Goal: Information Seeking & Learning: Compare options

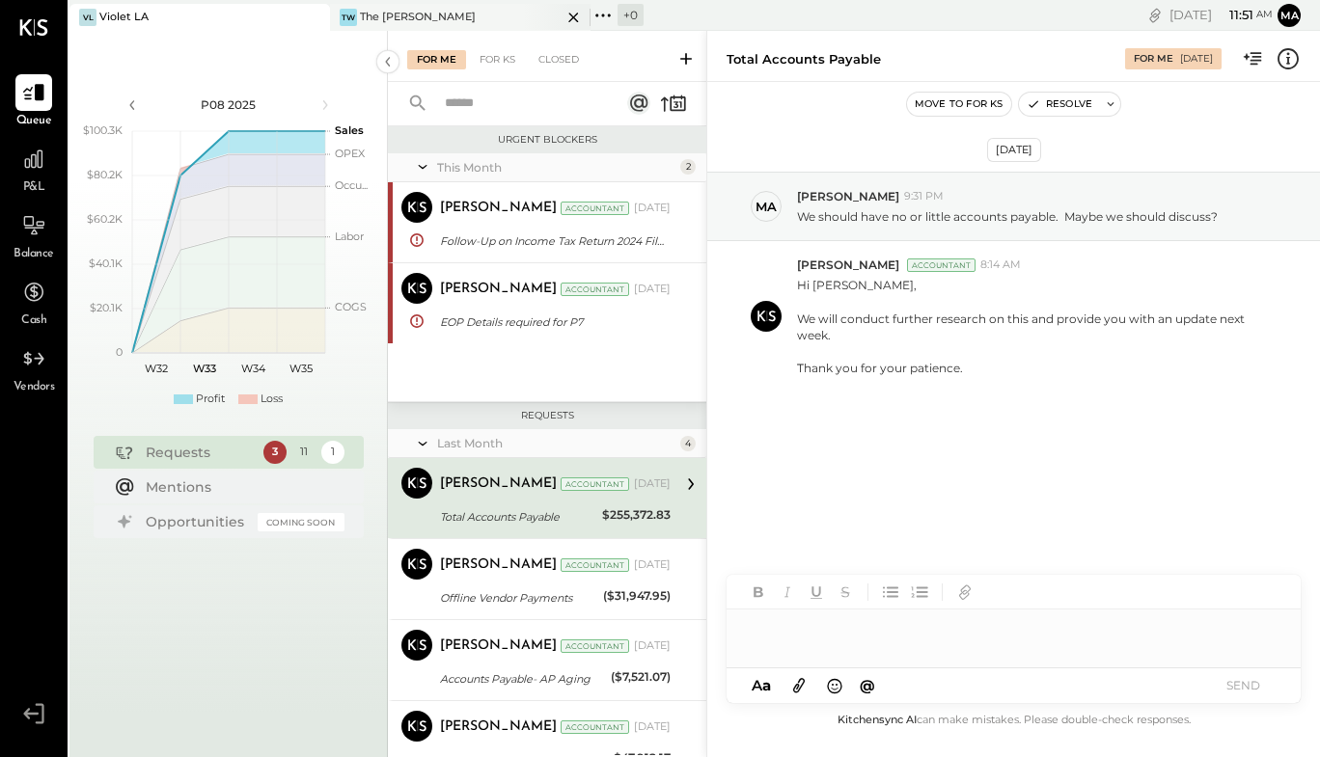
scroll to position [58, 0]
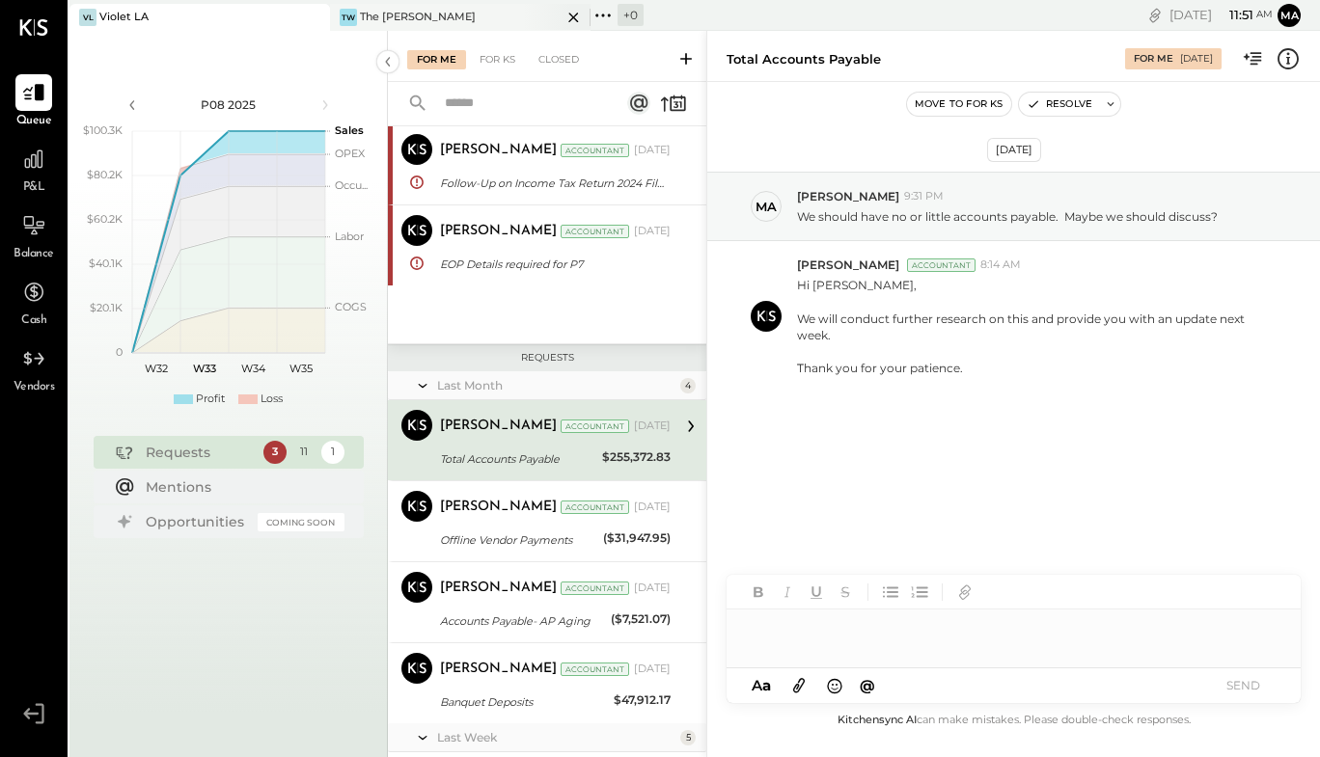
click at [424, 13] on div "TW The Wilkes" at bounding box center [446, 17] width 232 height 17
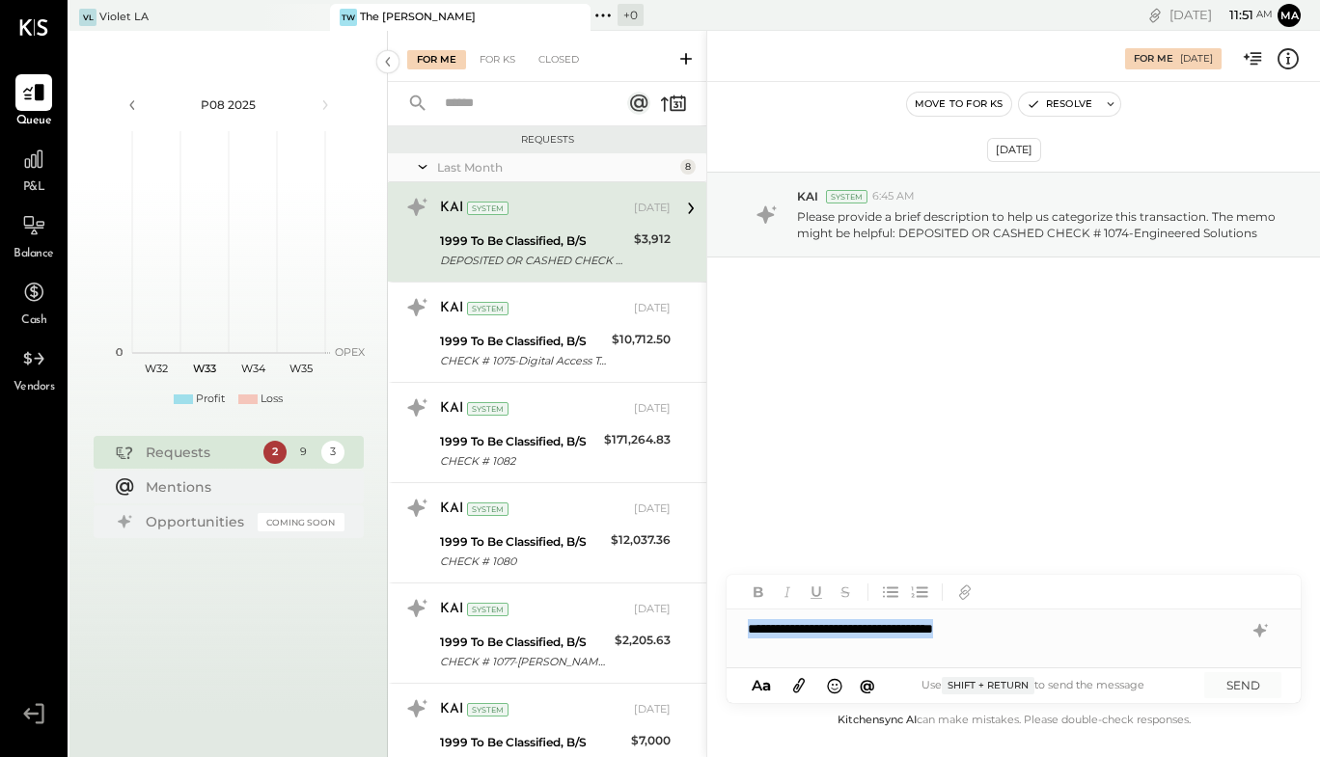
drag, startPoint x: 1002, startPoint y: 634, endPoint x: 749, endPoint y: 643, distance: 253.9
click at [749, 643] on div "**********" at bounding box center [1013, 629] width 574 height 39
copy div "**********"
click at [1235, 682] on button "SEND" at bounding box center [1242, 685] width 77 height 26
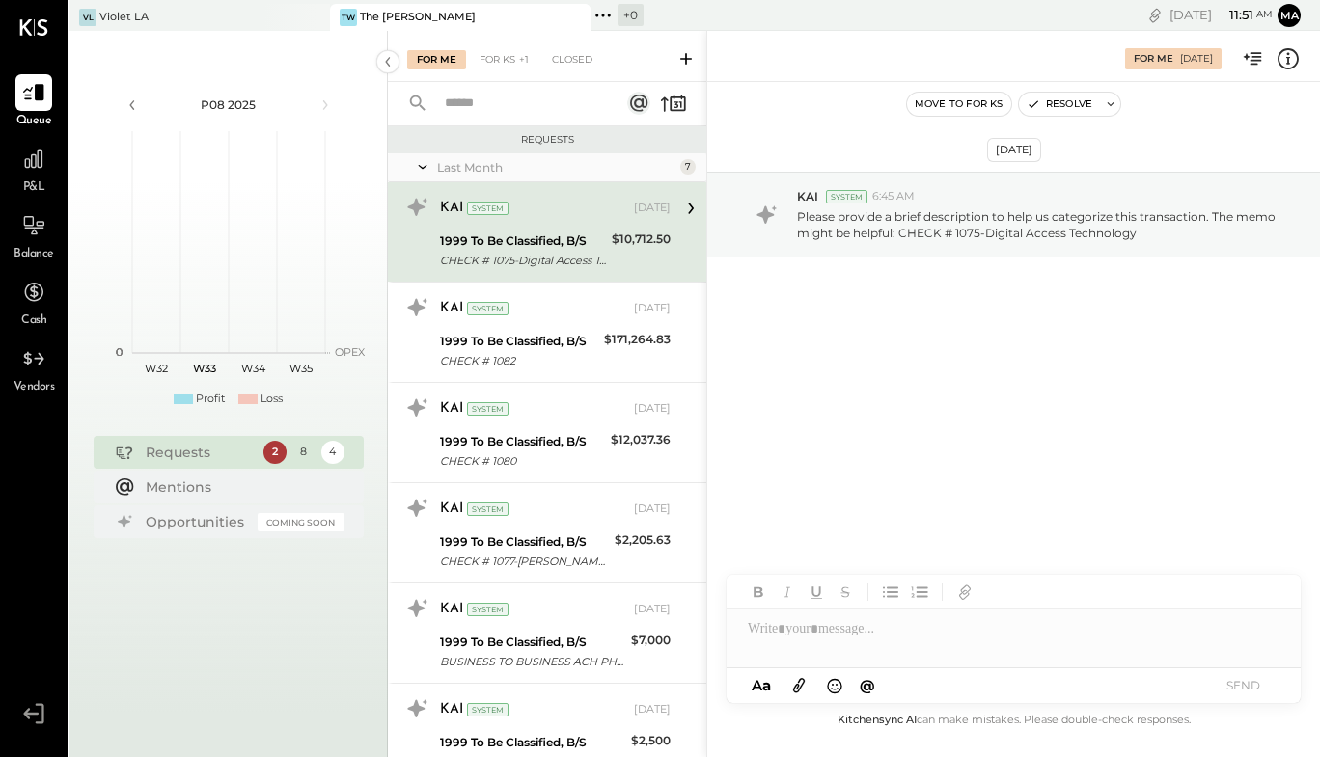
click at [547, 318] on div "KAI System Jul 07, 2025 1999 To Be Classified, B/S CHECK # 1082 $171,264.83 Ple…" at bounding box center [547, 332] width 318 height 100
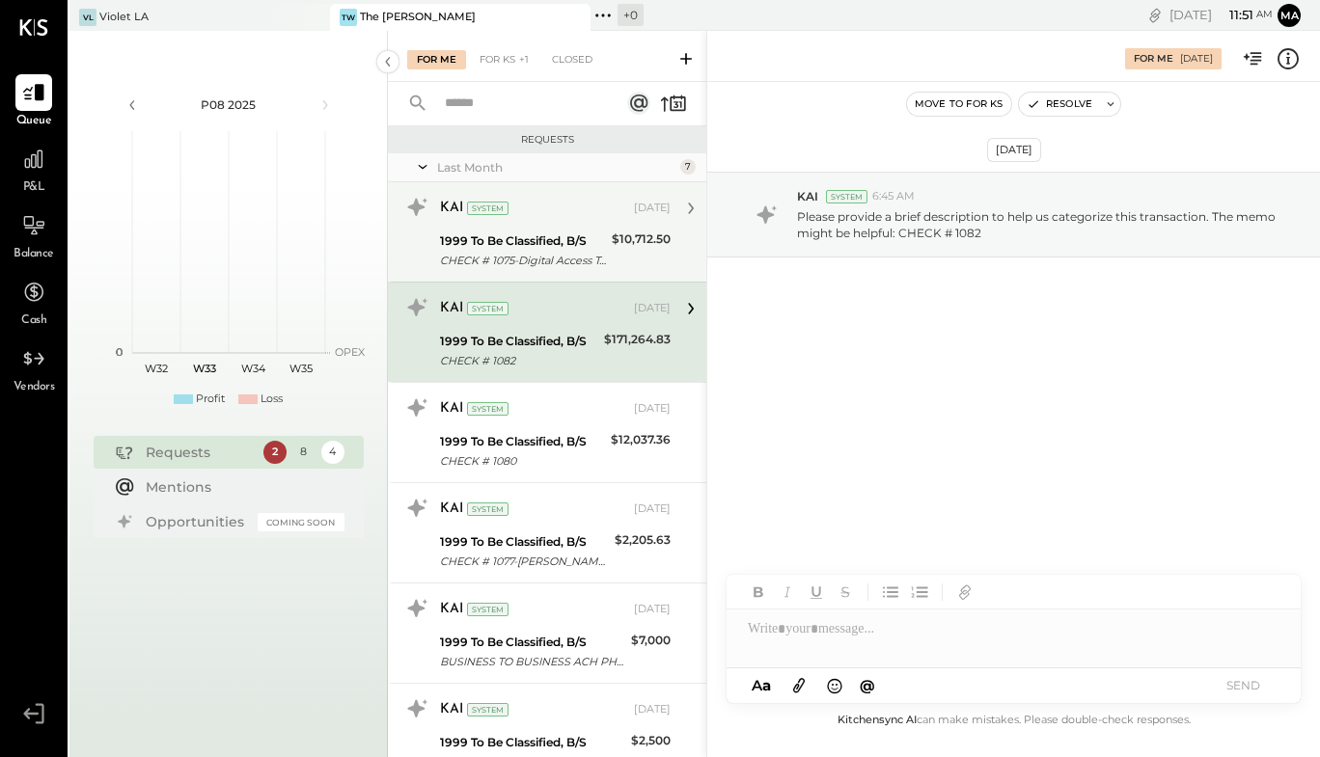
click at [587, 238] on div "1999 To Be Classified, B/S" at bounding box center [523, 241] width 166 height 19
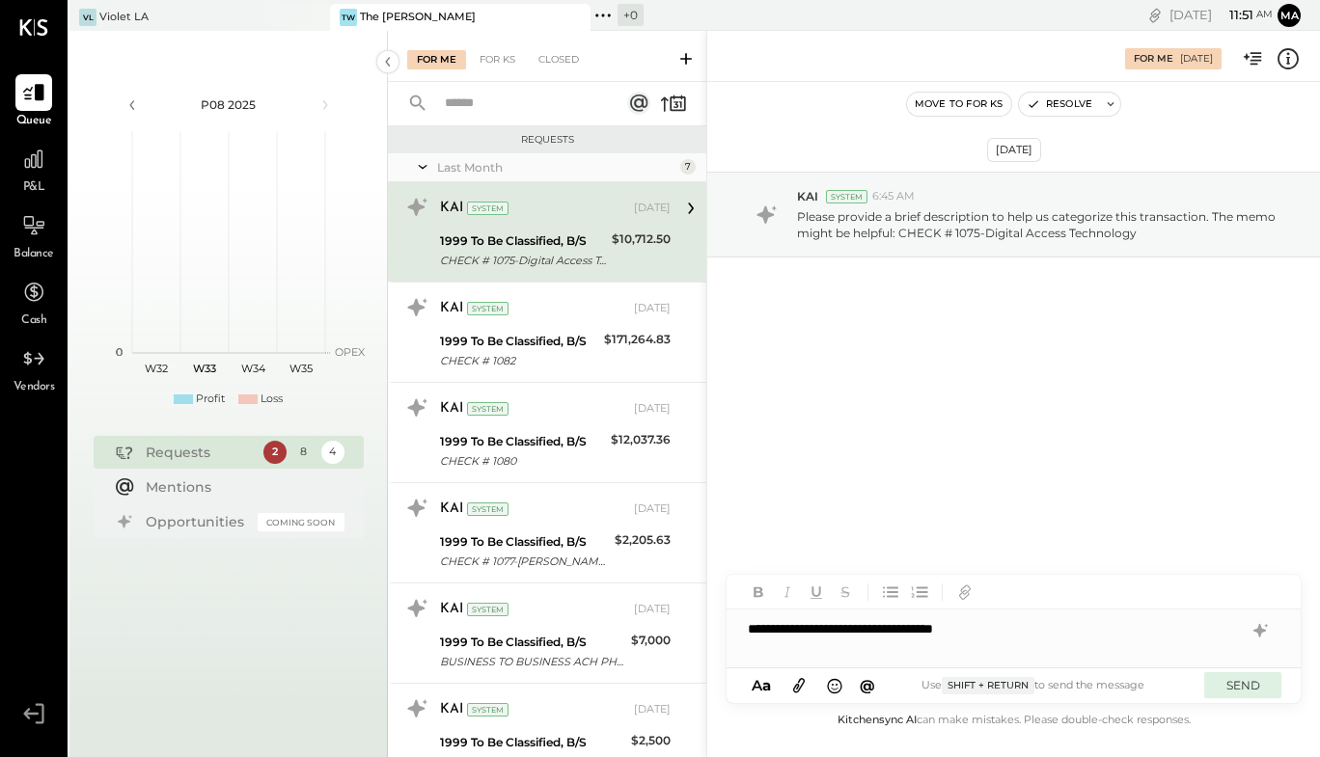
click at [1251, 691] on button "SEND" at bounding box center [1242, 685] width 77 height 26
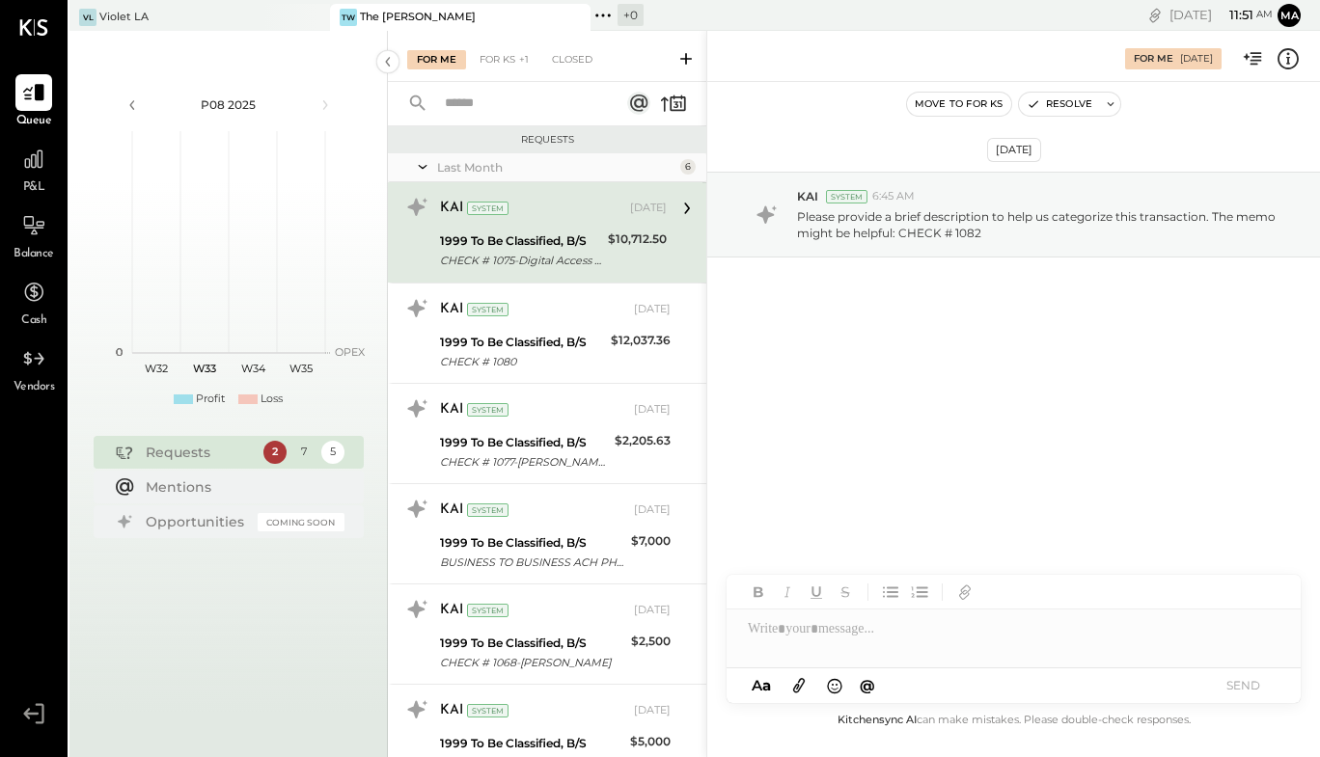
click at [553, 273] on div "KAI System Jul 07, 2025 1999 To Be Classified, B/S CHECK # 1082 $171,264.83 Ple…" at bounding box center [555, 233] width 231 height 80
click at [1261, 685] on button "SEND" at bounding box center [1242, 685] width 77 height 26
click at [509, 270] on div "1999 To Be Classified, B/S CHECK # 1080" at bounding box center [522, 251] width 165 height 42
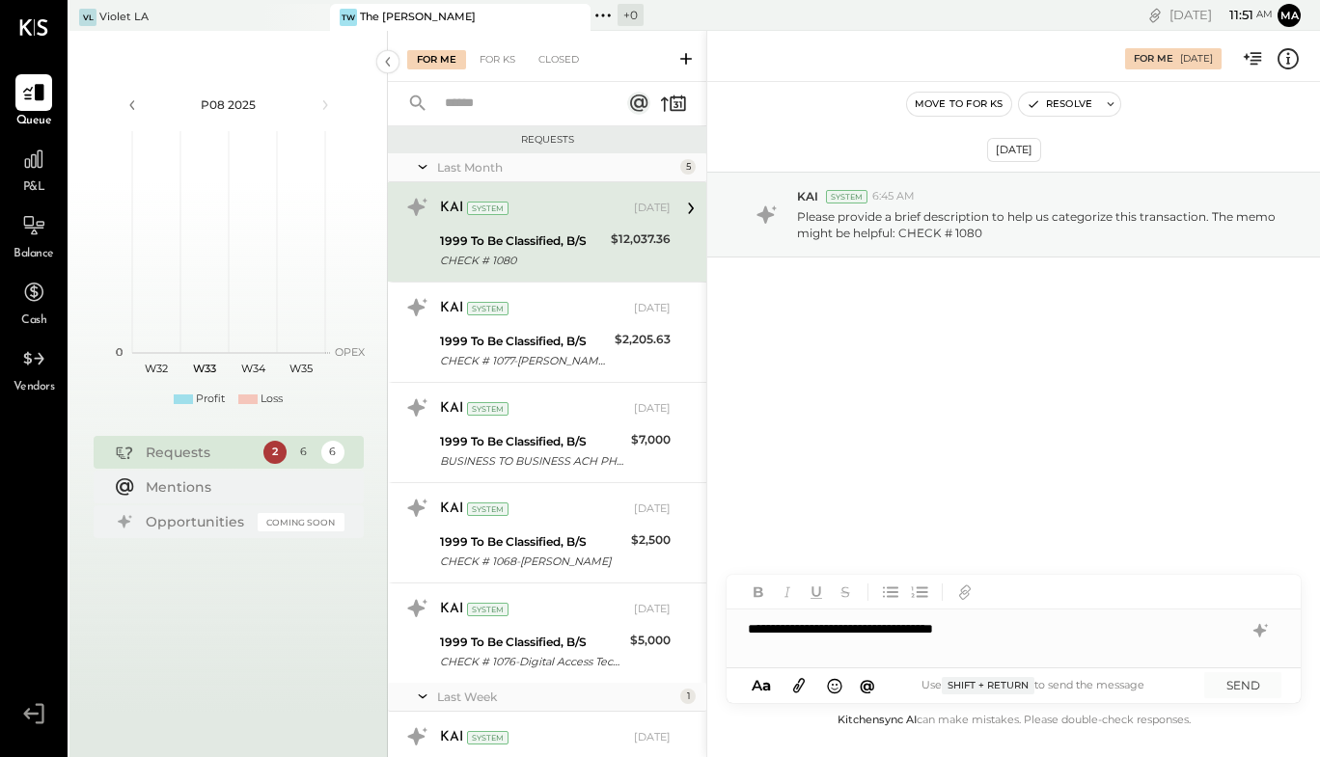
drag, startPoint x: 1226, startPoint y: 686, endPoint x: 1197, endPoint y: 657, distance: 40.9
click at [1226, 685] on button "SEND" at bounding box center [1242, 685] width 77 height 26
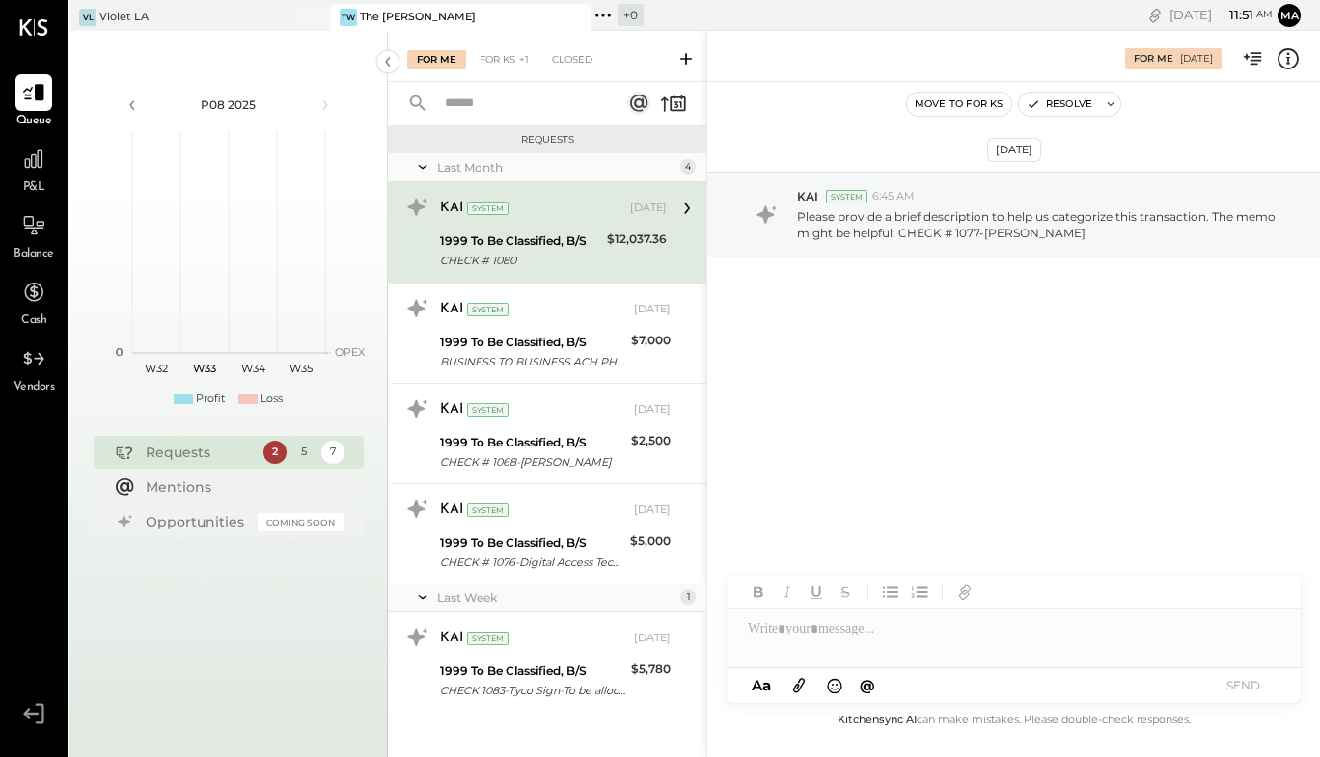
click at [527, 273] on div "KAI System Jul 07, 2025 1999 To Be Classified, B/S CHECK # 1077-Anderson Mouldi…" at bounding box center [555, 233] width 231 height 80
click at [1238, 695] on button "SEND" at bounding box center [1242, 685] width 77 height 26
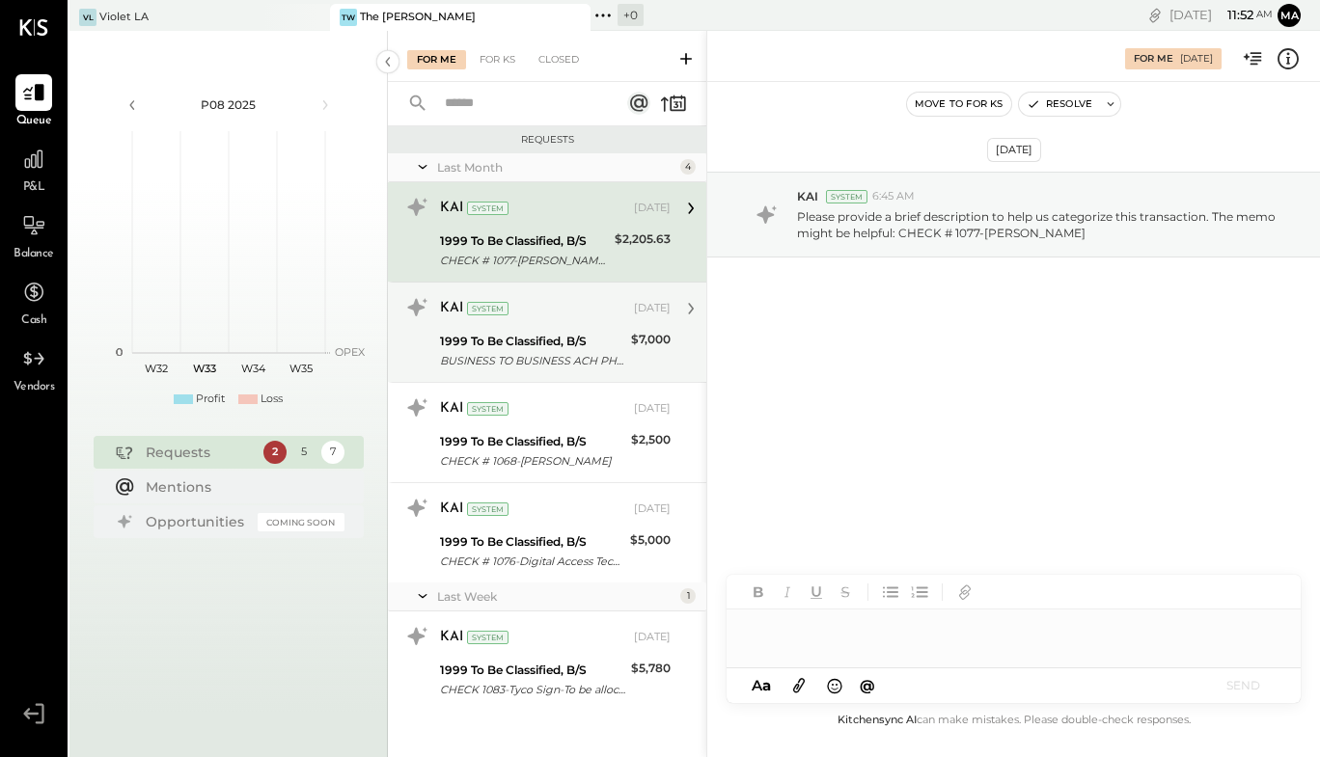
click at [504, 332] on div "1999 To Be Classified, B/S" at bounding box center [532, 341] width 185 height 19
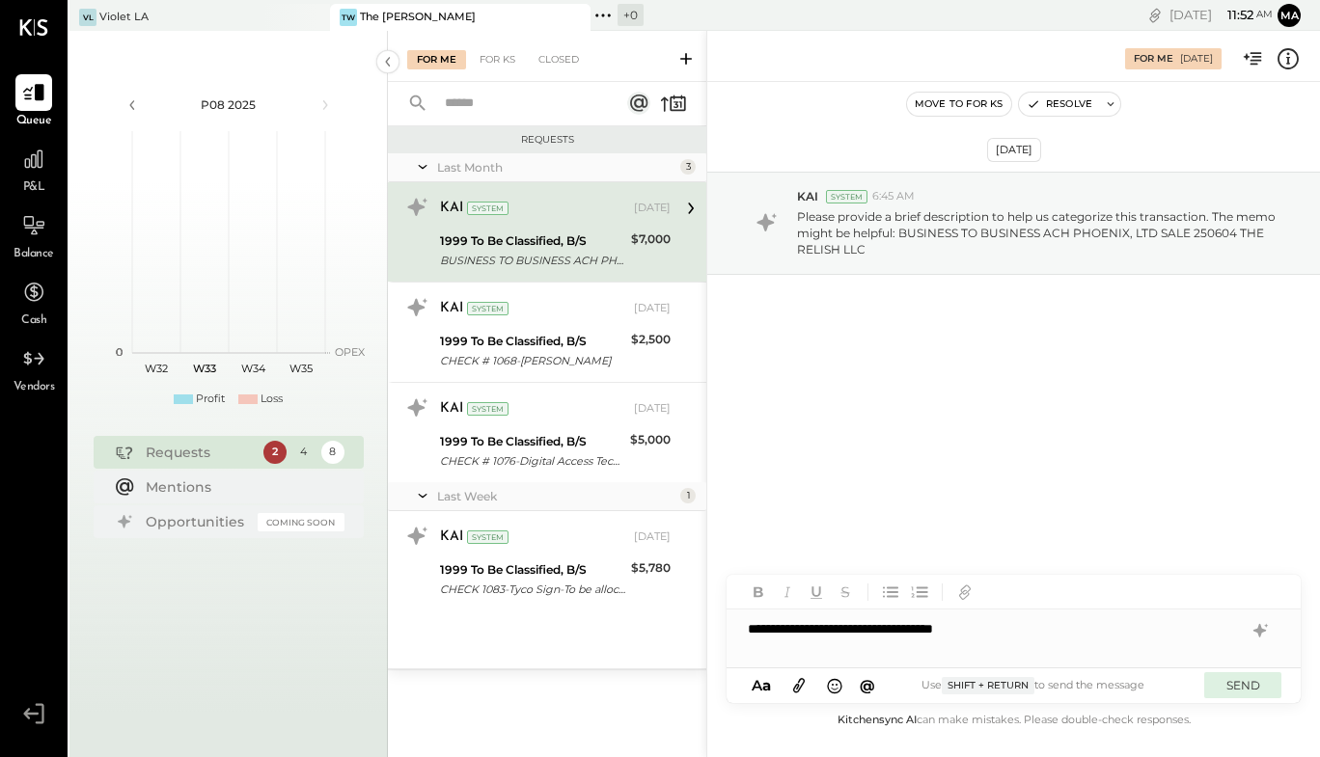
click at [1235, 686] on button "SEND" at bounding box center [1242, 685] width 77 height 26
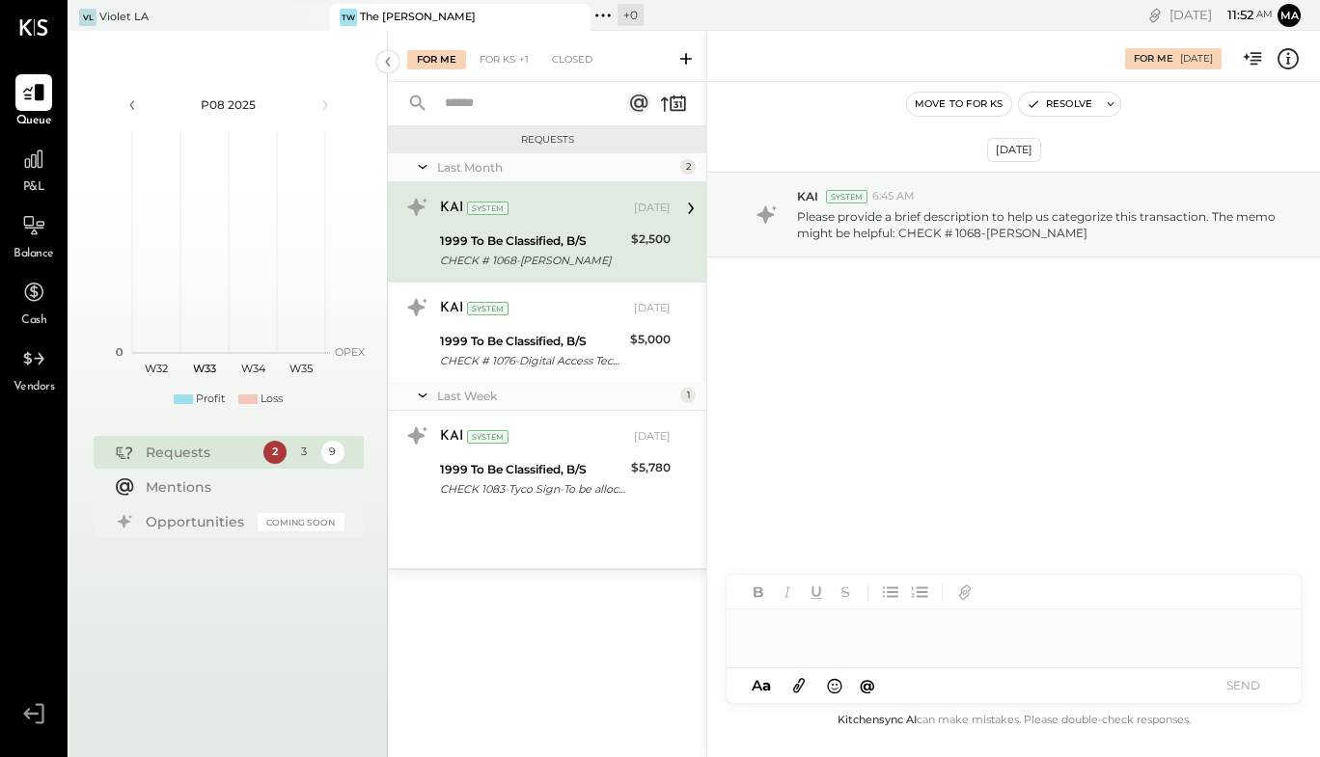
click at [554, 258] on div "CHECK # 1068-Jamie Alexander" at bounding box center [532, 260] width 185 height 19
click at [1235, 685] on button "SEND" at bounding box center [1242, 685] width 77 height 26
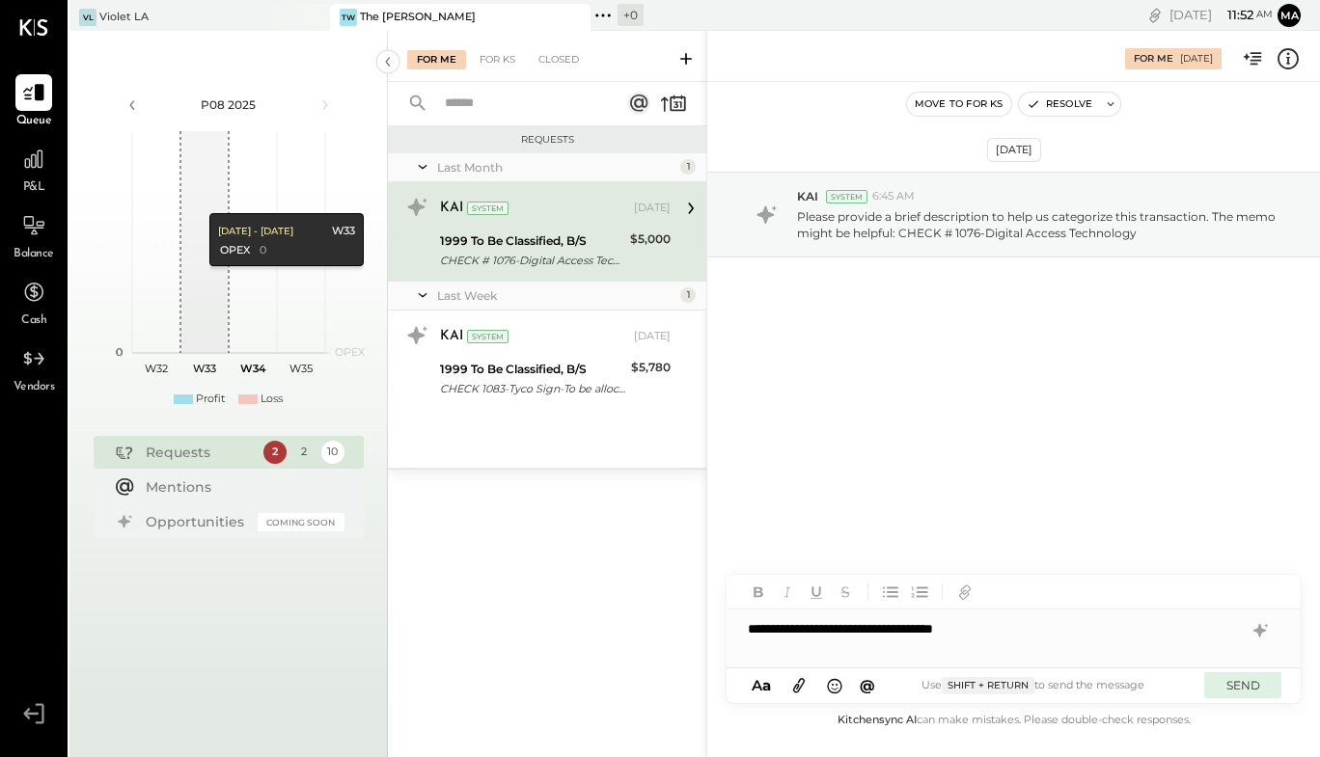
click at [1261, 682] on button "SEND" at bounding box center [1242, 685] width 77 height 26
click at [1246, 686] on button "SEND" at bounding box center [1242, 685] width 77 height 26
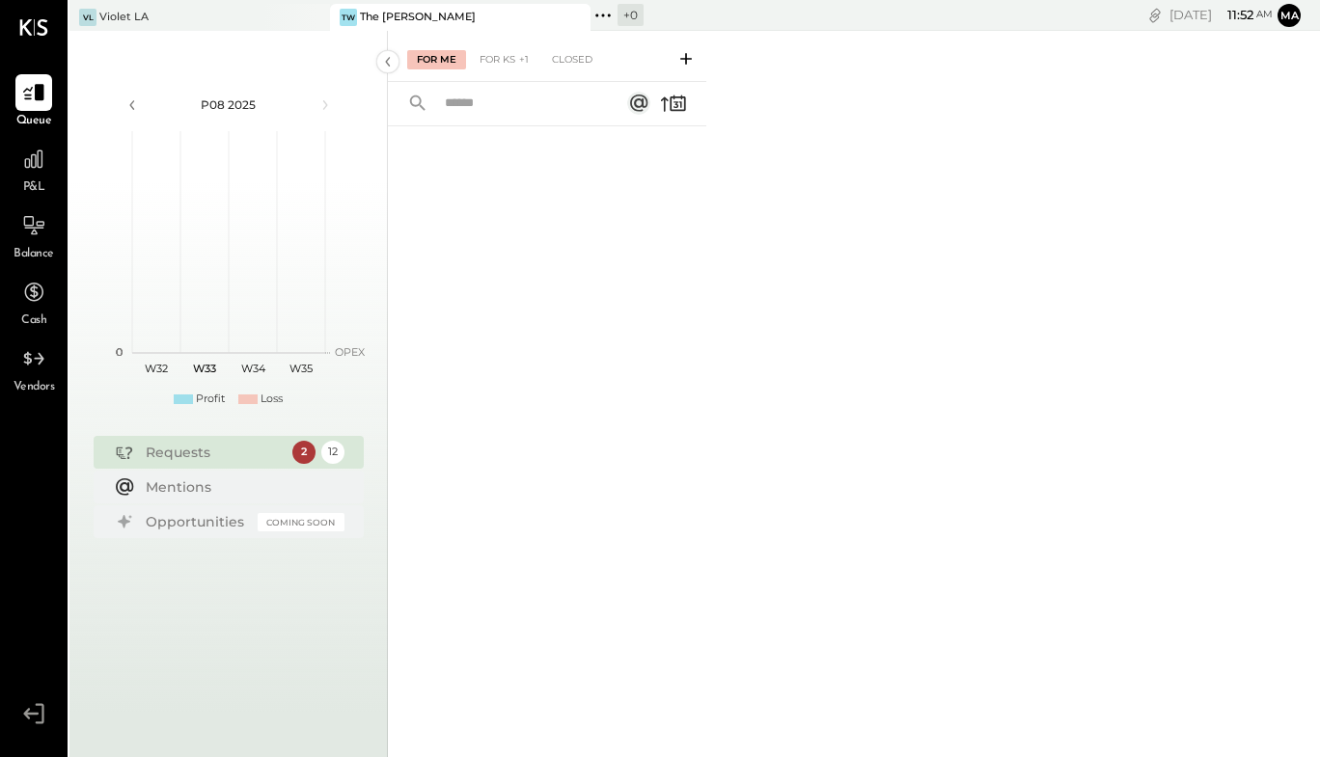
click at [433, 11] on div "TW The Wilkes" at bounding box center [446, 17] width 232 height 17
click at [171, 14] on div "VL Violet LA" at bounding box center [185, 17] width 232 height 17
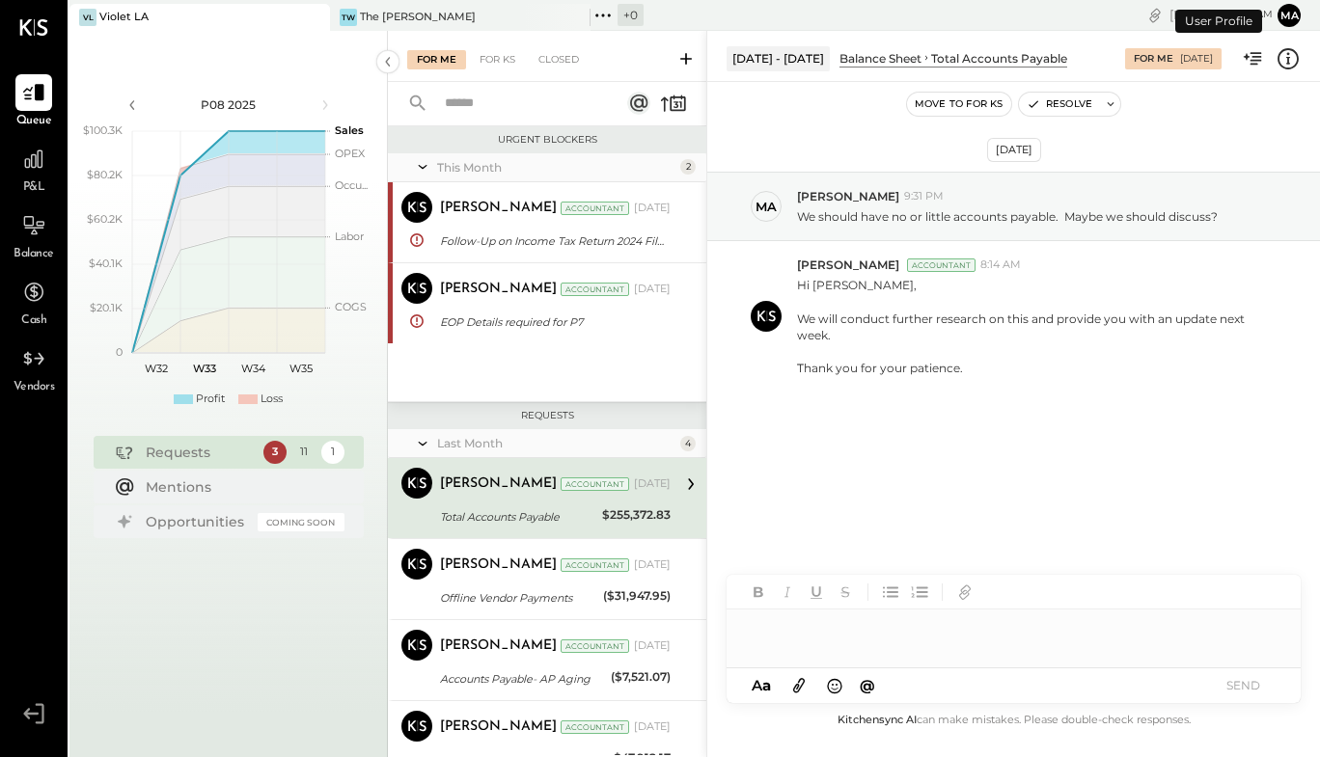
scroll to position [58, 0]
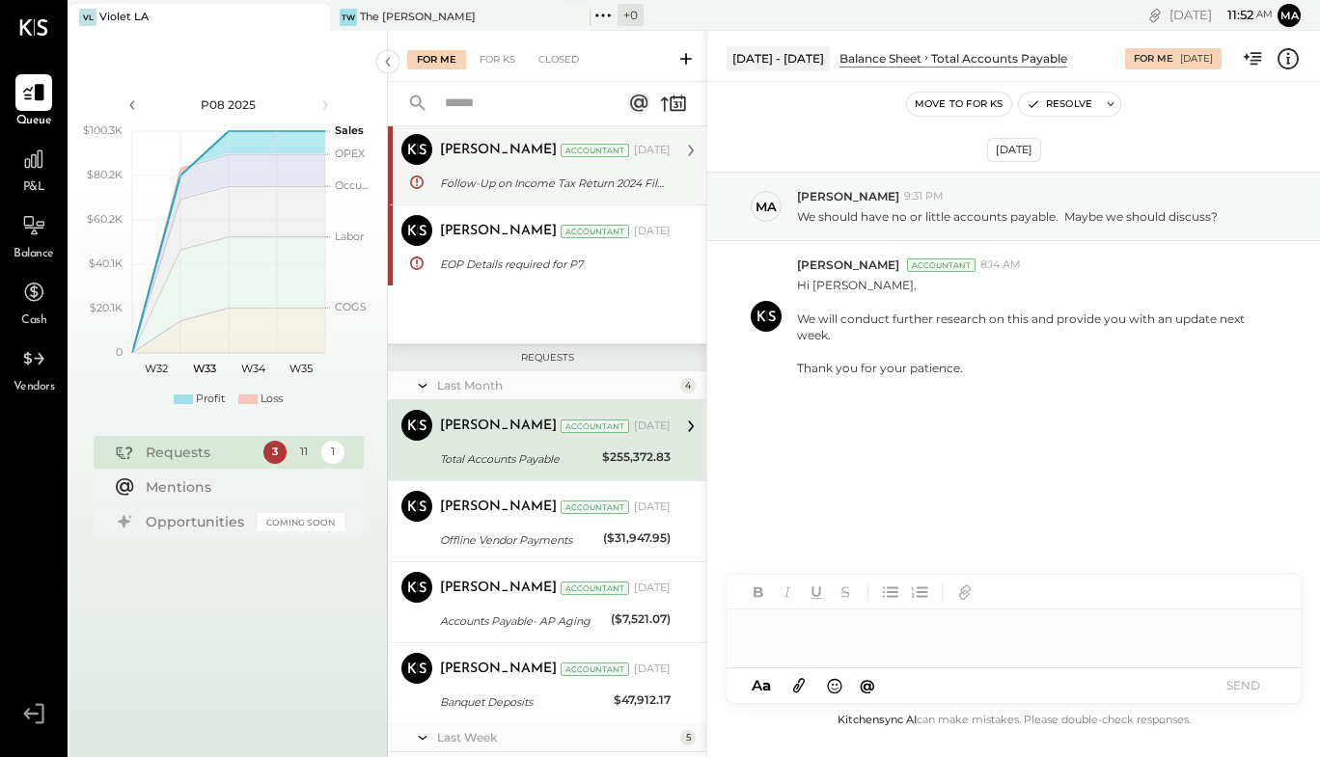
click at [509, 181] on div "Follow-Up on Income Tax Return 2024 Filing and Required Documents" at bounding box center [552, 183] width 225 height 19
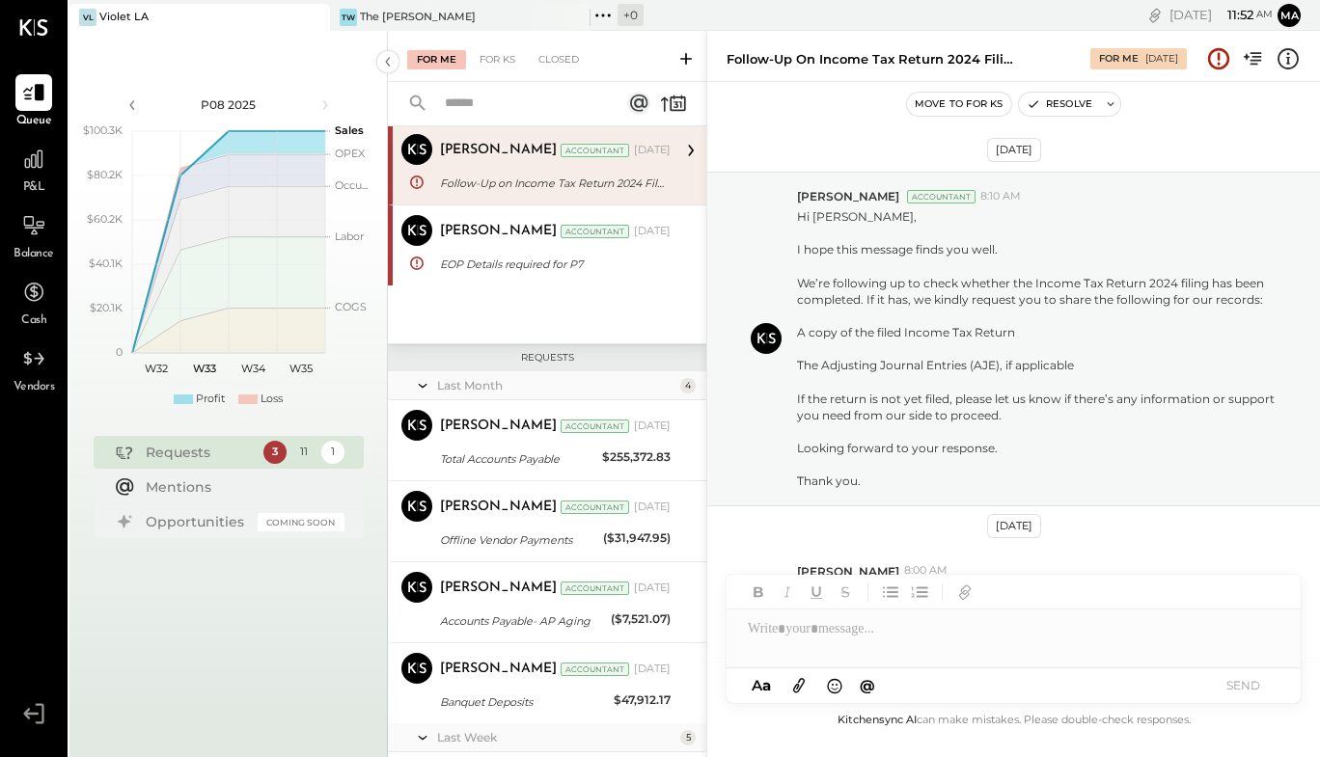
scroll to position [273, 0]
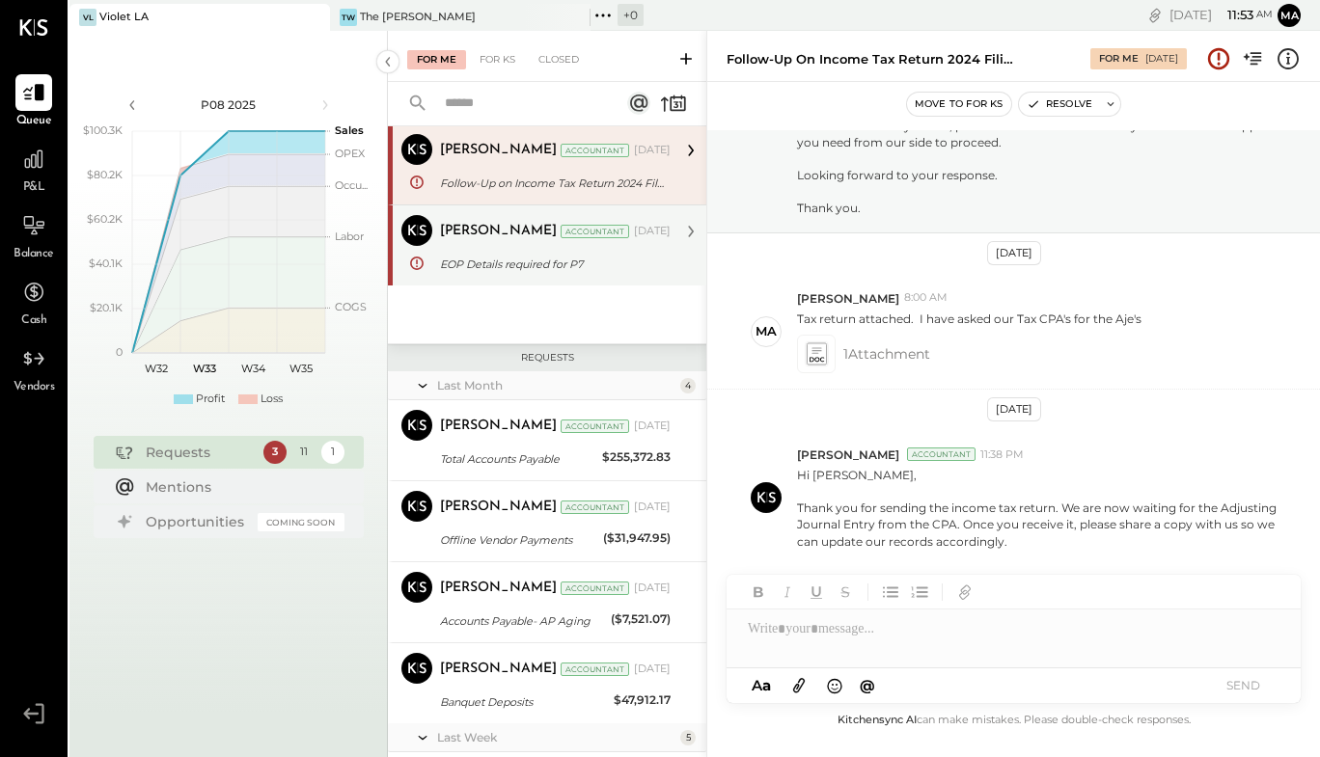
click at [491, 248] on div "Rizwan Shaikh Accountant Aug 06, 2025 EOP Details required for P7 Hi Margaret, …" at bounding box center [555, 245] width 231 height 61
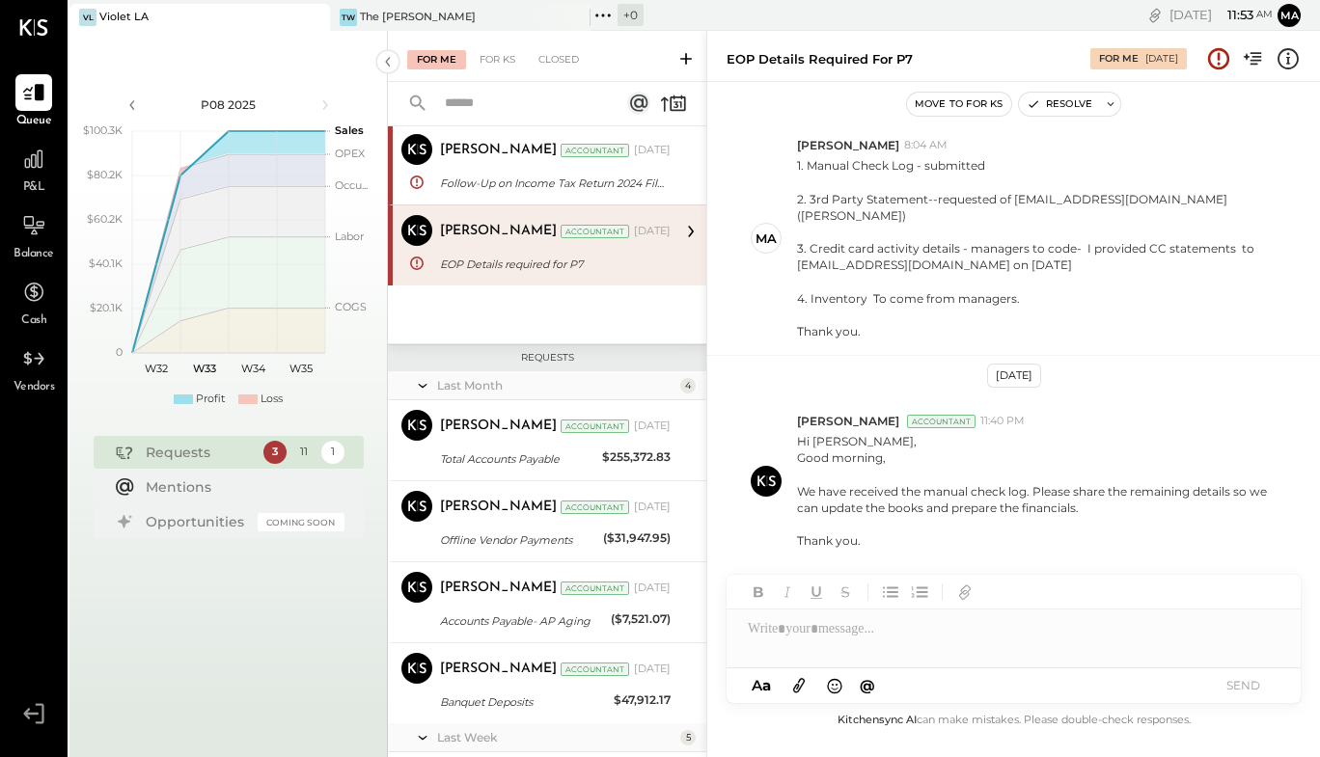
click at [544, 399] on div "Last Month 4" at bounding box center [547, 385] width 318 height 29
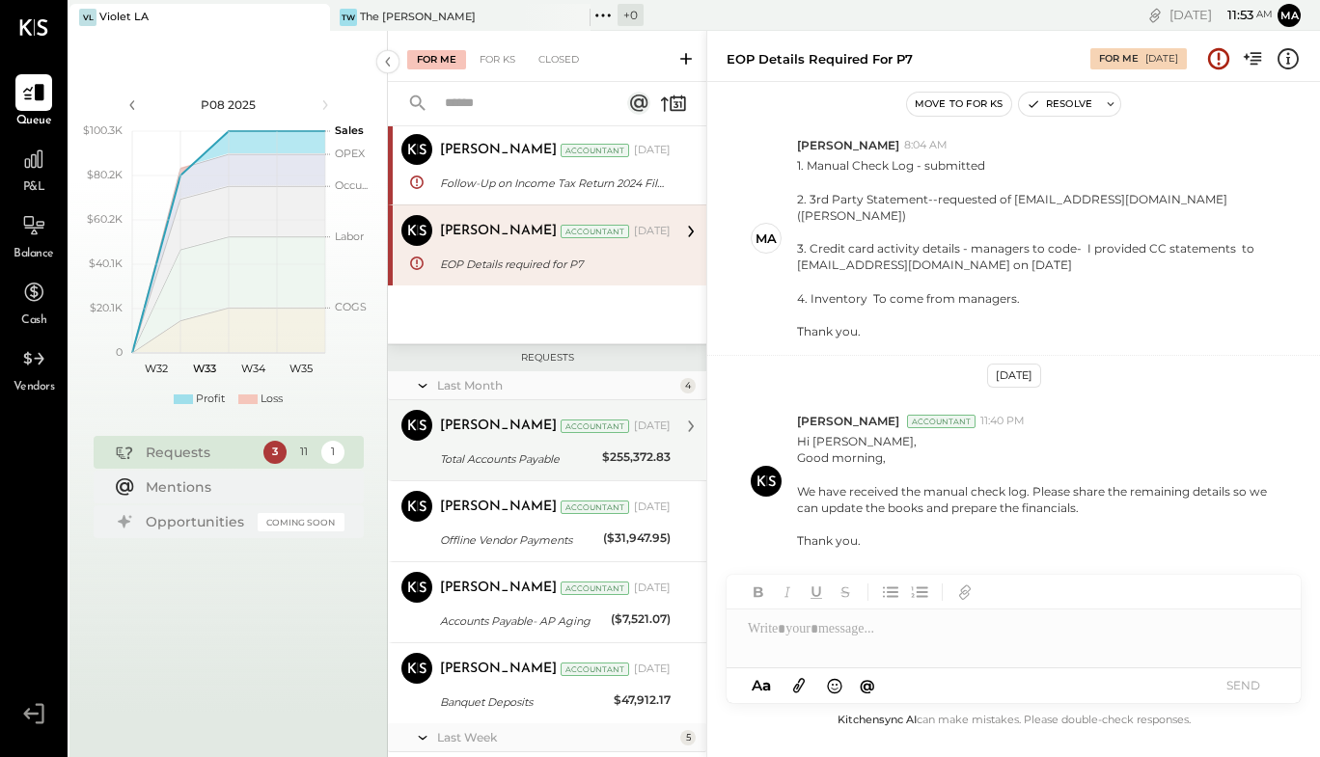
click at [502, 411] on div "Rizwan Shaikh Accountant Jul 17, 2025" at bounding box center [555, 426] width 231 height 33
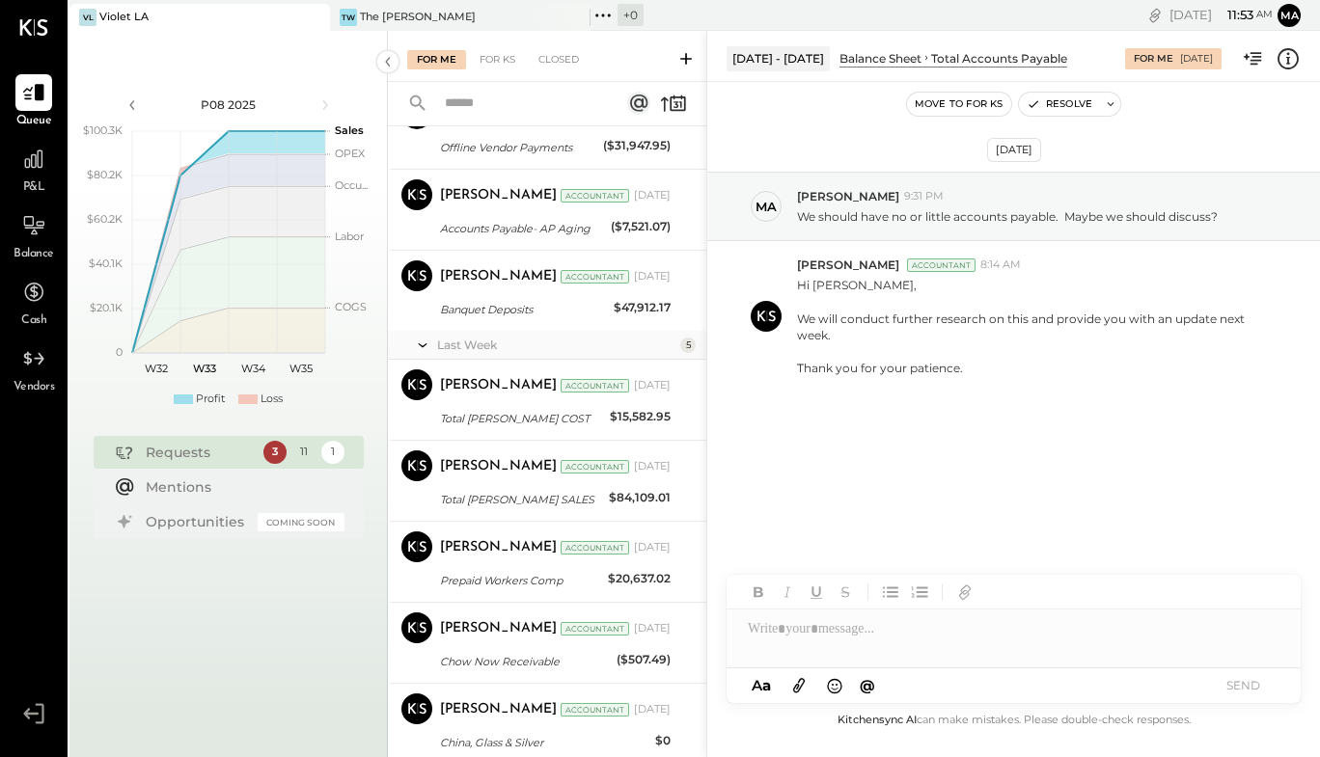
scroll to position [517, 0]
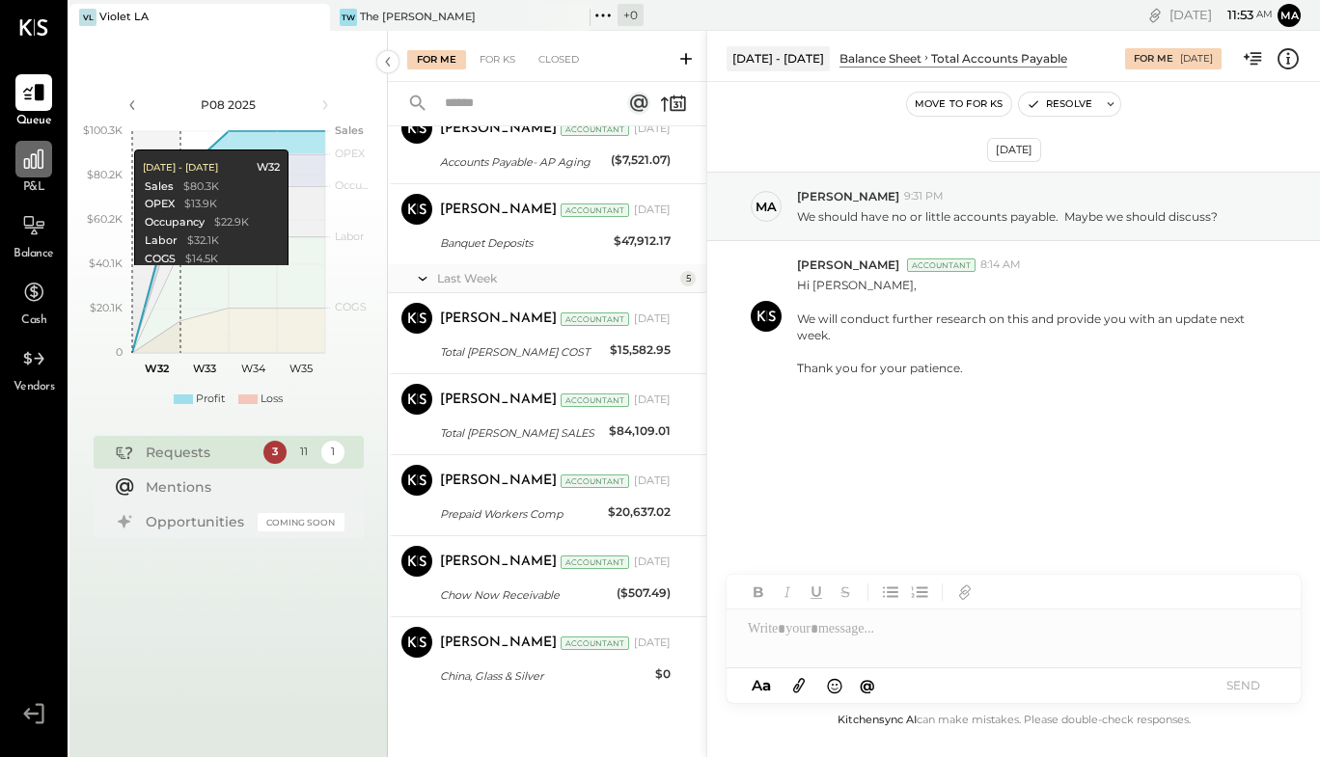
click at [33, 172] on div at bounding box center [33, 159] width 37 height 37
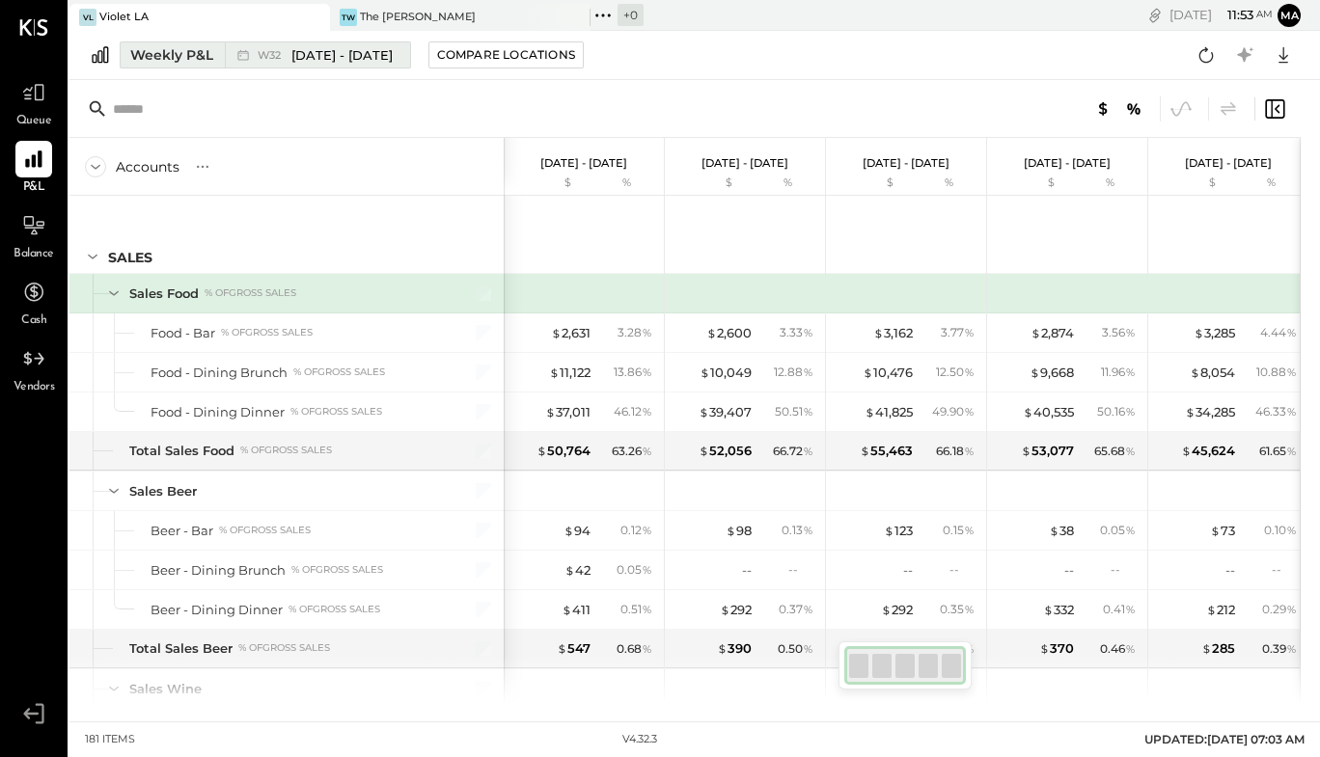
click at [206, 60] on div "Weekly P&L" at bounding box center [171, 54] width 83 height 19
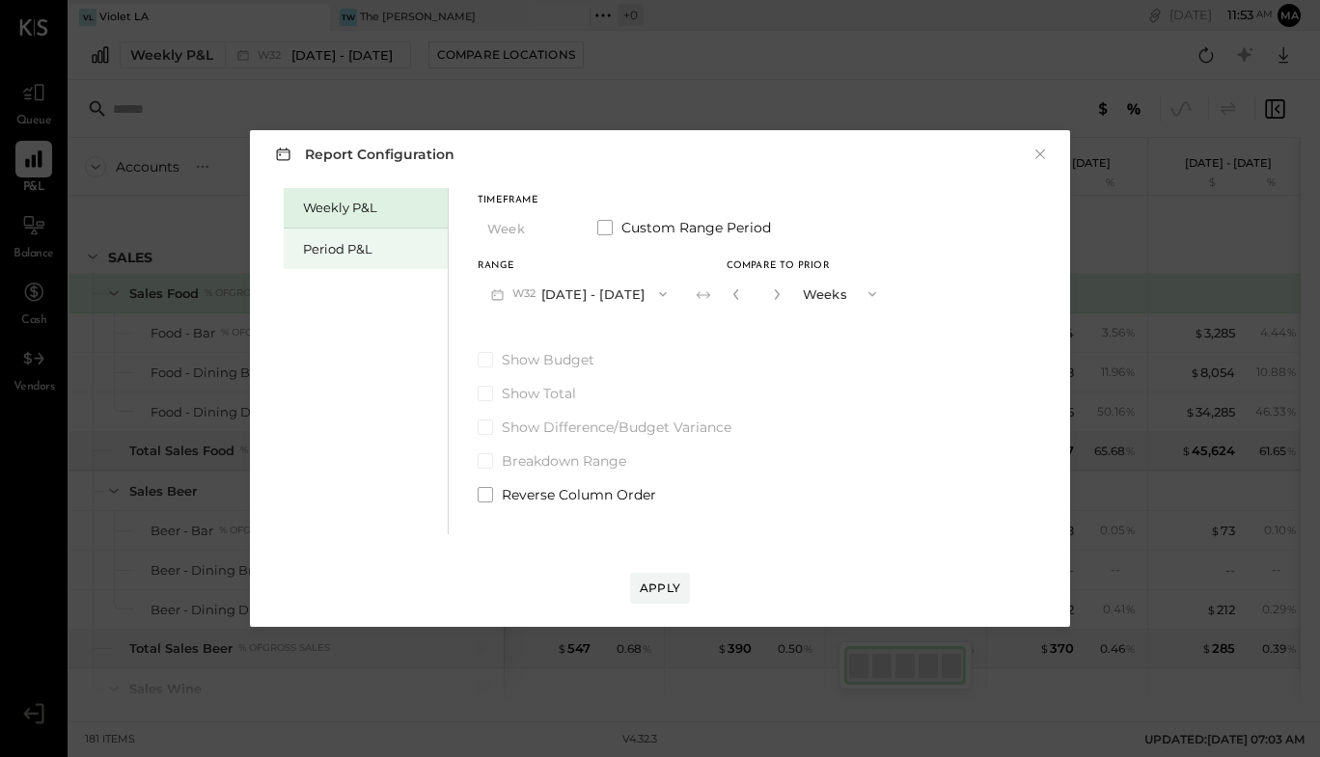
click at [320, 251] on div "Period P&L" at bounding box center [370, 249] width 135 height 18
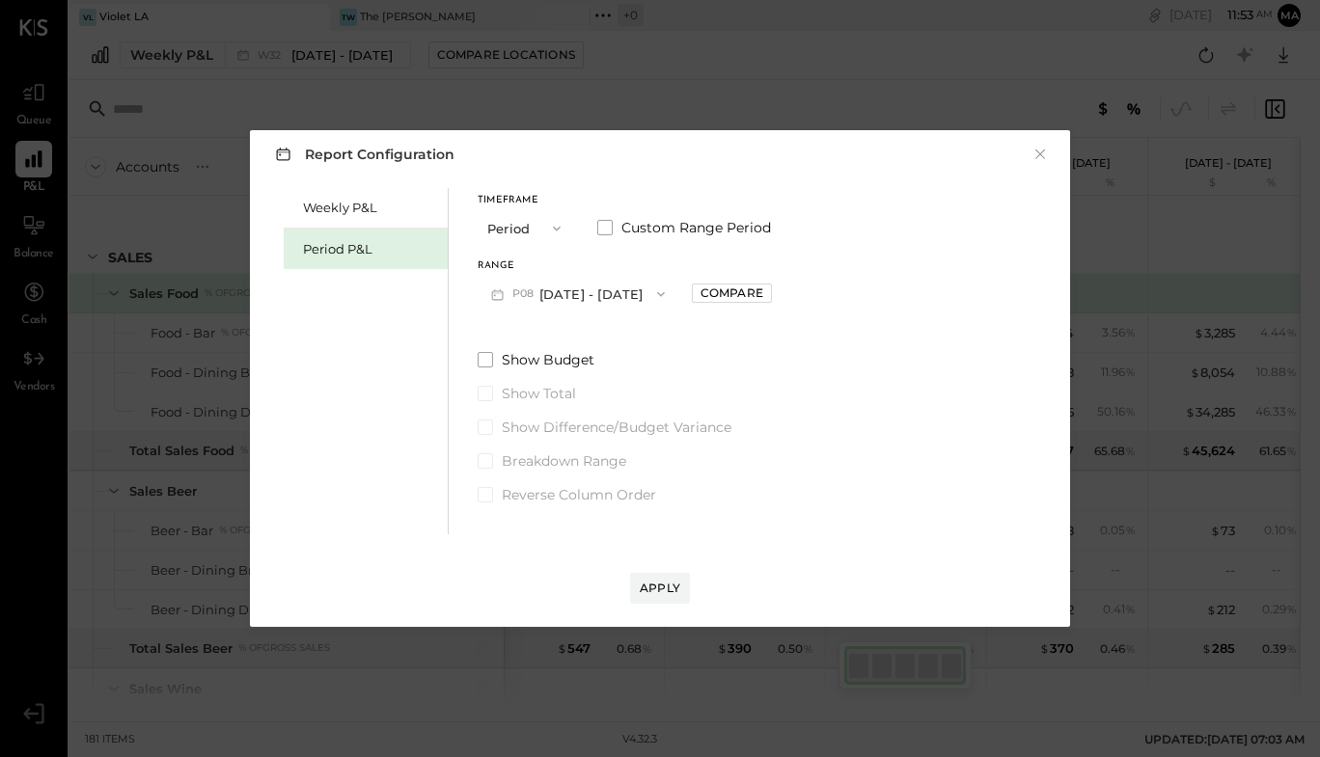
click at [625, 288] on button "P08 [DATE] - [DATE]" at bounding box center [578, 294] width 201 height 36
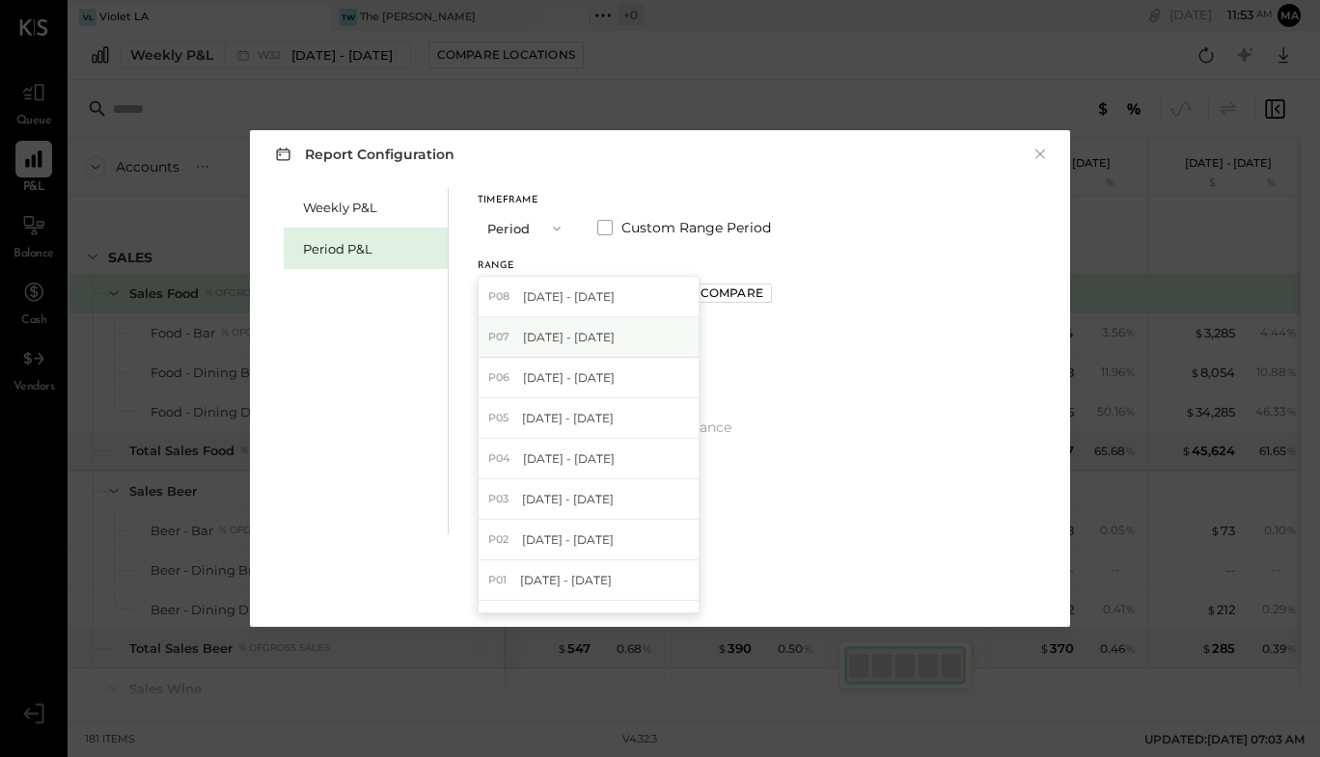
click at [605, 329] on span "[DATE] - [DATE]" at bounding box center [569, 337] width 92 height 16
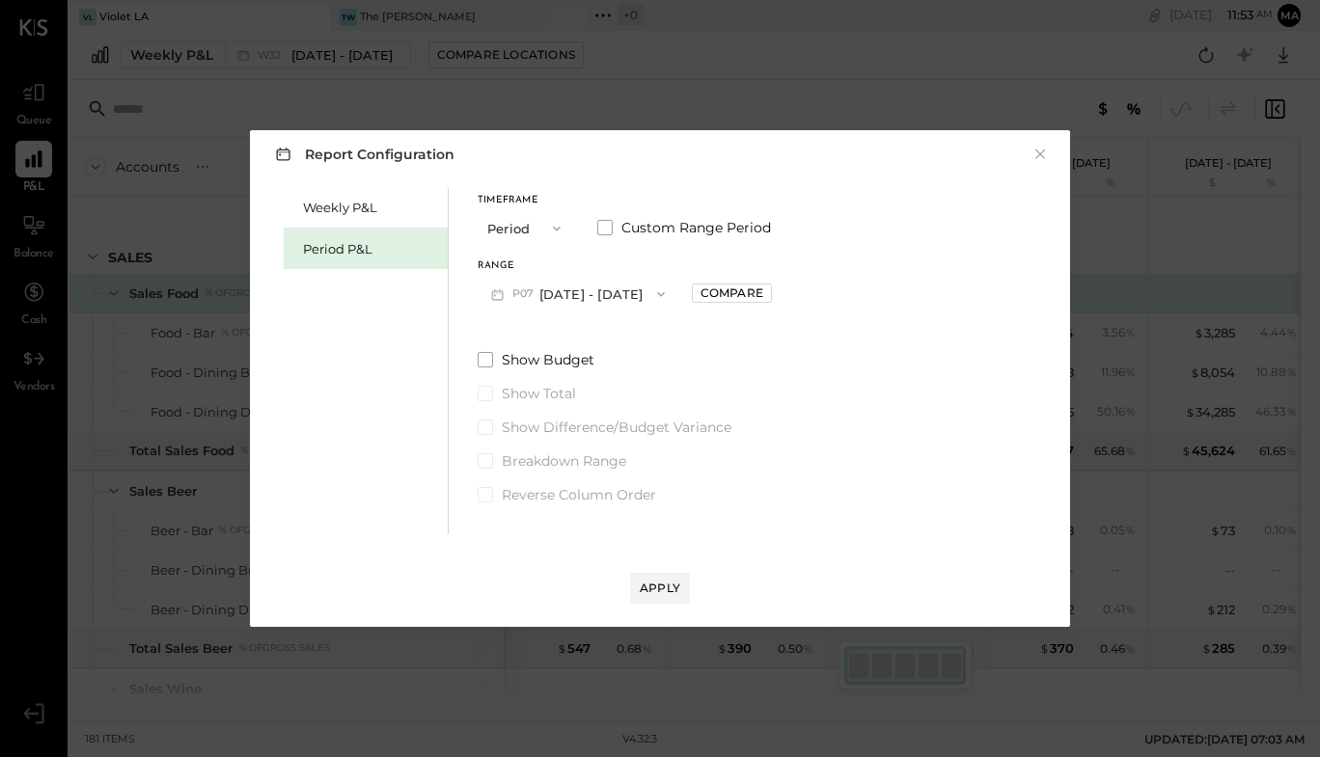
click at [669, 292] on icon "button" at bounding box center [660, 294] width 15 height 15
click at [730, 294] on div "Compare" at bounding box center [731, 293] width 63 height 16
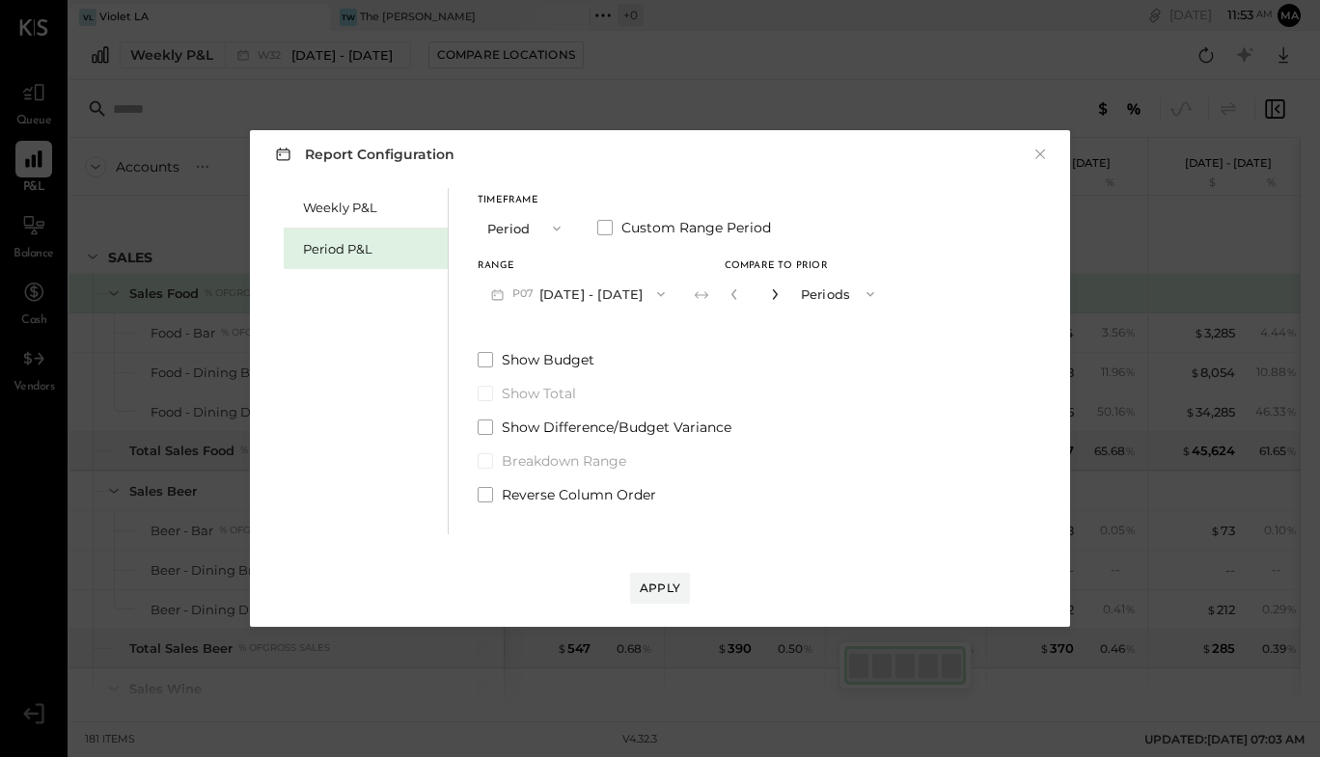
click at [777, 291] on icon "button" at bounding box center [774, 294] width 5 height 11
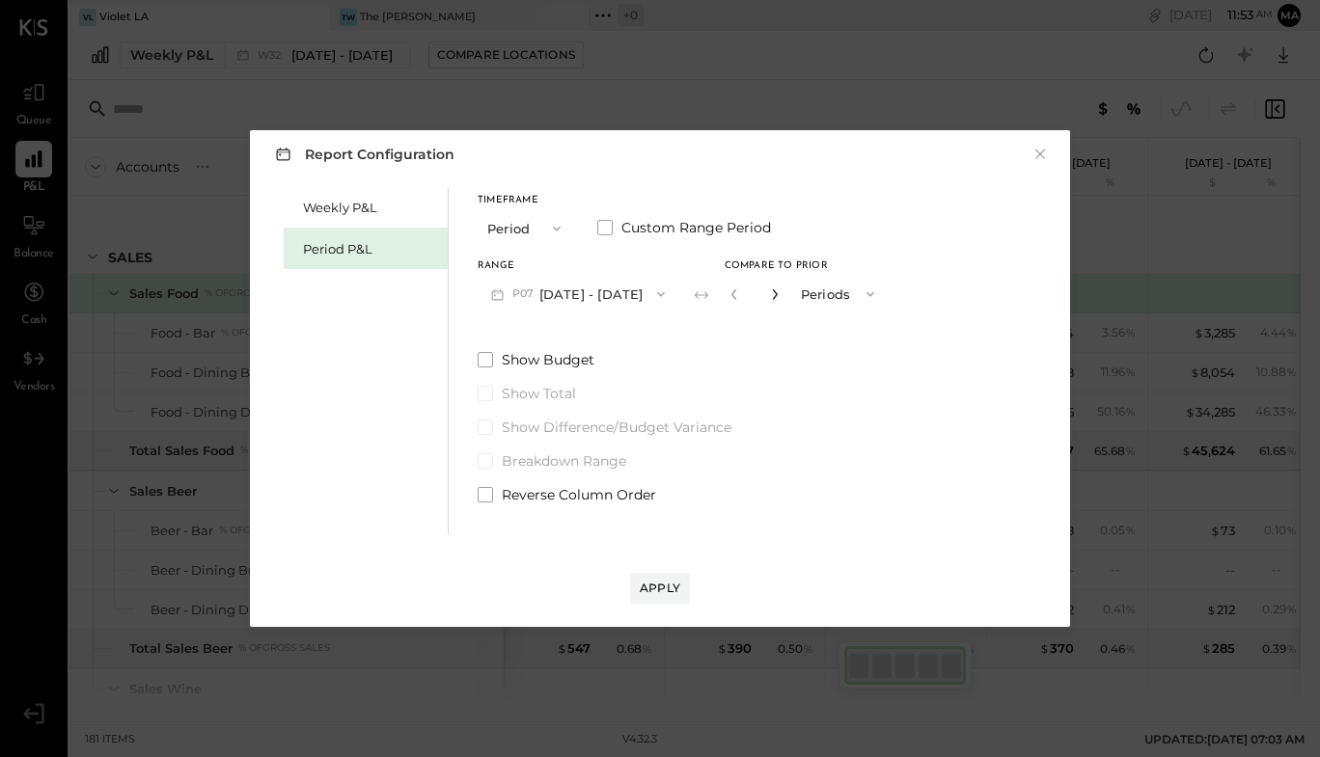
type input "*"
click at [650, 586] on div "Apply" at bounding box center [660, 588] width 41 height 16
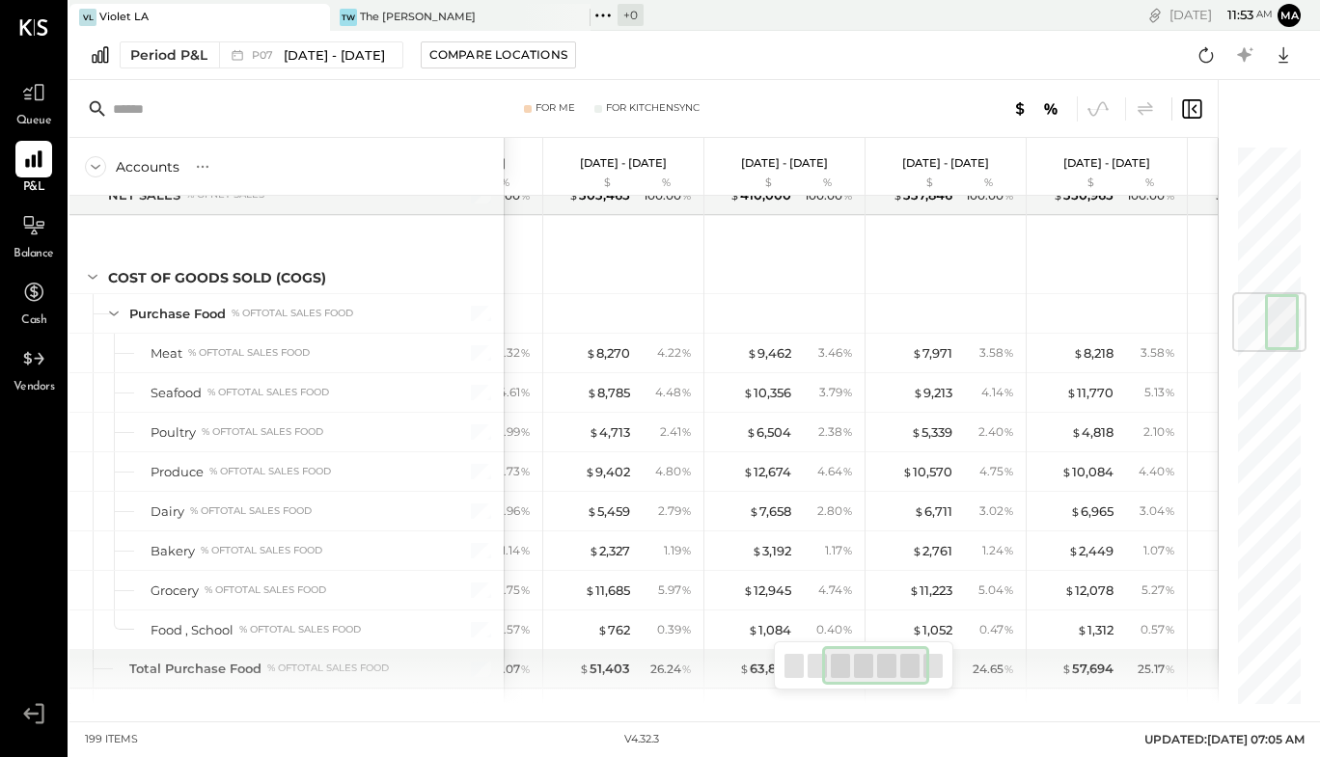
scroll to position [1763, 0]
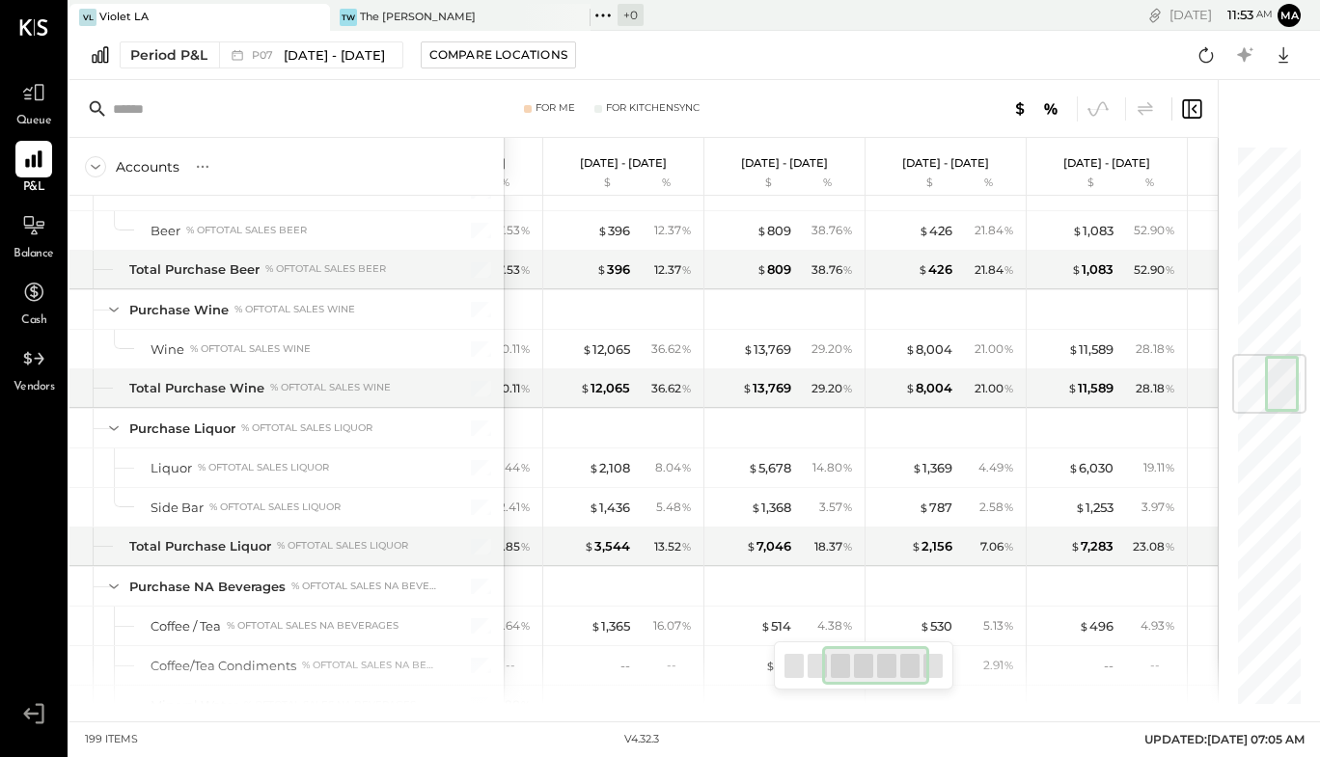
click at [800, 674] on div at bounding box center [793, 666] width 19 height 24
drag, startPoint x: 796, startPoint y: 669, endPoint x: 808, endPoint y: 667, distance: 11.7
click at [796, 668] on div at bounding box center [793, 666] width 19 height 24
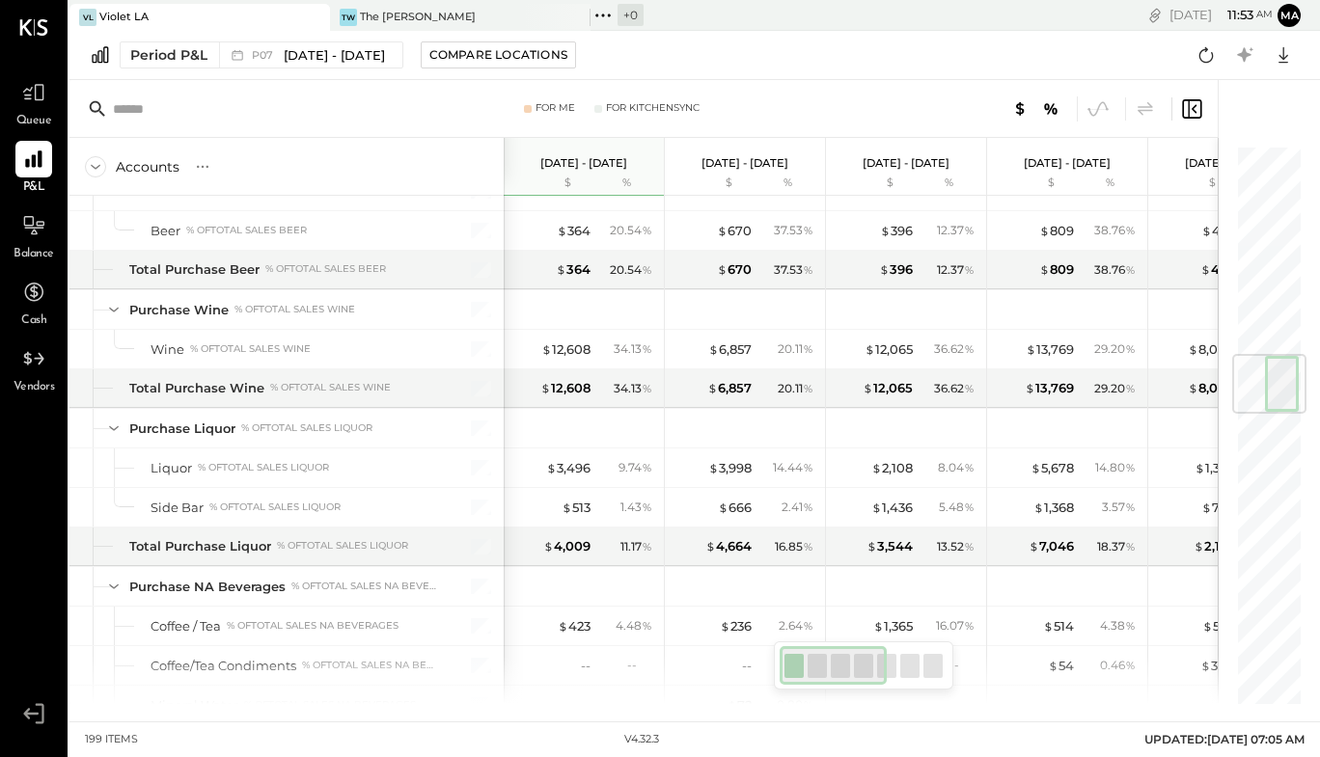
drag, startPoint x: 841, startPoint y: 666, endPoint x: 792, endPoint y: 666, distance: 49.2
click at [792, 666] on div at bounding box center [834, 665] width 108 height 39
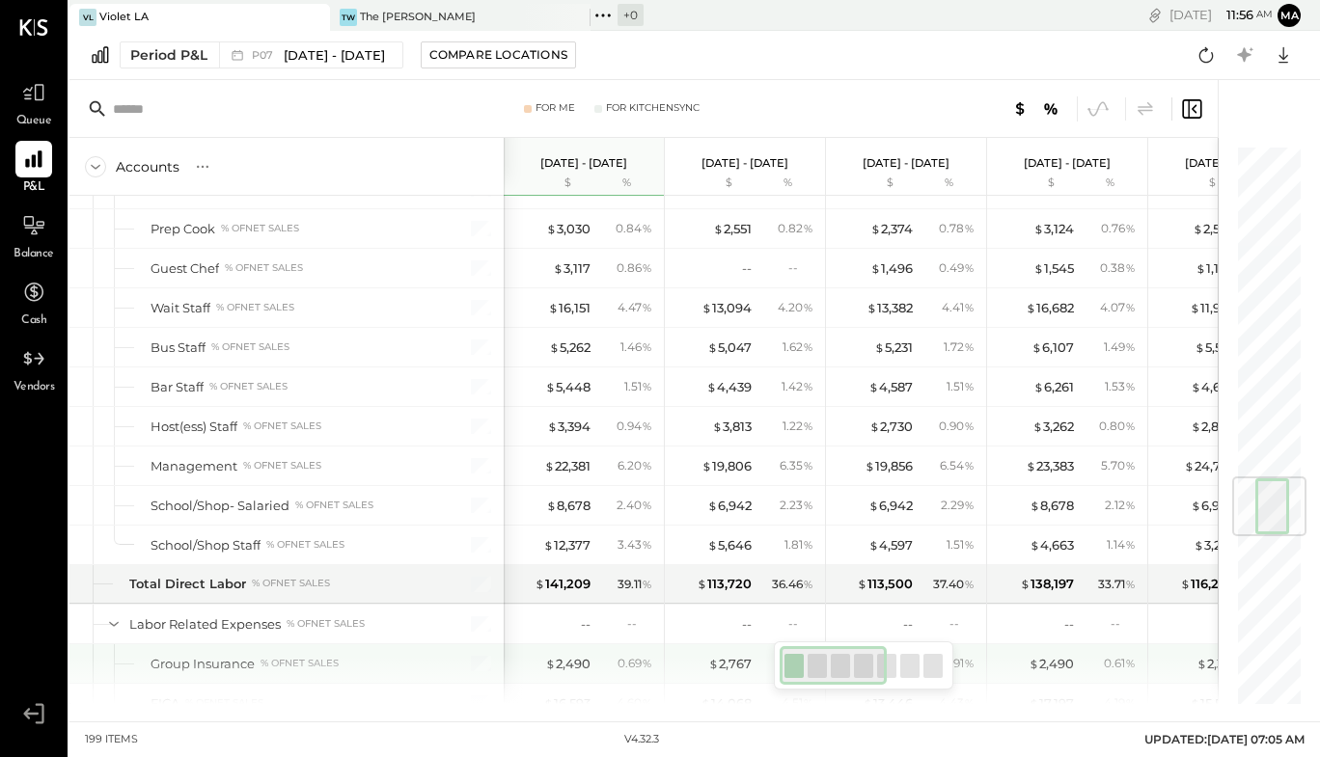
drag, startPoint x: 792, startPoint y: 662, endPoint x: 768, endPoint y: 665, distance: 24.3
click at [768, 665] on div "For Me For KitchenSync Accounts S % GL Jun 30 - Aug 3, 2025 $ % Jun 2 - 29, 202…" at bounding box center [643, 392] width 1148 height 624
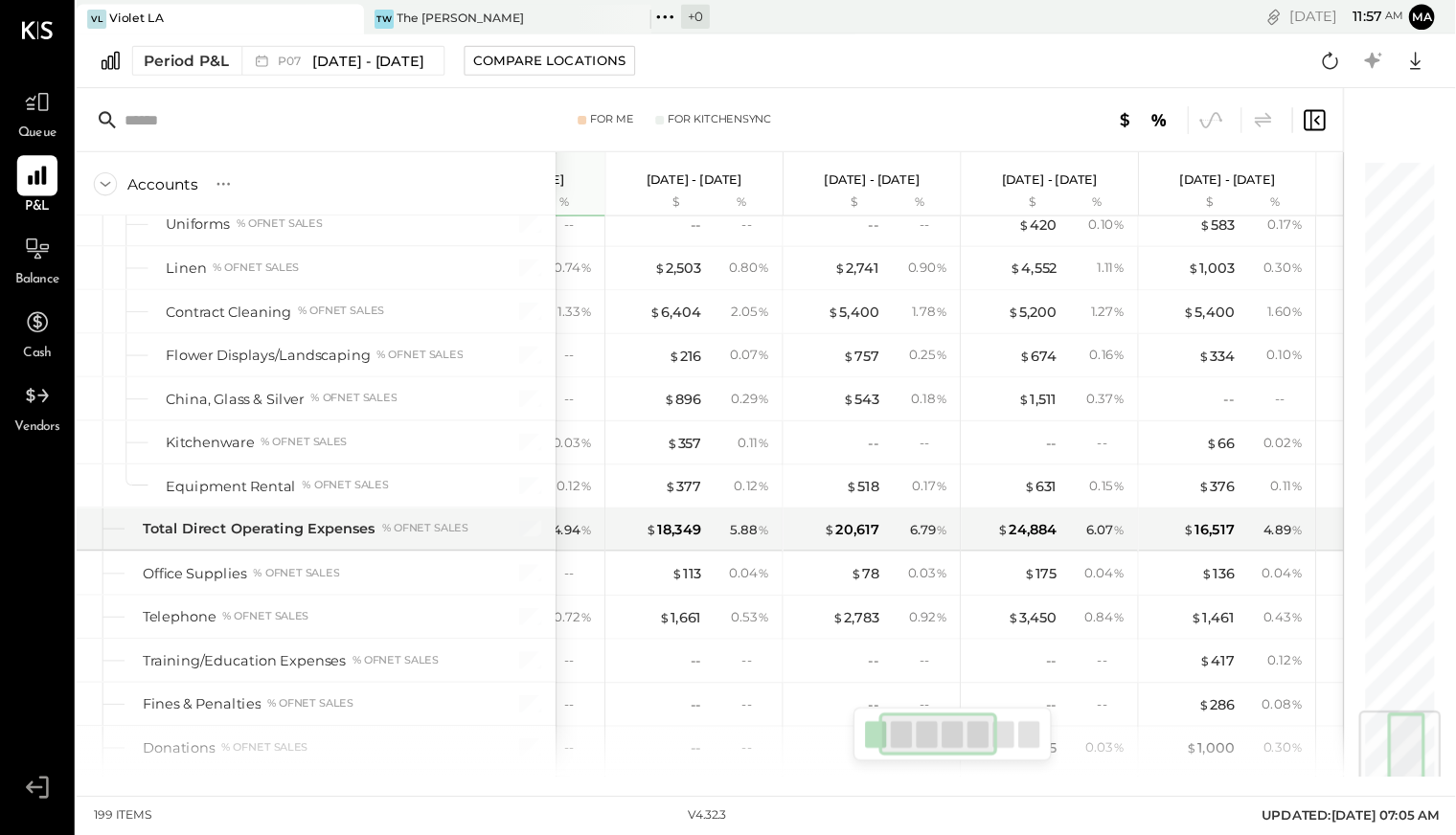
scroll to position [0, 115]
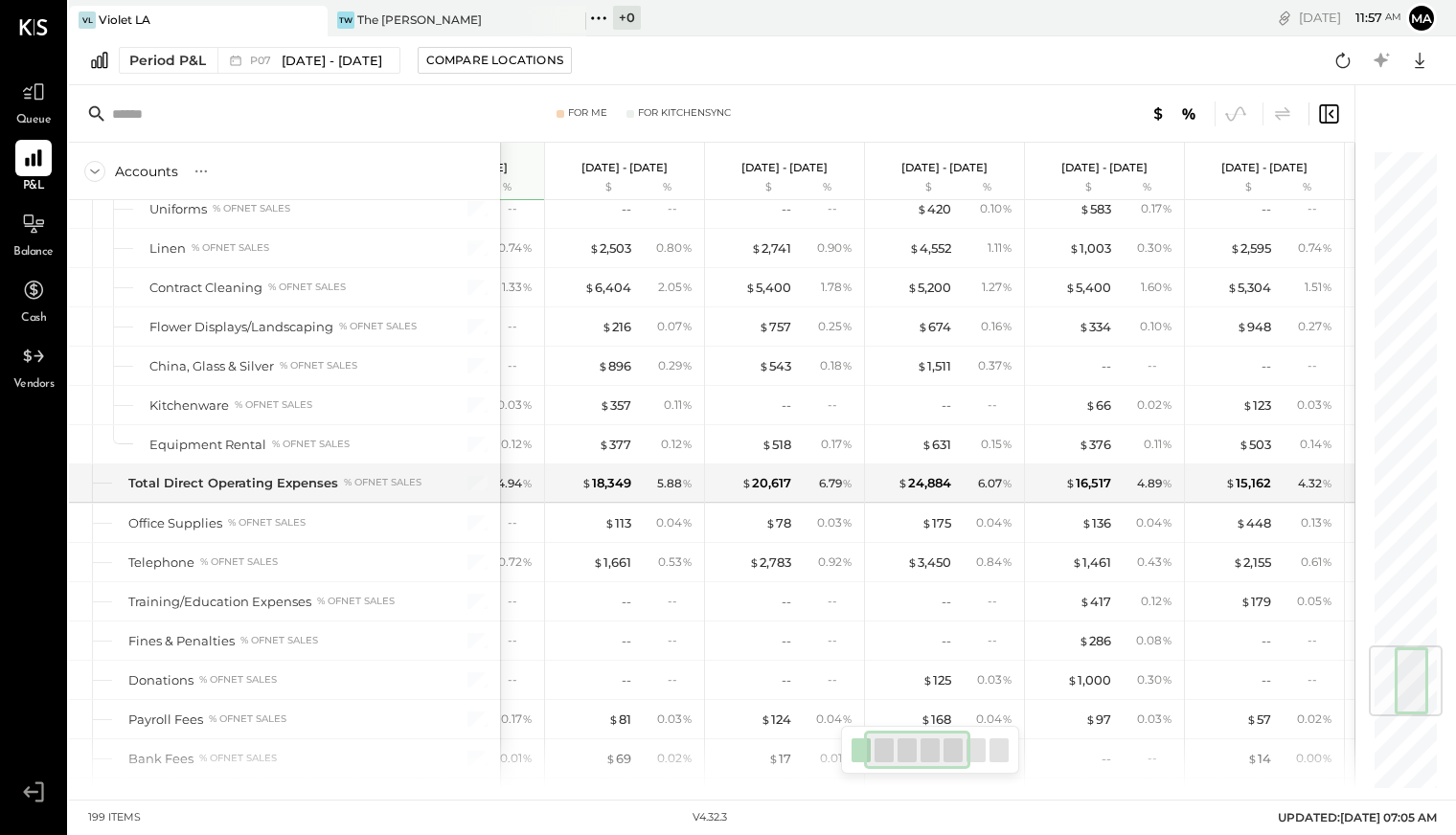
drag, startPoint x: 1264, startPoint y: 0, endPoint x: 972, endPoint y: 80, distance: 302.8
click at [972, 81] on div "Period P&L P07 Jun 30 - Aug 3, 2025 Compare Locations Google Sheets Excel" at bounding box center [762, 61] width 1387 height 49
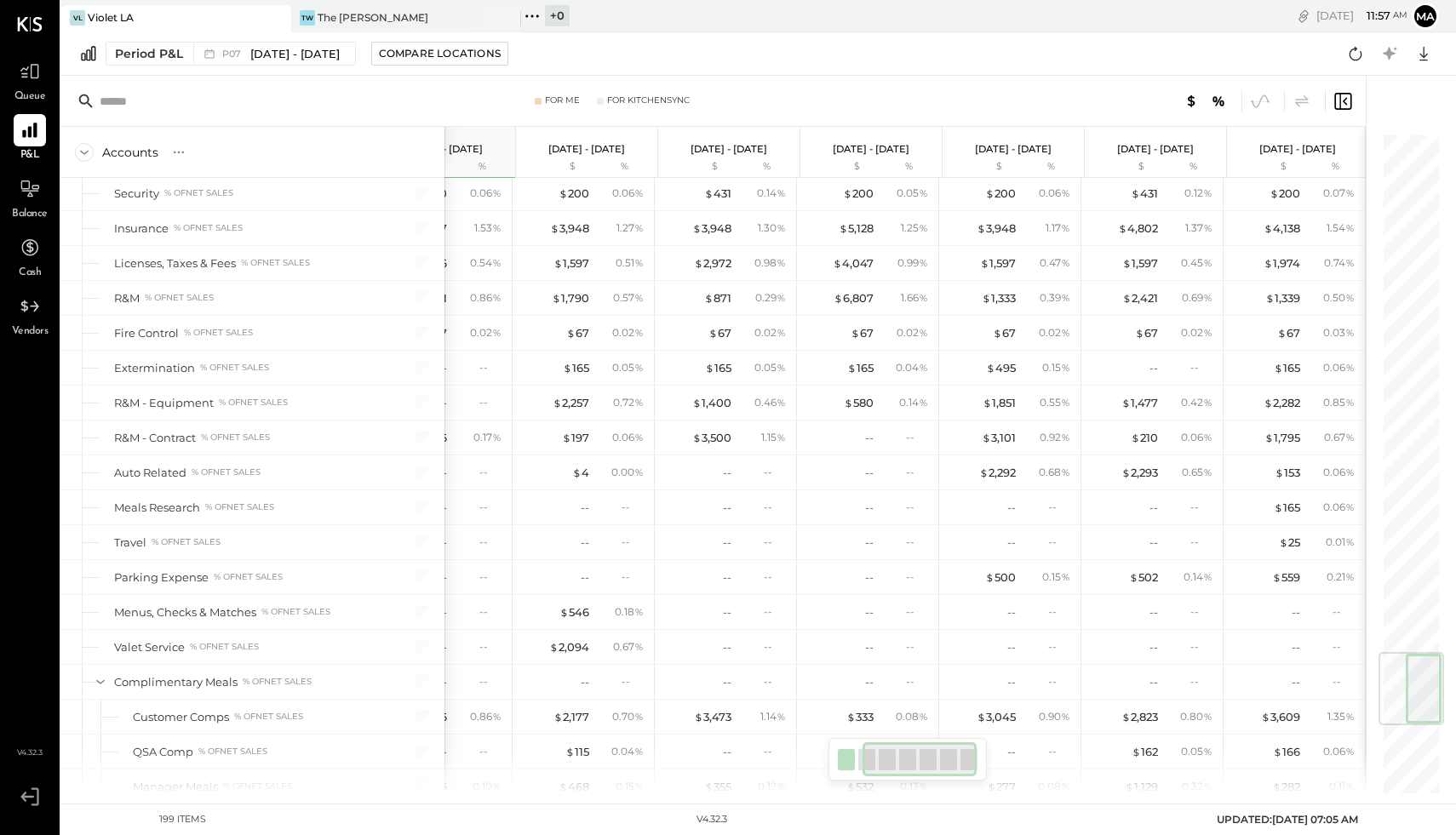
scroll to position [0, 0]
drag, startPoint x: 1272, startPoint y: 0, endPoint x: 950, endPoint y: 463, distance: 564.0
click at [924, 500] on div "--" at bounding box center [919, 507] width 22 height 14
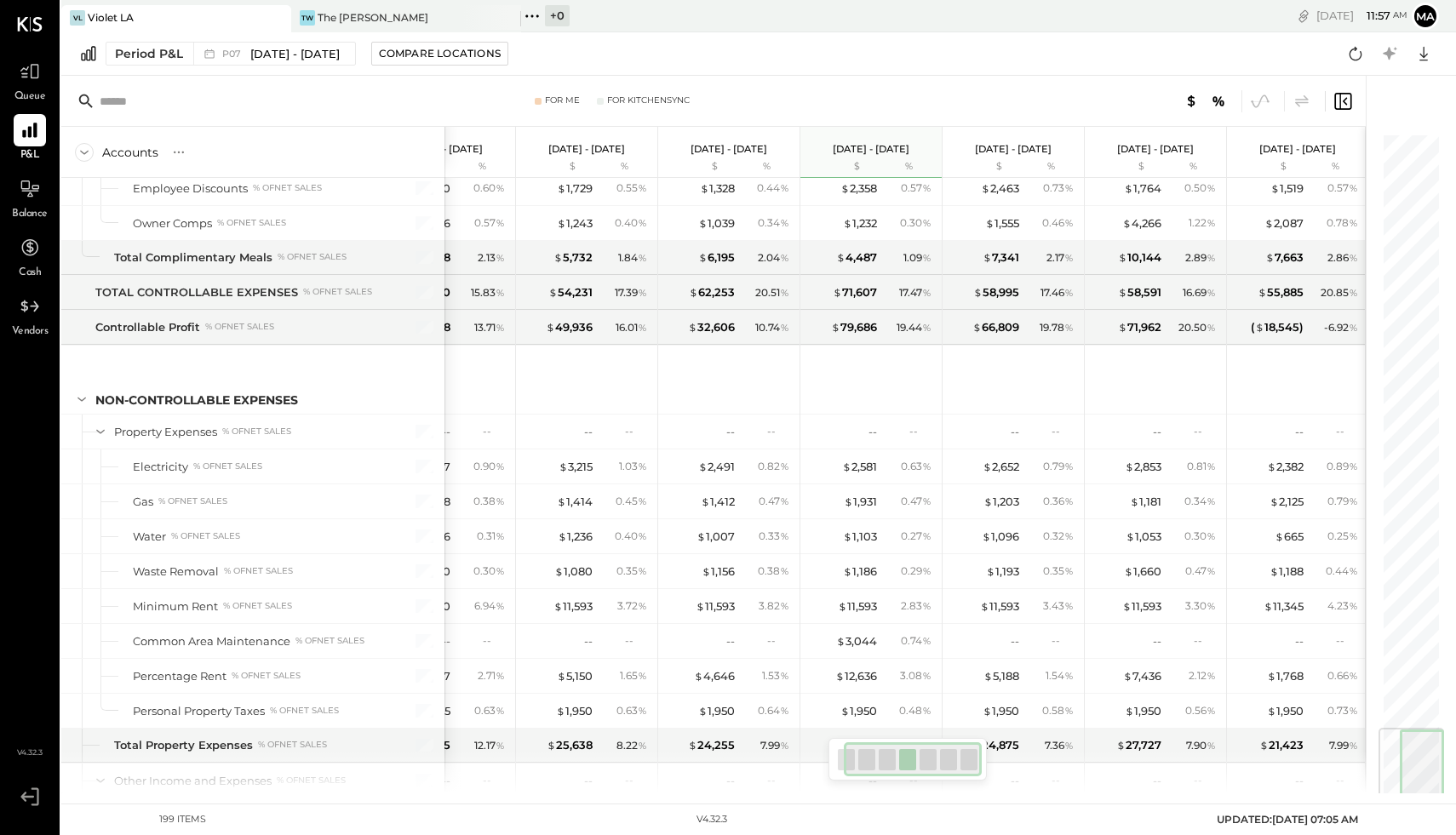
click at [1164, 667] on div at bounding box center [1411, 765] width 65 height 74
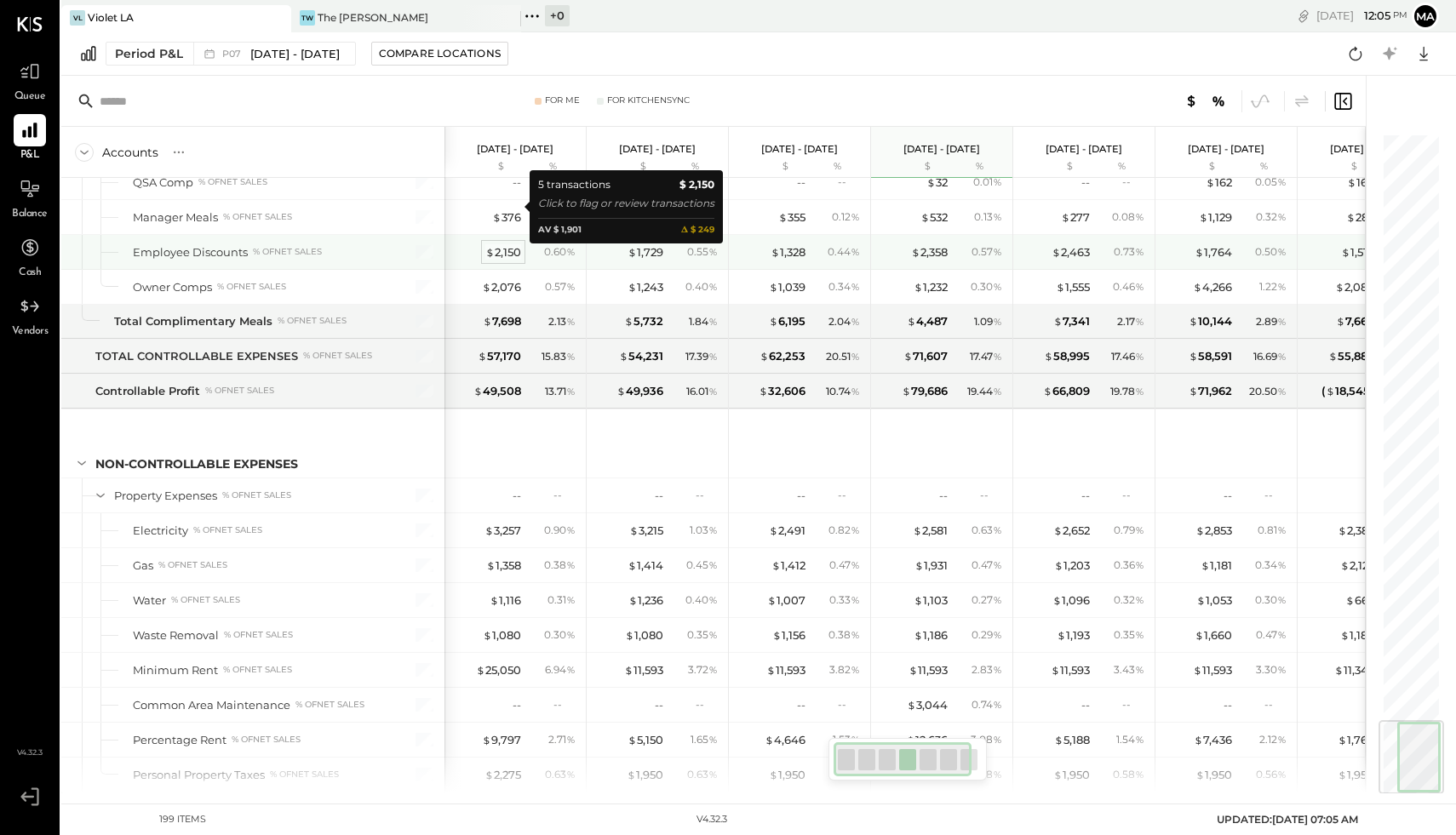
click at [517, 244] on div "$ 2,150" at bounding box center [503, 252] width 36 height 16
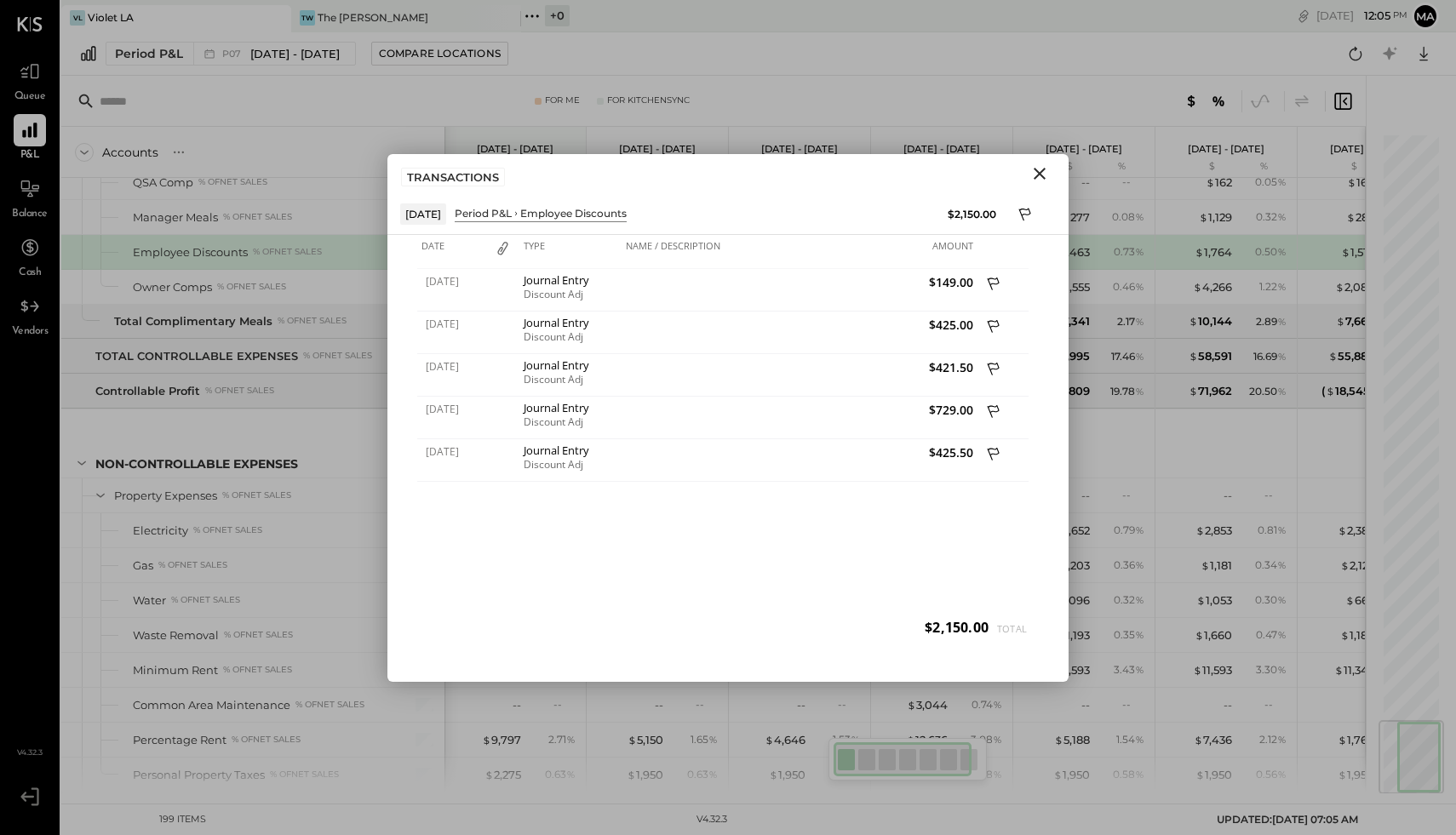
click at [1039, 175] on icon "Close" at bounding box center [1039, 173] width 20 height 20
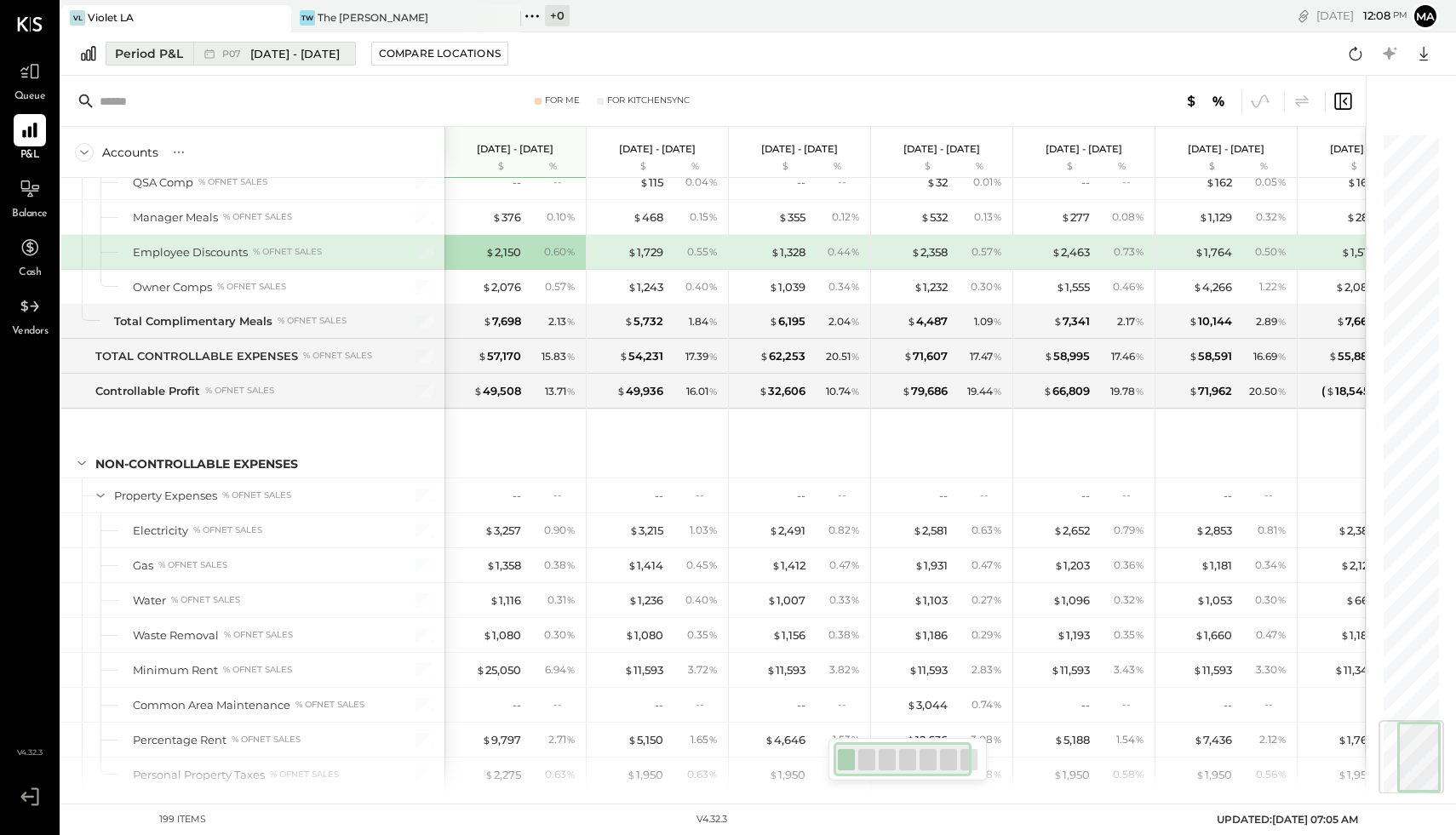
click at [153, 60] on div "Period P&L" at bounding box center [148, 53] width 68 height 17
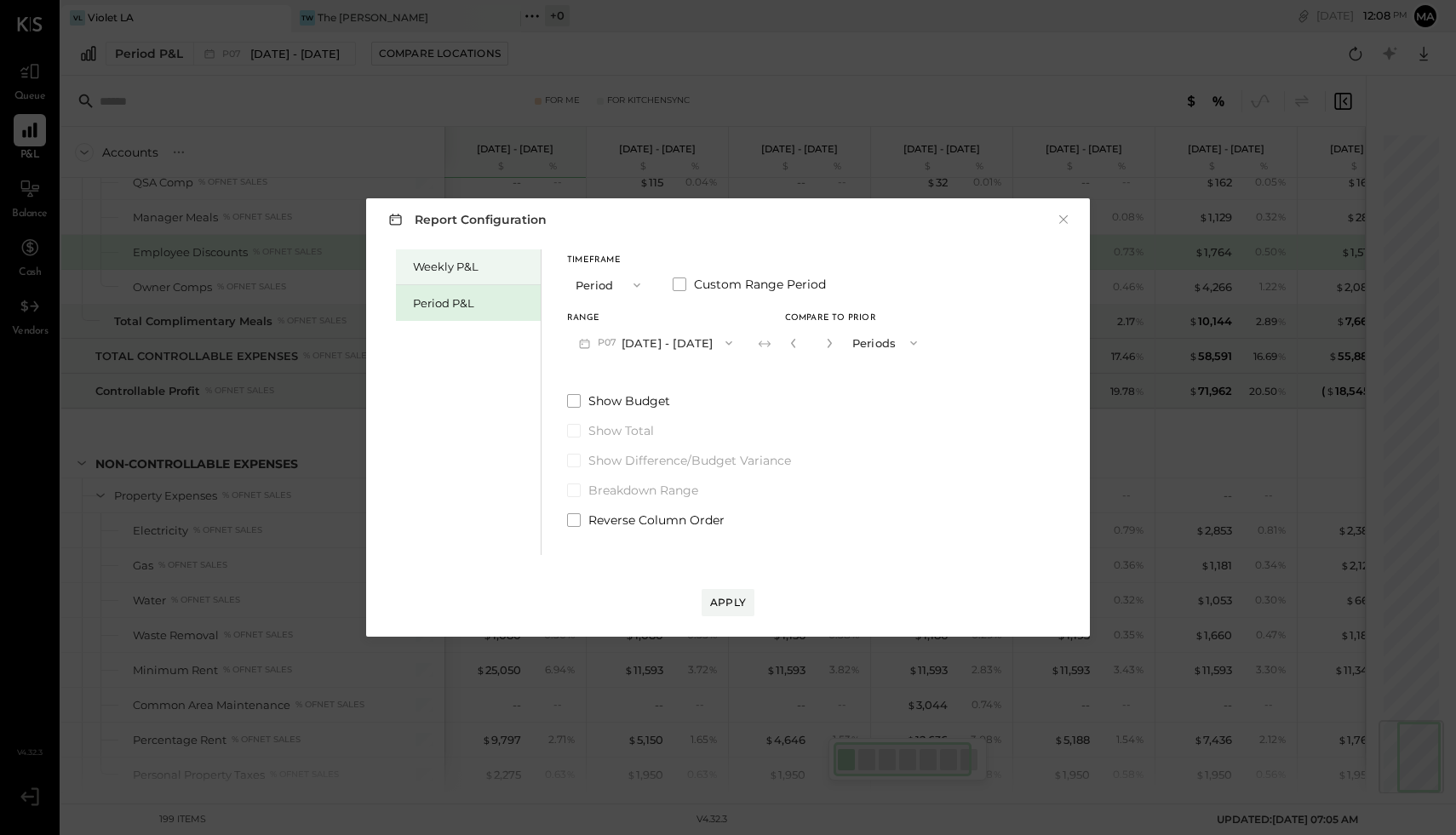
click at [430, 269] on div "Weekly P&L" at bounding box center [472, 267] width 119 height 16
click at [607, 340] on span "W33" at bounding box center [610, 342] width 26 height 13
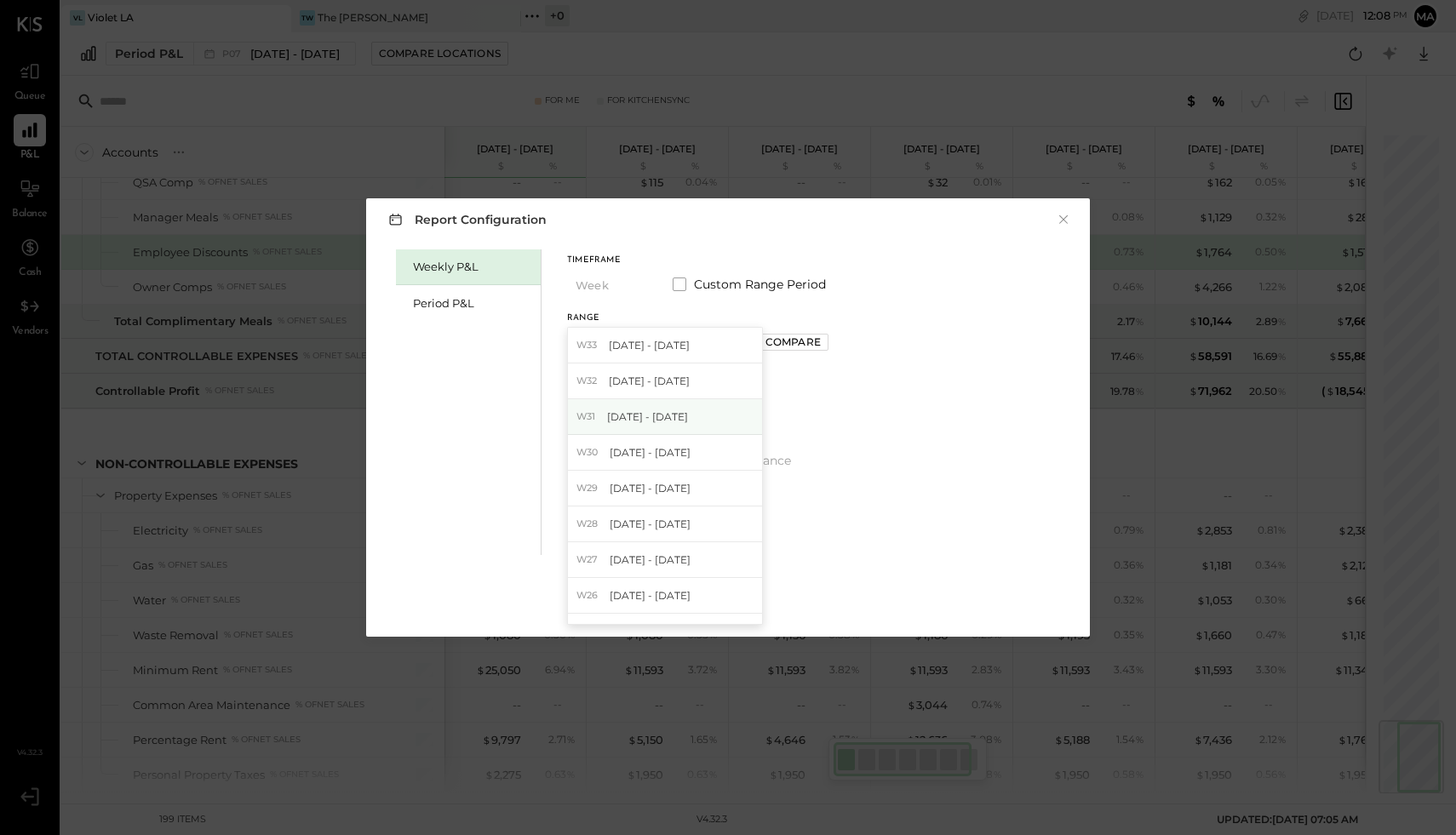
click at [639, 411] on span "[DATE] - [DATE]" at bounding box center [648, 417] width 81 height 14
click at [744, 348] on button "W31 Jul 28 - Aug 3, 2025" at bounding box center [656, 342] width 177 height 32
click at [791, 343] on div "Compare" at bounding box center [791, 342] width 56 height 14
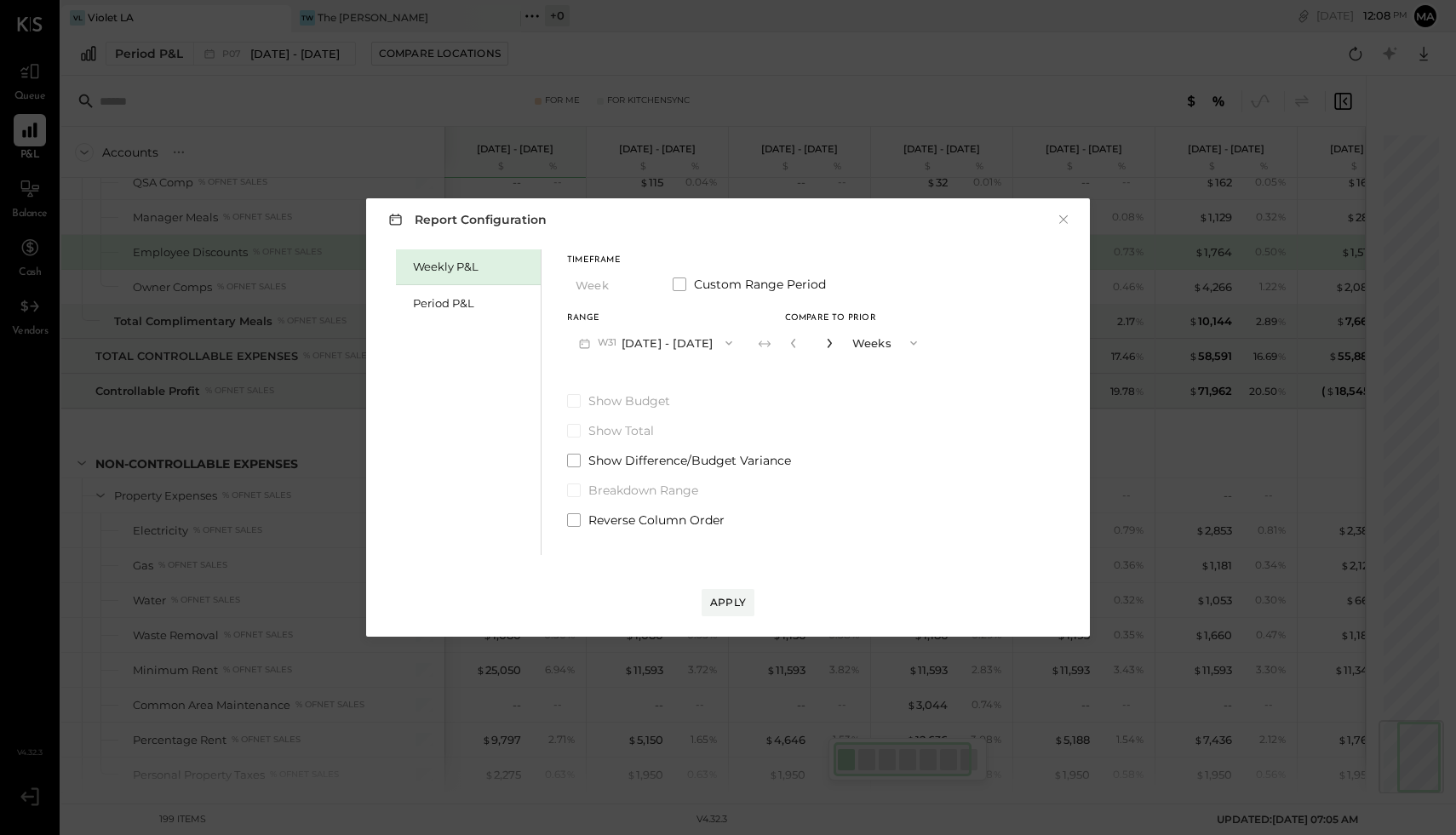
click at [834, 343] on icon "button" at bounding box center [829, 343] width 11 height 11
type input "*"
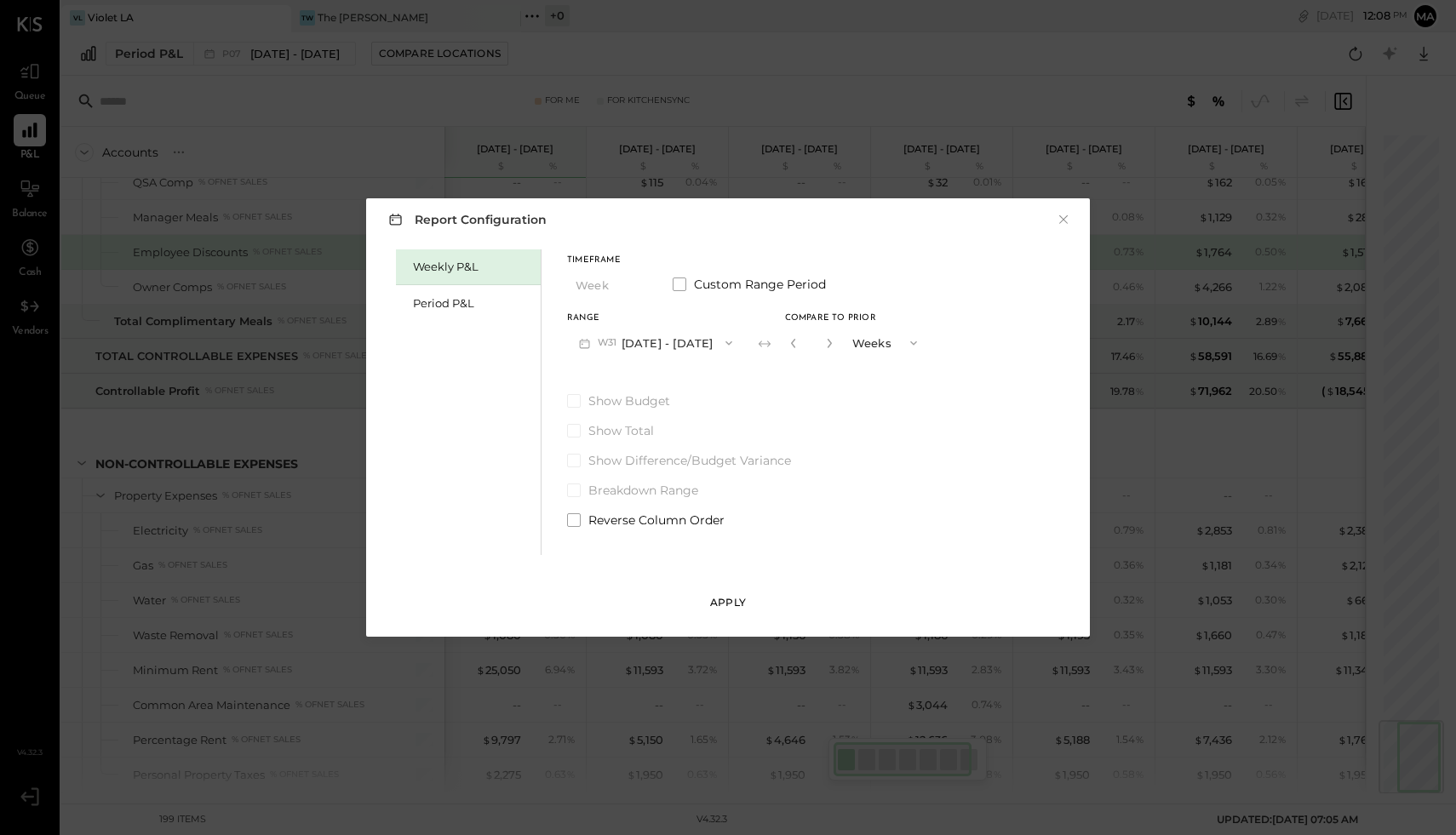
click at [724, 599] on div "Apply" at bounding box center [728, 602] width 36 height 14
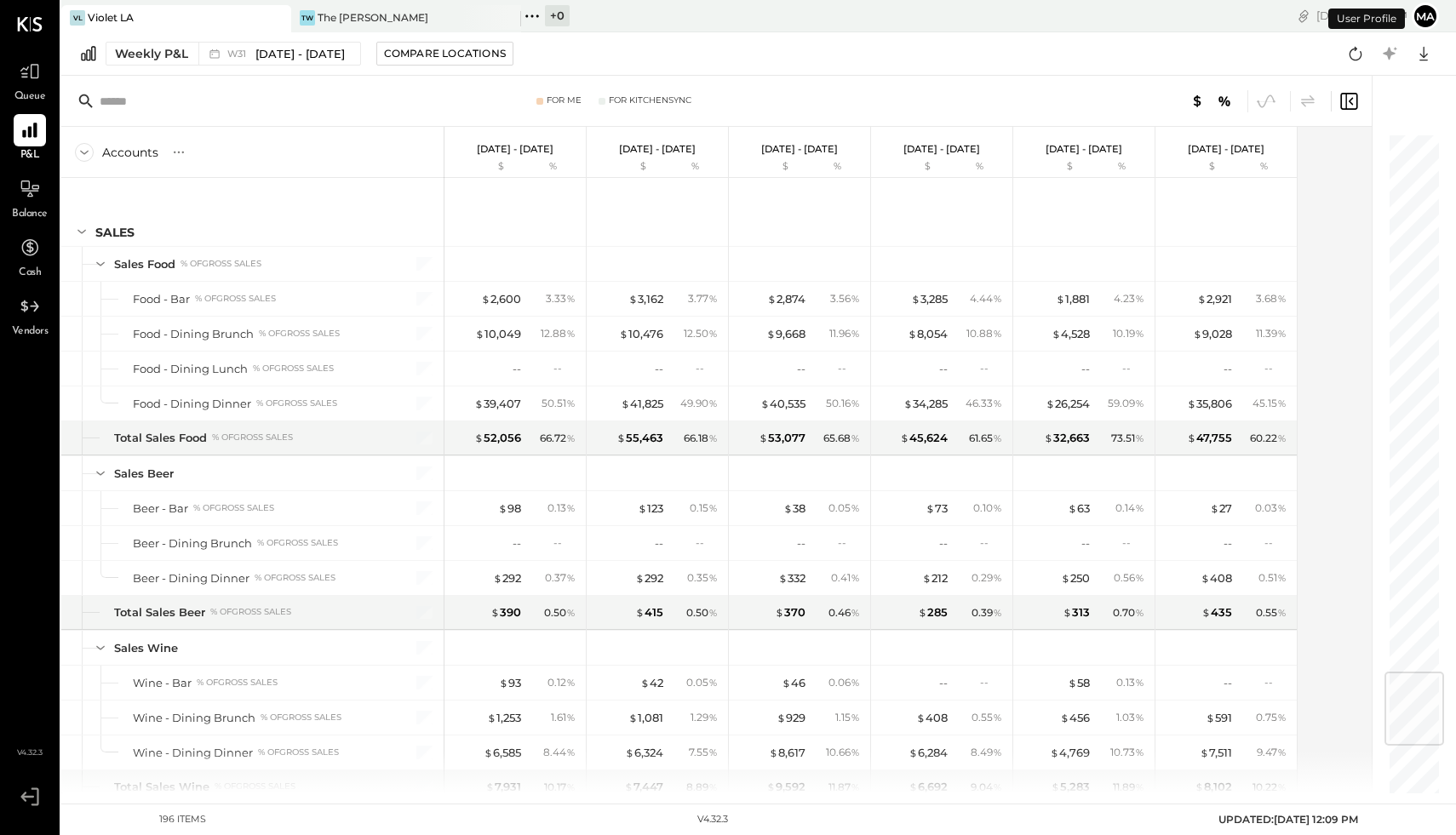
scroll to position [4499, 0]
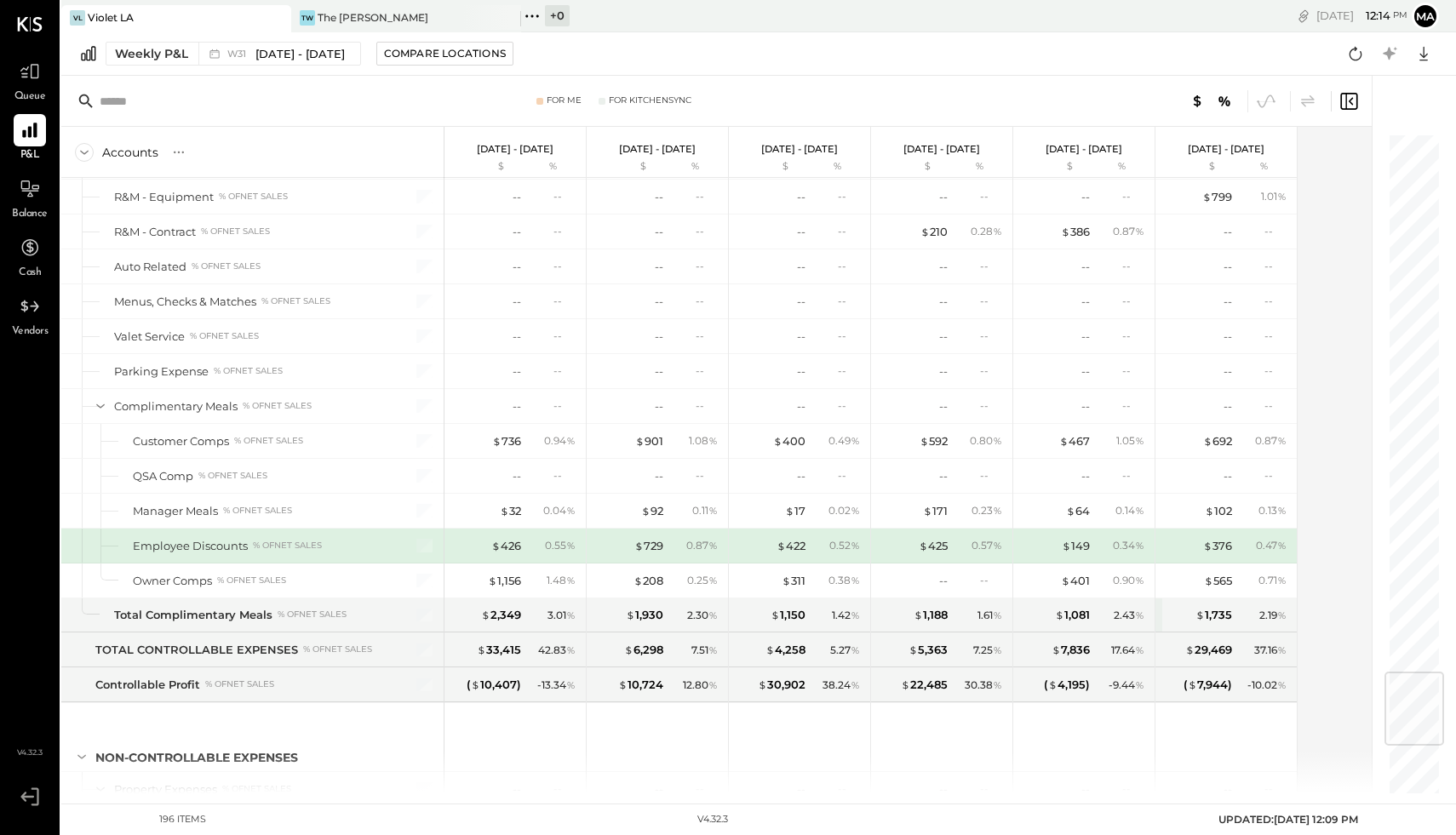
click at [867, 667] on div "$ 3,257 4.03 %" at bounding box center [799, 824] width 141 height 34
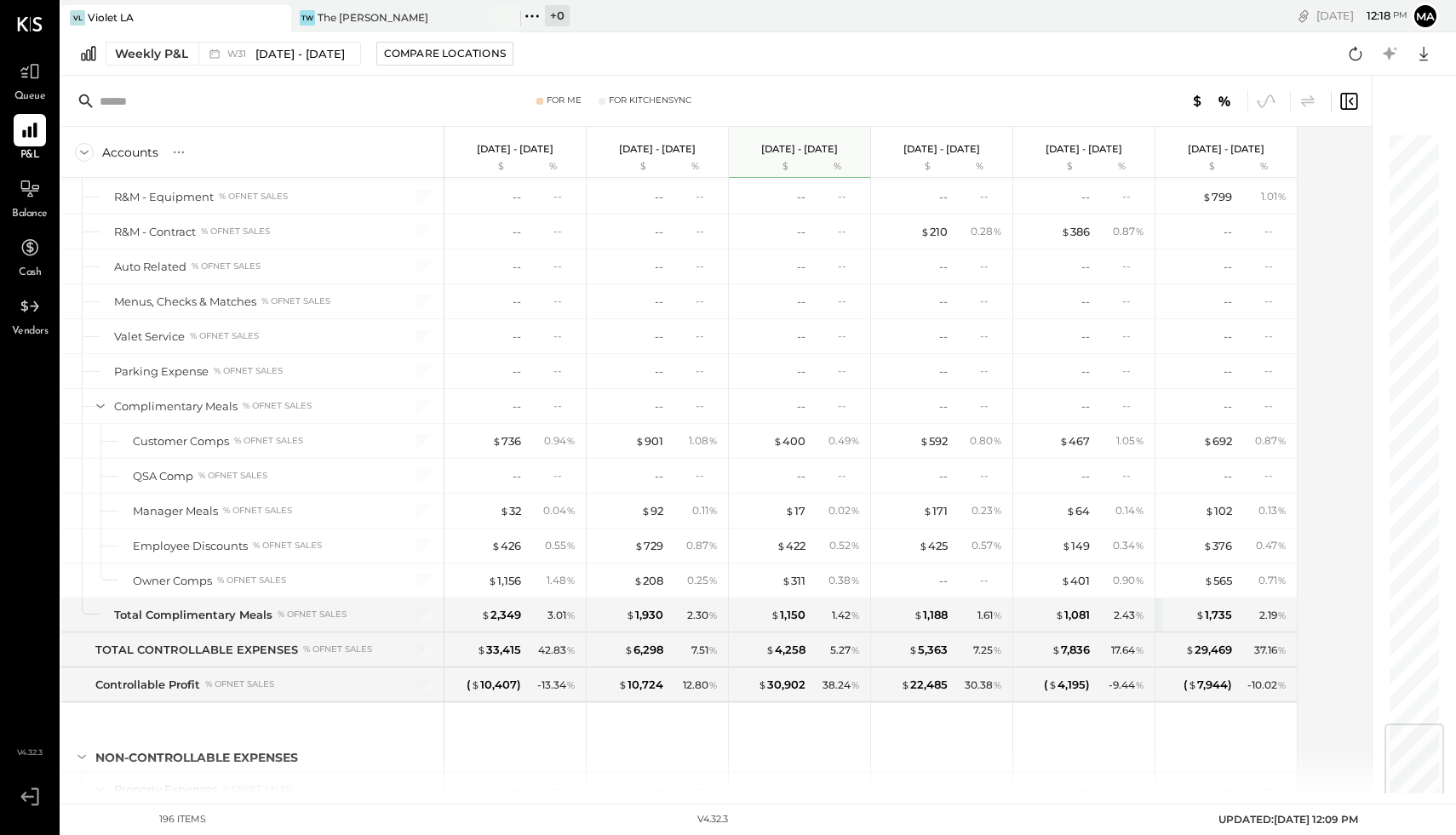
scroll to position [4928, 0]
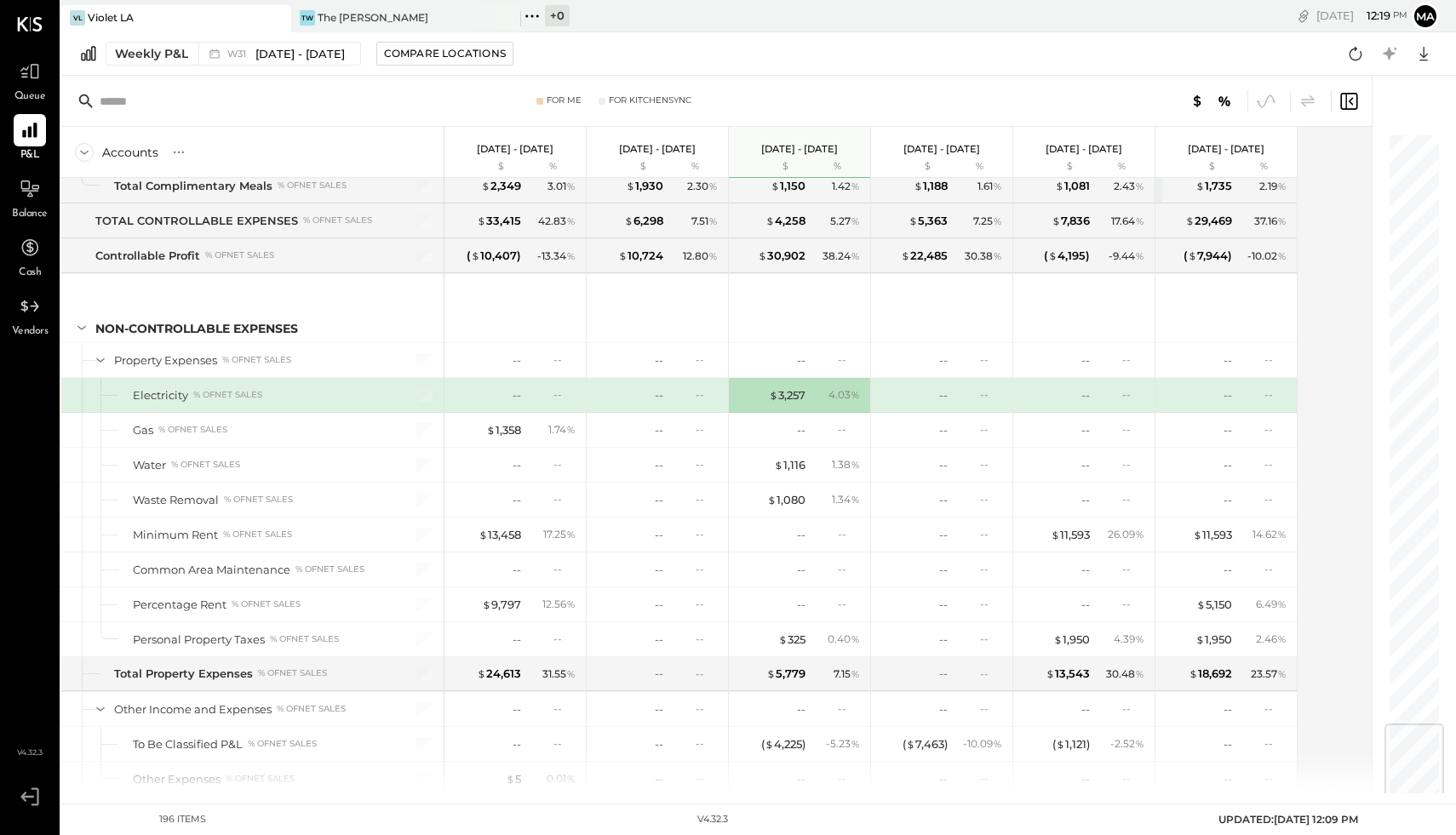
click at [1164, 667] on div at bounding box center [1415, 761] width 60 height 74
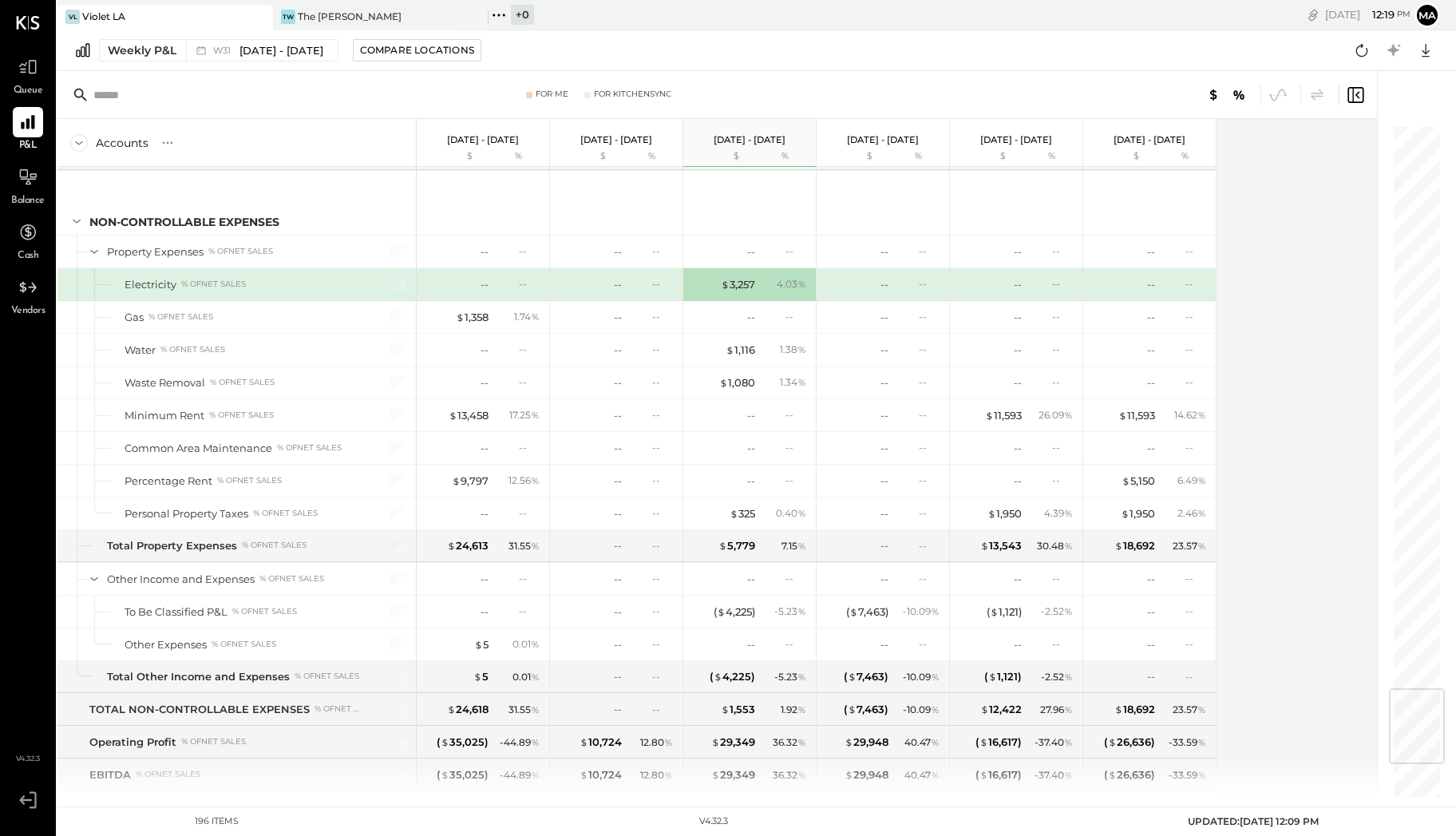
scroll to position [4707, 0]
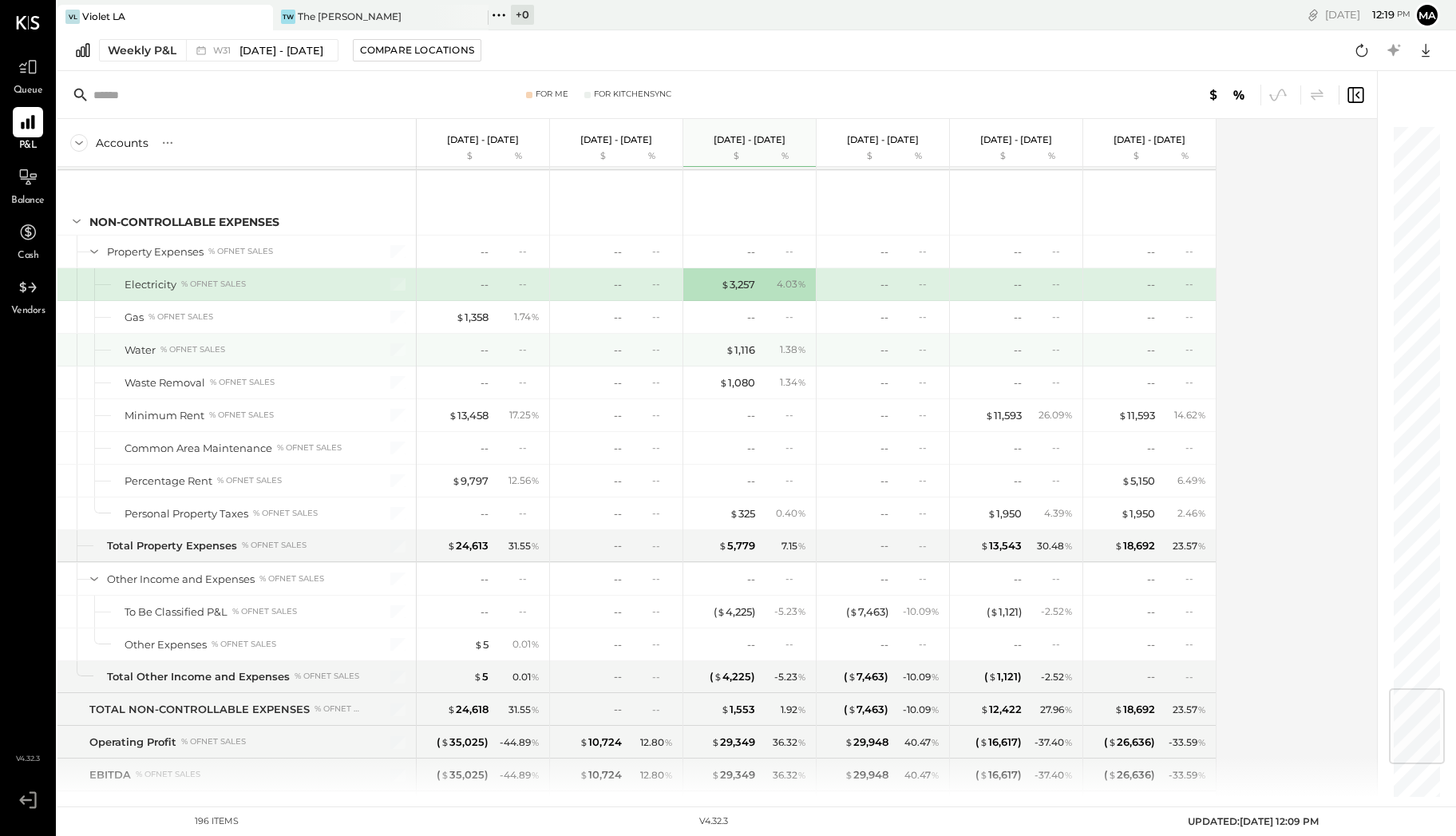
drag, startPoint x: 1143, startPoint y: 0, endPoint x: 930, endPoint y: 310, distance: 376.1
click at [930, 343] on div "--" at bounding box center [928, 349] width 21 height 13
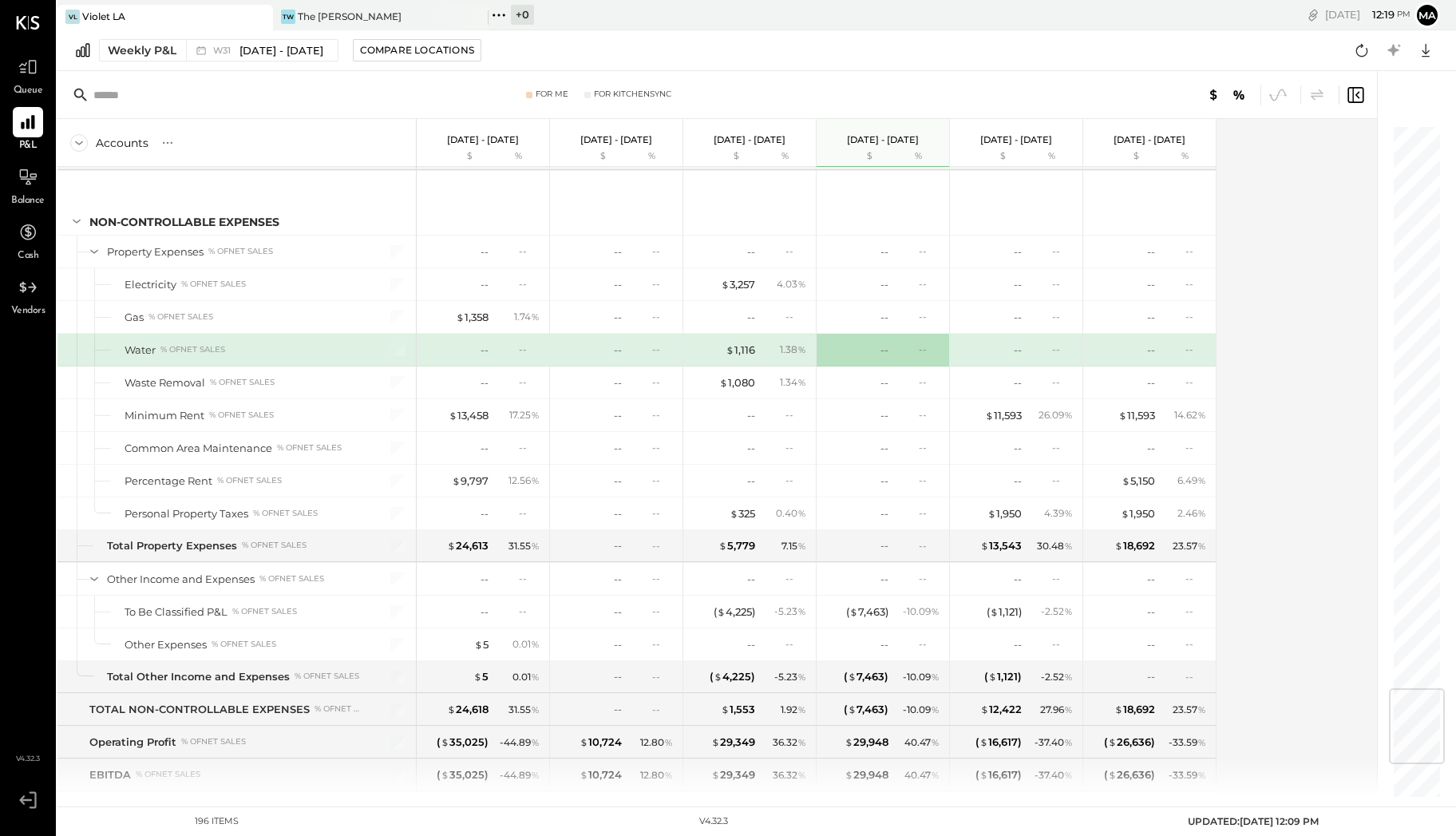
scroll to position [5121, 0]
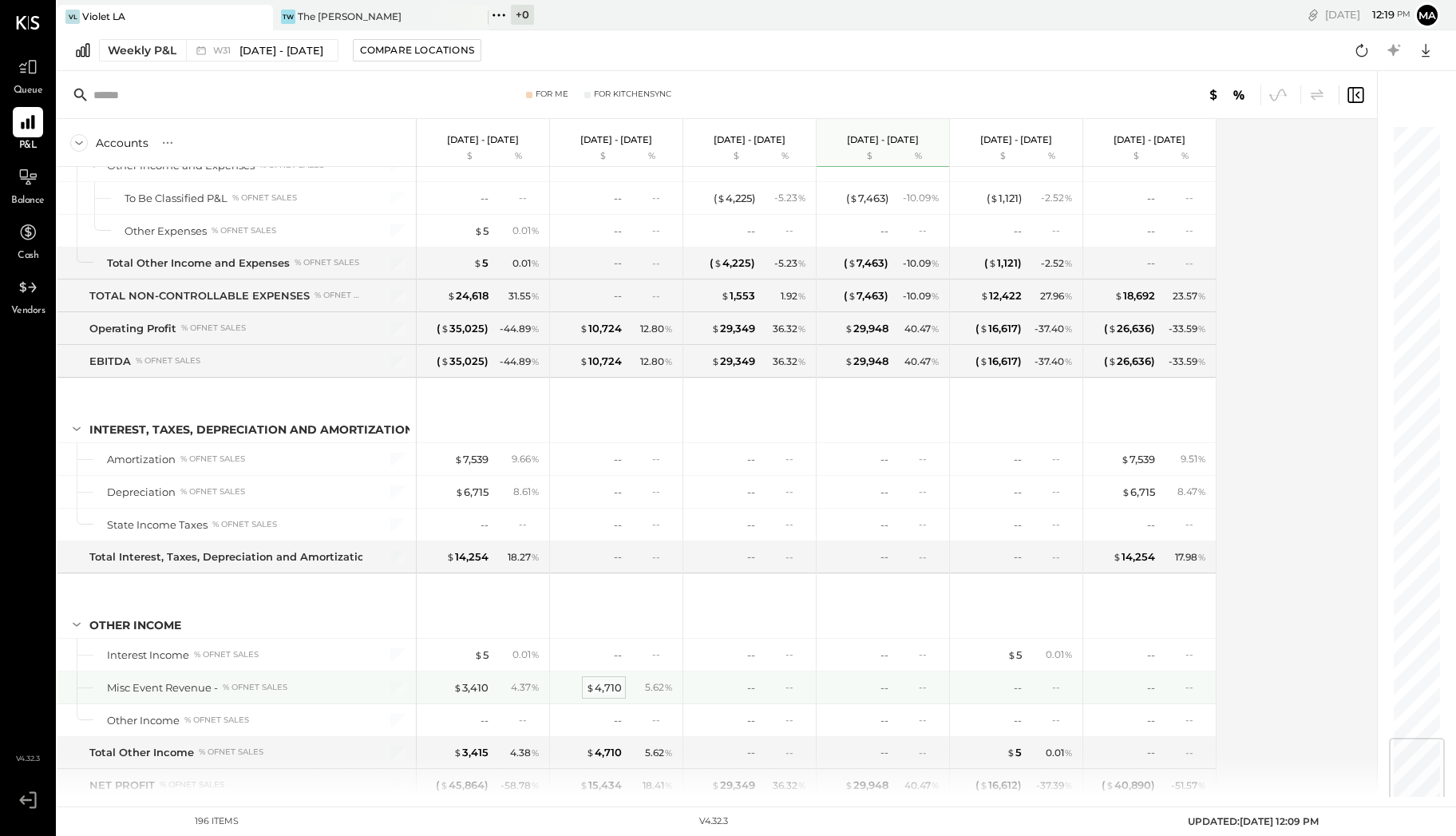
click at [597, 626] on div "$ 4,710" at bounding box center [603, 688] width 36 height 15
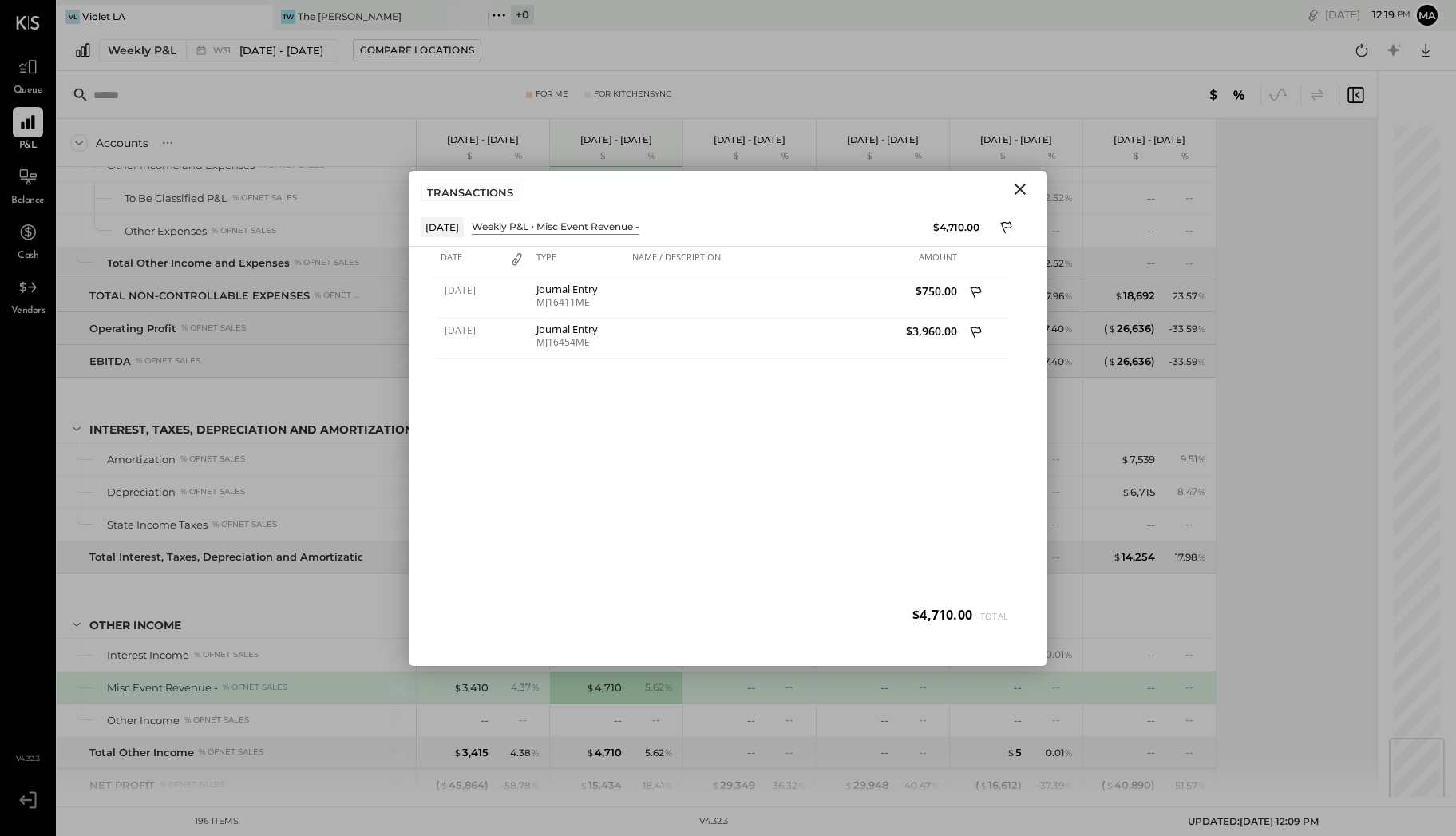
click at [1023, 185] on icon "Close" at bounding box center [1020, 190] width 12 height 12
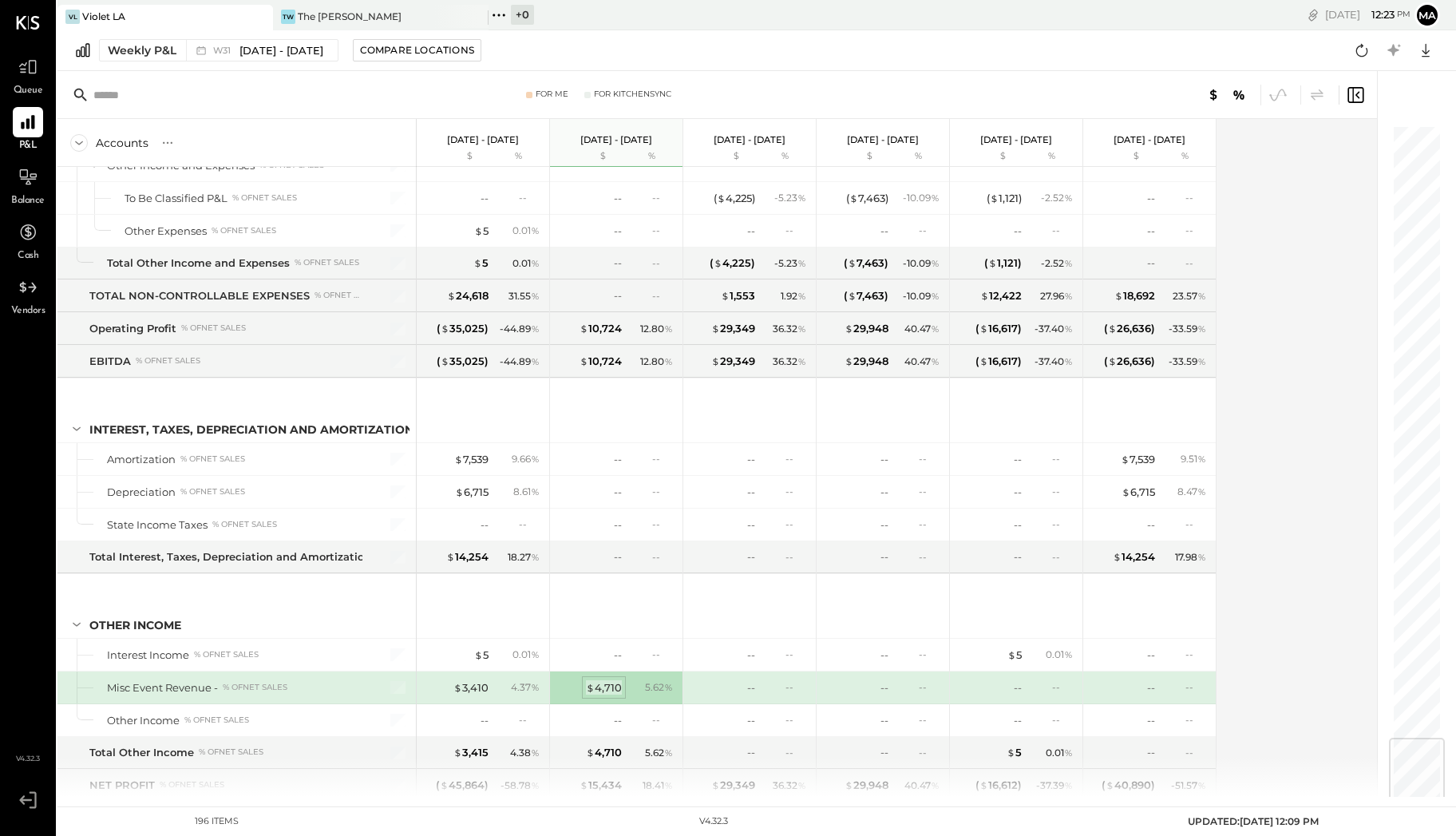
click at [614, 626] on div "$ 4,710" at bounding box center [603, 688] width 36 height 15
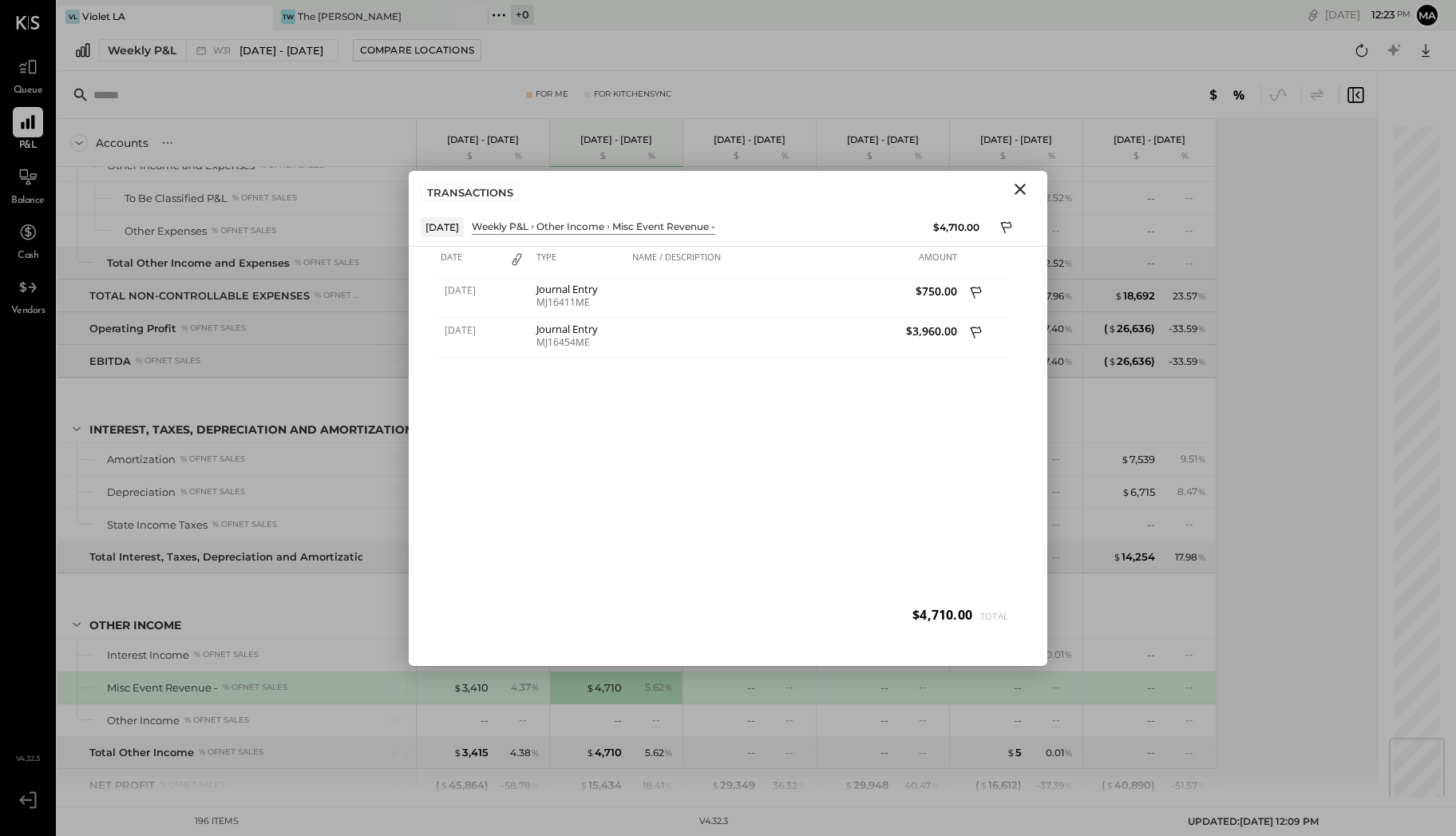
click at [1019, 186] on icon "Close" at bounding box center [1019, 189] width 19 height 19
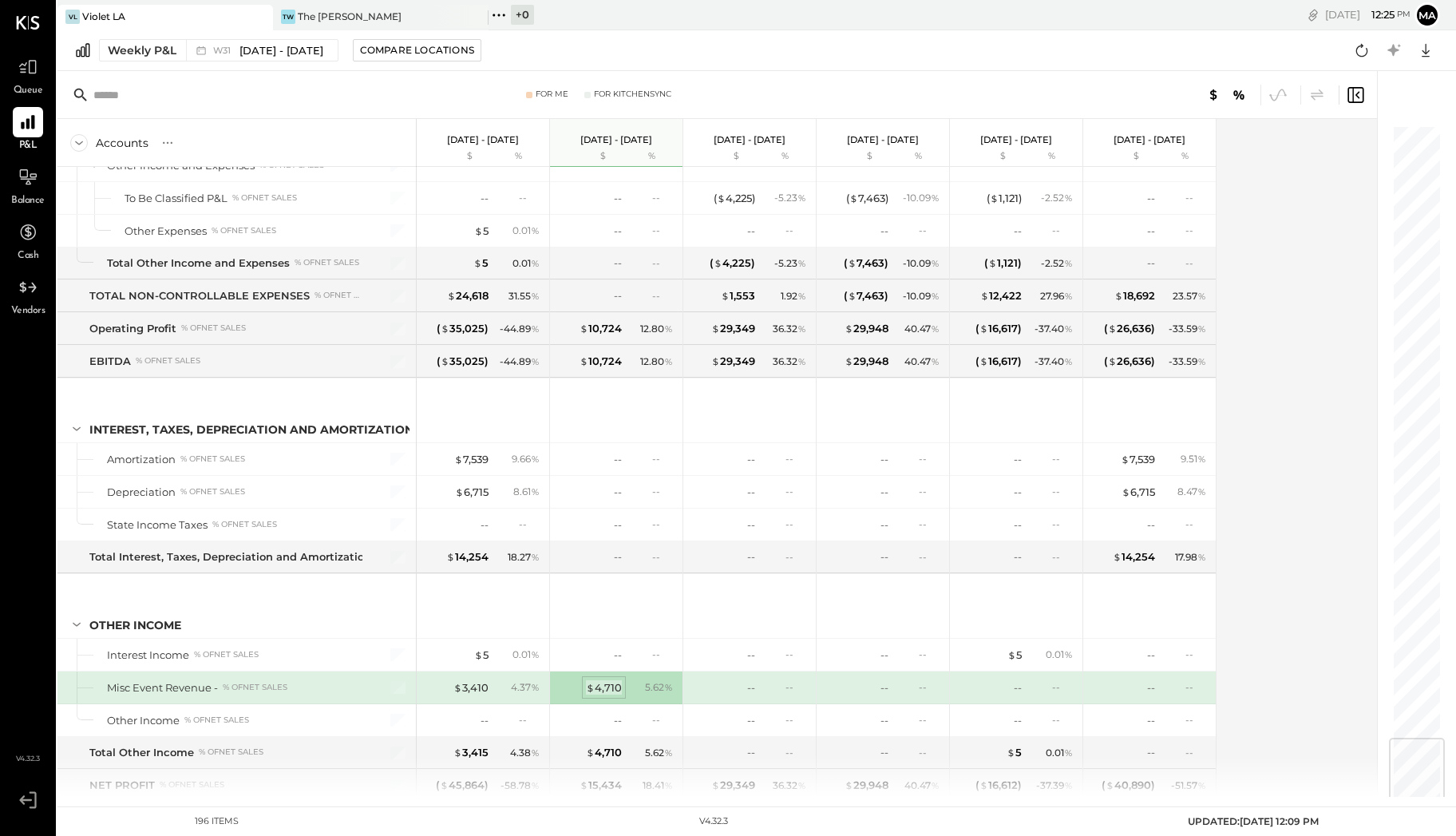
click at [615, 626] on div "$ 4,710" at bounding box center [603, 688] width 36 height 15
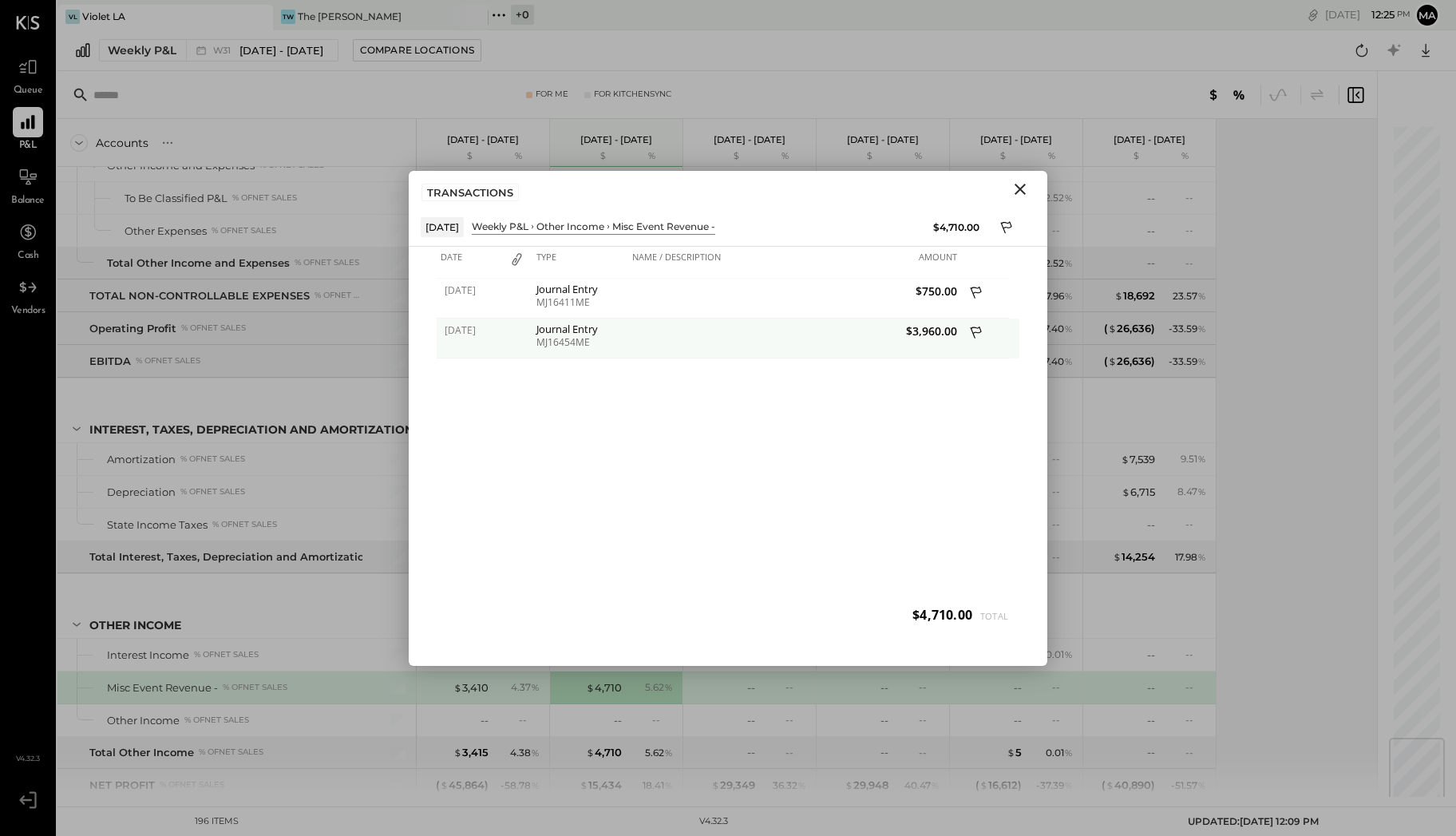
click at [941, 330] on span "$3,960.00" at bounding box center [877, 331] width 158 height 15
click at [977, 328] on icon at bounding box center [976, 334] width 14 height 20
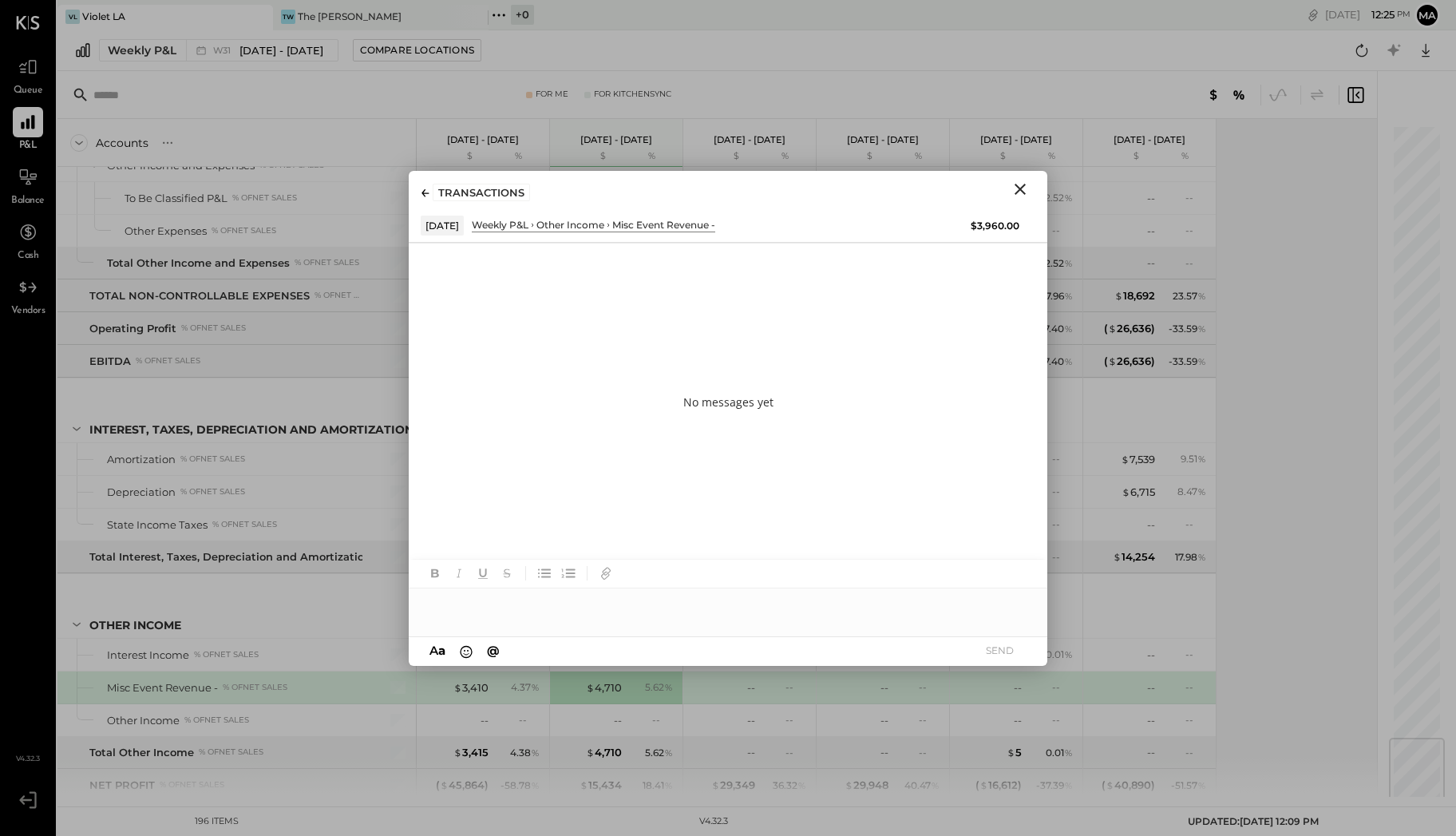
click at [487, 596] on div at bounding box center [728, 604] width 639 height 32
click at [1023, 187] on icon "Close" at bounding box center [1019, 189] width 19 height 19
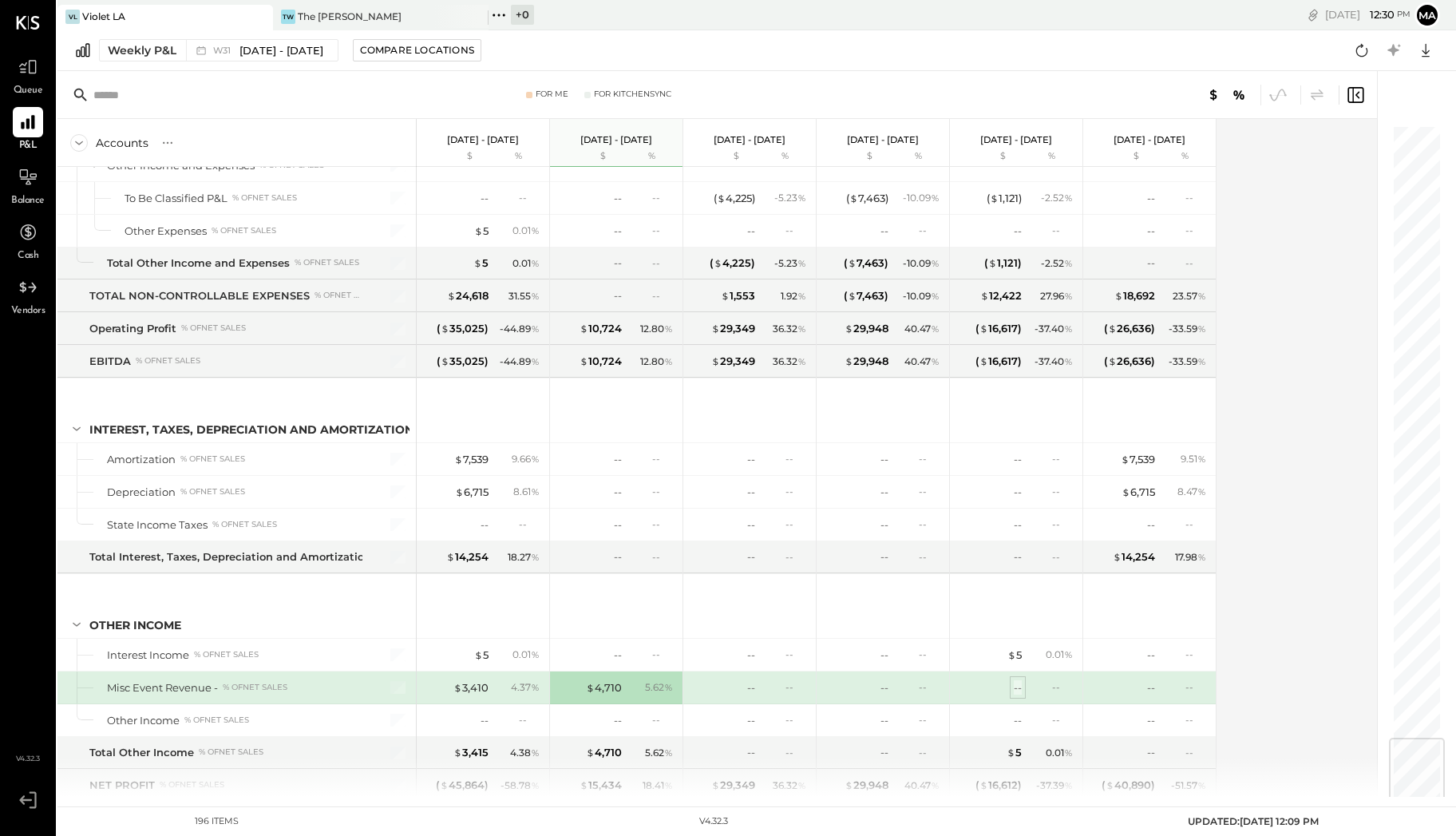
click at [1013, 626] on div "--" at bounding box center [1018, 688] width 8 height 15
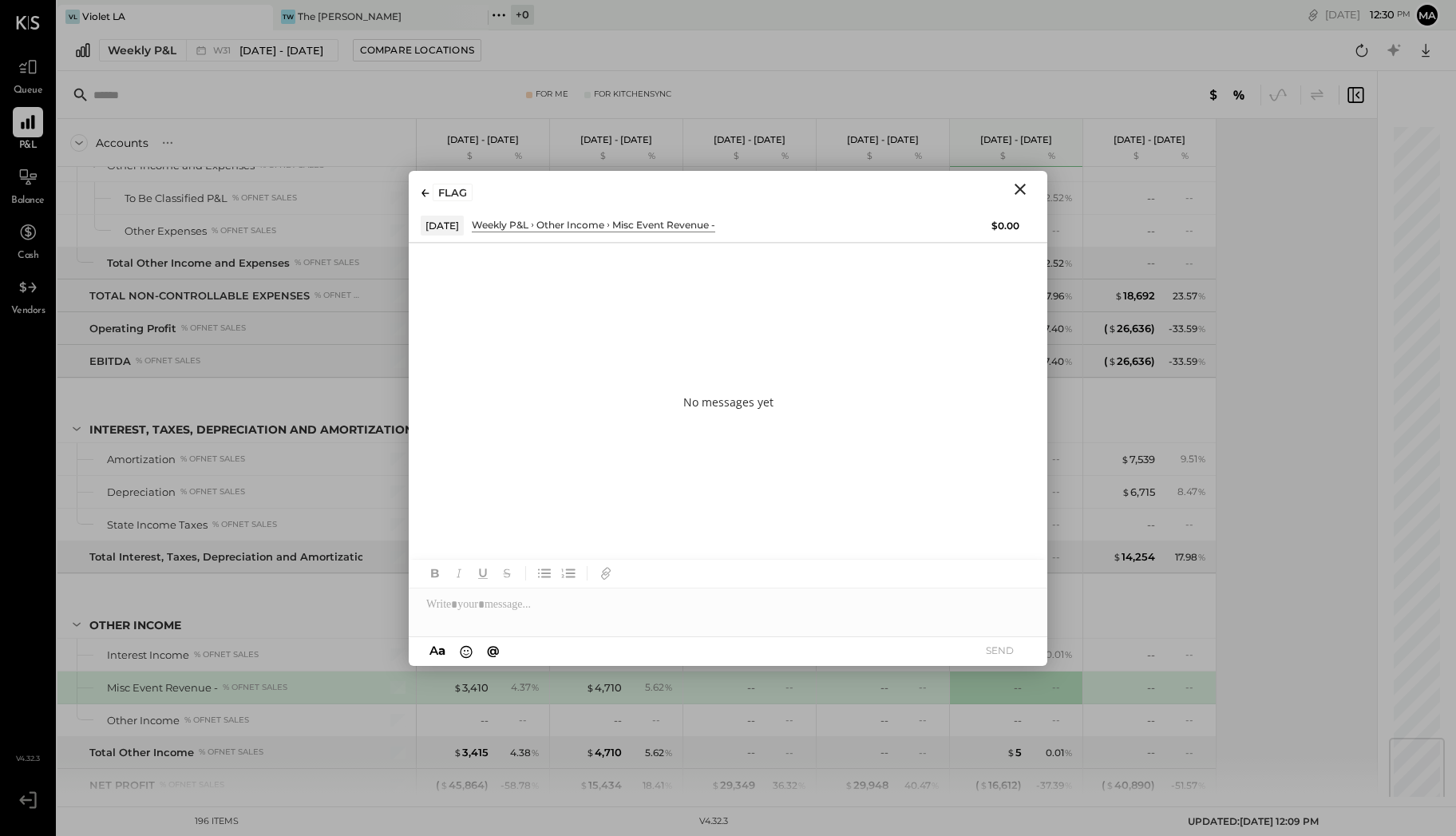
click at [1023, 190] on icon "Close" at bounding box center [1019, 189] width 19 height 19
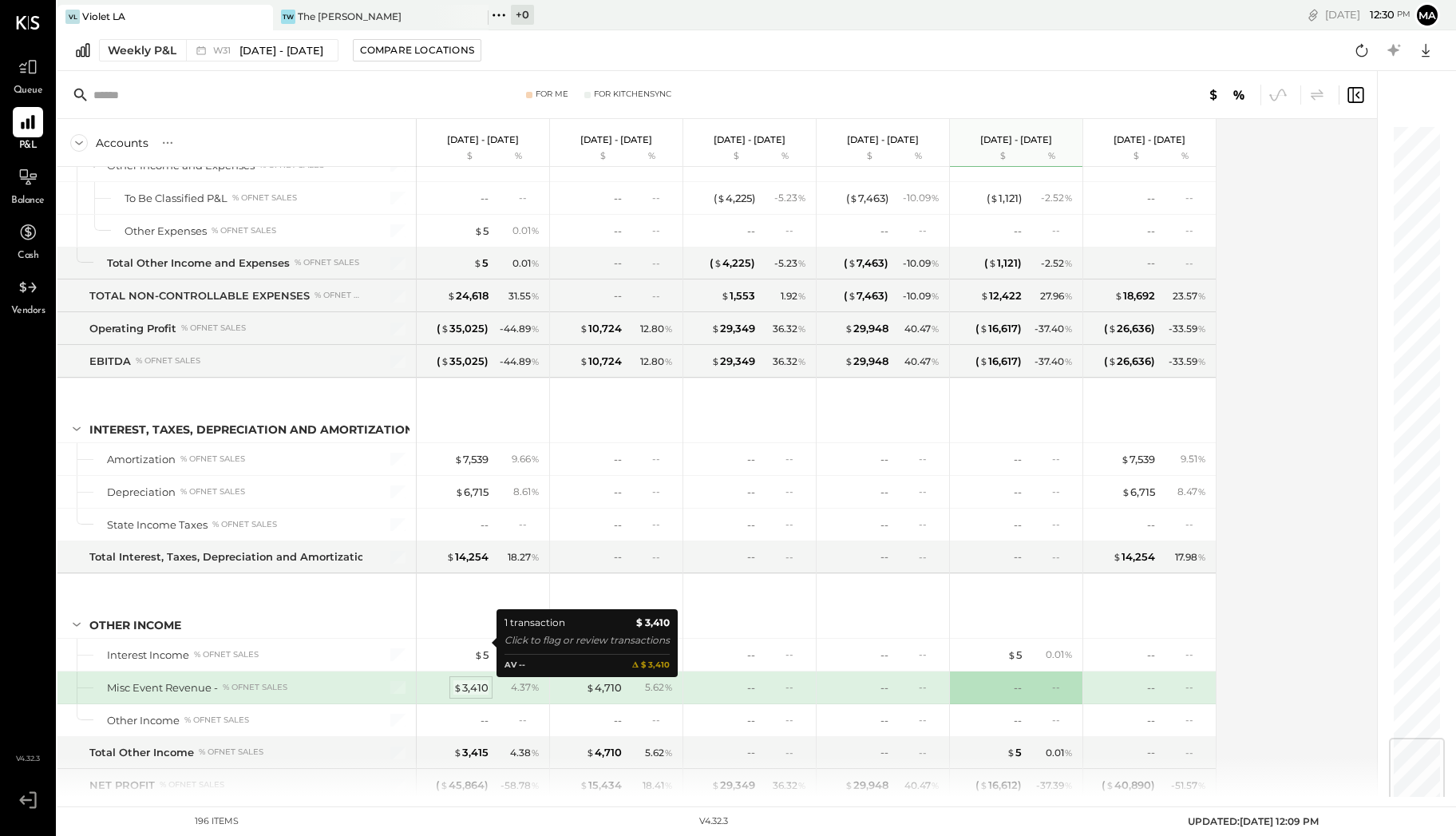
click at [462, 626] on span "$" at bounding box center [457, 687] width 9 height 12
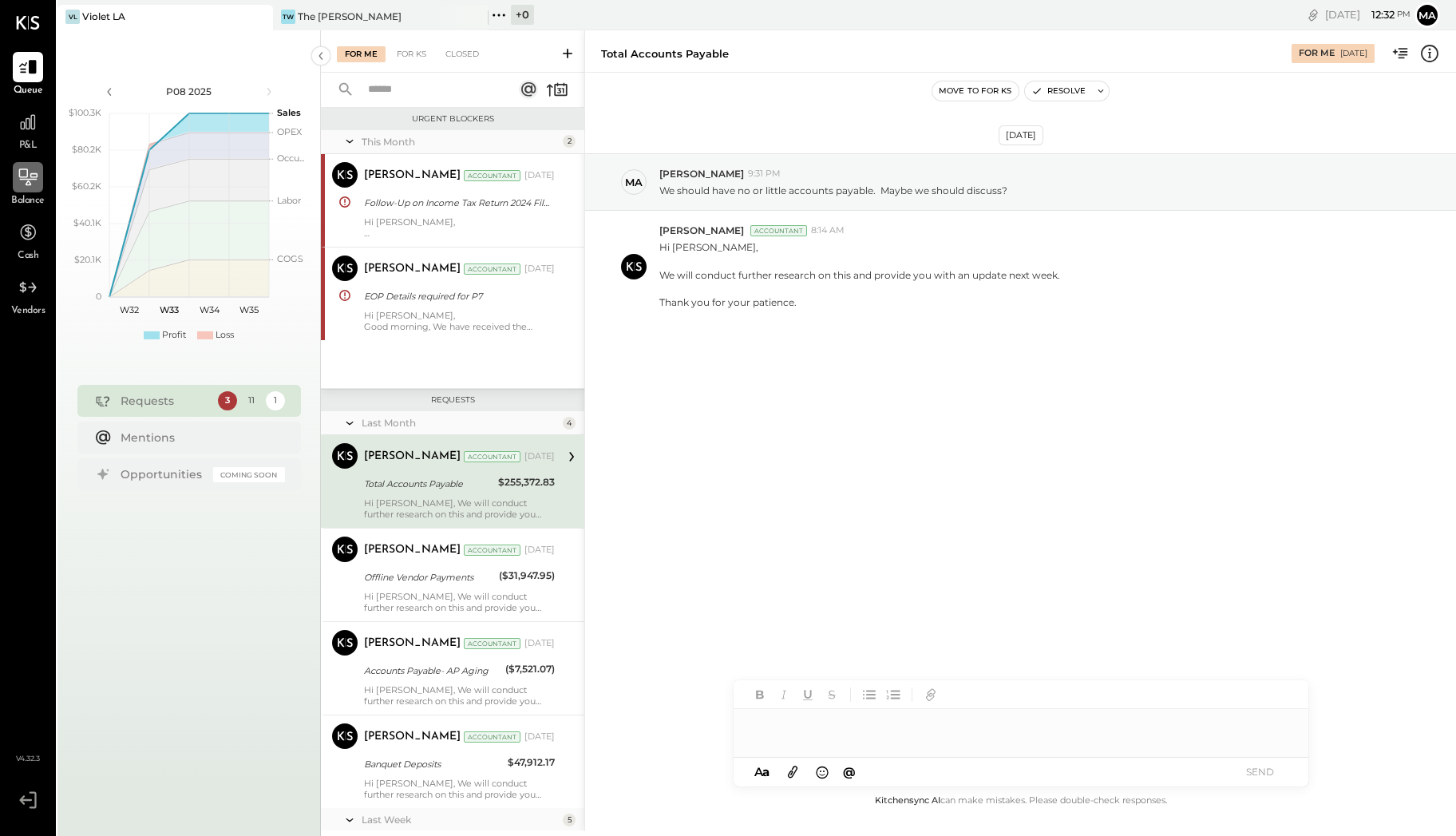
scroll to position [12, 0]
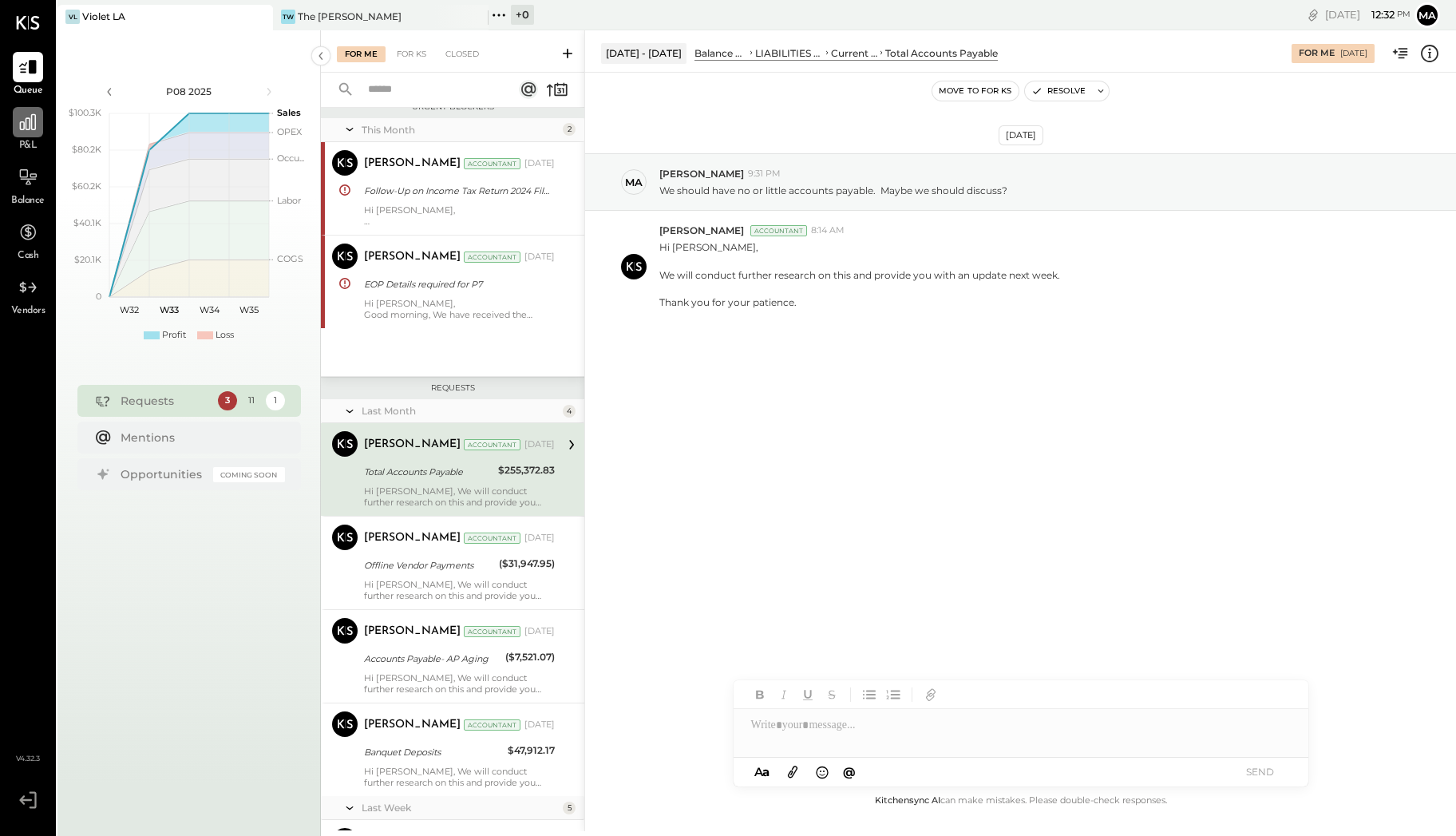
click at [32, 123] on icon at bounding box center [27, 122] width 16 height 16
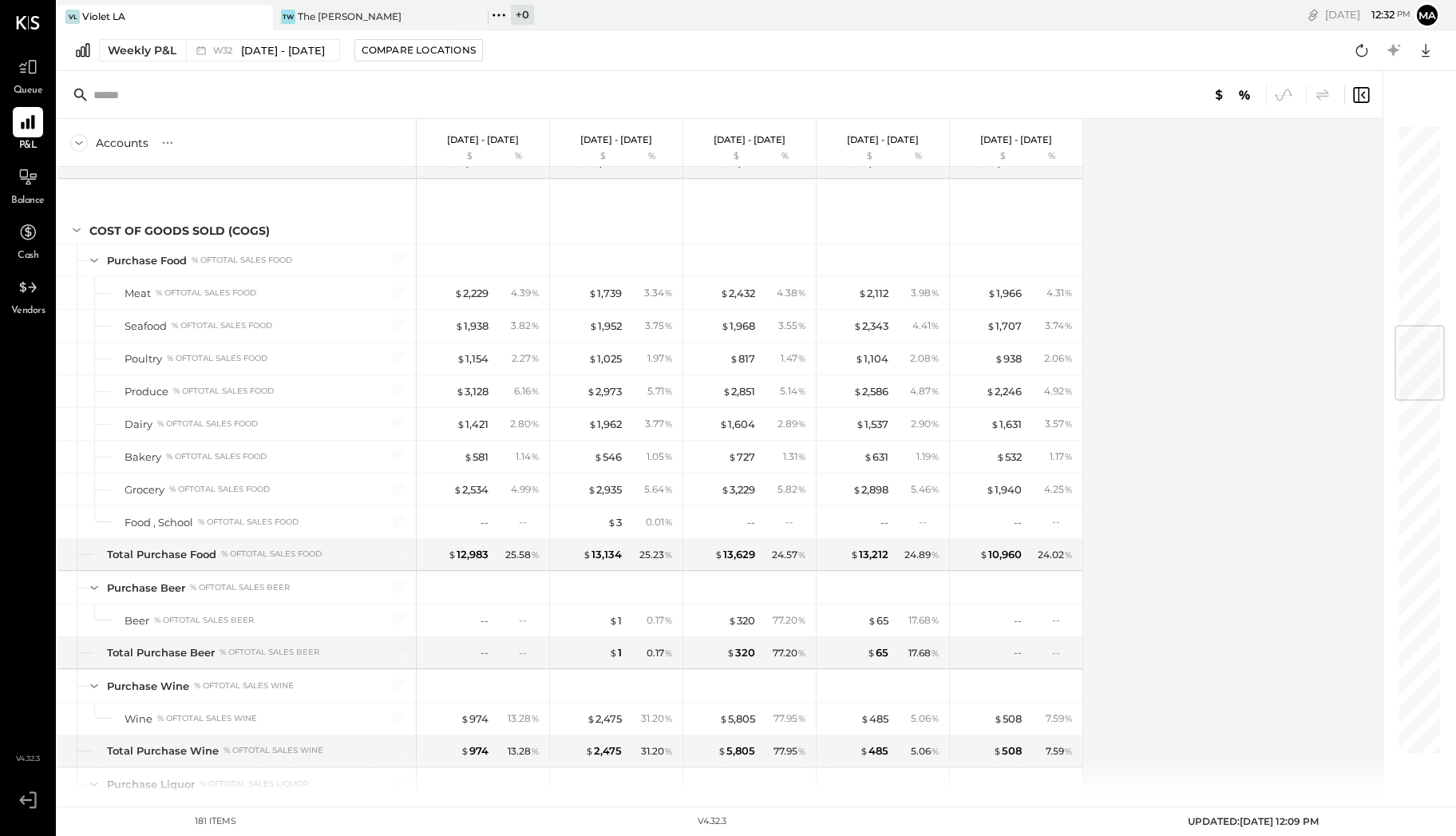
scroll to position [1682, 0]
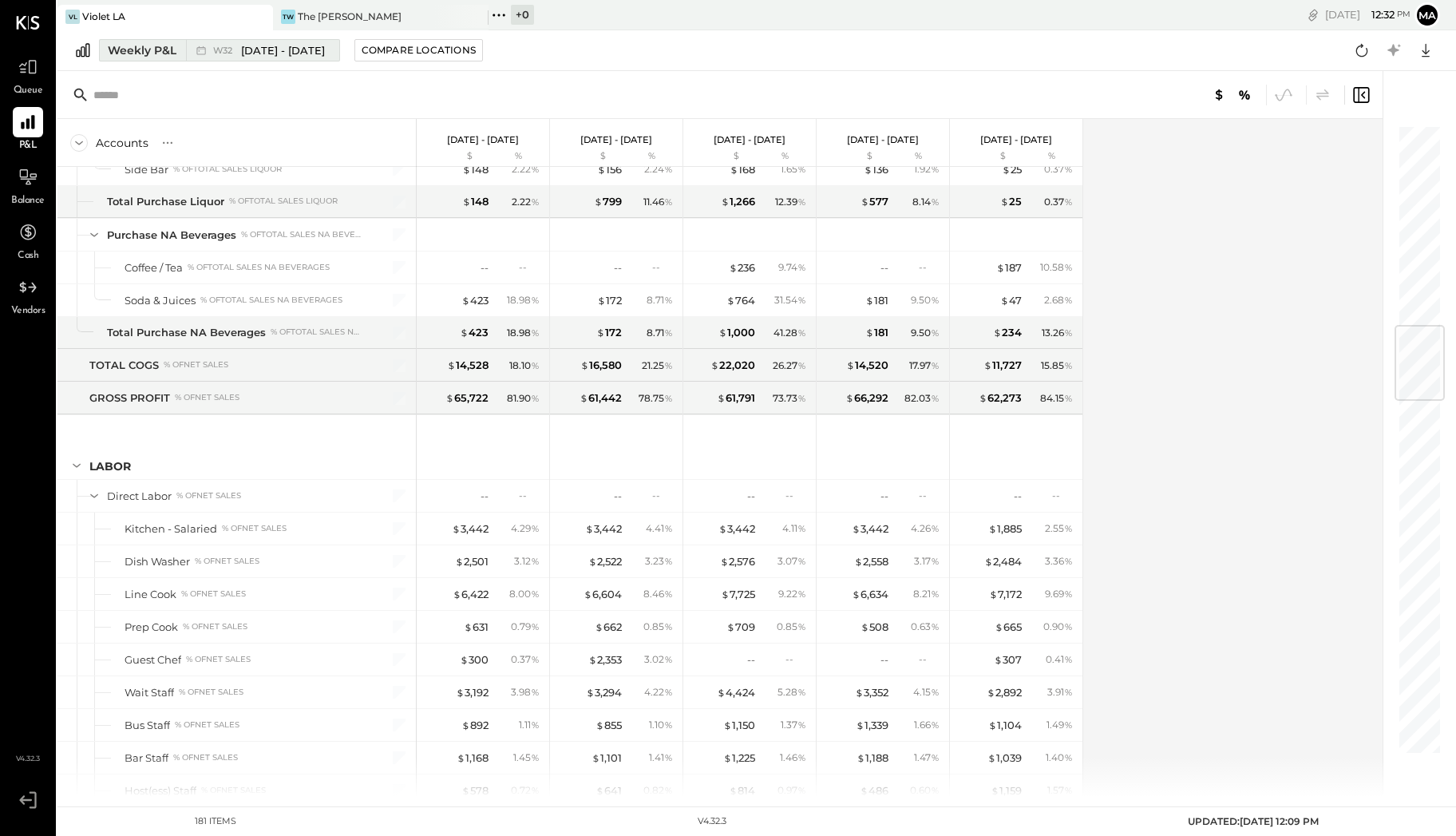
click at [149, 45] on div "Weekly P&L" at bounding box center [141, 50] width 69 height 16
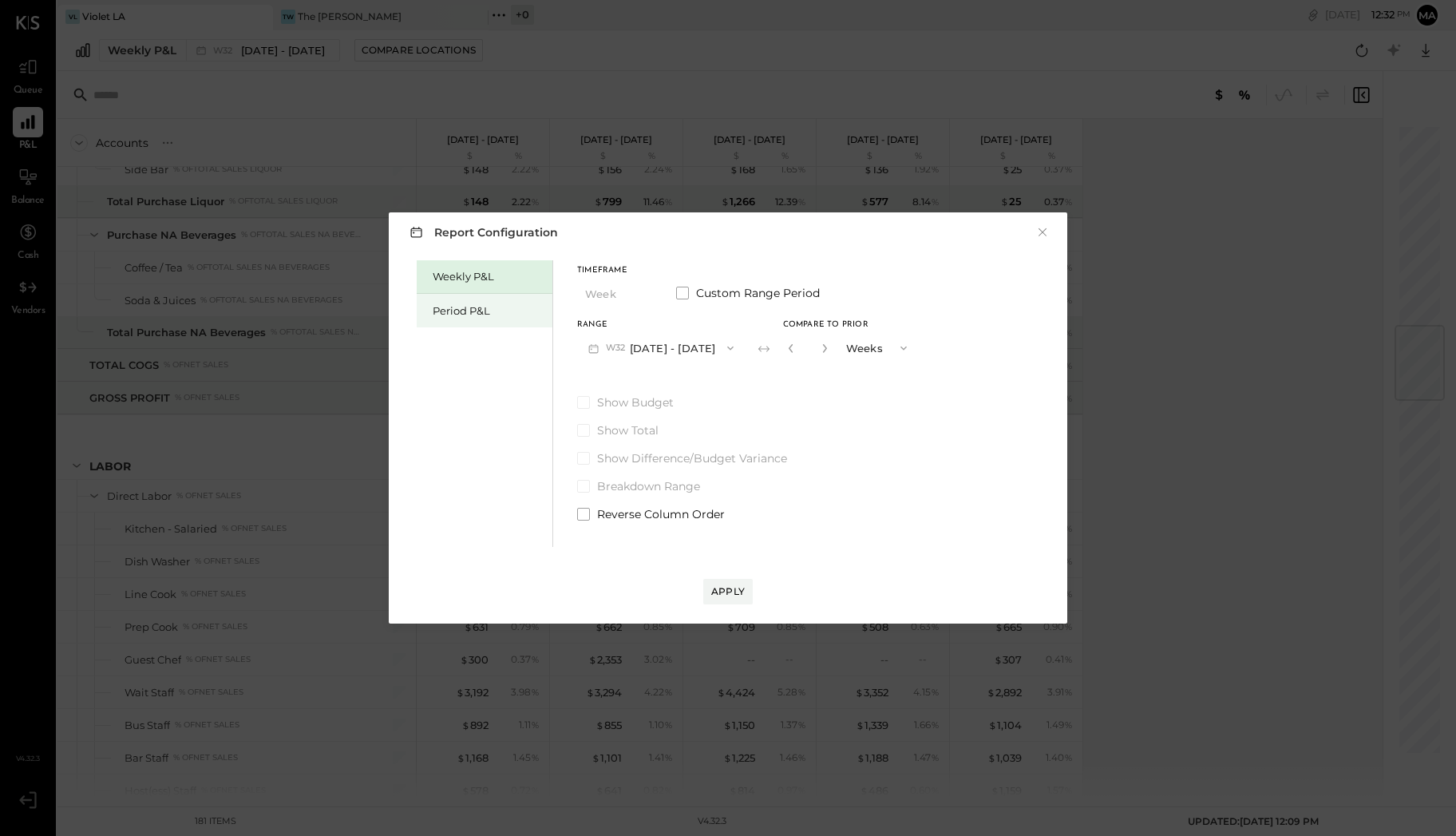
click at [453, 310] on div "Period P&L" at bounding box center [488, 311] width 112 height 15
click at [614, 345] on span "P08" at bounding box center [616, 348] width 22 height 12
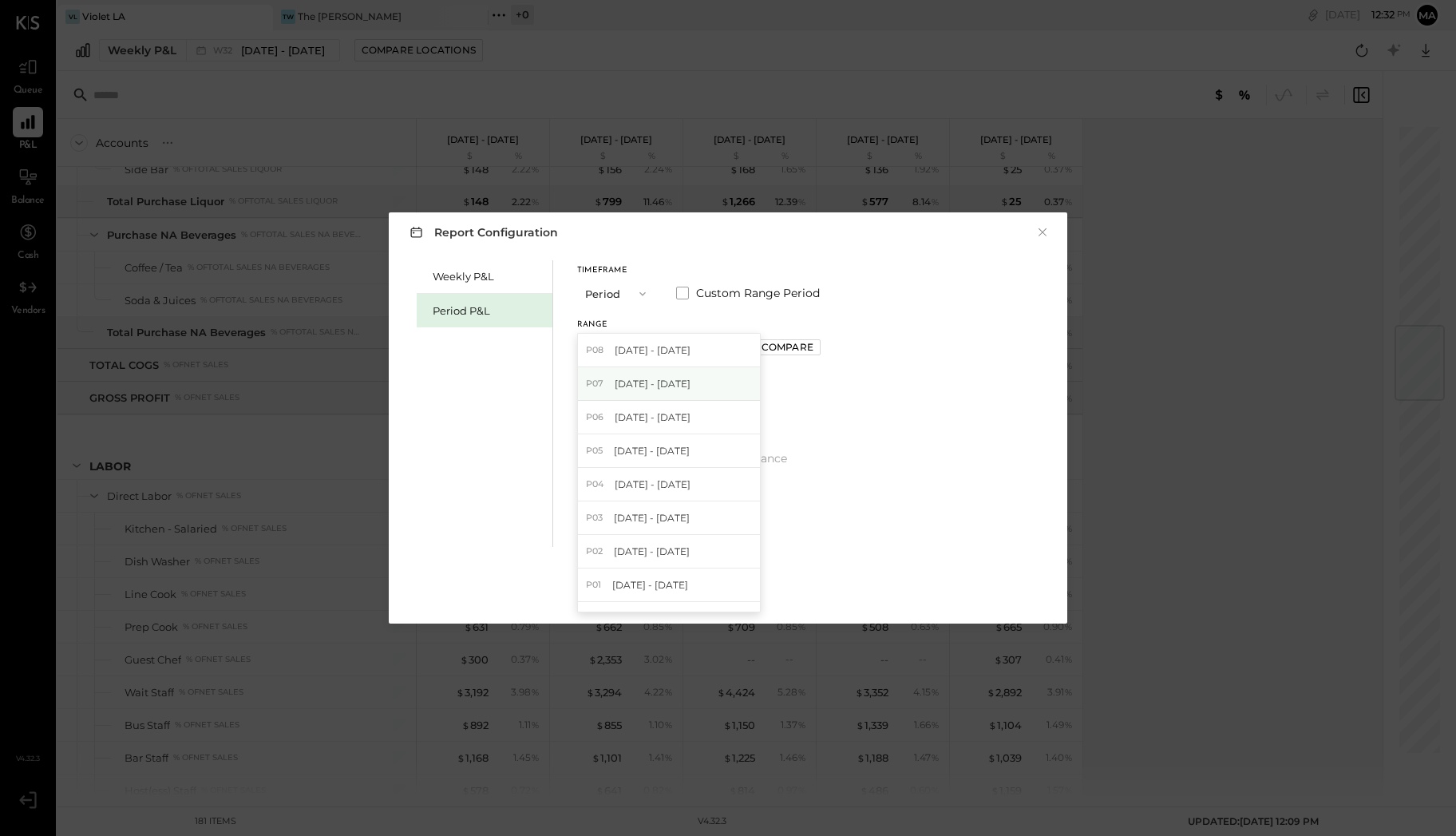
click at [636, 383] on span "[DATE] - [DATE]" at bounding box center [653, 383] width 76 height 13
click at [788, 348] on div "Compare" at bounding box center [787, 347] width 52 height 13
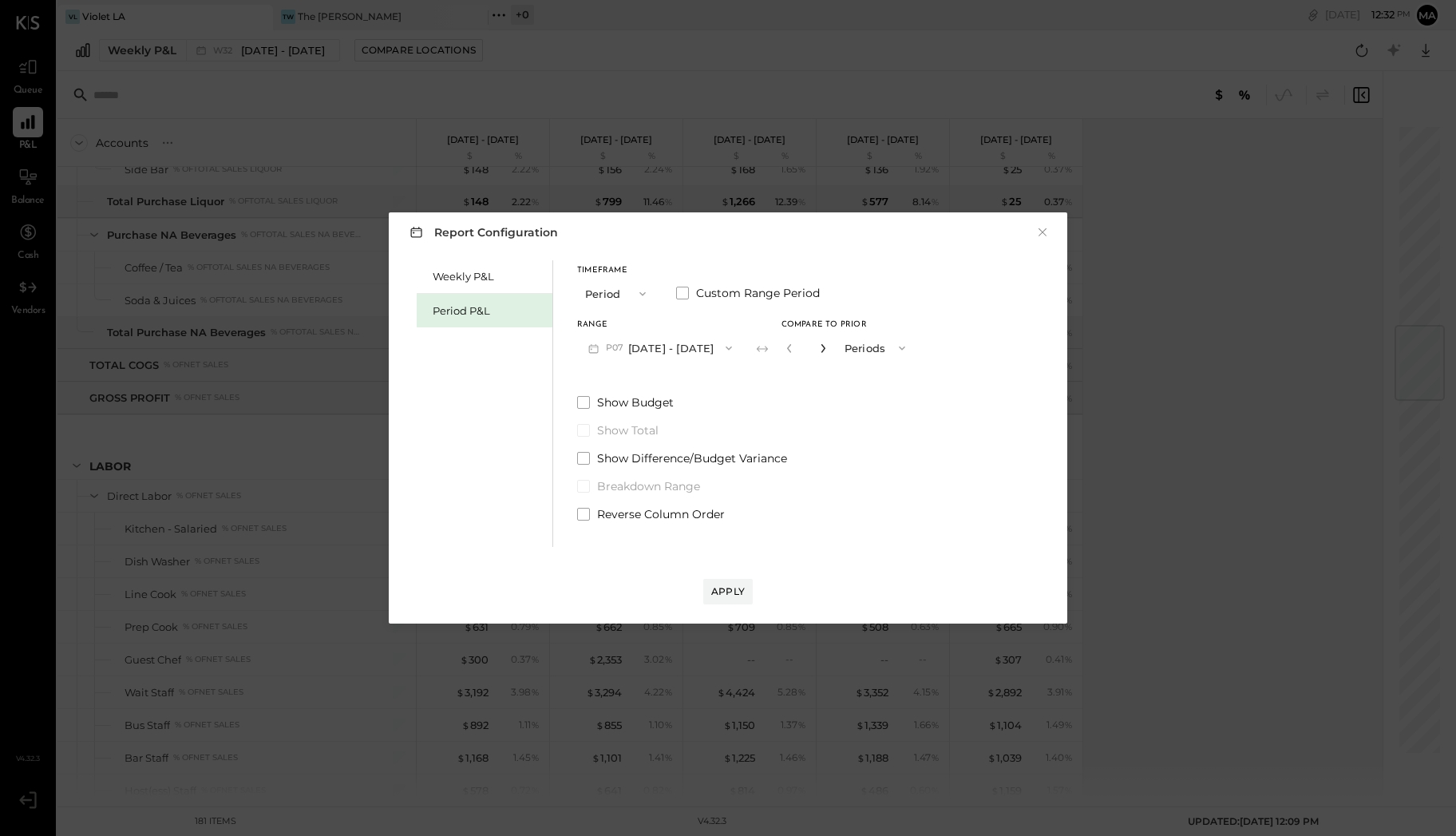
click at [827, 344] on icon "button" at bounding box center [823, 348] width 10 height 10
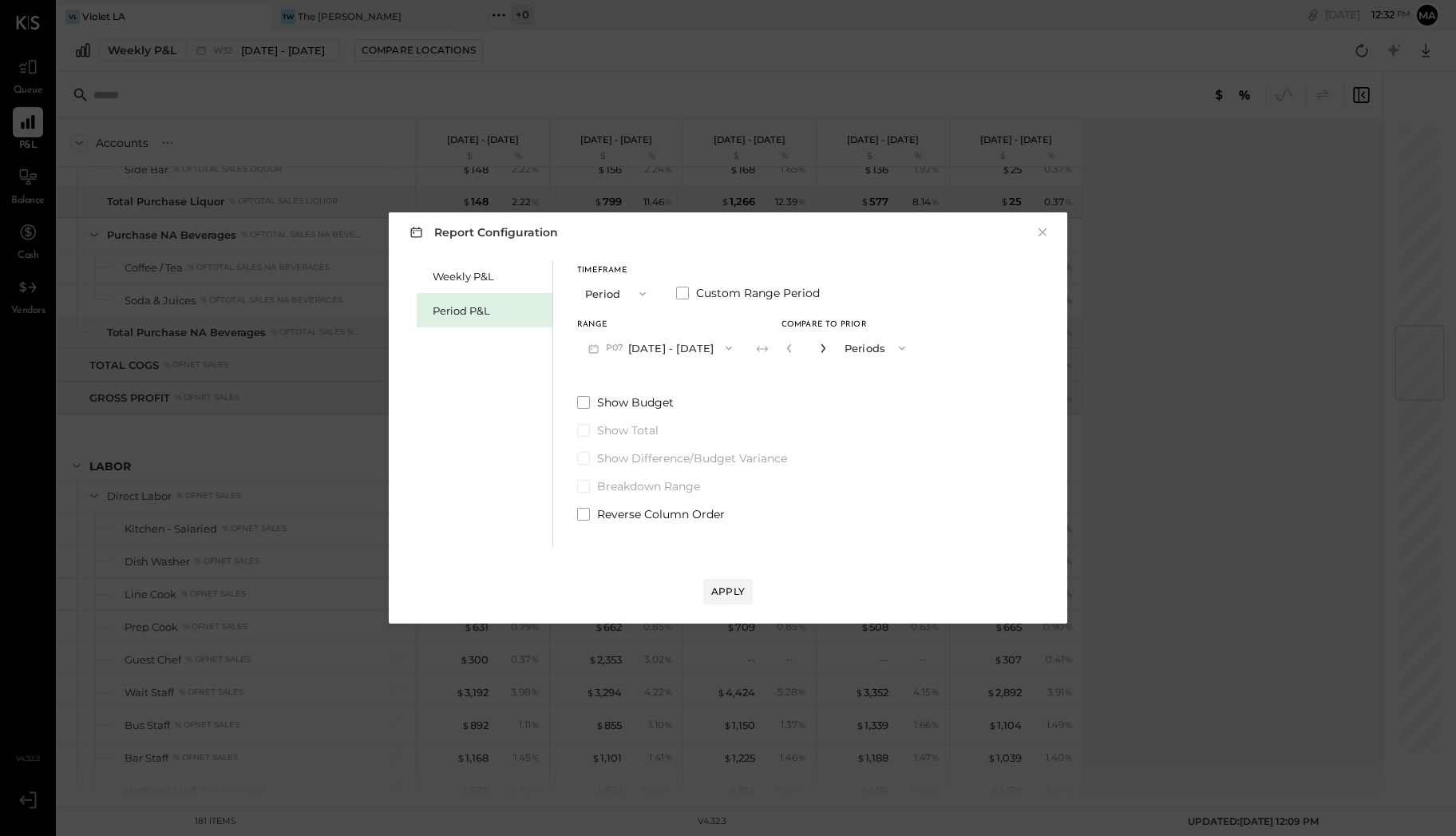
type input "*"
click at [736, 590] on div "Apply" at bounding box center [728, 591] width 34 height 13
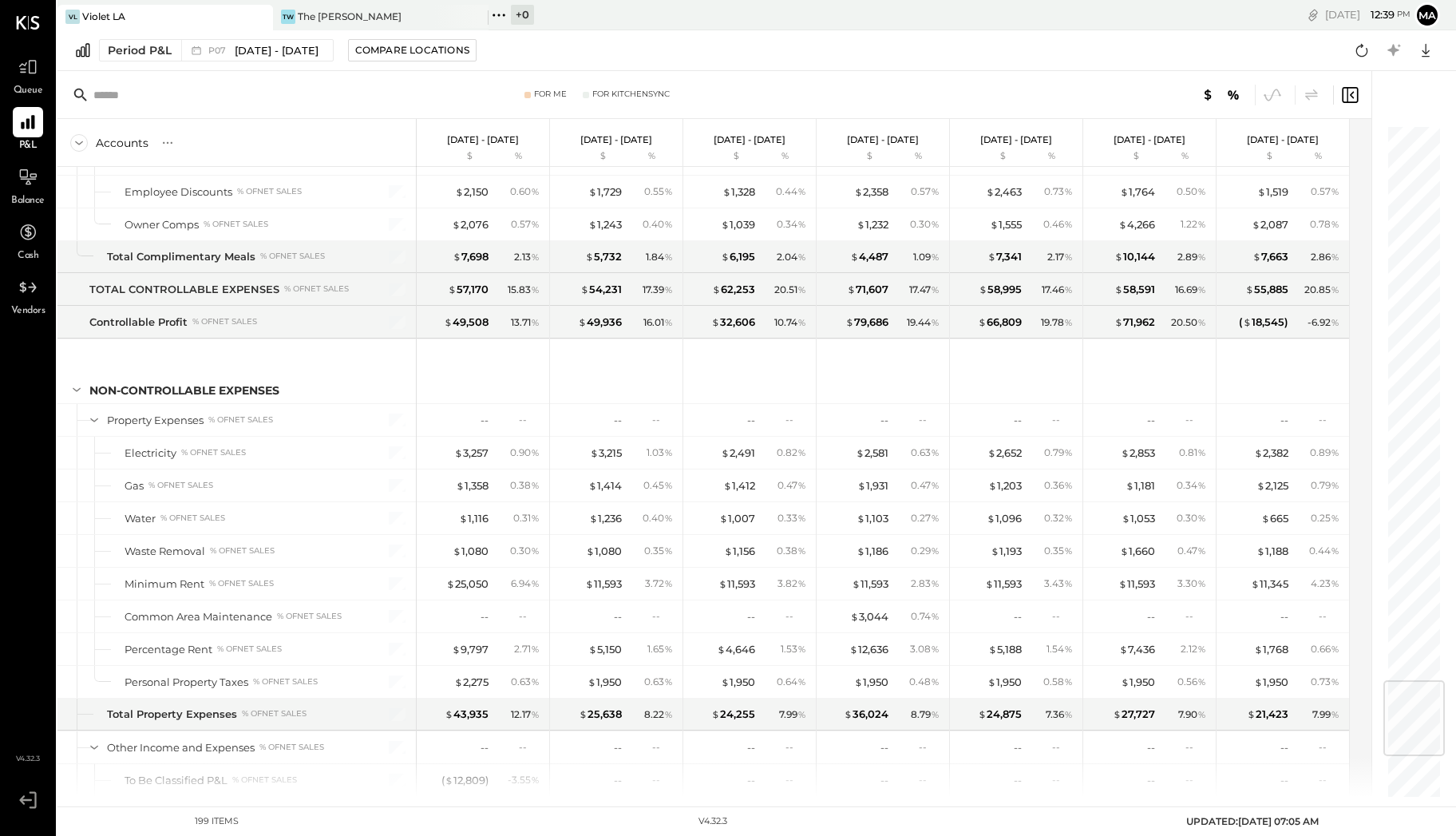
scroll to position [1170, 0]
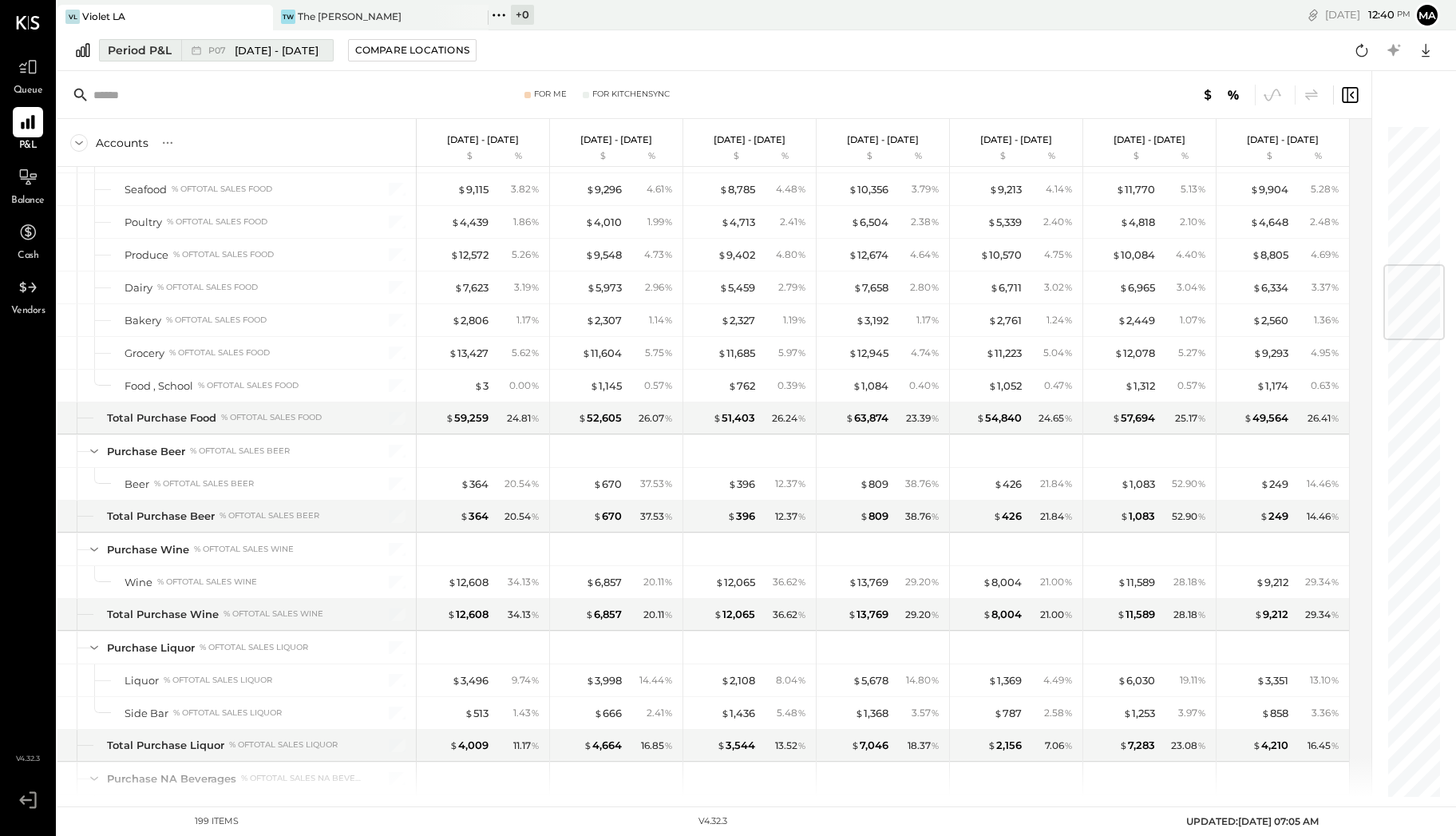
click at [297, 44] on span "[DATE] - [DATE]" at bounding box center [276, 50] width 84 height 15
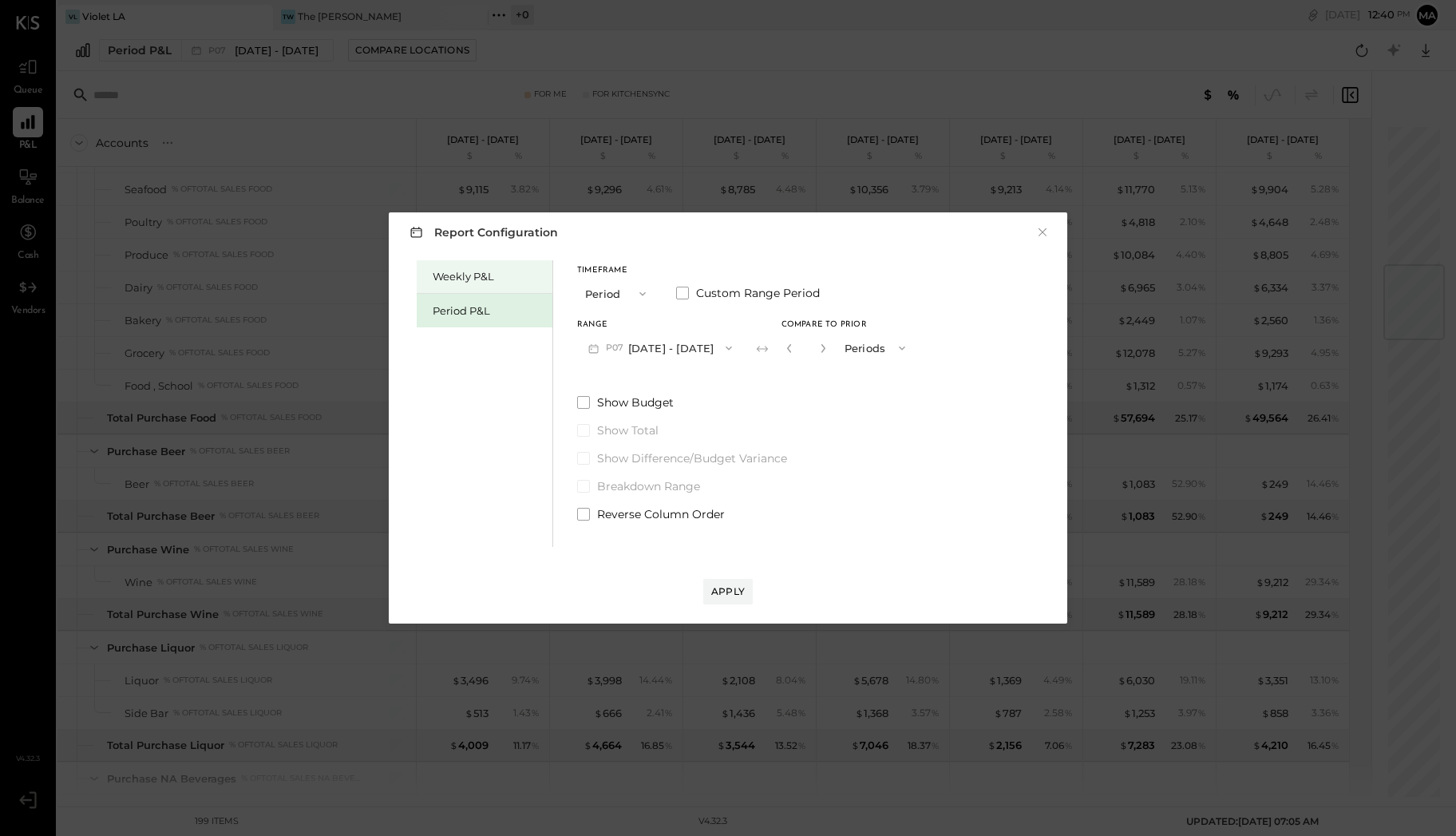
click at [499, 275] on div "Weekly P&L" at bounding box center [488, 276] width 112 height 15
click at [655, 344] on button "W33 [DATE] - [DATE]" at bounding box center [661, 348] width 168 height 30
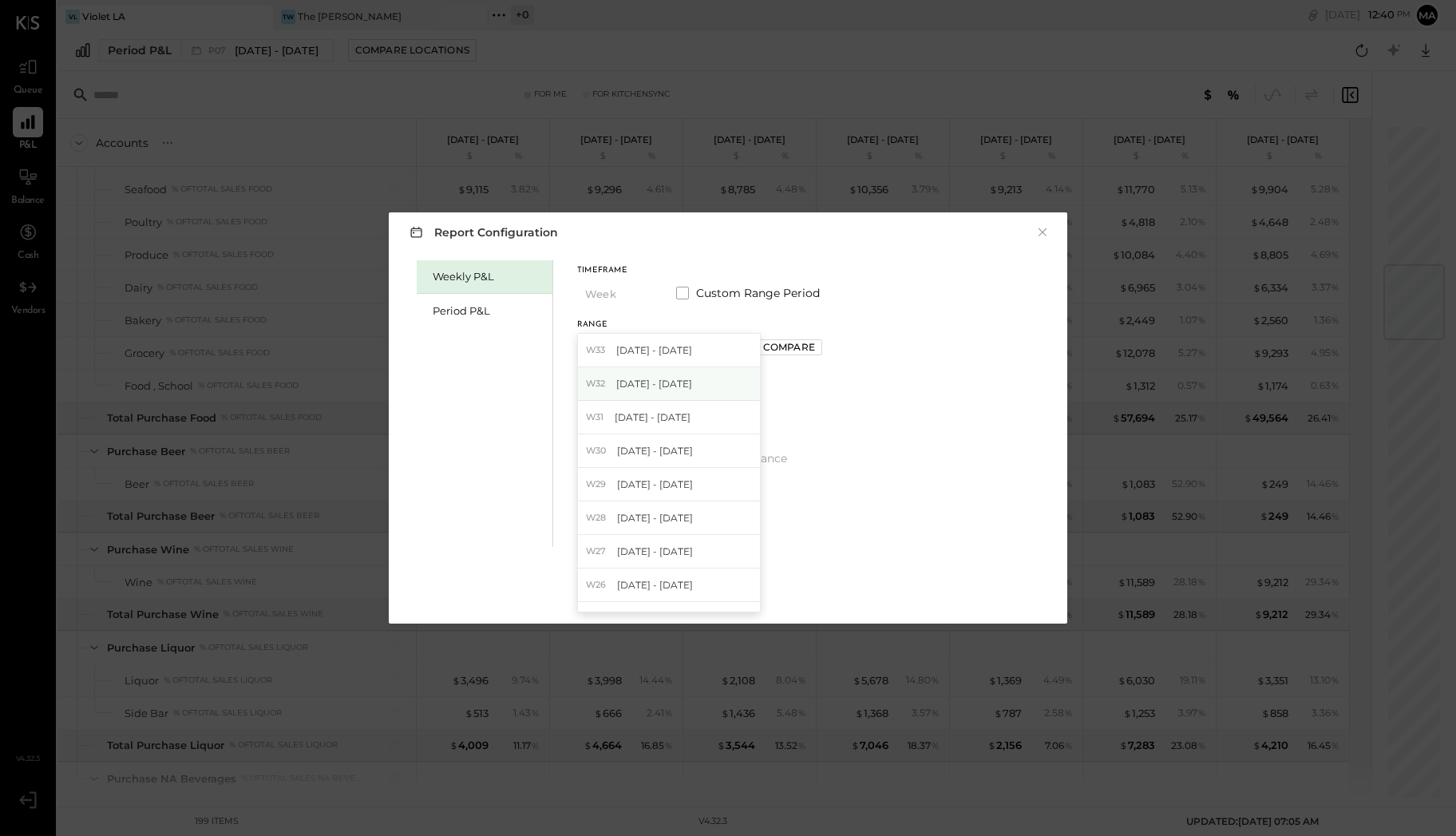
click at [659, 386] on span "[DATE] - [DATE]" at bounding box center [654, 383] width 76 height 13
click at [788, 341] on div "Compare" at bounding box center [788, 347] width 52 height 13
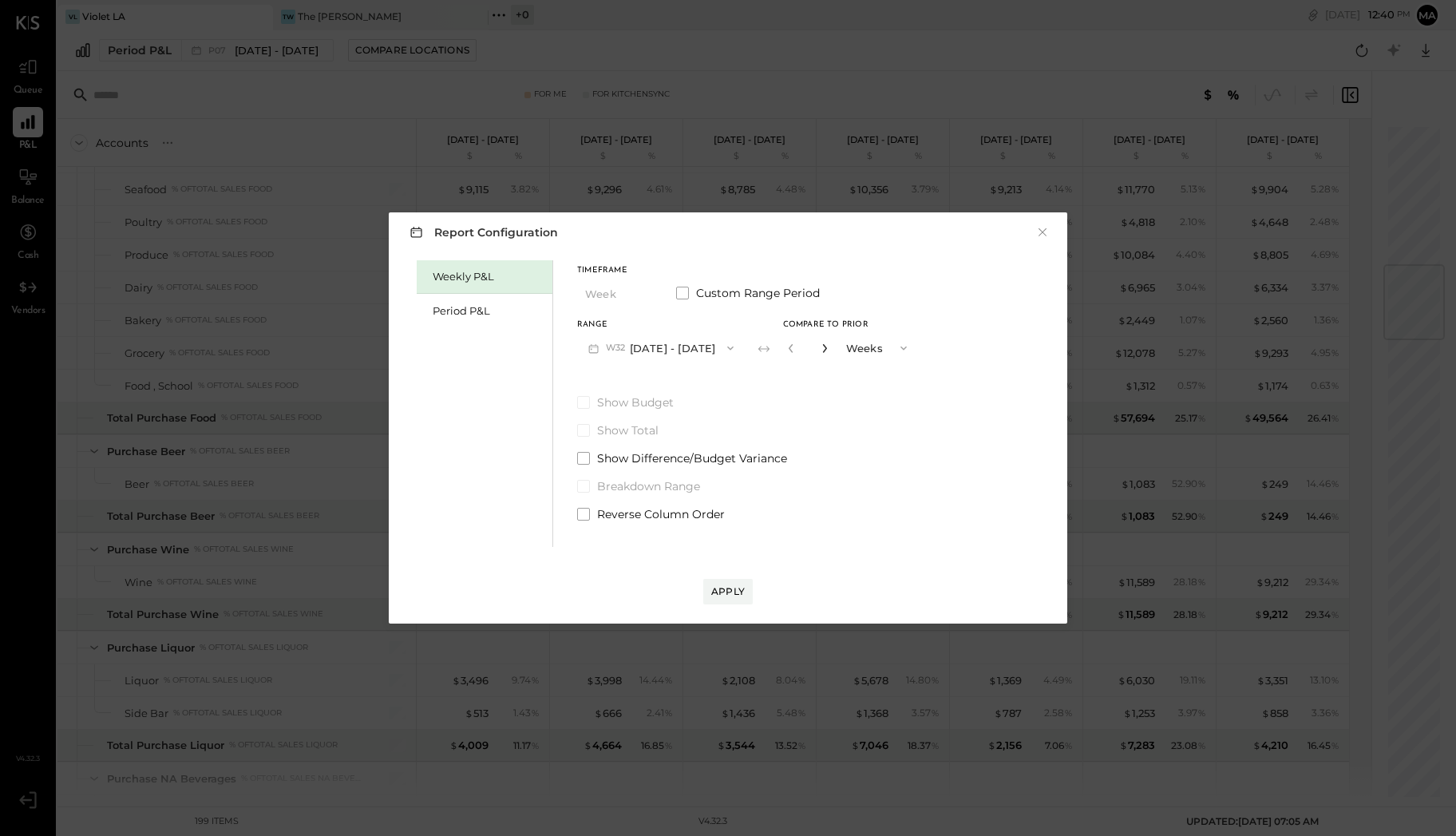
click at [826, 345] on icon "button" at bounding box center [825, 348] width 10 height 10
type input "*"
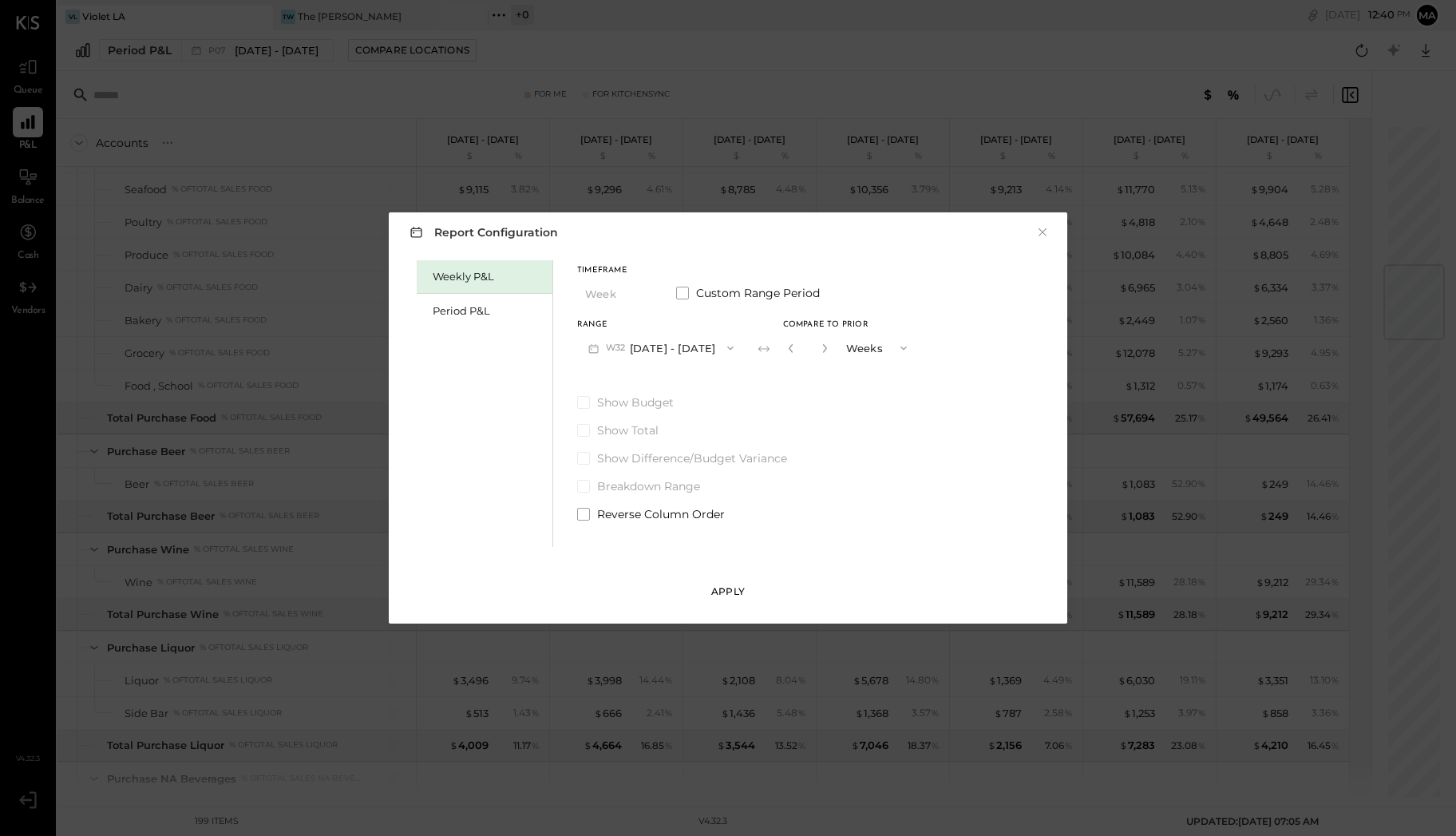
click at [743, 588] on div "Apply" at bounding box center [728, 591] width 34 height 13
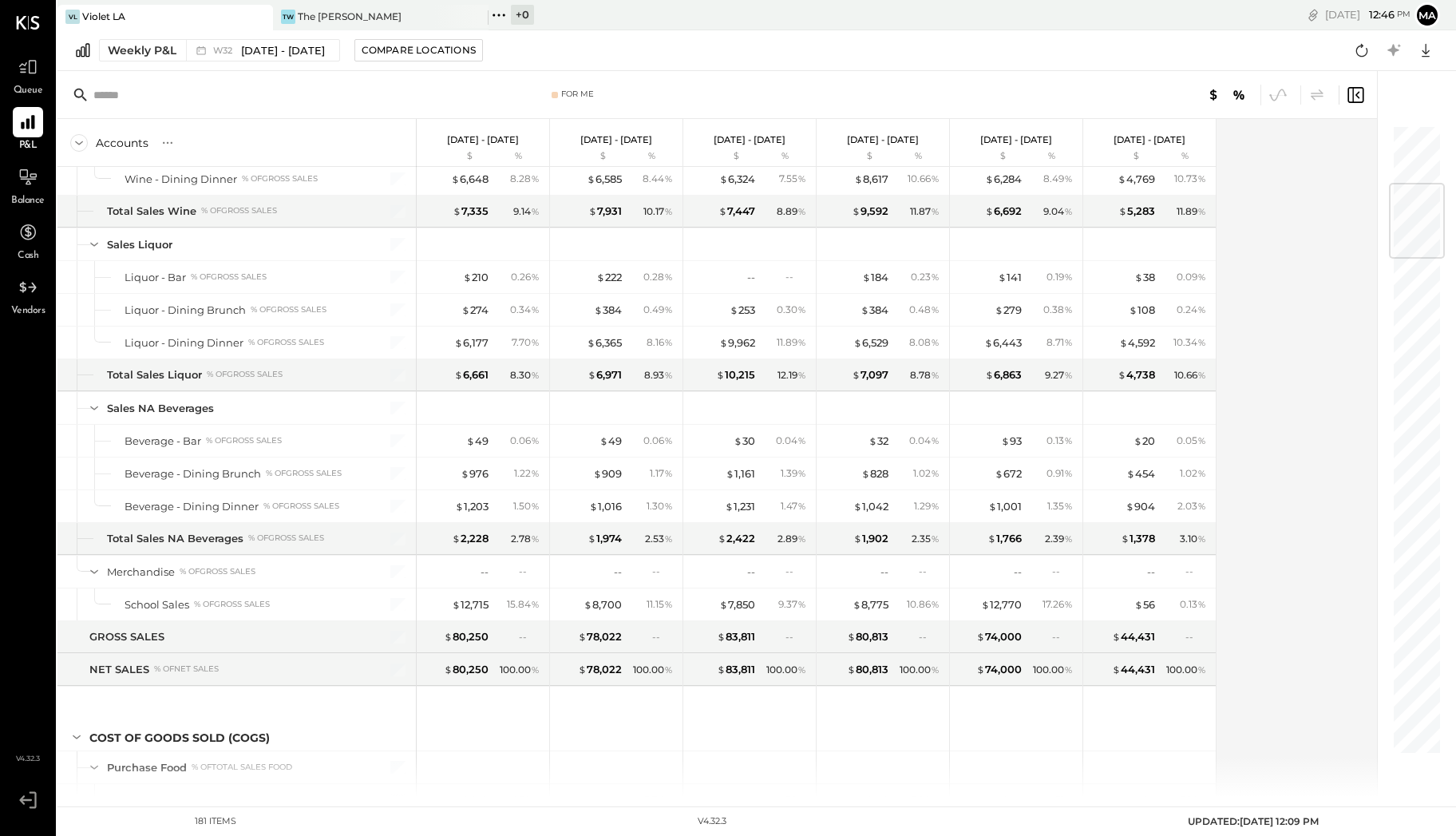
scroll to position [4597, 0]
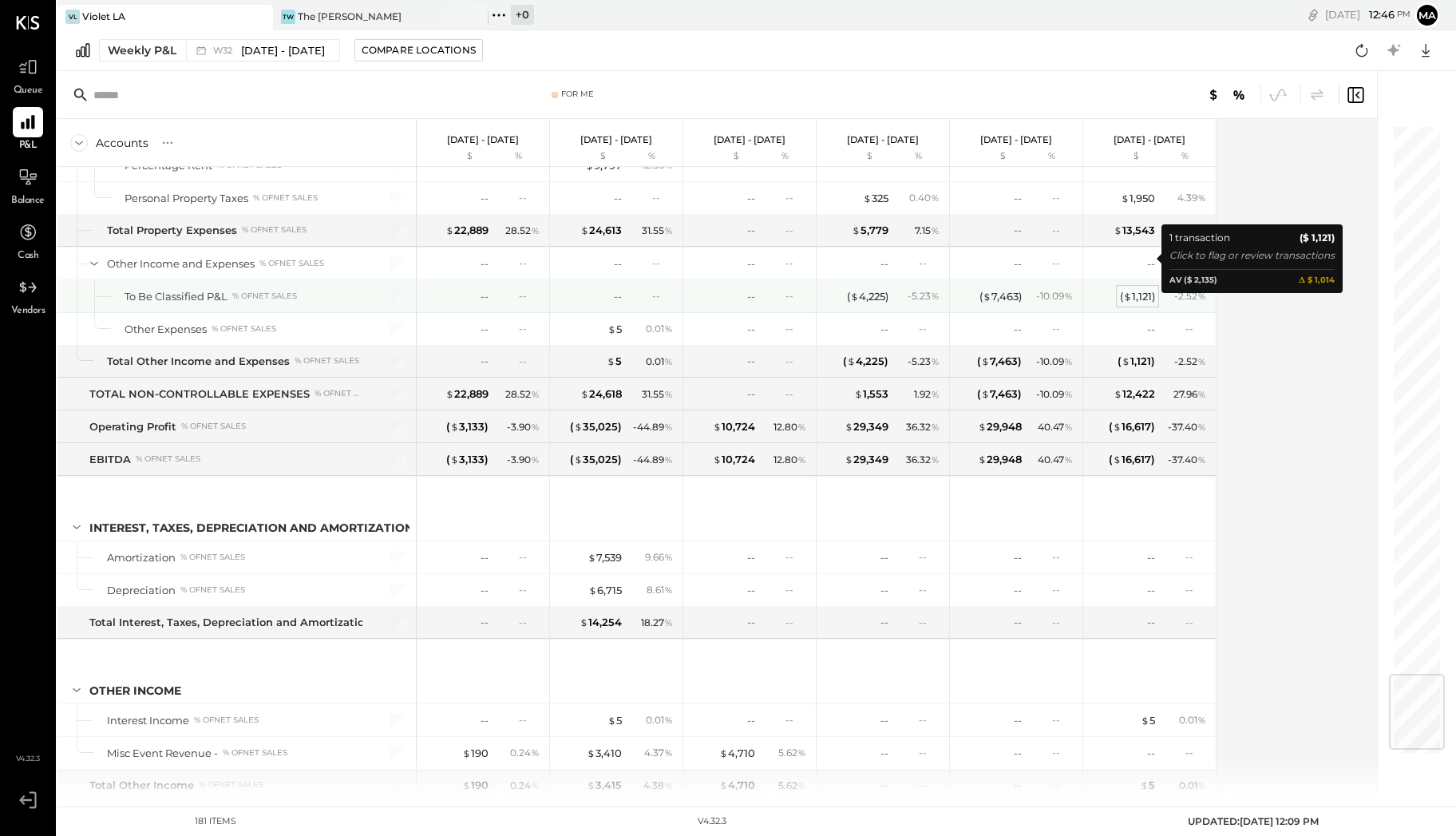
click at [1128, 290] on span "$" at bounding box center [1127, 295] width 9 height 12
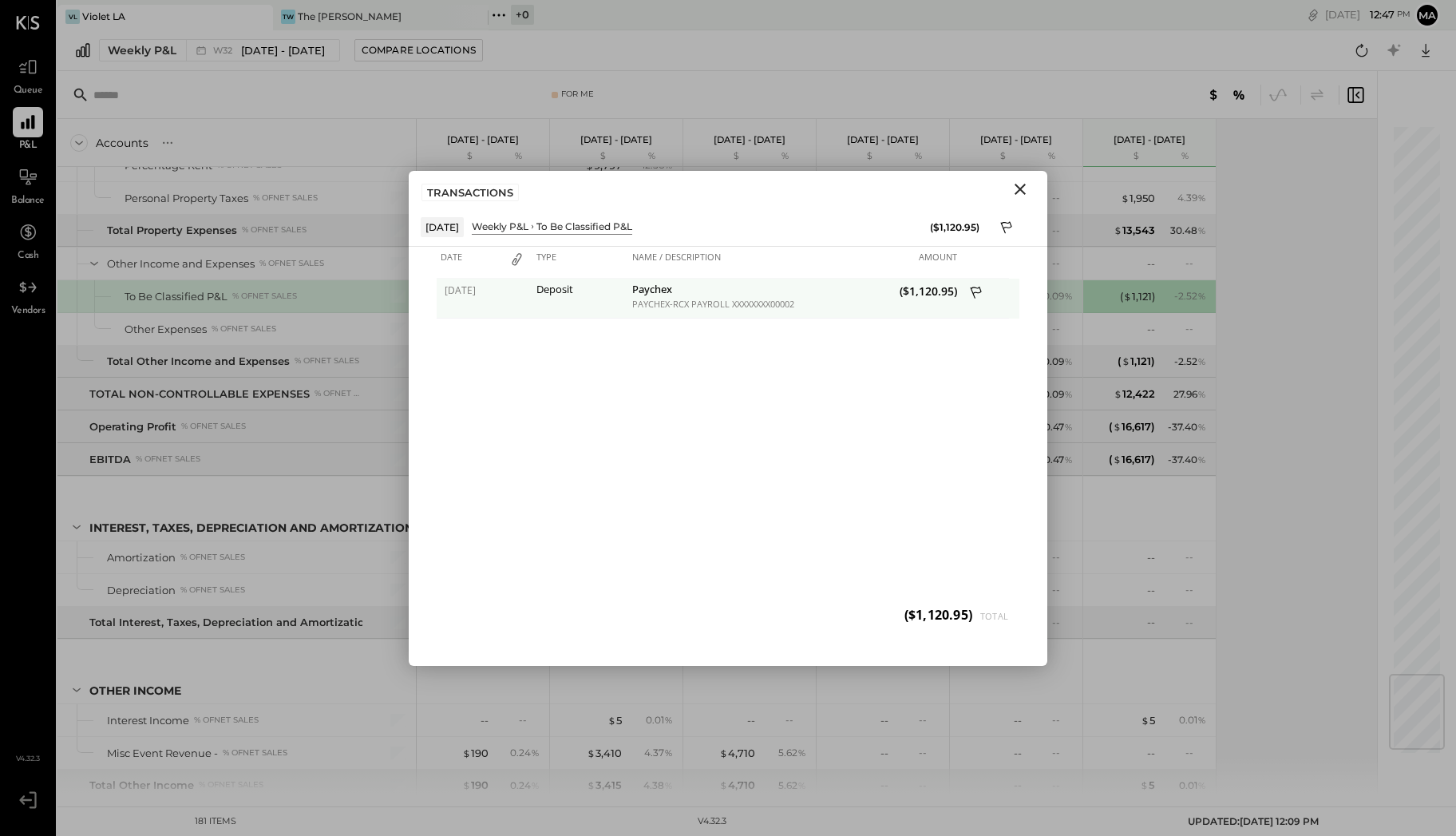
click at [975, 289] on icon at bounding box center [976, 294] width 14 height 20
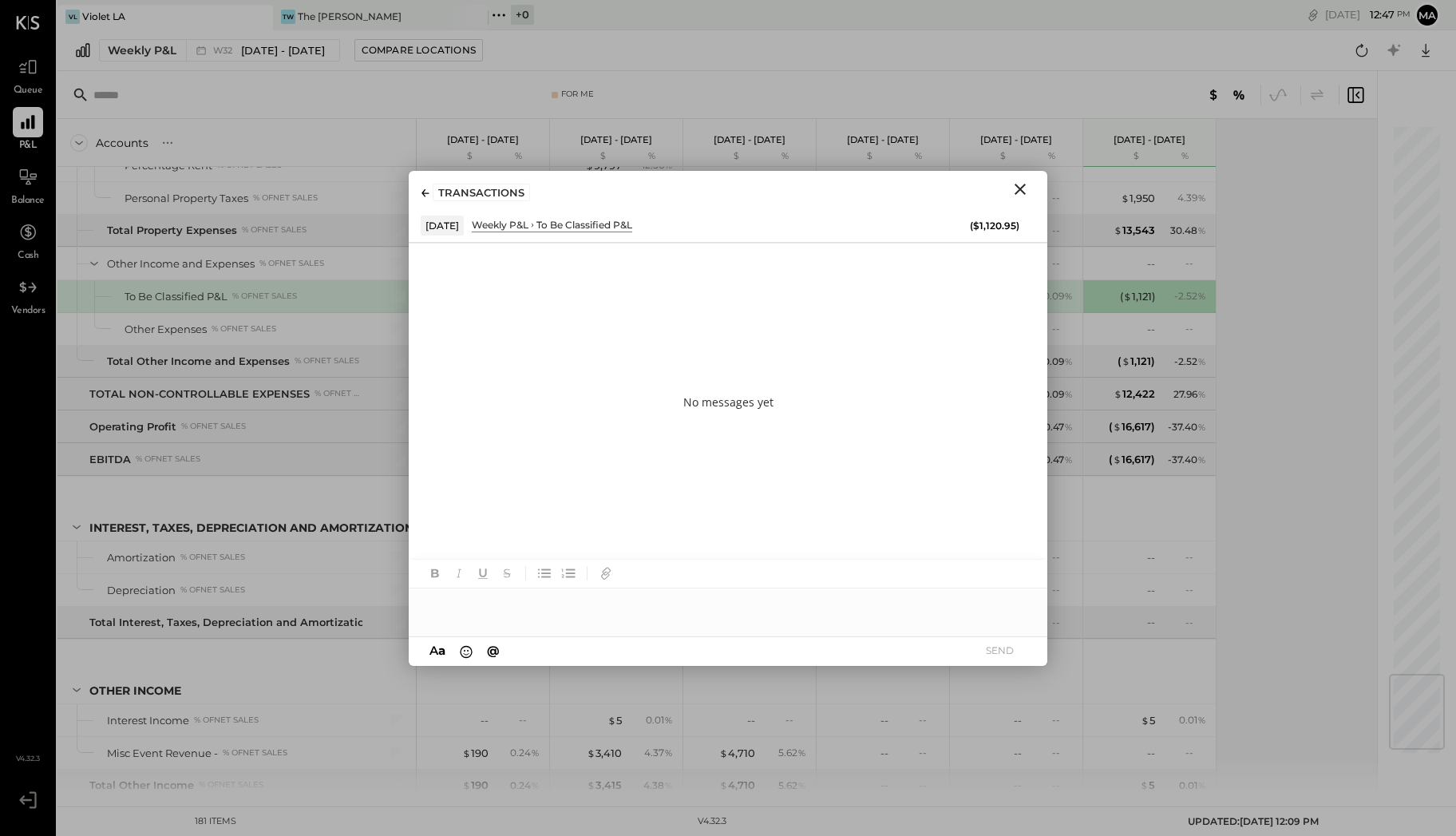
click at [541, 601] on div at bounding box center [728, 604] width 639 height 32
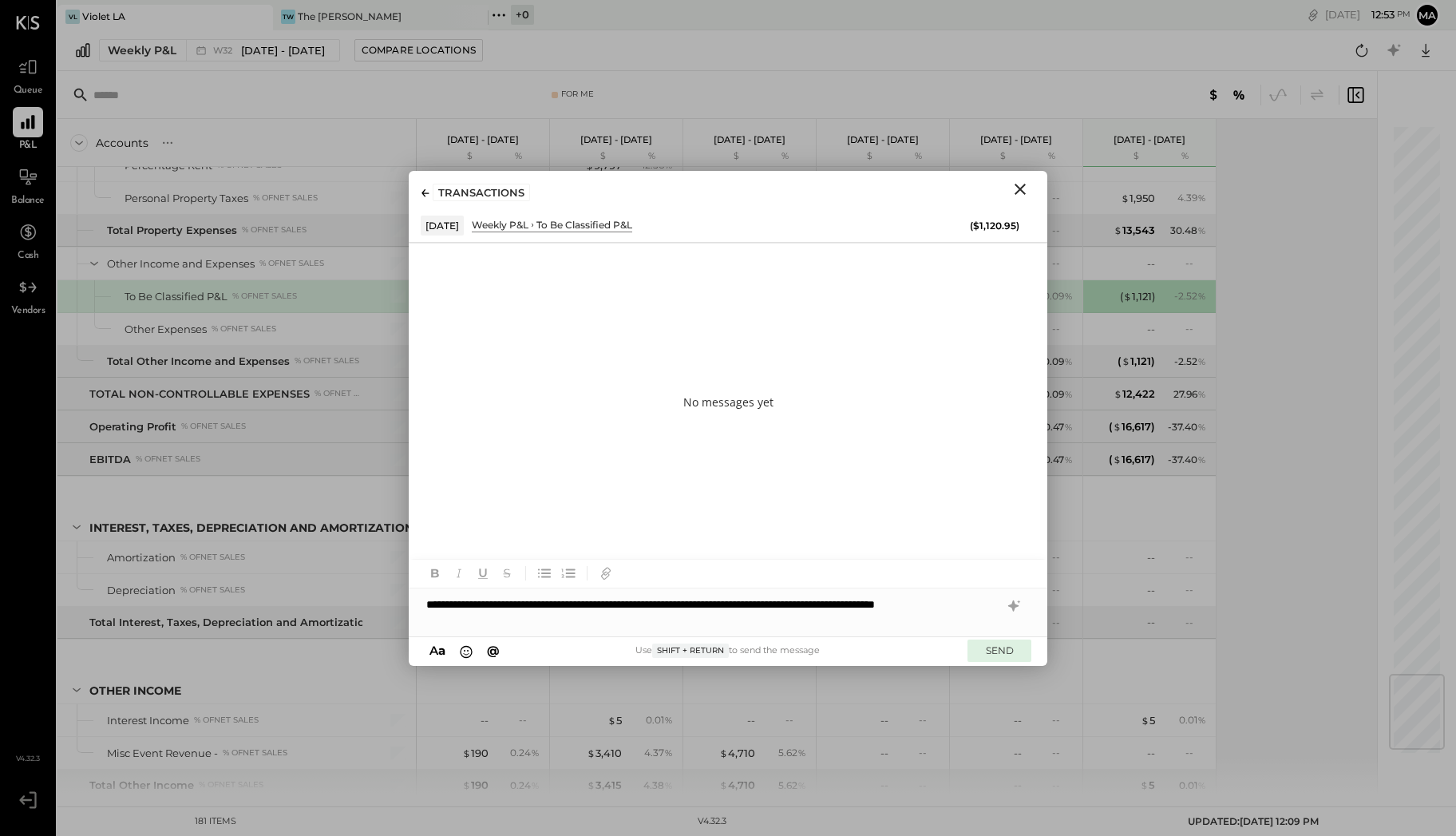
click at [984, 650] on button "SEND" at bounding box center [999, 651] width 64 height 22
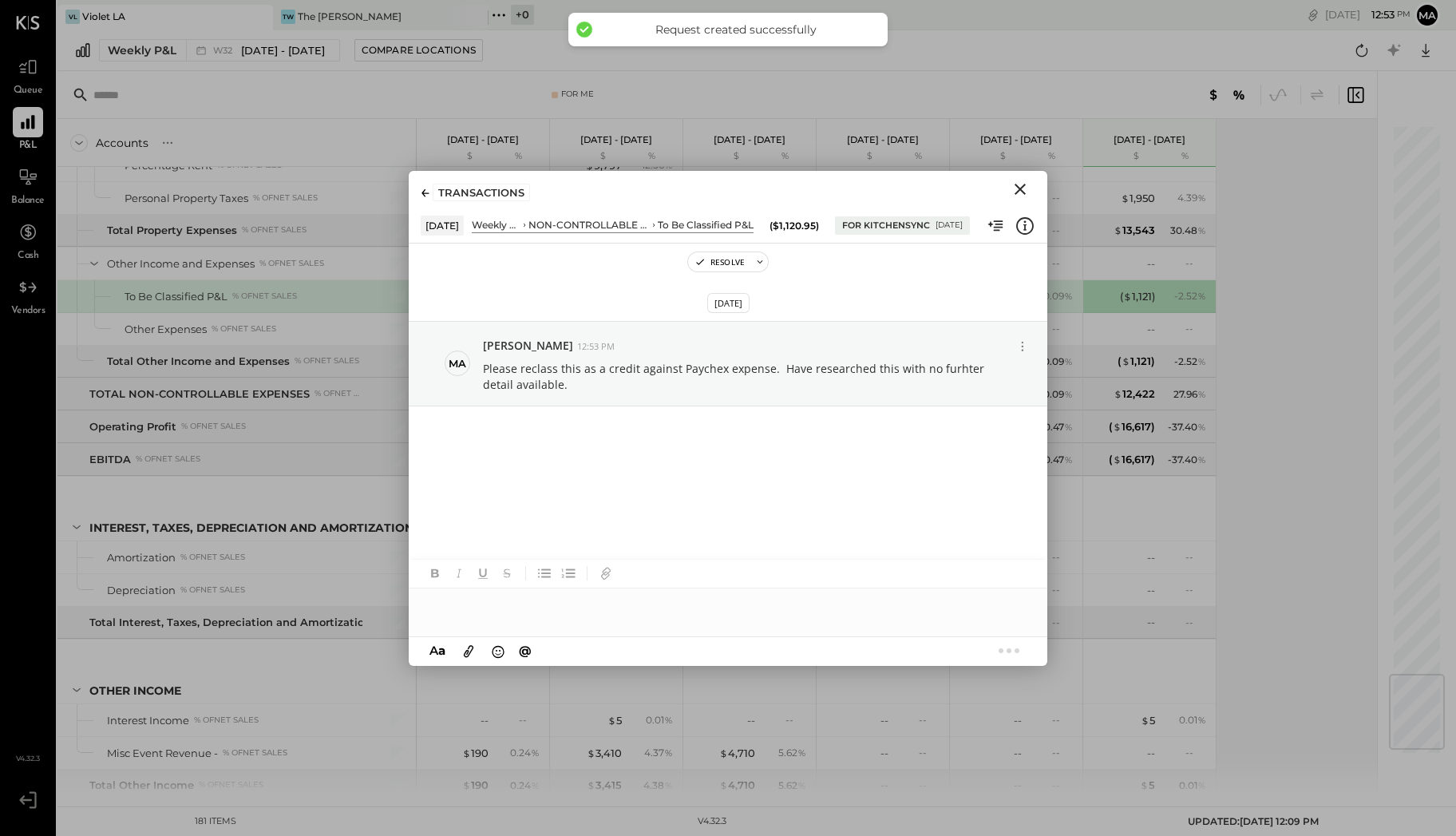
click at [1020, 182] on icon "Close" at bounding box center [1019, 189] width 19 height 19
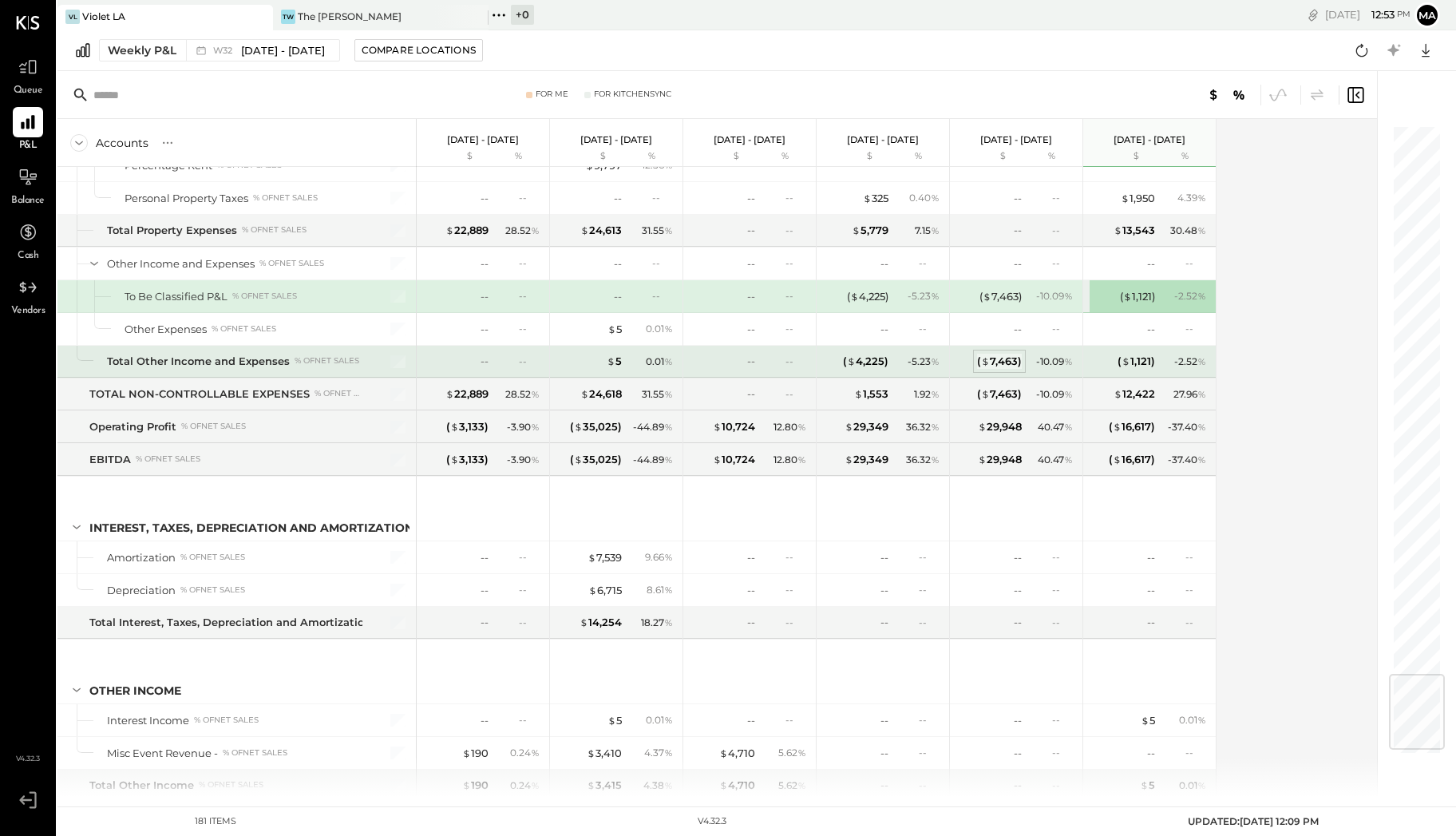
click at [998, 353] on div "( $ 7,463 )" at bounding box center [999, 361] width 45 height 15
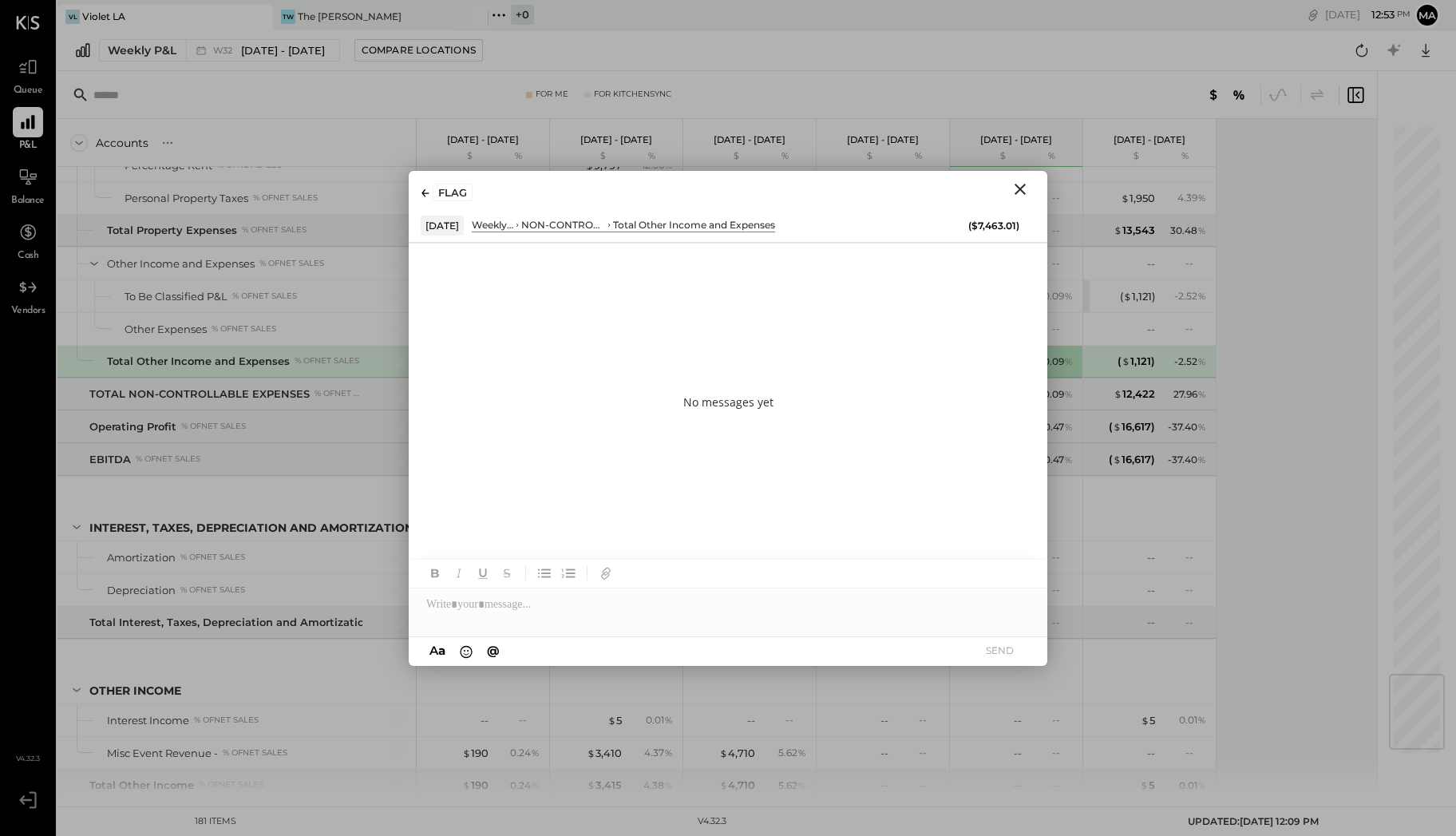
click at [1027, 192] on icon "Close" at bounding box center [1019, 189] width 19 height 19
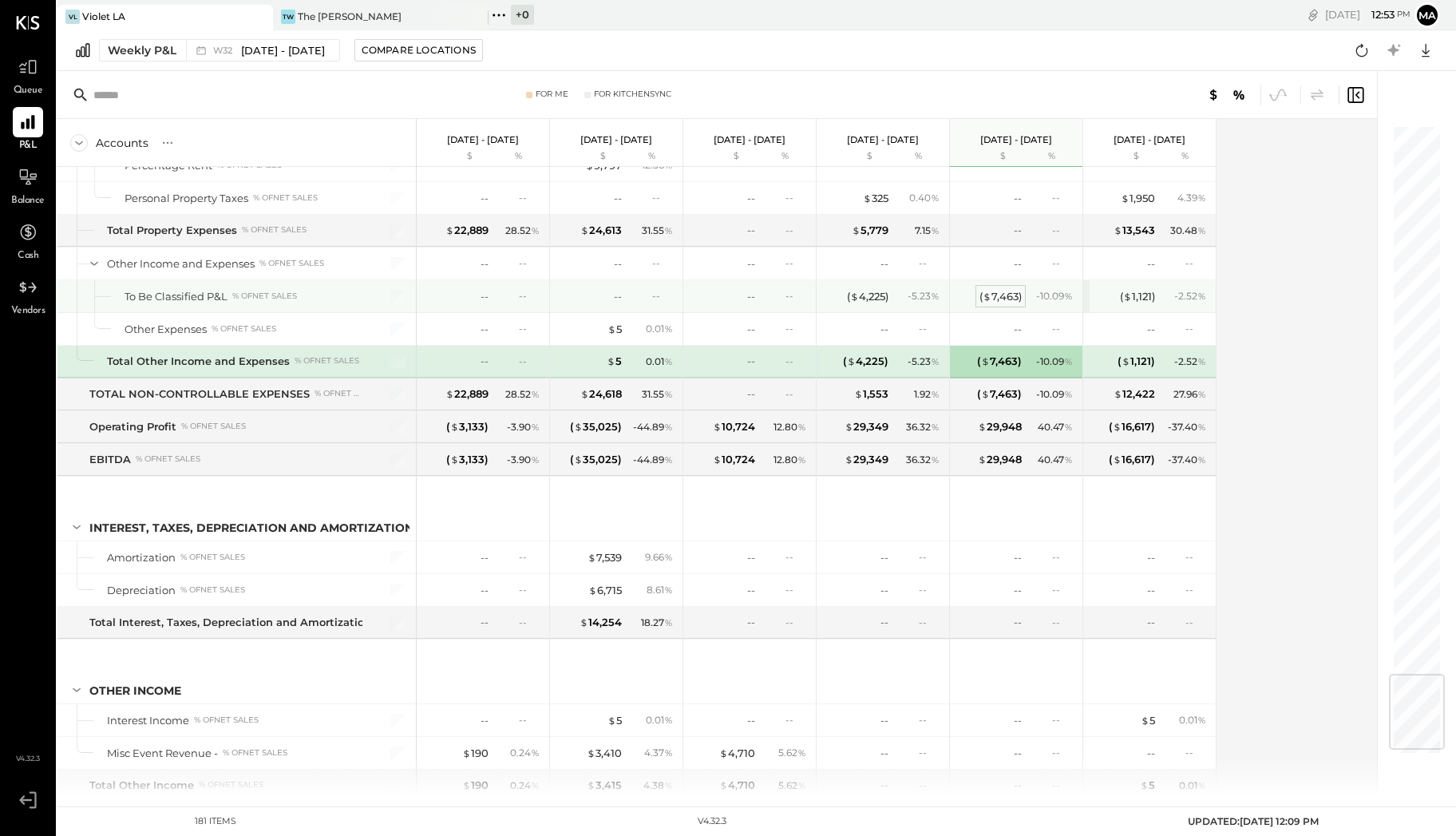
click at [1011, 289] on div "( $ 7,463 )" at bounding box center [1000, 296] width 42 height 15
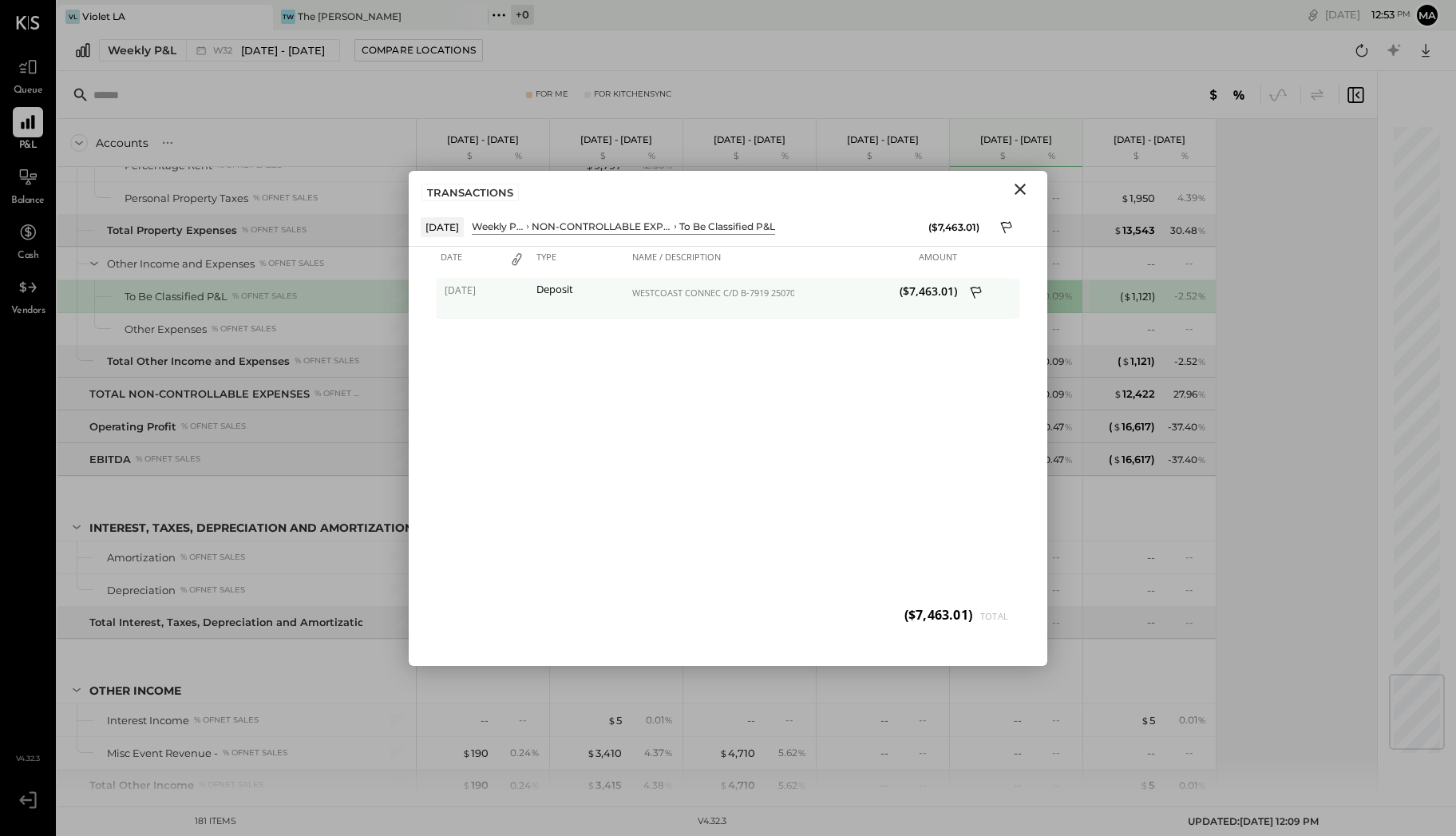
click at [975, 284] on icon at bounding box center [976, 294] width 14 height 20
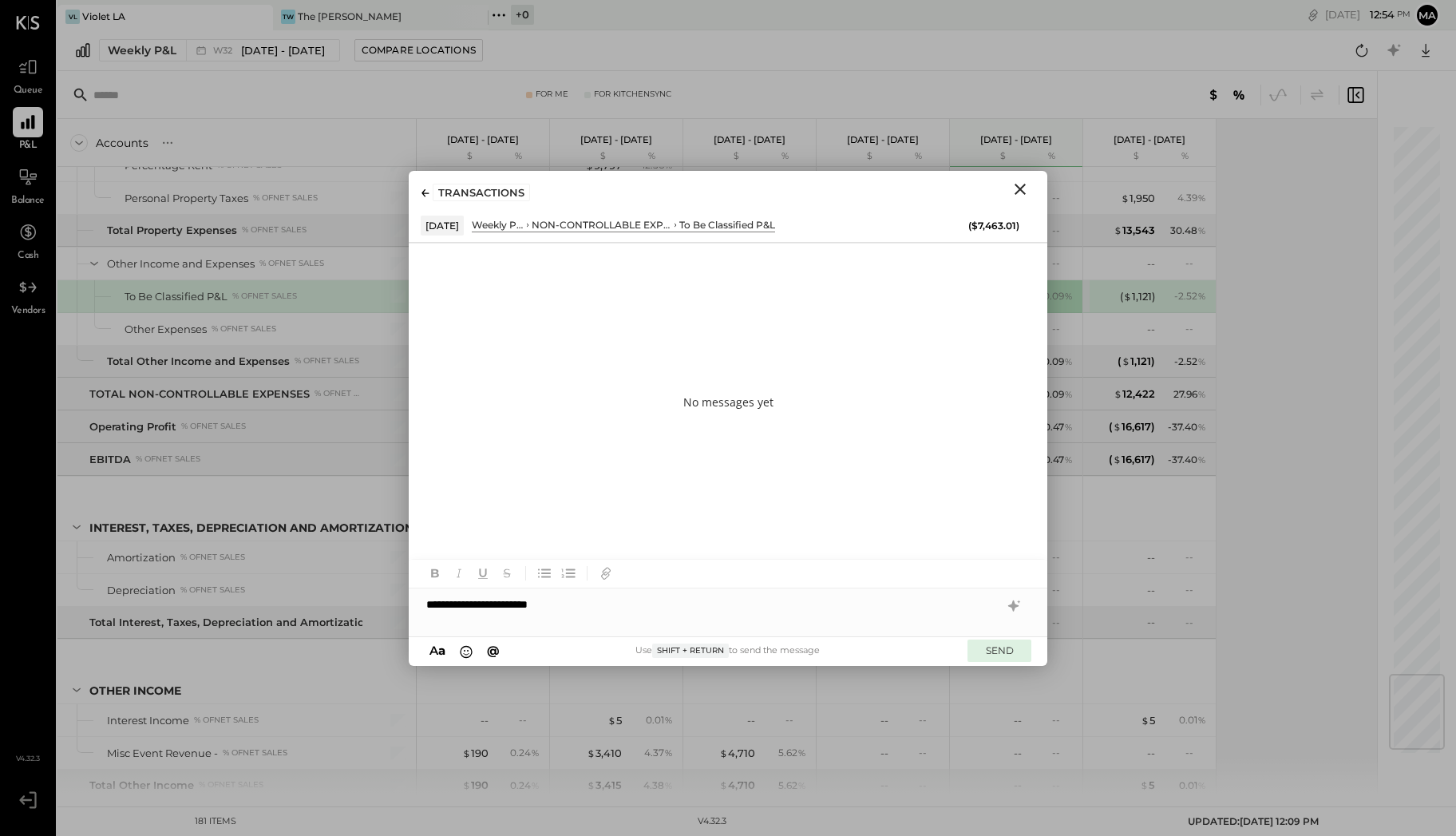
click at [1008, 645] on button "SEND" at bounding box center [999, 651] width 64 height 22
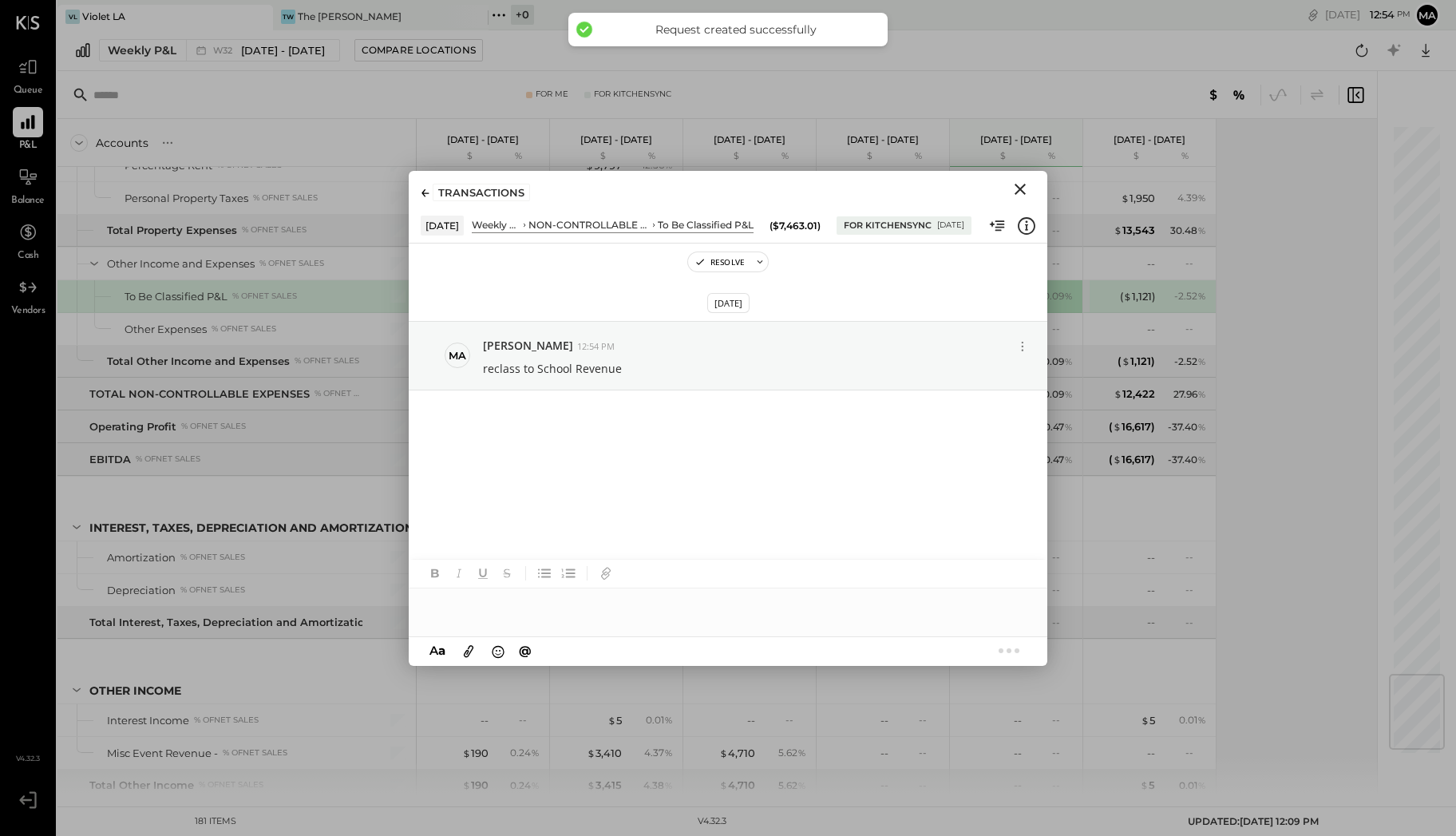
click at [1015, 185] on icon "Close" at bounding box center [1019, 189] width 19 height 19
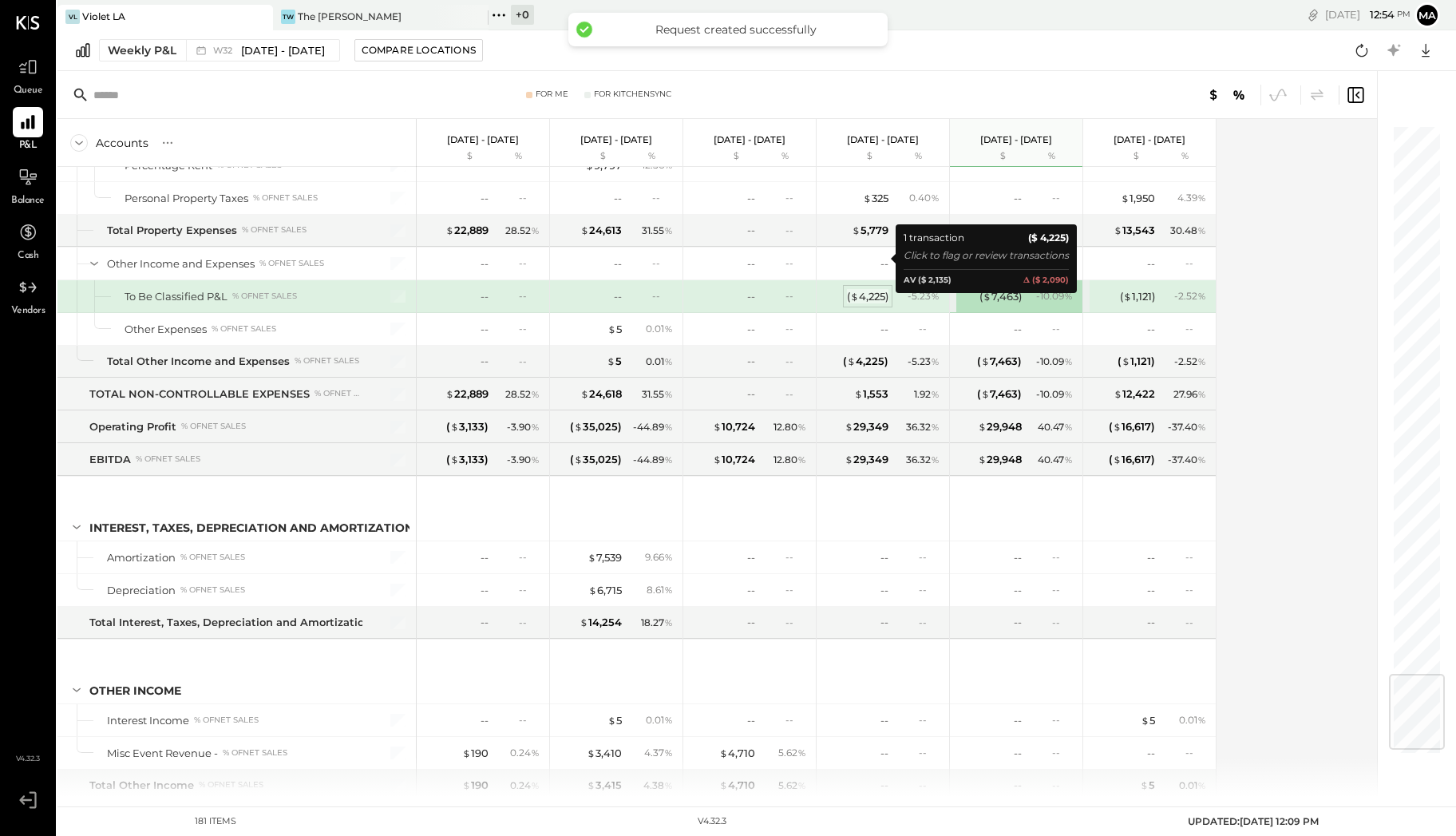
click at [884, 289] on div "( $ 4,225 )" at bounding box center [868, 296] width 41 height 15
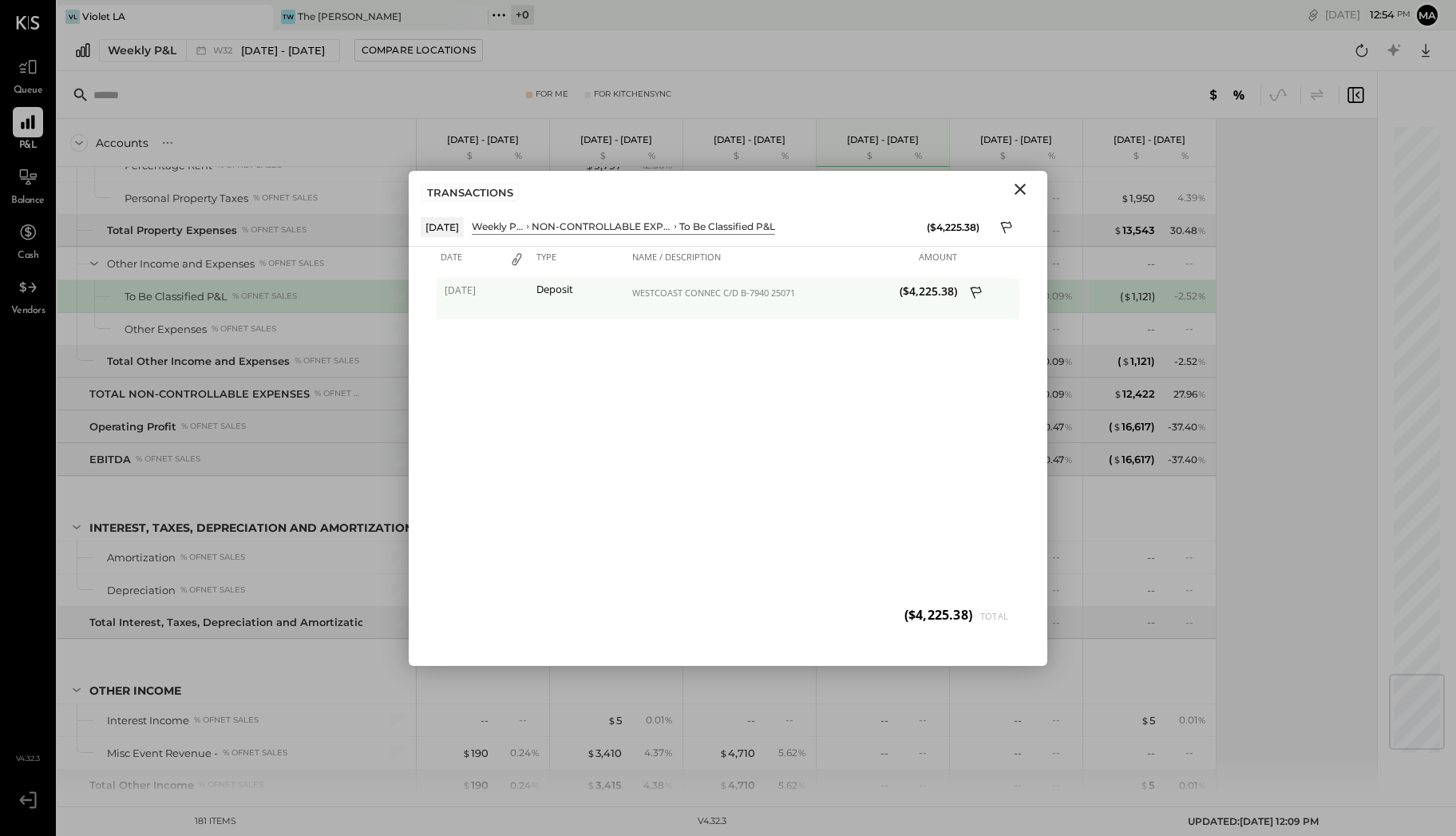
click at [975, 286] on icon at bounding box center [975, 291] width 12 height 12
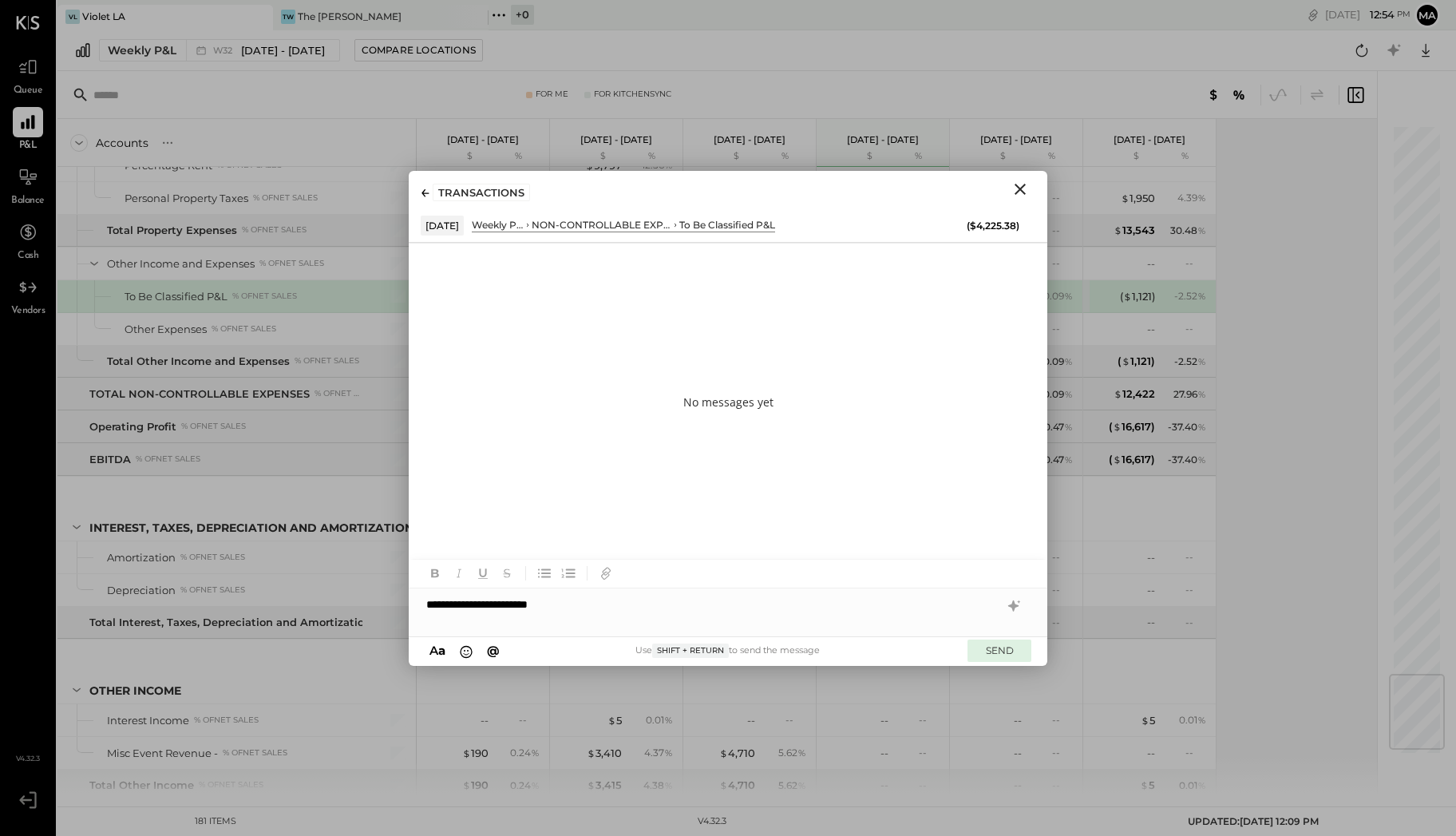
click at [1005, 656] on button "SEND" at bounding box center [999, 651] width 64 height 22
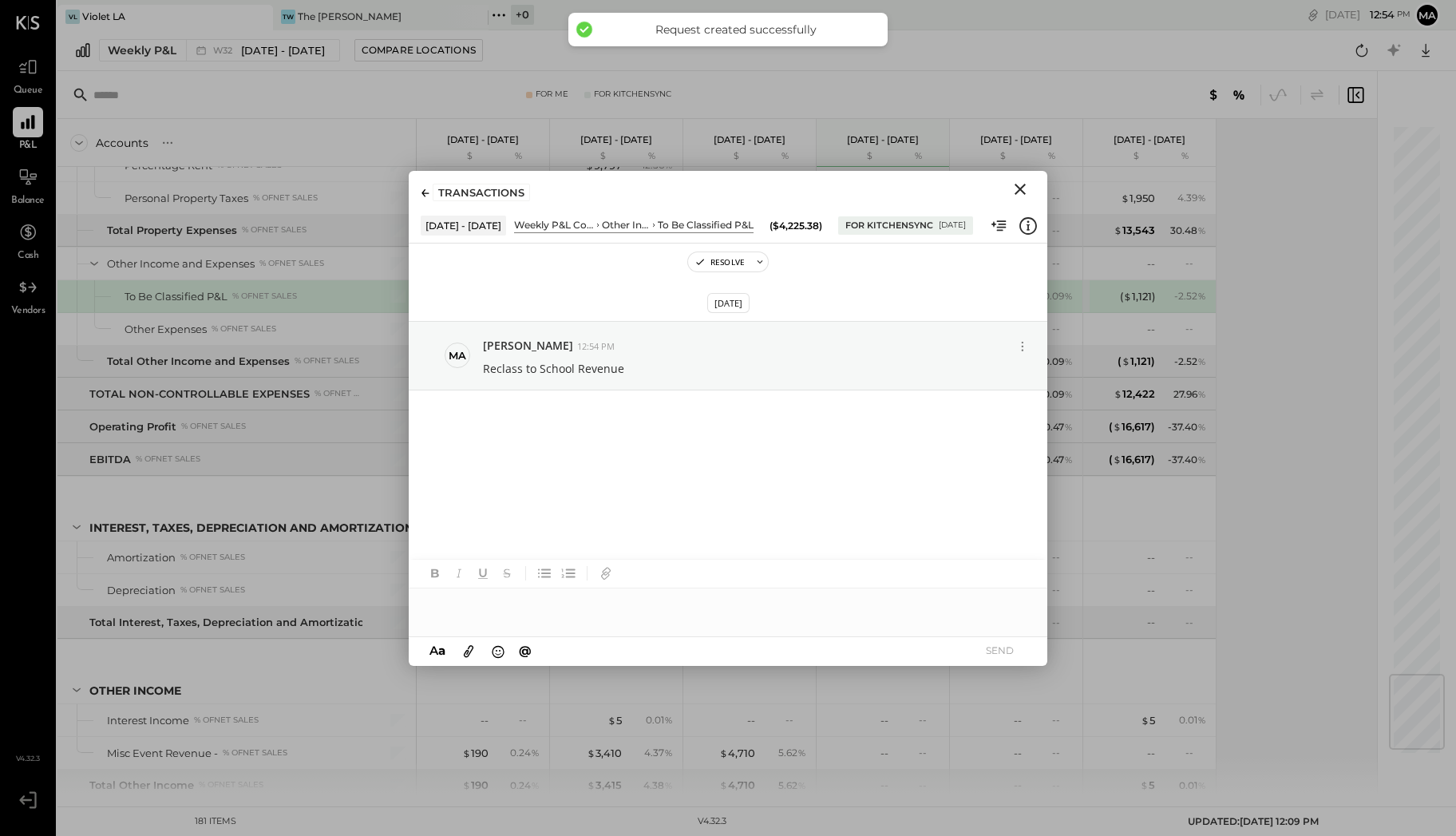
click at [1015, 191] on icon "Close" at bounding box center [1019, 189] width 19 height 19
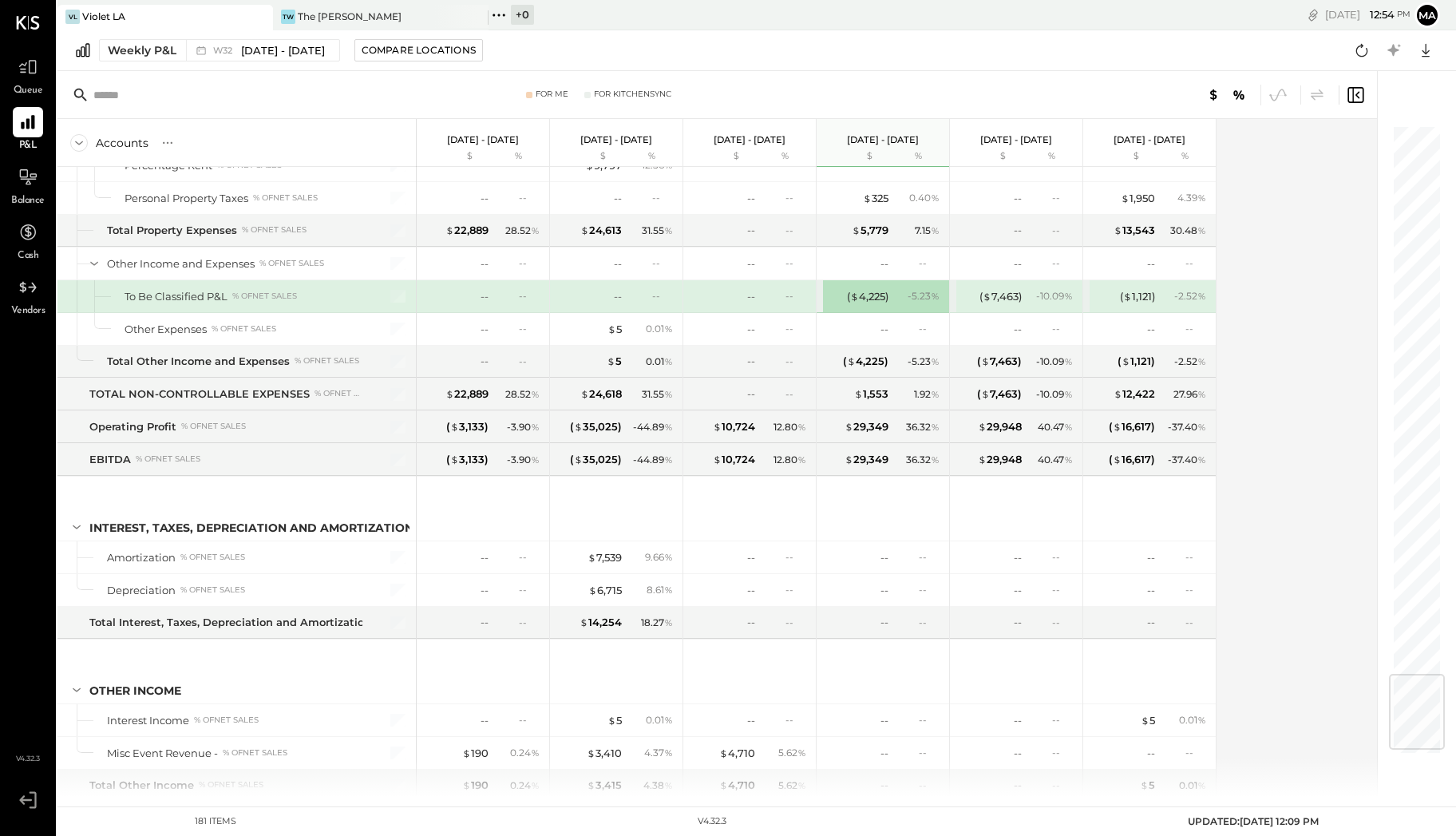
scroll to position [4057, 0]
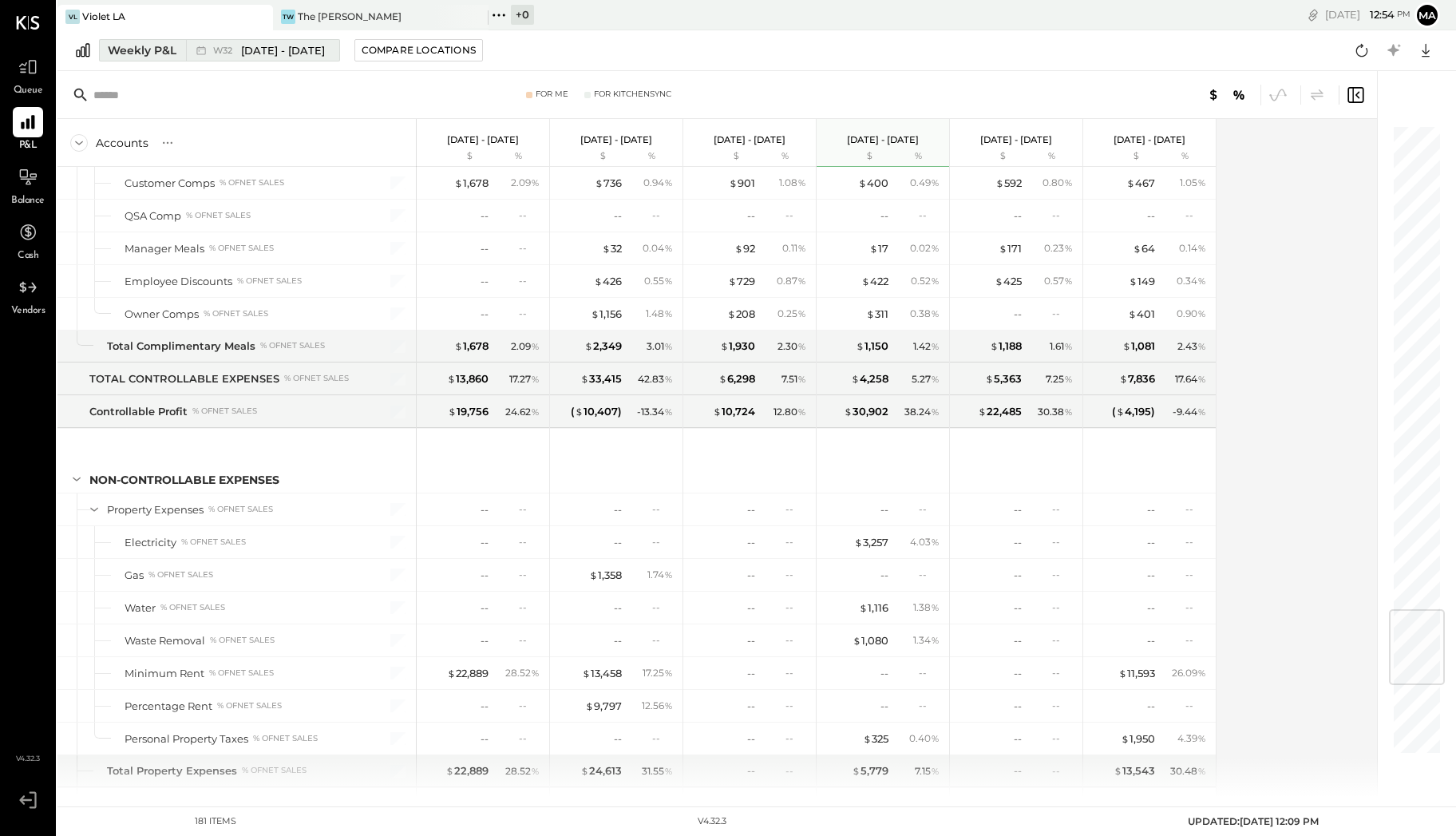
click at [305, 50] on span "[DATE] - [DATE]" at bounding box center [282, 50] width 84 height 15
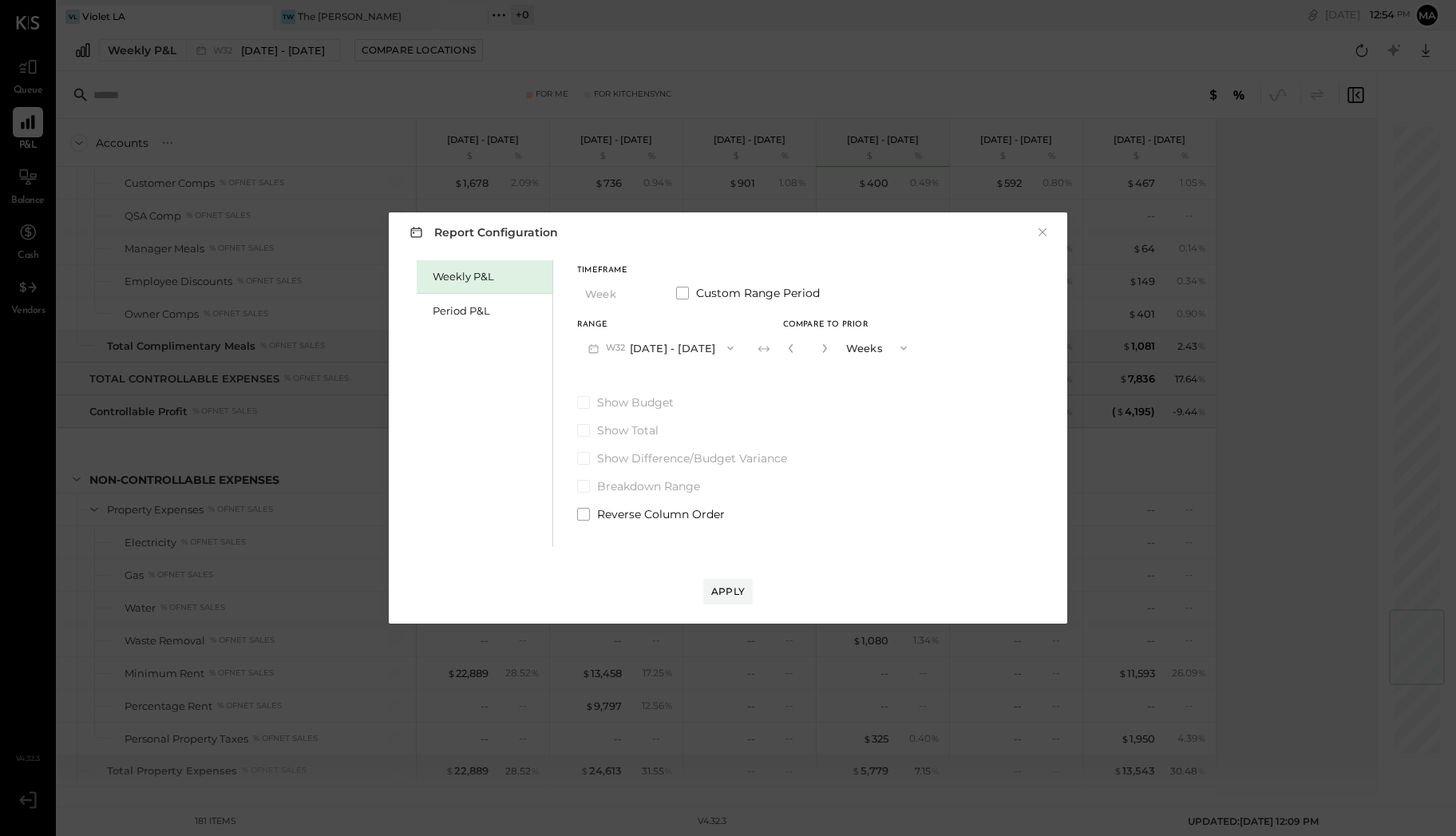
click at [696, 342] on button "W32 [DATE] - [DATE]" at bounding box center [661, 348] width 168 height 30
click at [677, 379] on span "[DATE] - [DATE]" at bounding box center [654, 383] width 76 height 13
click at [721, 585] on div "Apply" at bounding box center [728, 591] width 34 height 13
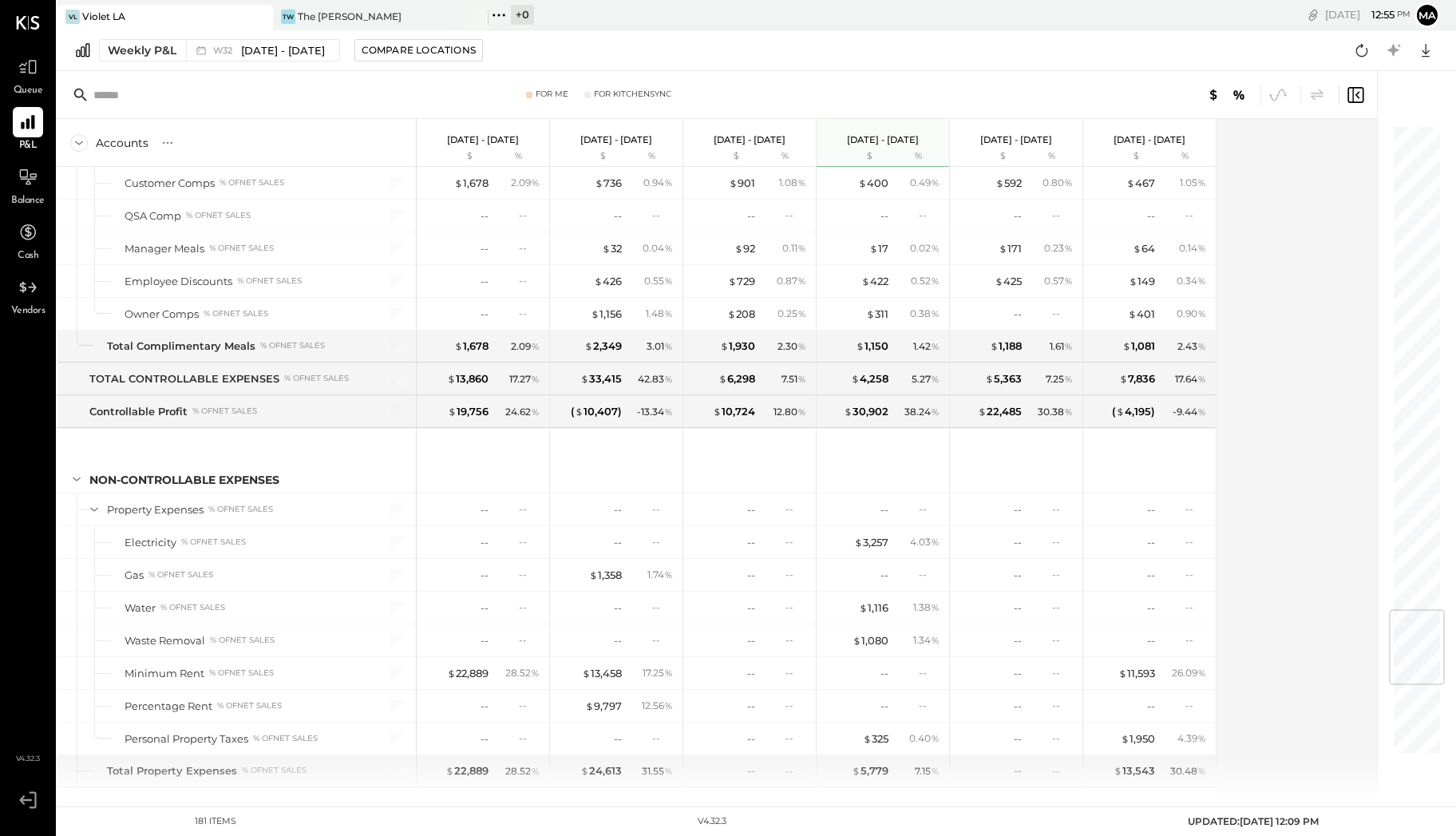
scroll to position [4634, 0]
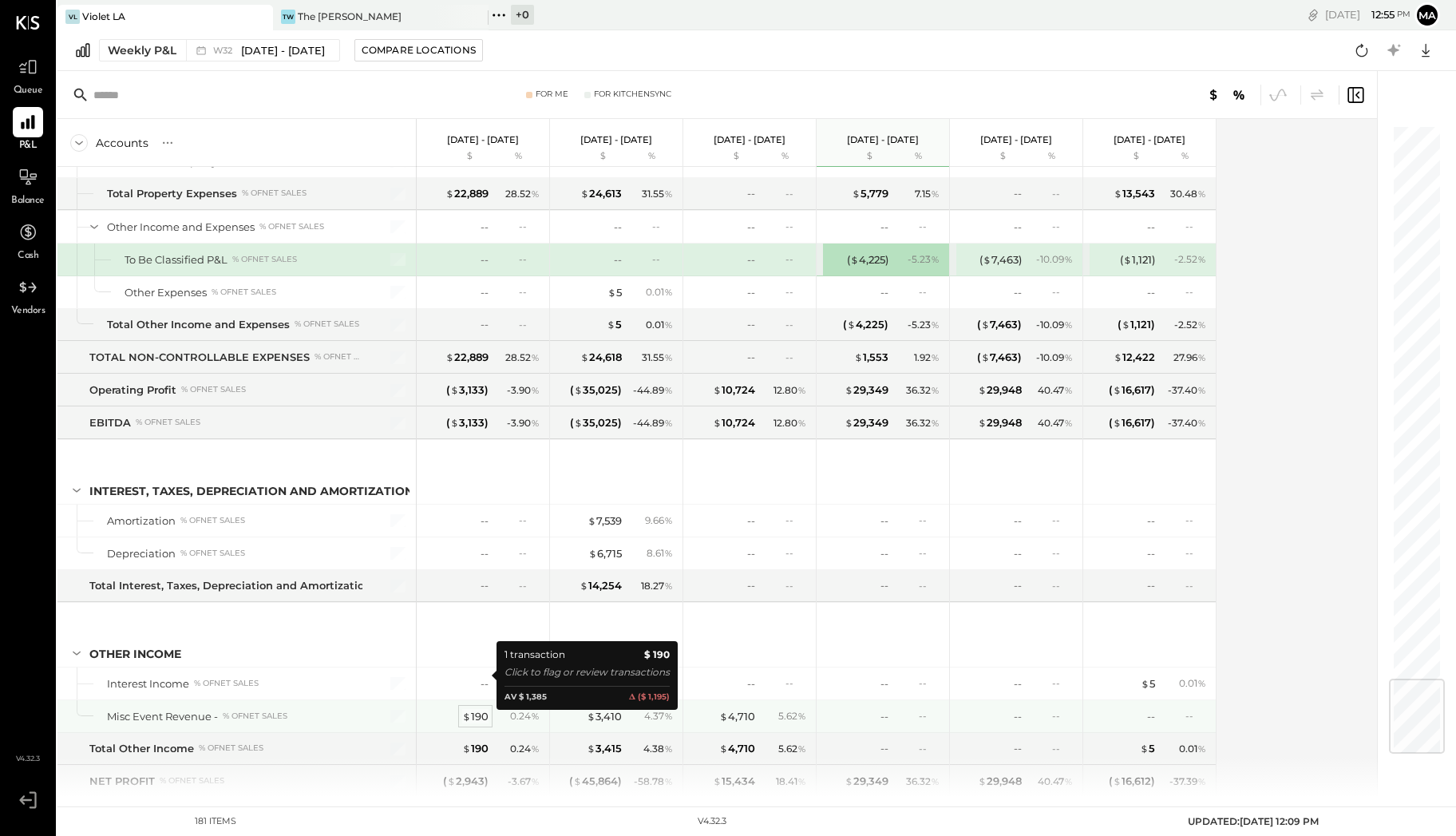
click at [481, 709] on div "$ 190" at bounding box center [476, 717] width 26 height 15
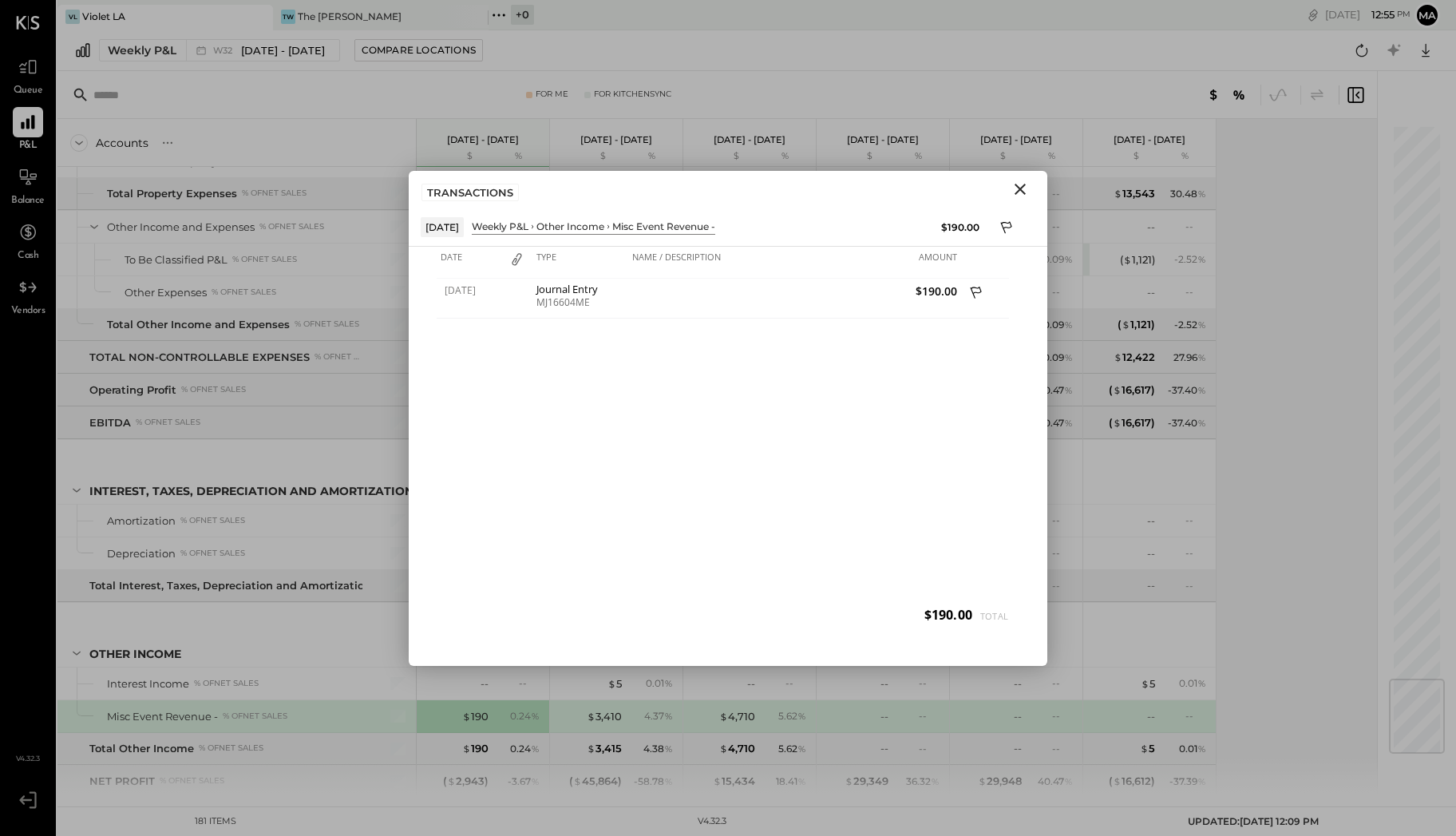
click at [1016, 184] on icon "Close" at bounding box center [1020, 190] width 12 height 12
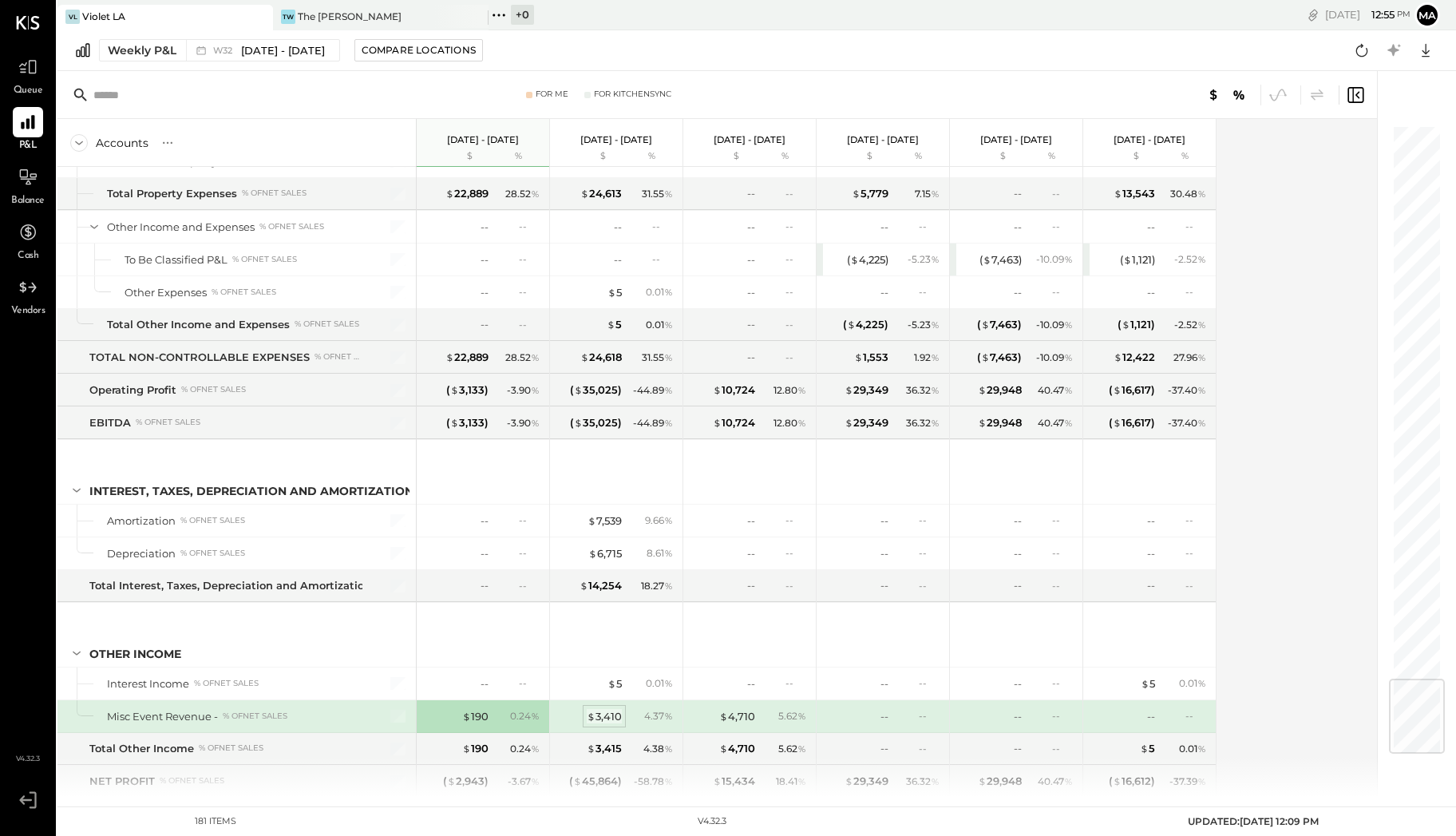
click at [615, 709] on div "$ 3,410" at bounding box center [604, 717] width 35 height 15
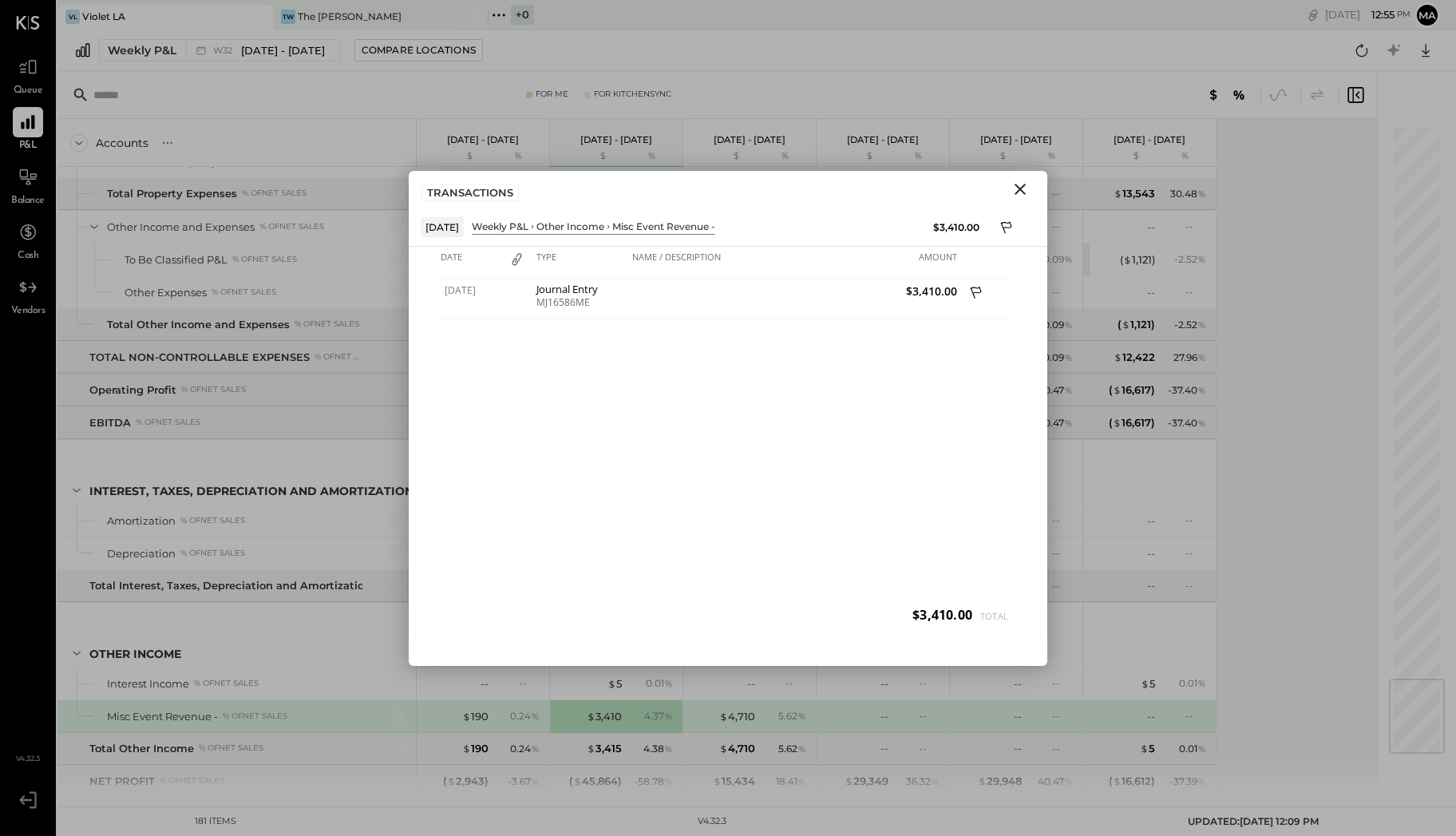
click at [1022, 190] on icon "Close" at bounding box center [1020, 190] width 12 height 12
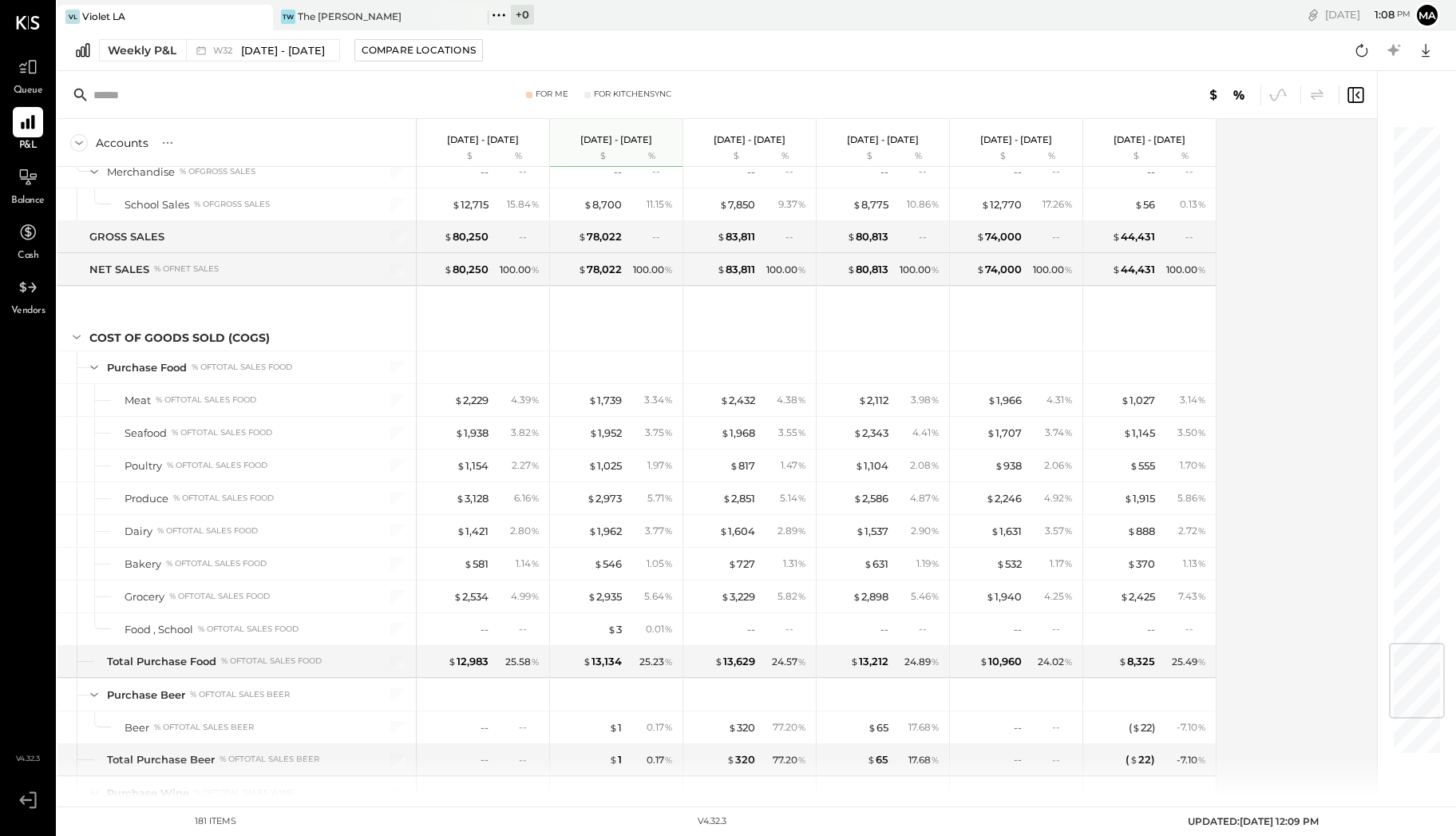
scroll to position [4337, 0]
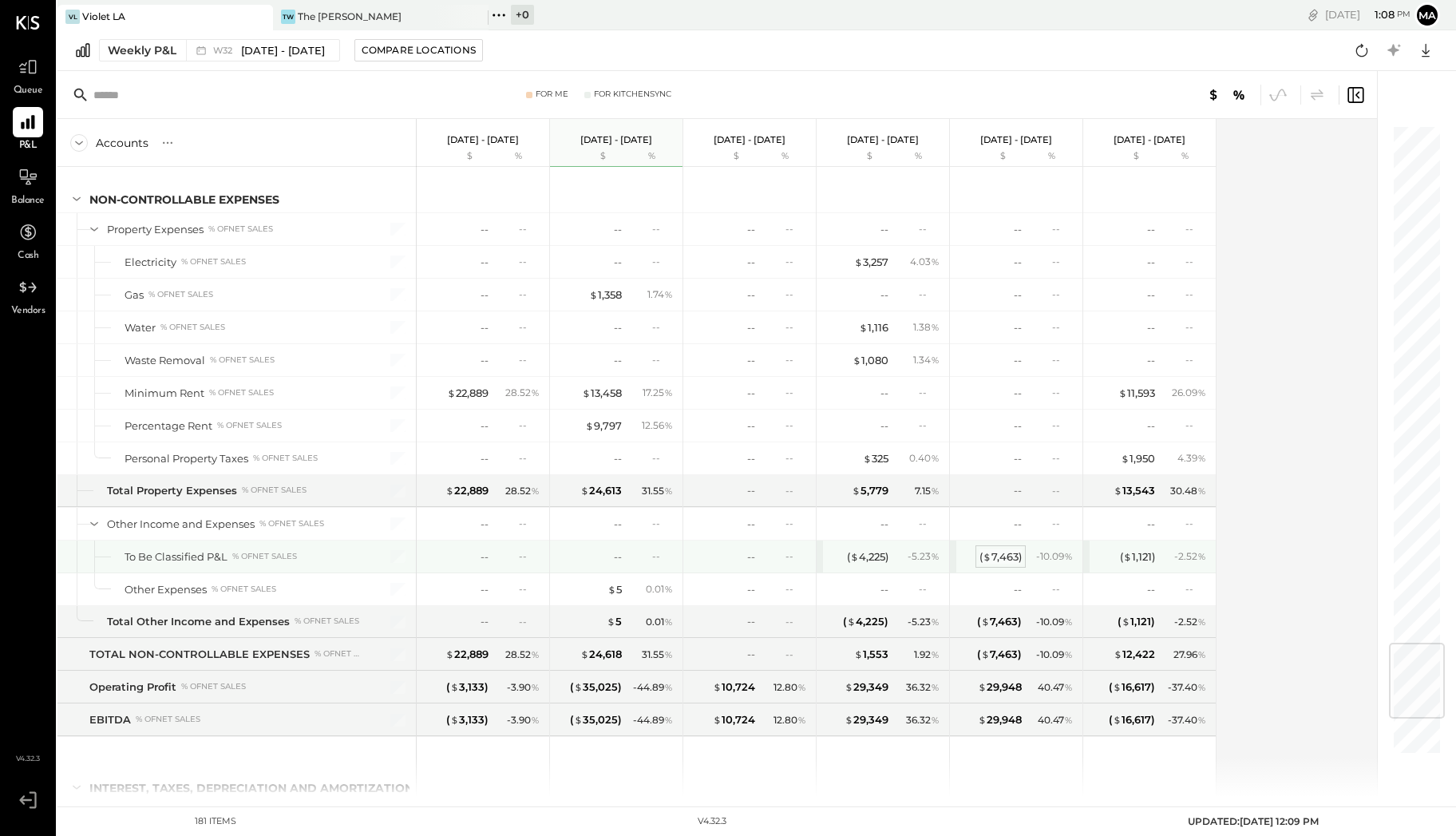
click at [1008, 550] on div "( $ 7,463 )" at bounding box center [1000, 557] width 42 height 15
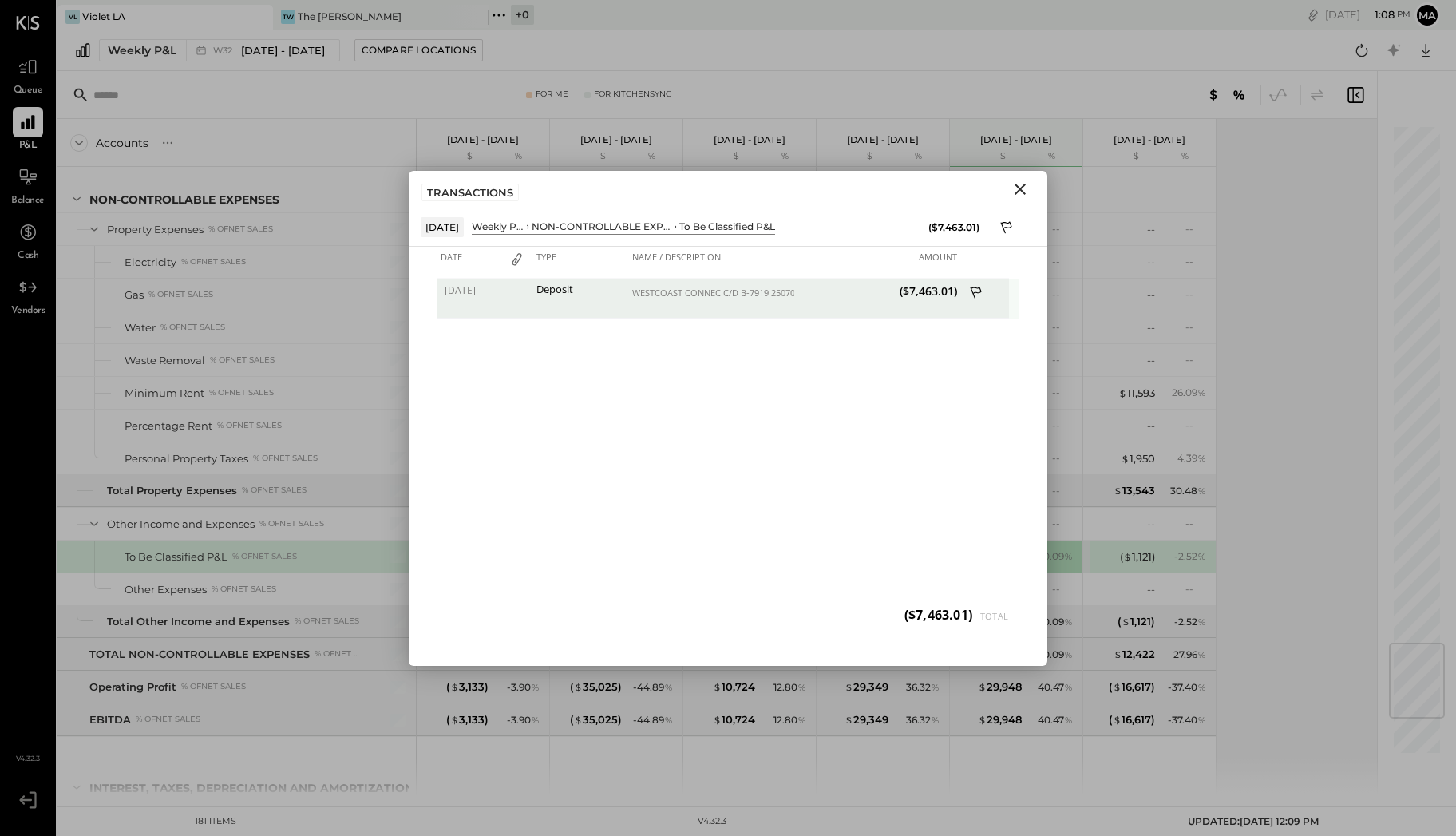
click at [983, 289] on icon at bounding box center [976, 294] width 14 height 20
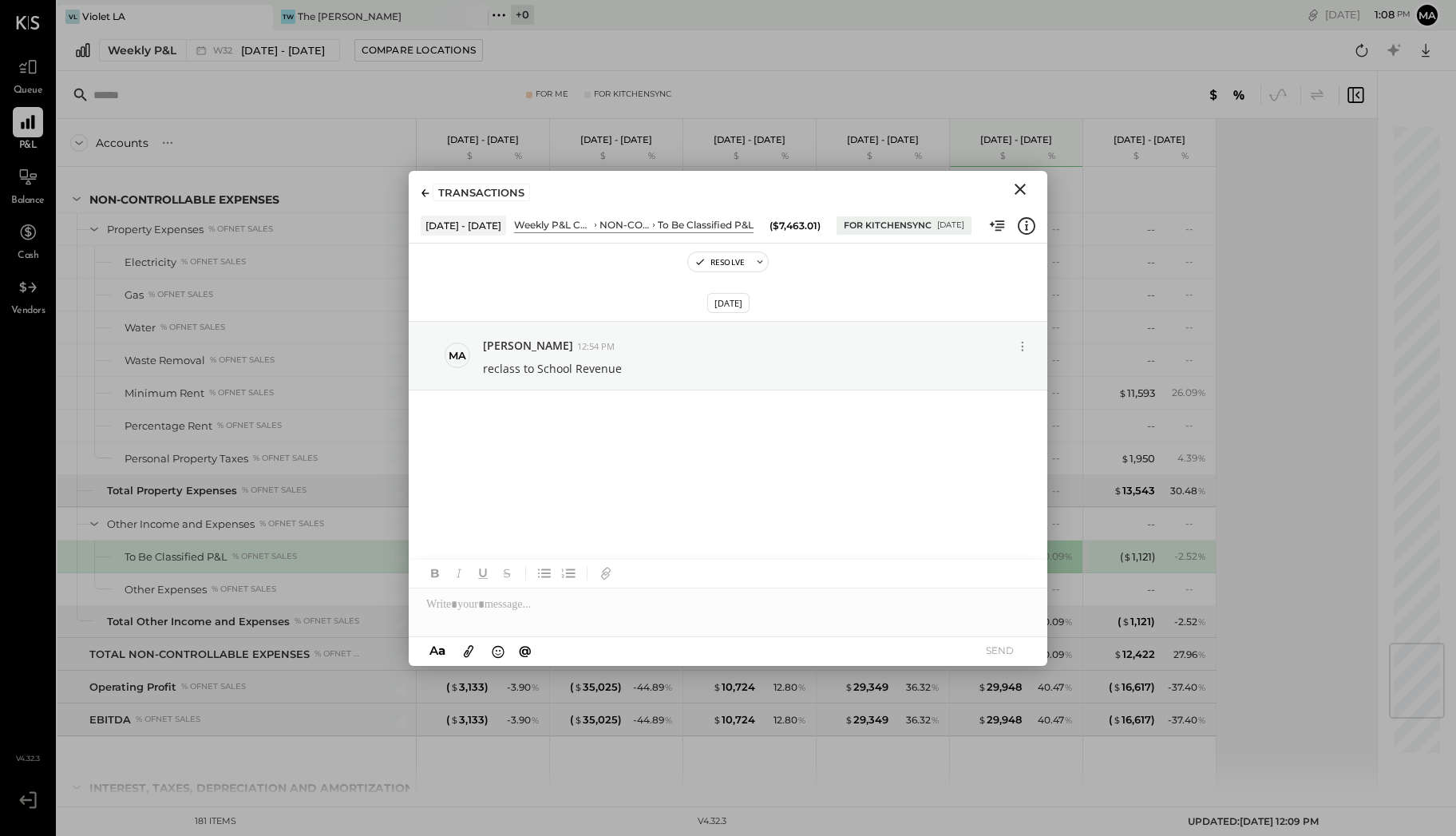
click at [1032, 190] on button "Close" at bounding box center [1020, 189] width 29 height 21
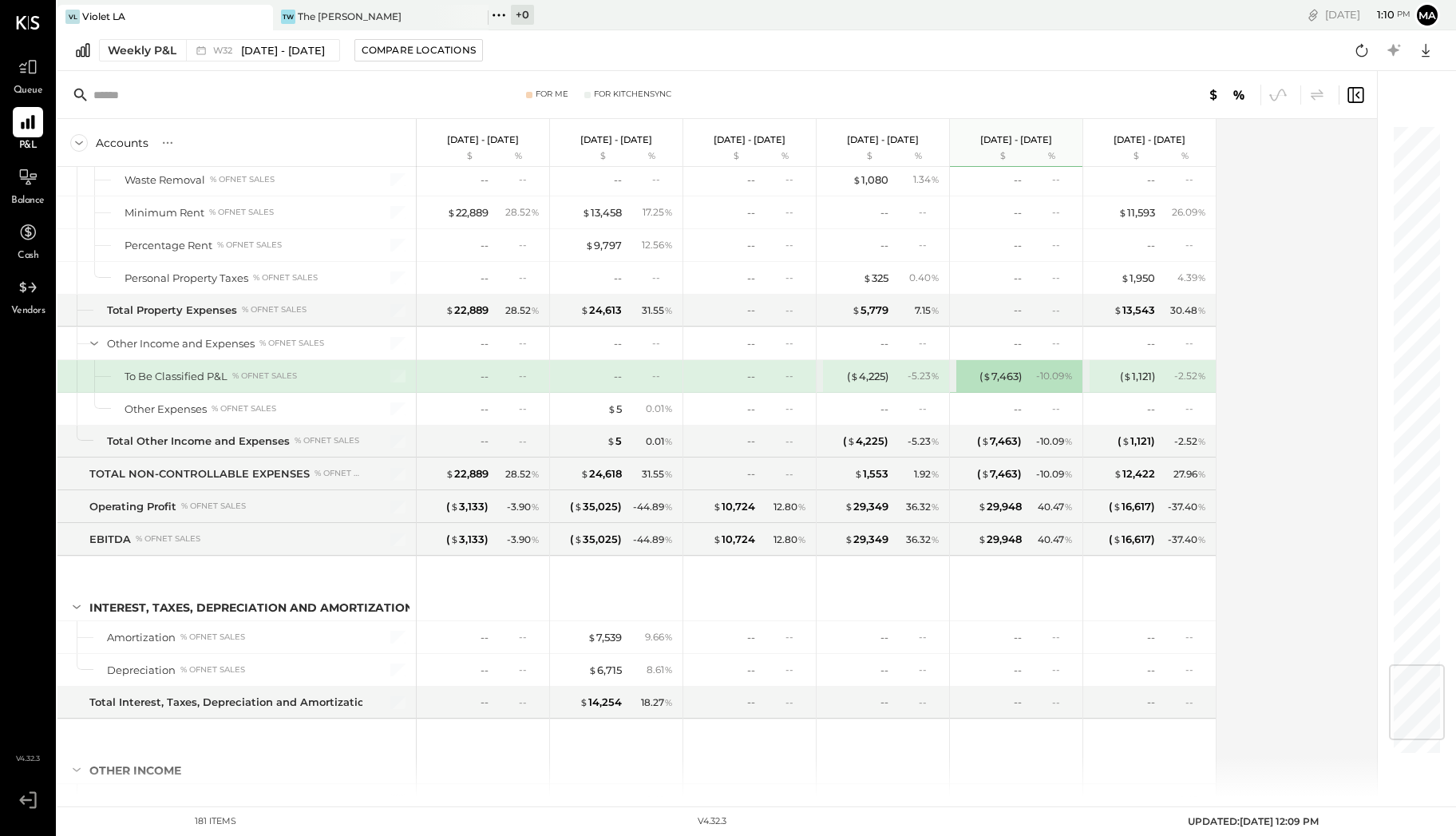
scroll to position [4634, 0]
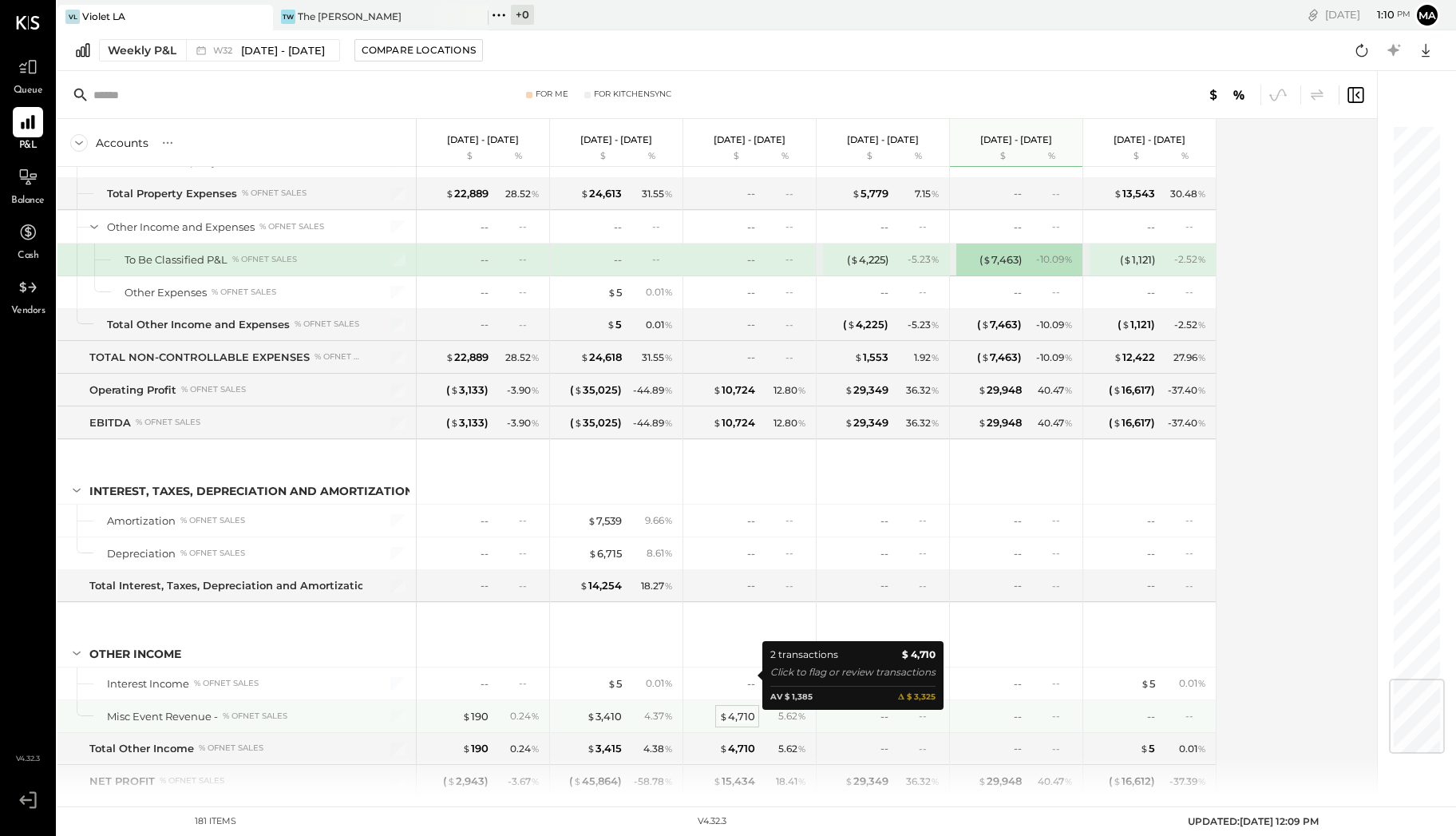
click at [739, 709] on div "$ 4,710" at bounding box center [736, 717] width 36 height 15
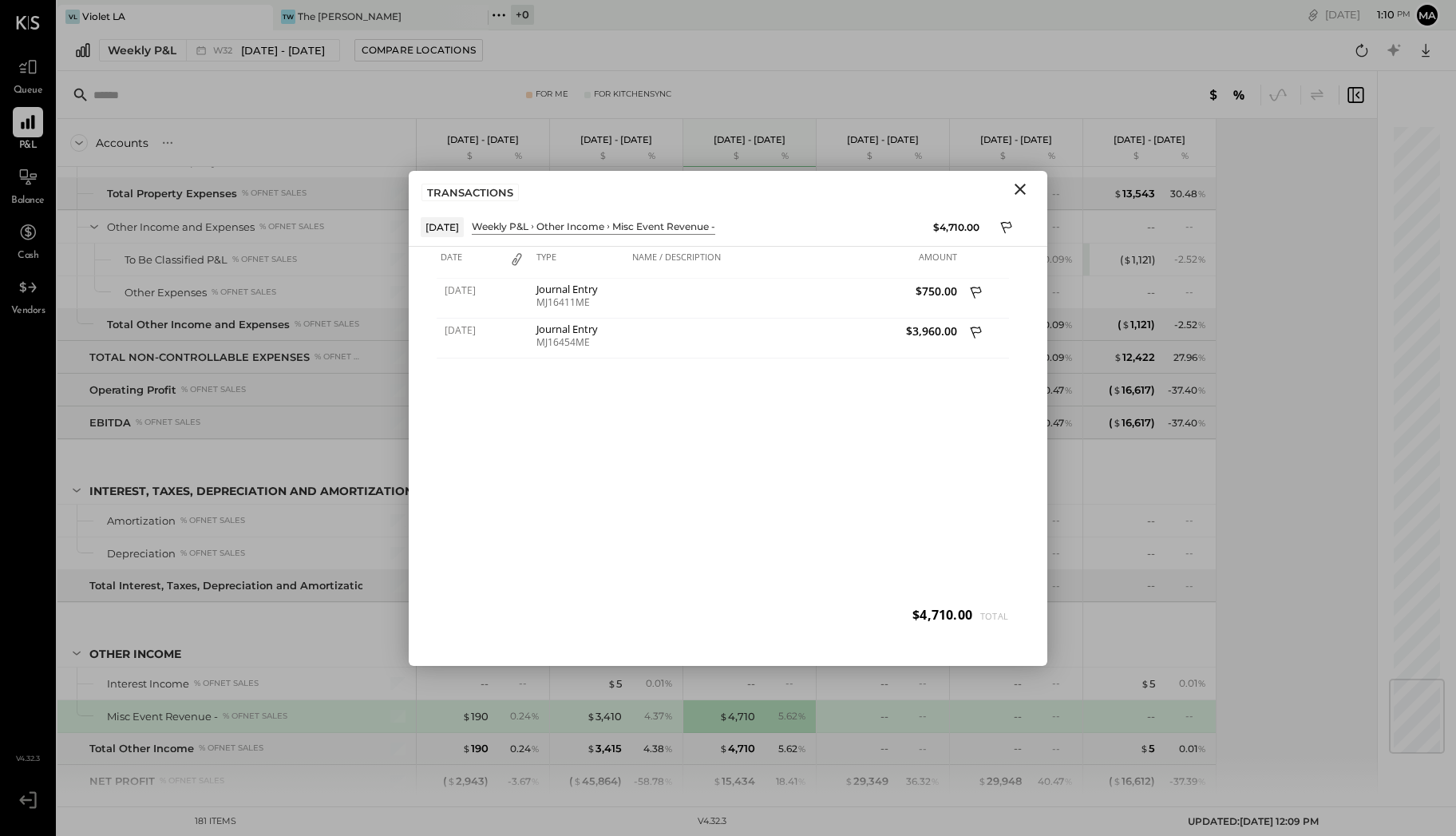
click at [1027, 189] on icon "Close" at bounding box center [1019, 189] width 19 height 19
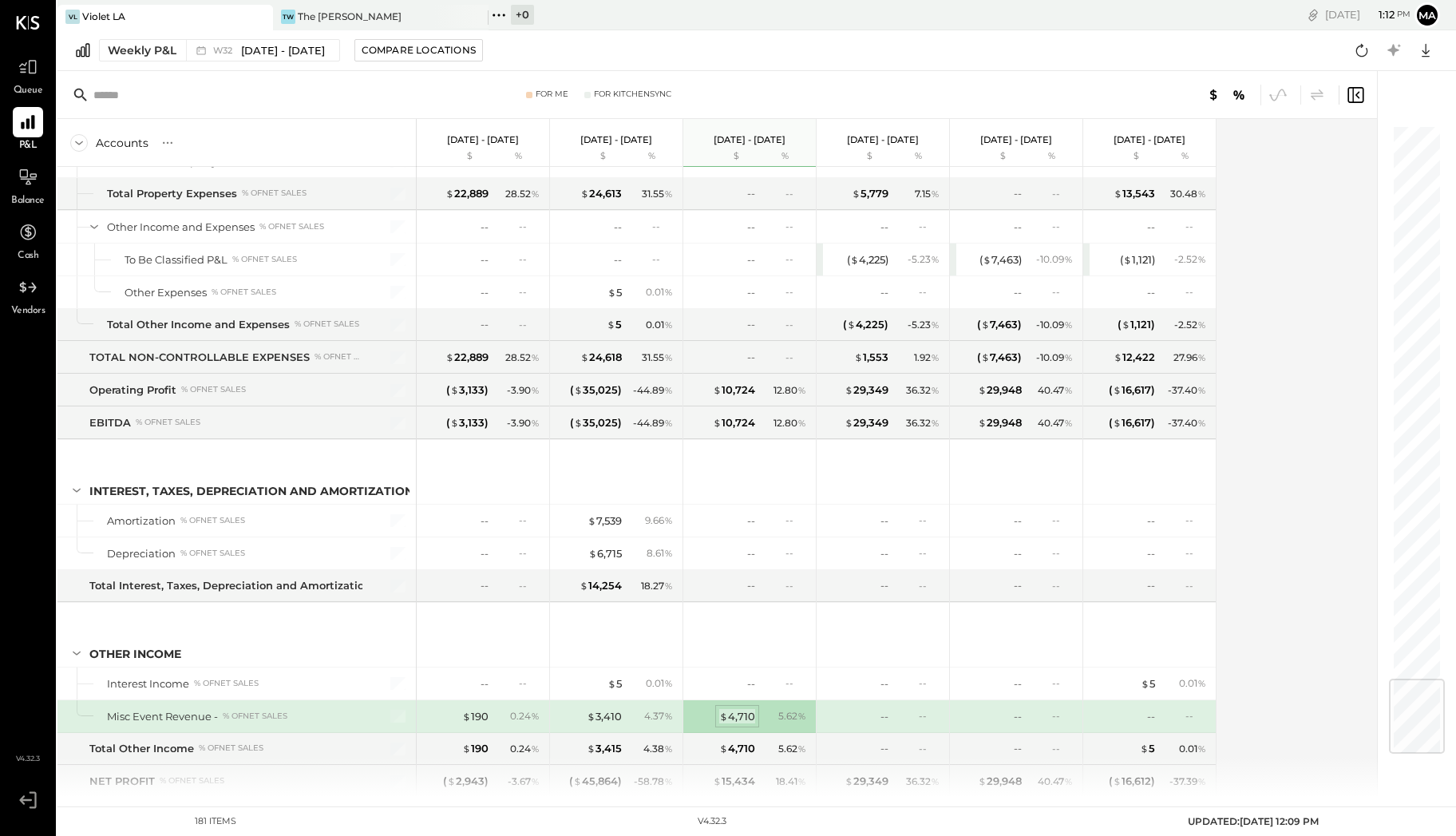
click at [722, 710] on span "$" at bounding box center [723, 716] width 9 height 12
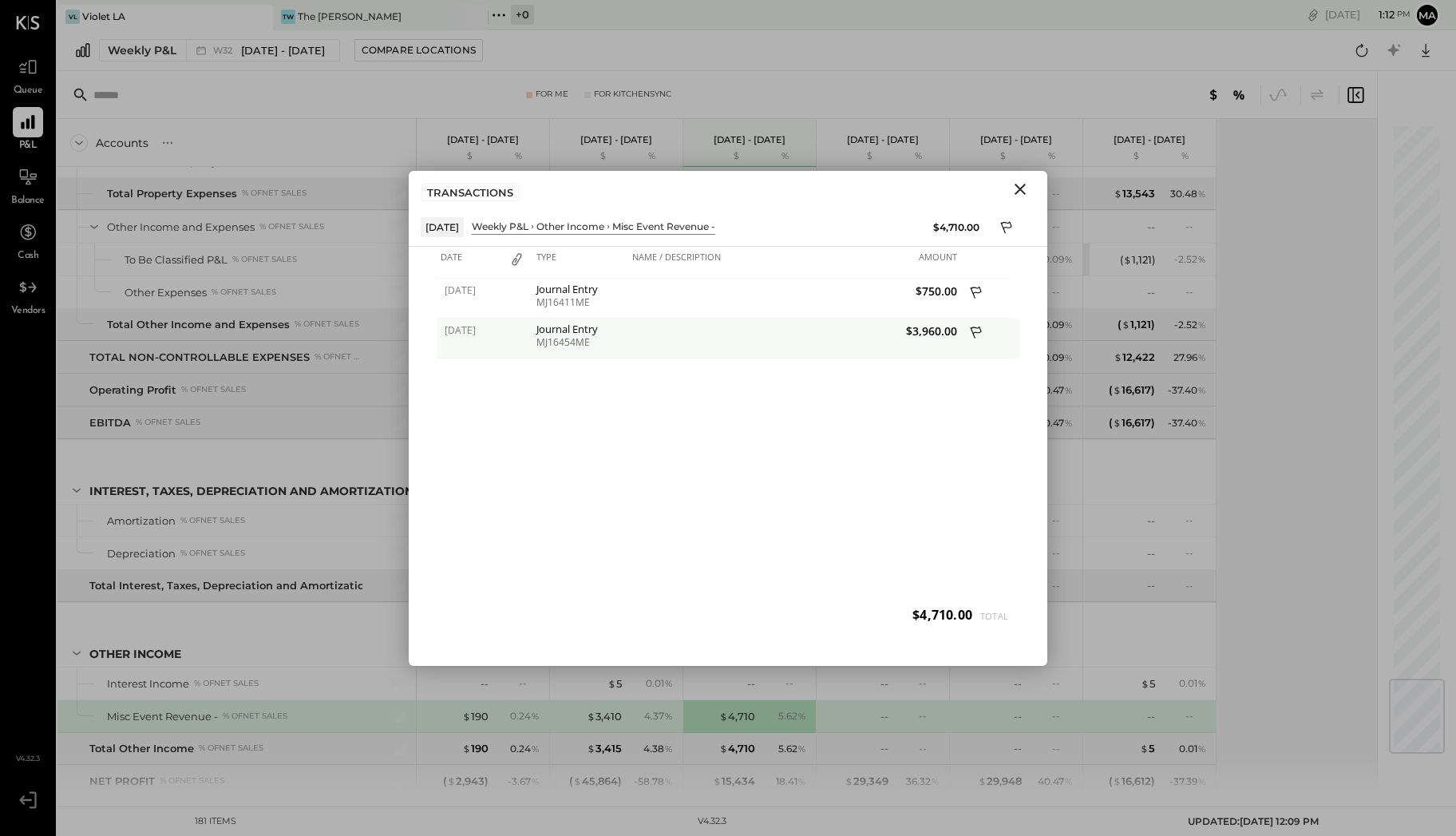
click at [971, 330] on icon at bounding box center [976, 334] width 14 height 20
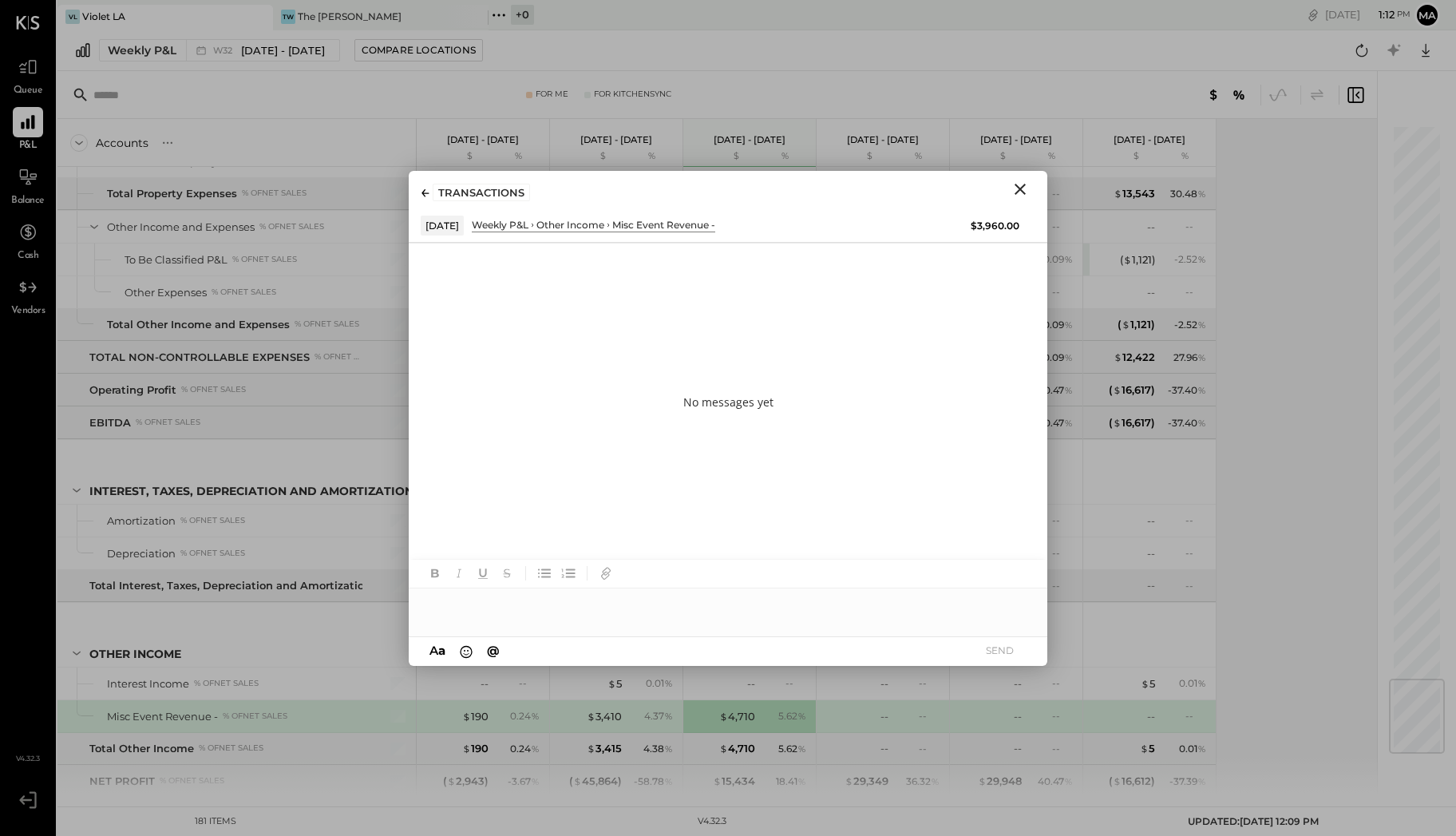
click at [605, 602] on div at bounding box center [728, 604] width 639 height 32
click at [424, 603] on div "**********" at bounding box center [728, 604] width 639 height 32
click at [1008, 646] on button "SEND" at bounding box center [999, 651] width 64 height 22
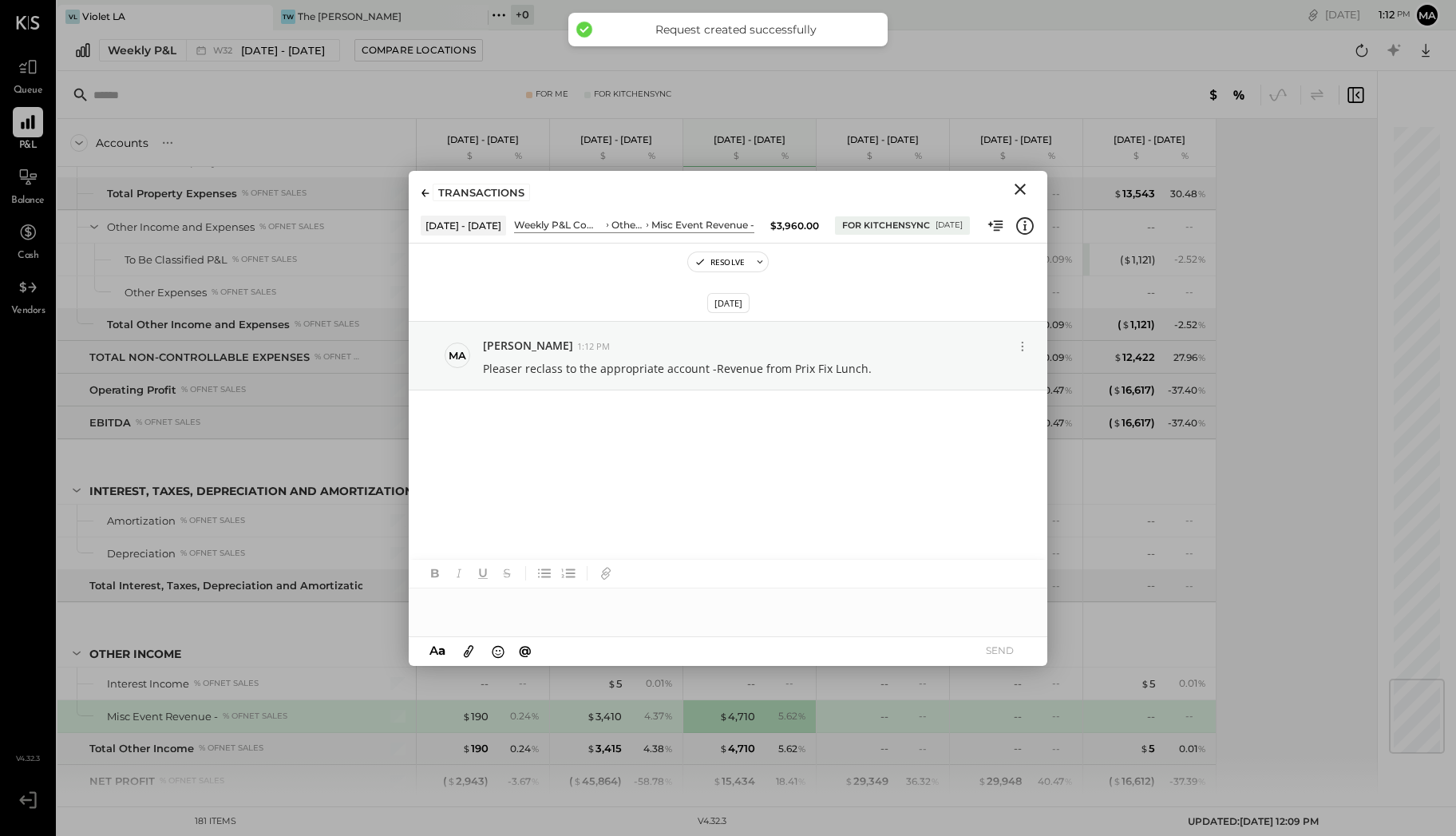
click at [1020, 185] on icon "Close" at bounding box center [1019, 189] width 19 height 19
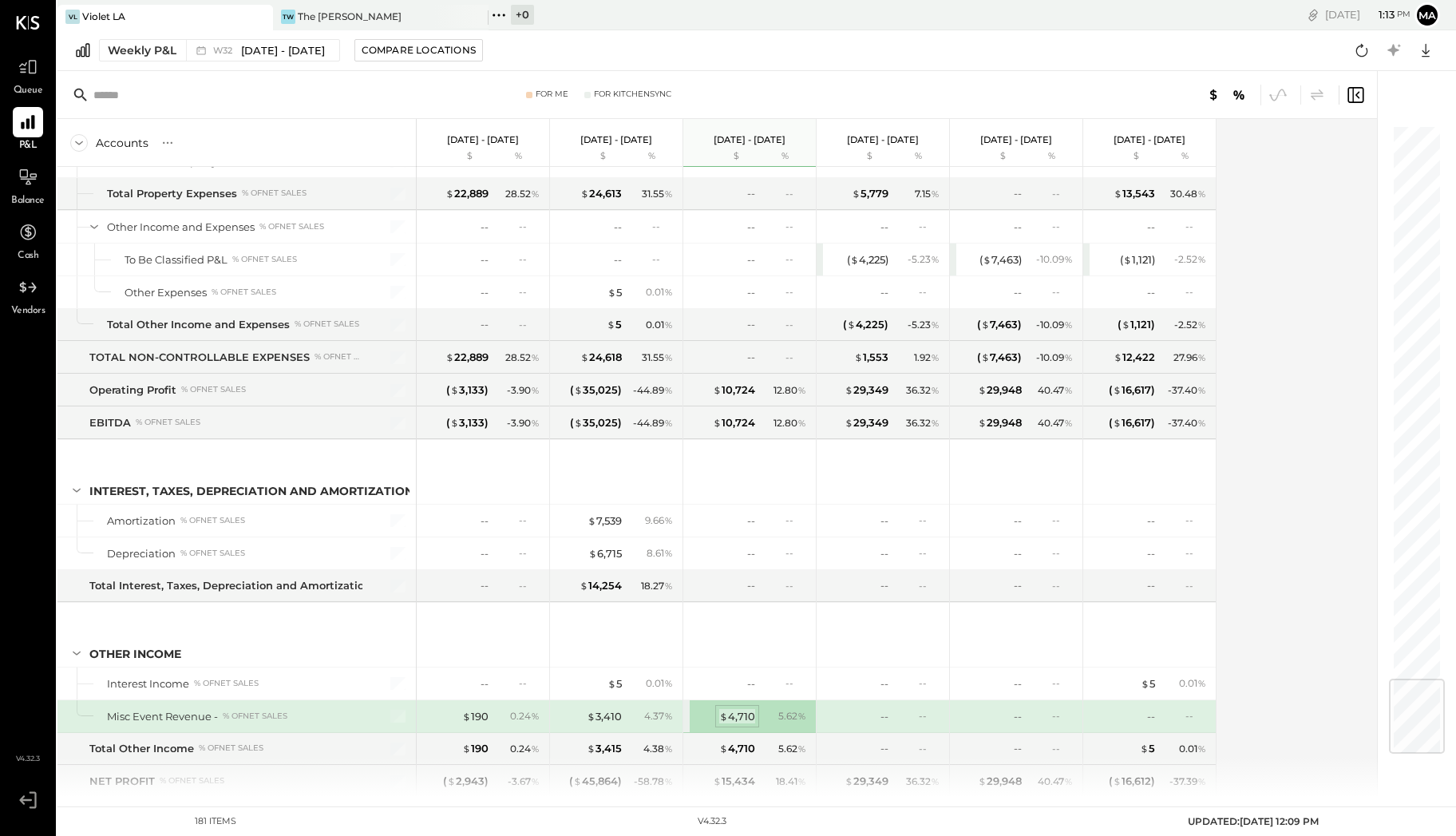
click at [742, 709] on div "$ 4,710" at bounding box center [736, 717] width 36 height 15
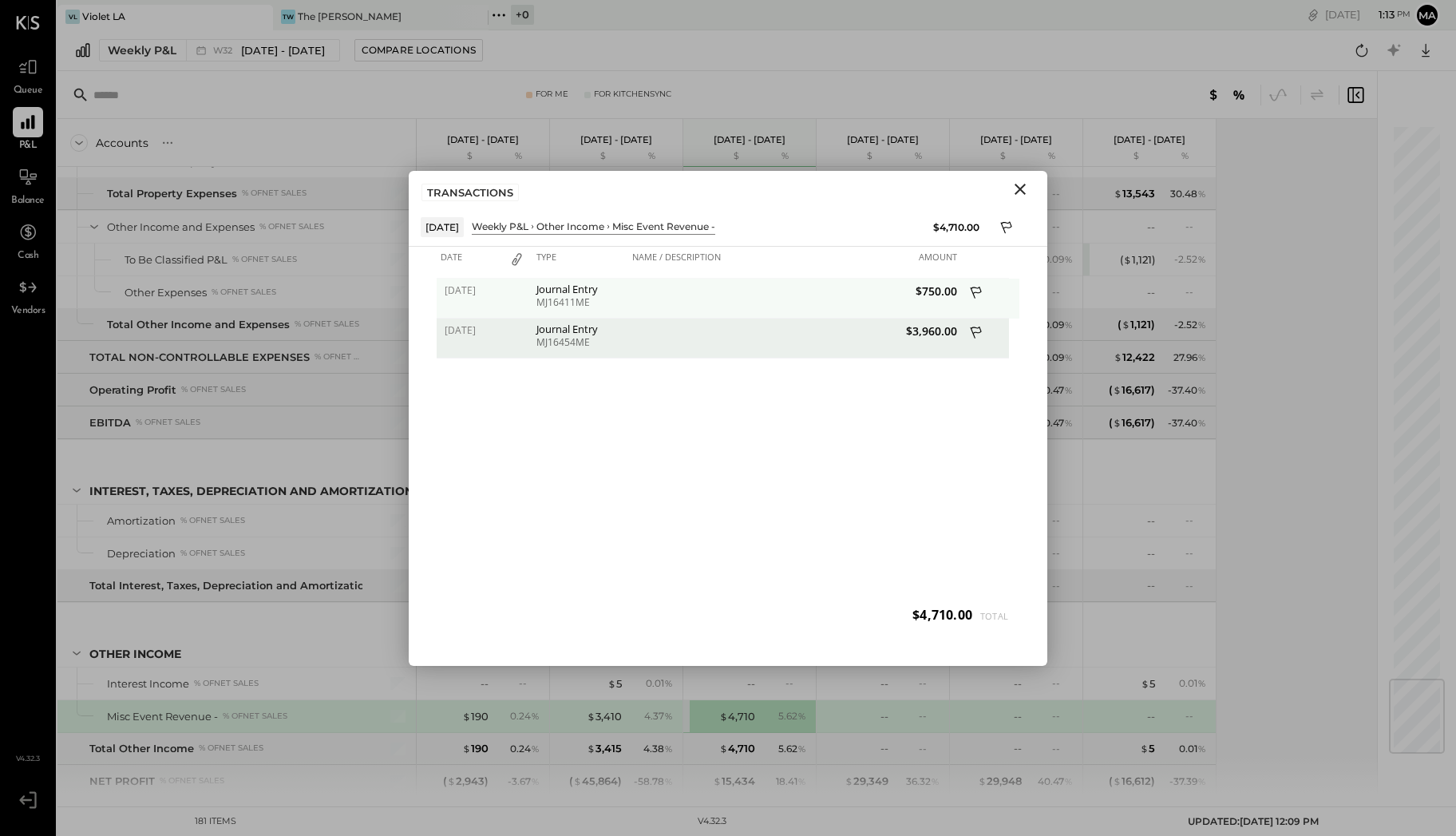
click at [979, 287] on icon at bounding box center [976, 294] width 14 height 20
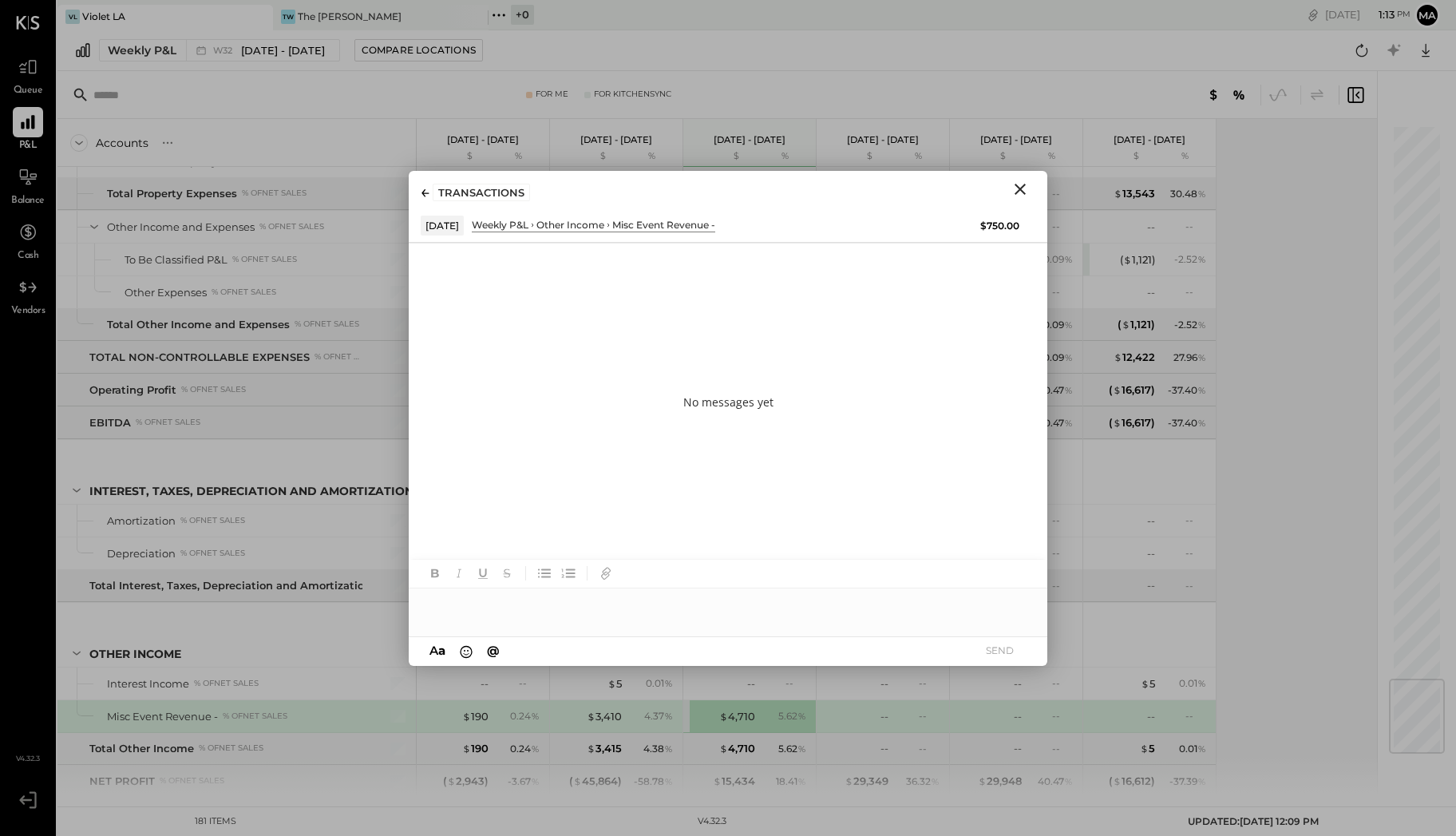
click at [513, 602] on div at bounding box center [728, 604] width 639 height 32
click at [1012, 648] on button "SEND" at bounding box center [999, 651] width 64 height 22
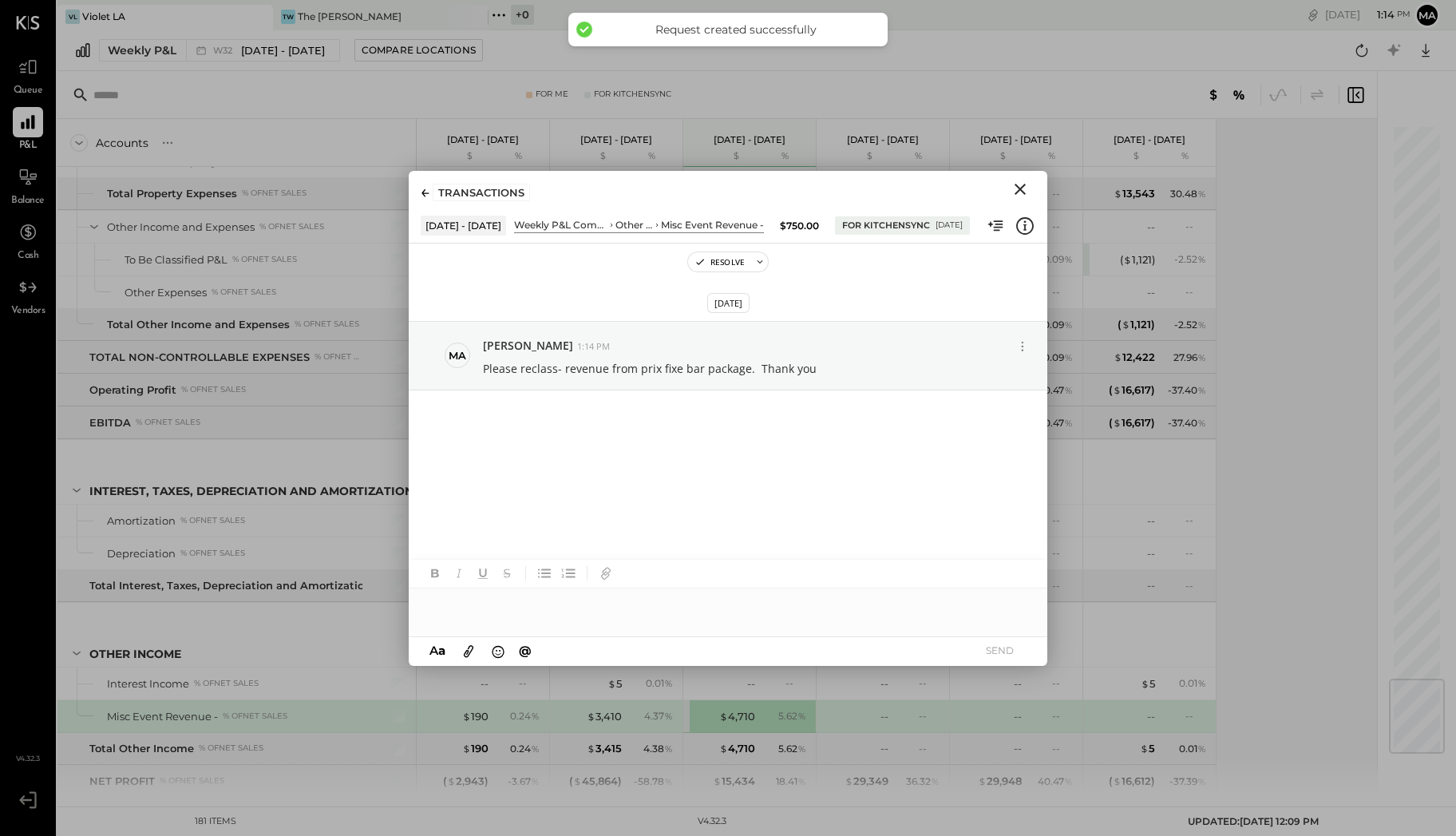
click at [1018, 188] on icon "Close" at bounding box center [1020, 190] width 12 height 12
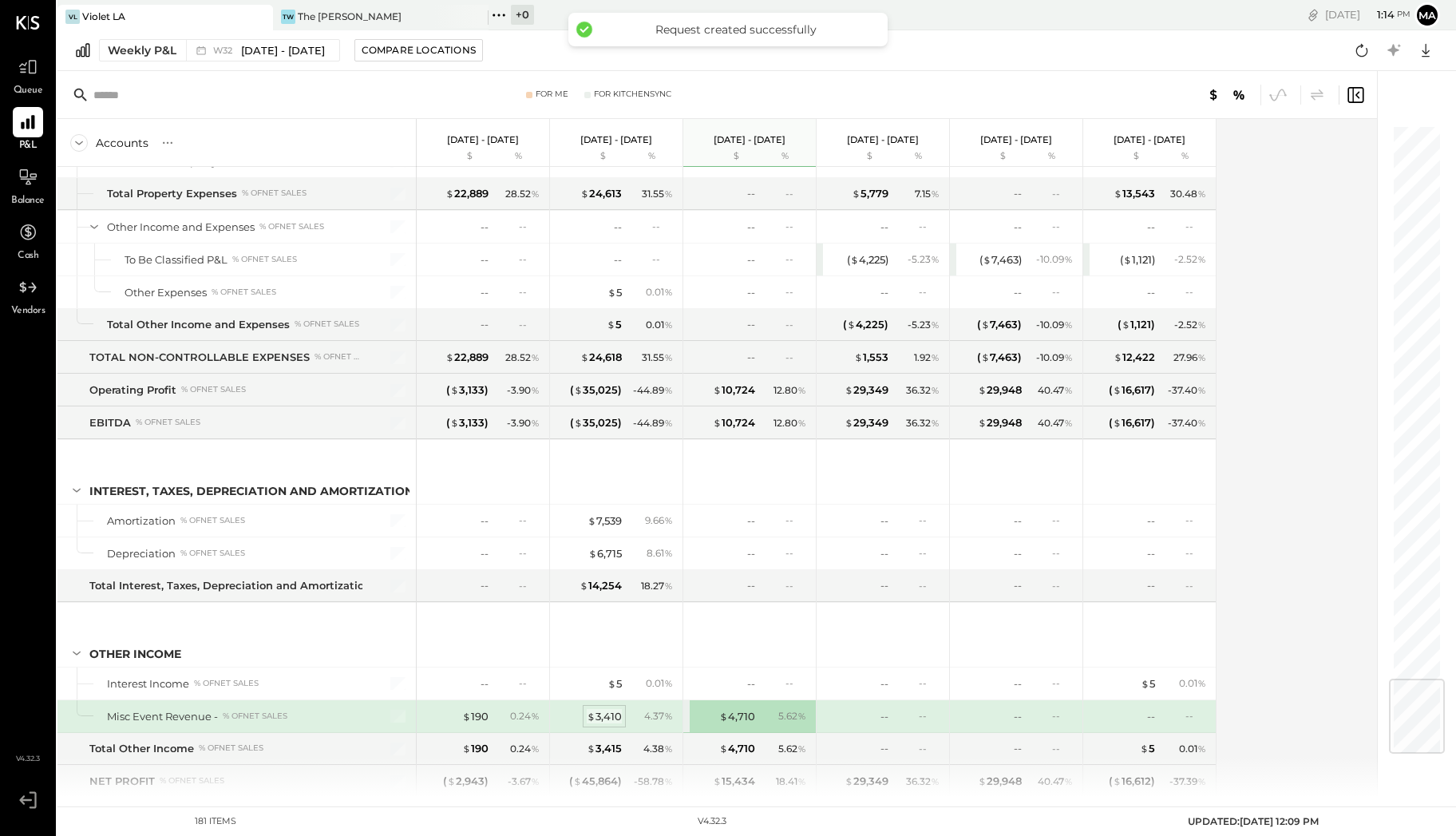
click at [610, 709] on div "$ 3,410" at bounding box center [604, 717] width 35 height 15
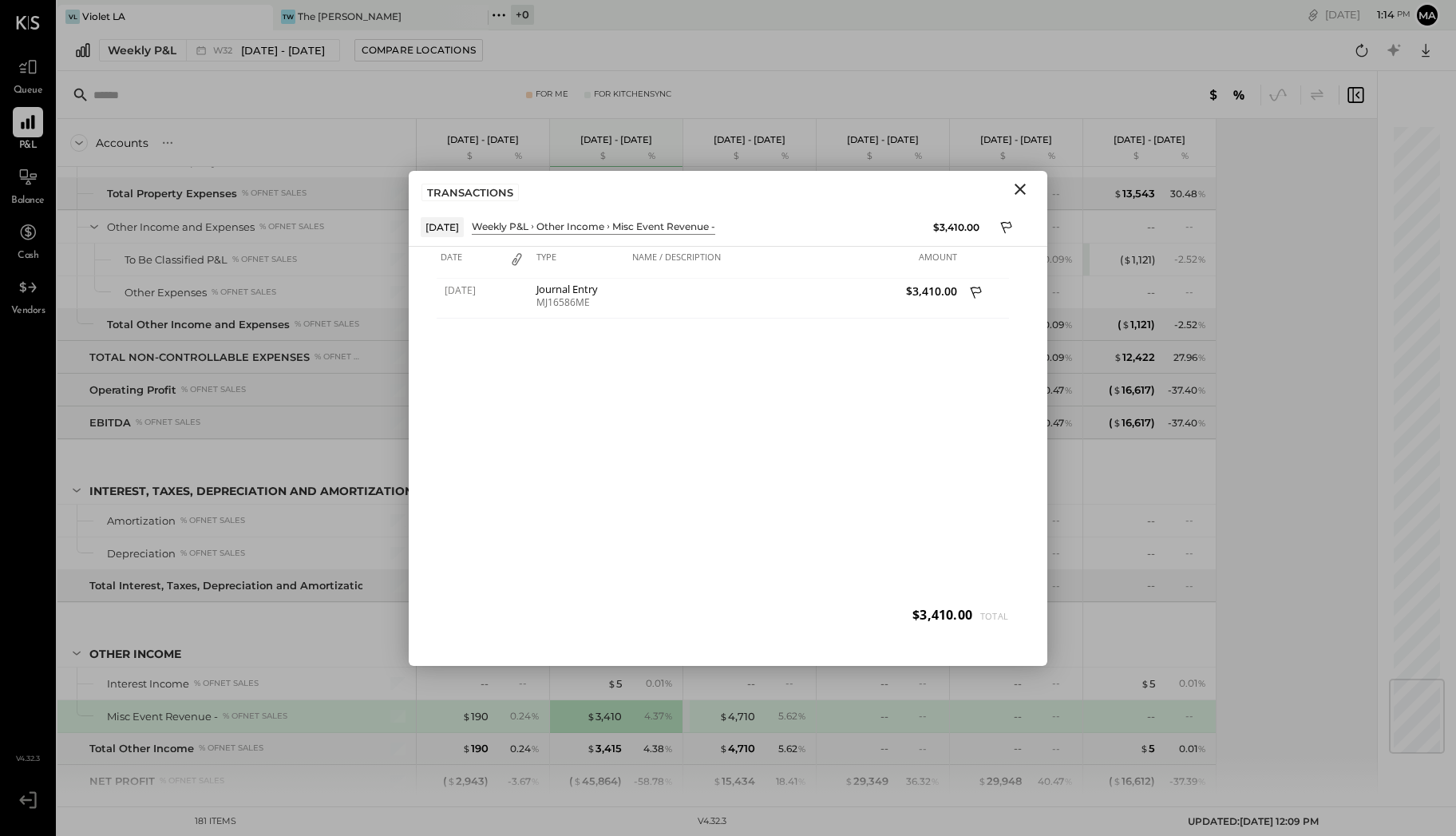
click at [1017, 186] on icon "Close" at bounding box center [1020, 190] width 12 height 12
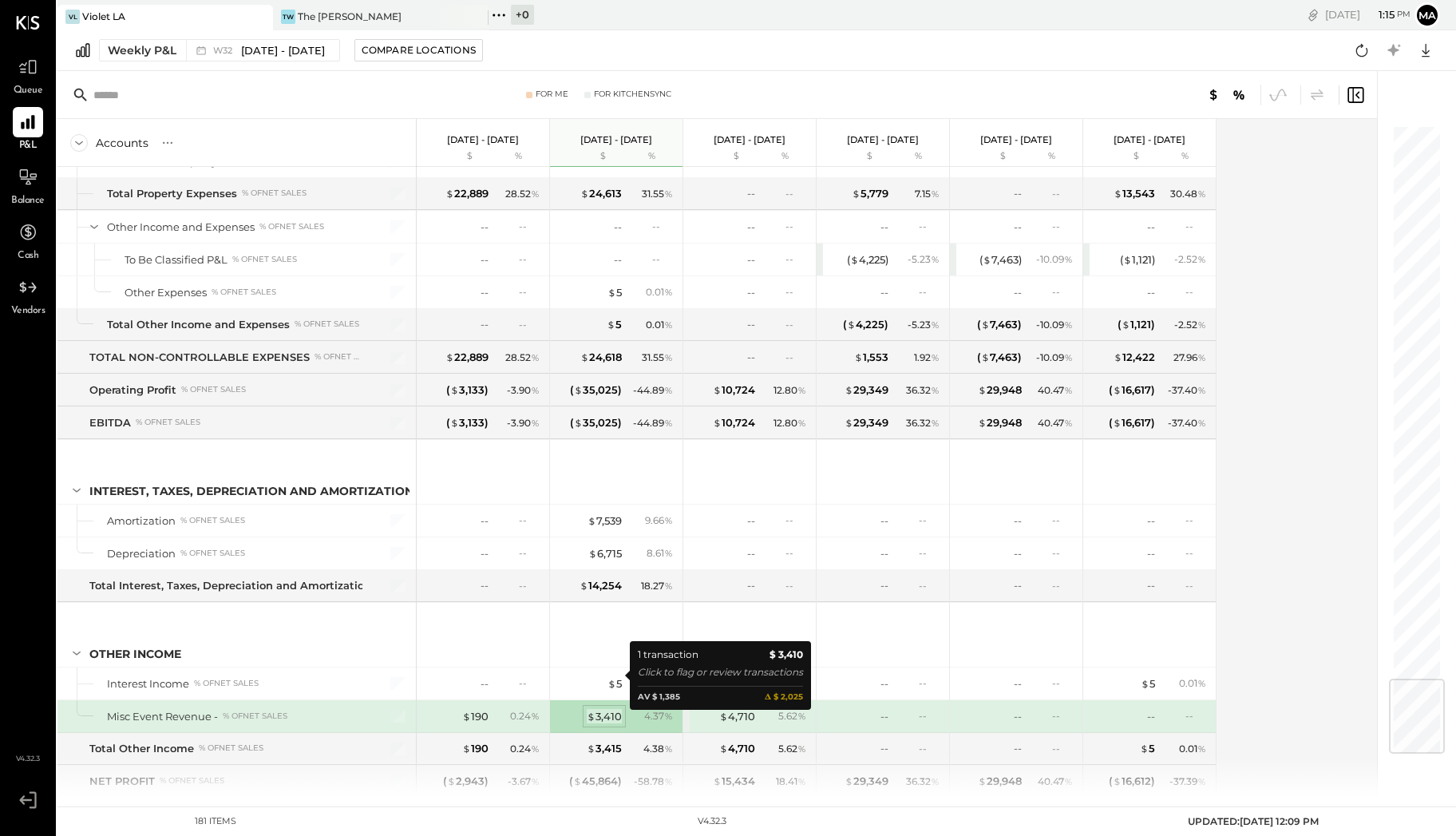
click at [610, 709] on div "$ 3,410" at bounding box center [604, 717] width 35 height 15
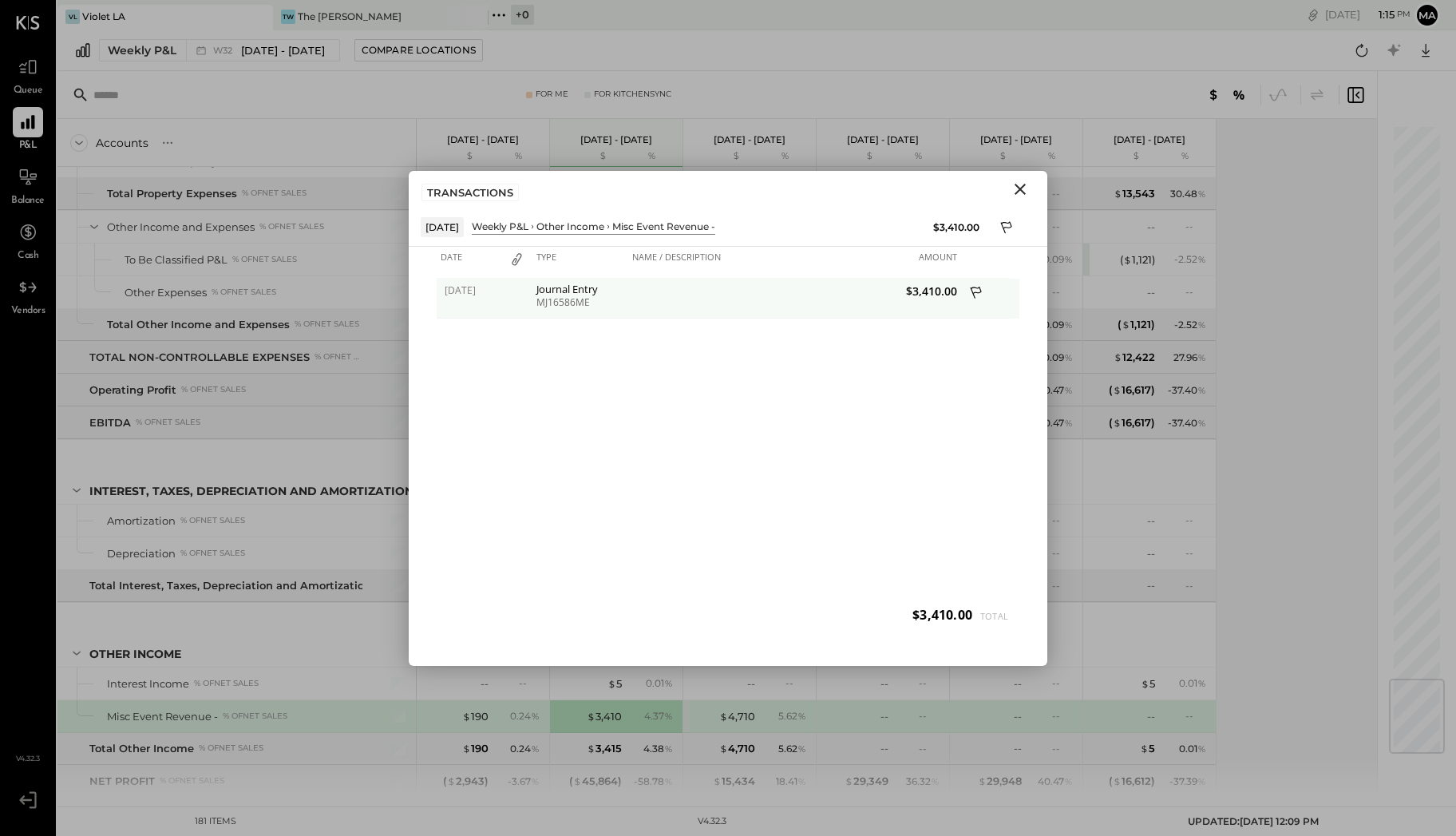
click at [977, 287] on icon at bounding box center [976, 294] width 14 height 20
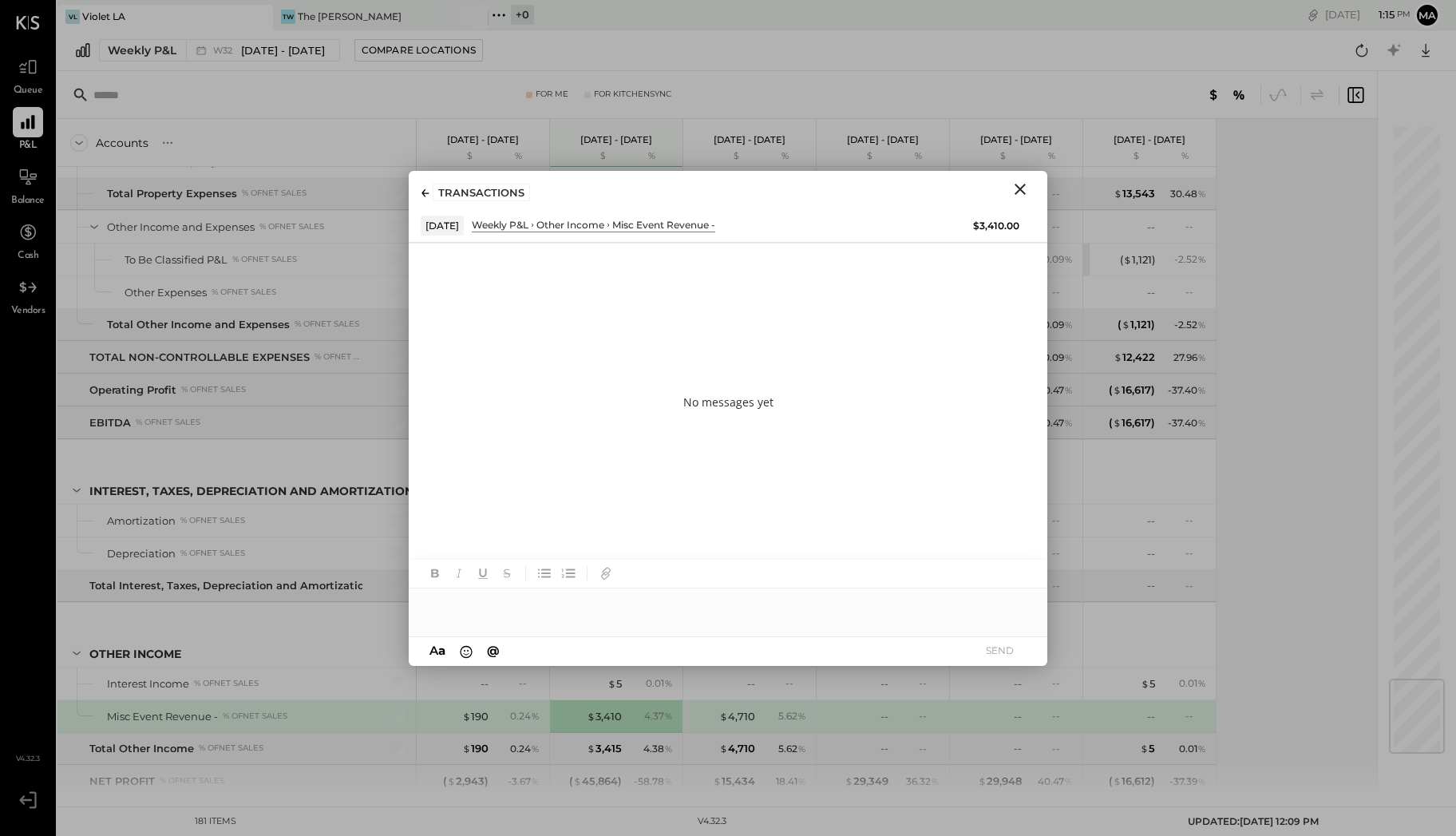
click at [498, 613] on div at bounding box center [728, 604] width 639 height 32
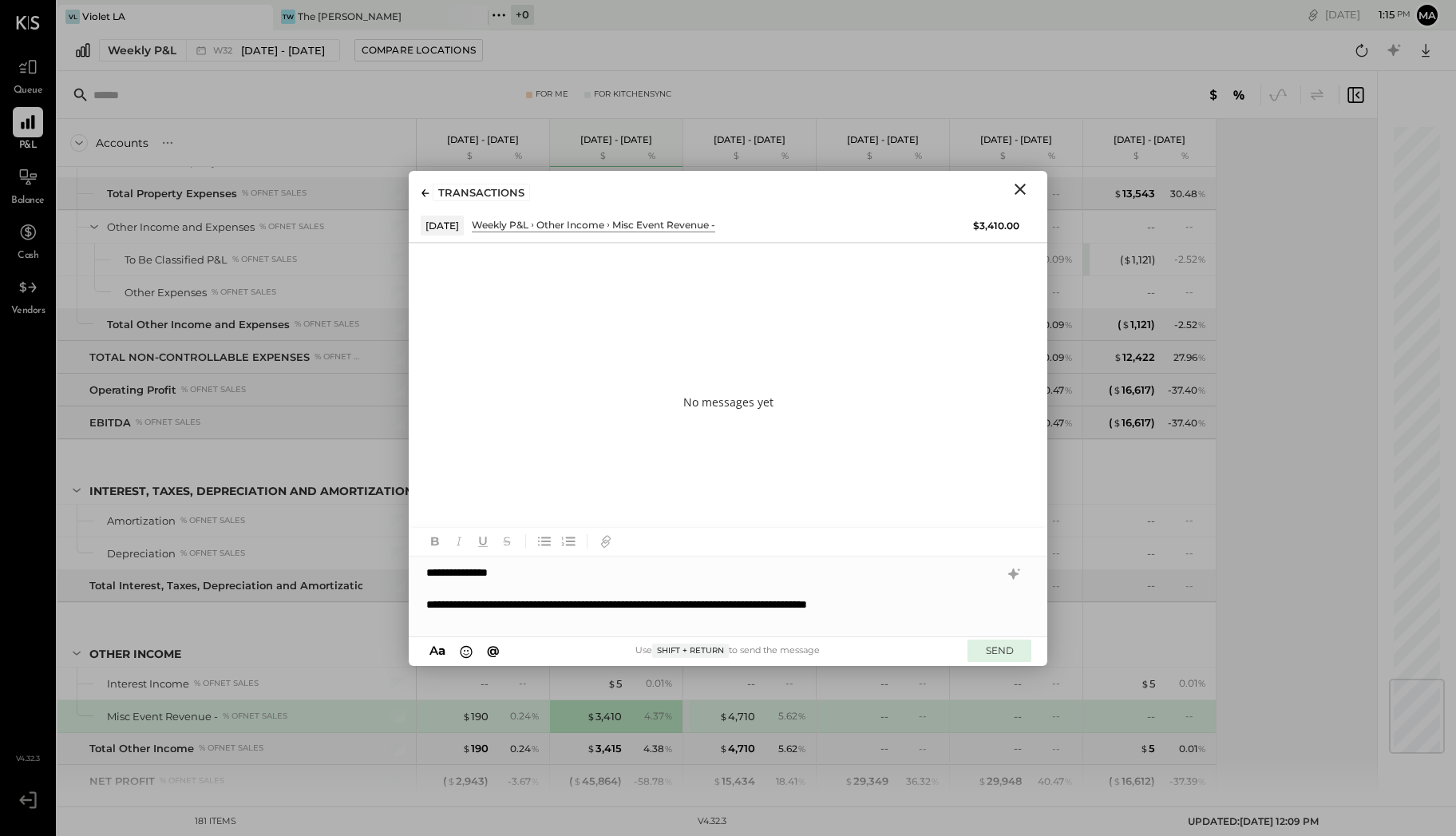
click at [1003, 651] on button "SEND" at bounding box center [999, 651] width 64 height 22
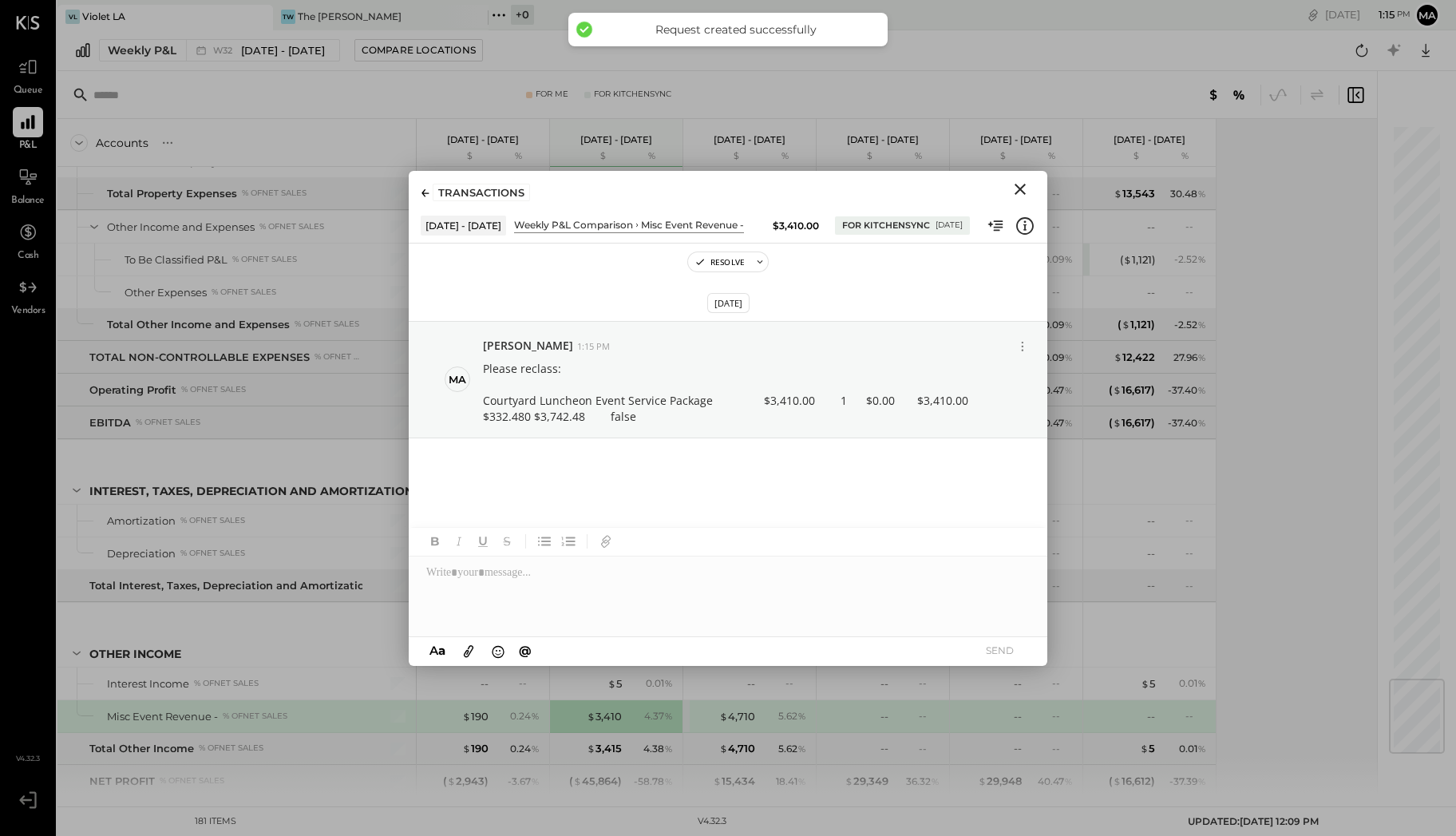
click at [1021, 193] on icon "Close" at bounding box center [1019, 189] width 19 height 19
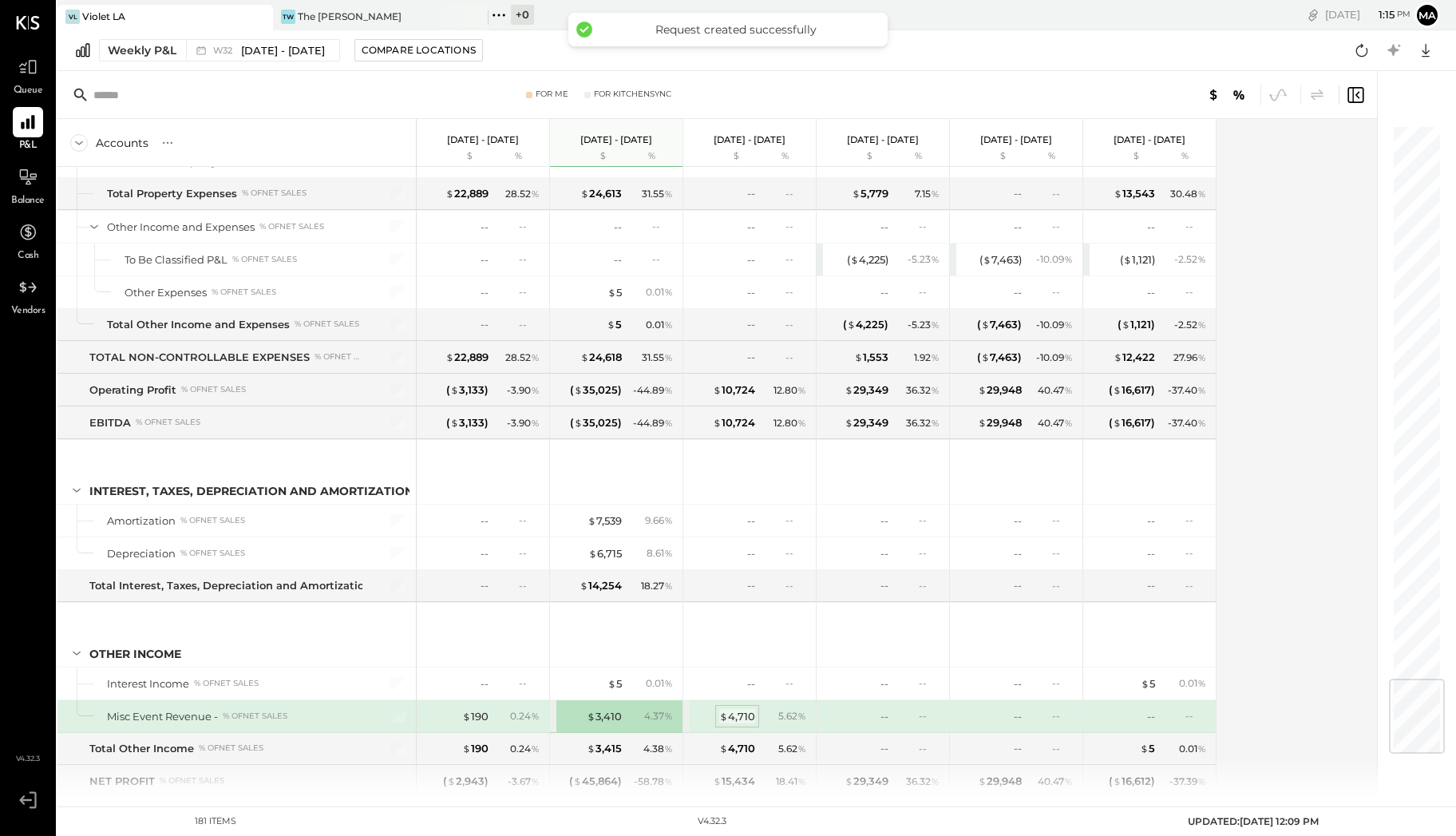
click at [736, 709] on div "$ 4,710" at bounding box center [736, 717] width 36 height 15
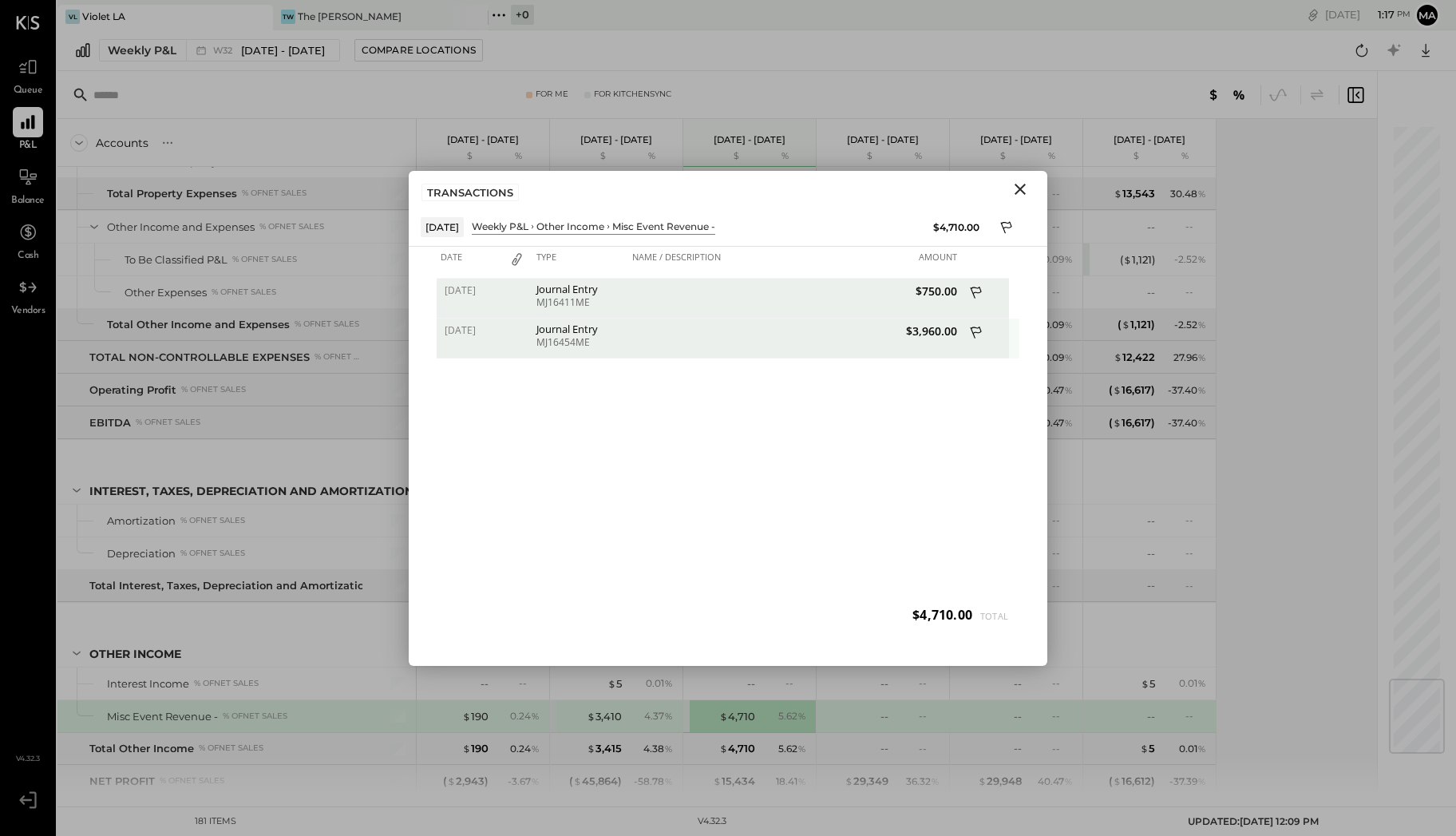
click at [980, 329] on icon at bounding box center [975, 332] width 12 height 12
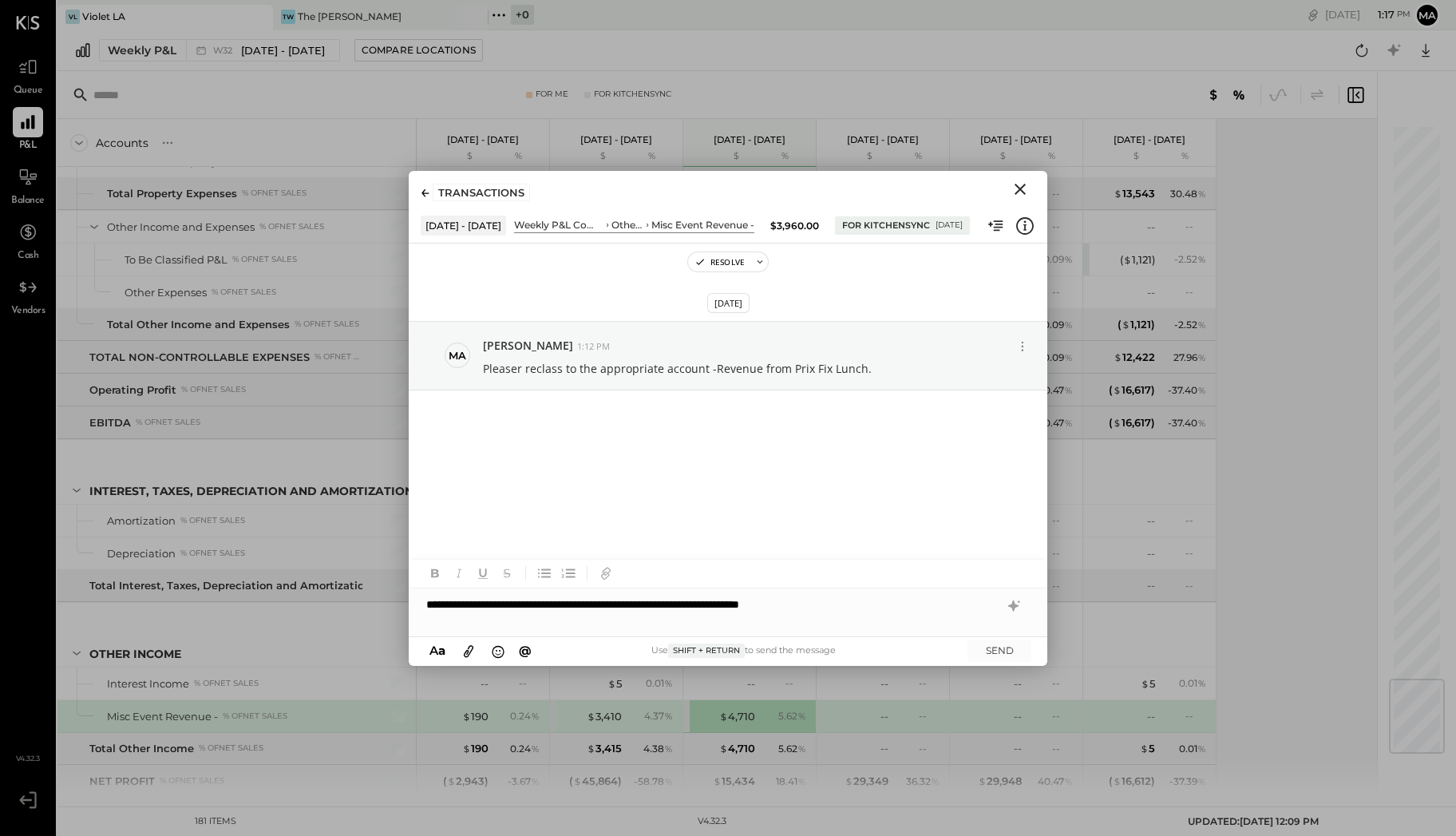
click at [426, 601] on div "**********" at bounding box center [728, 604] width 639 height 32
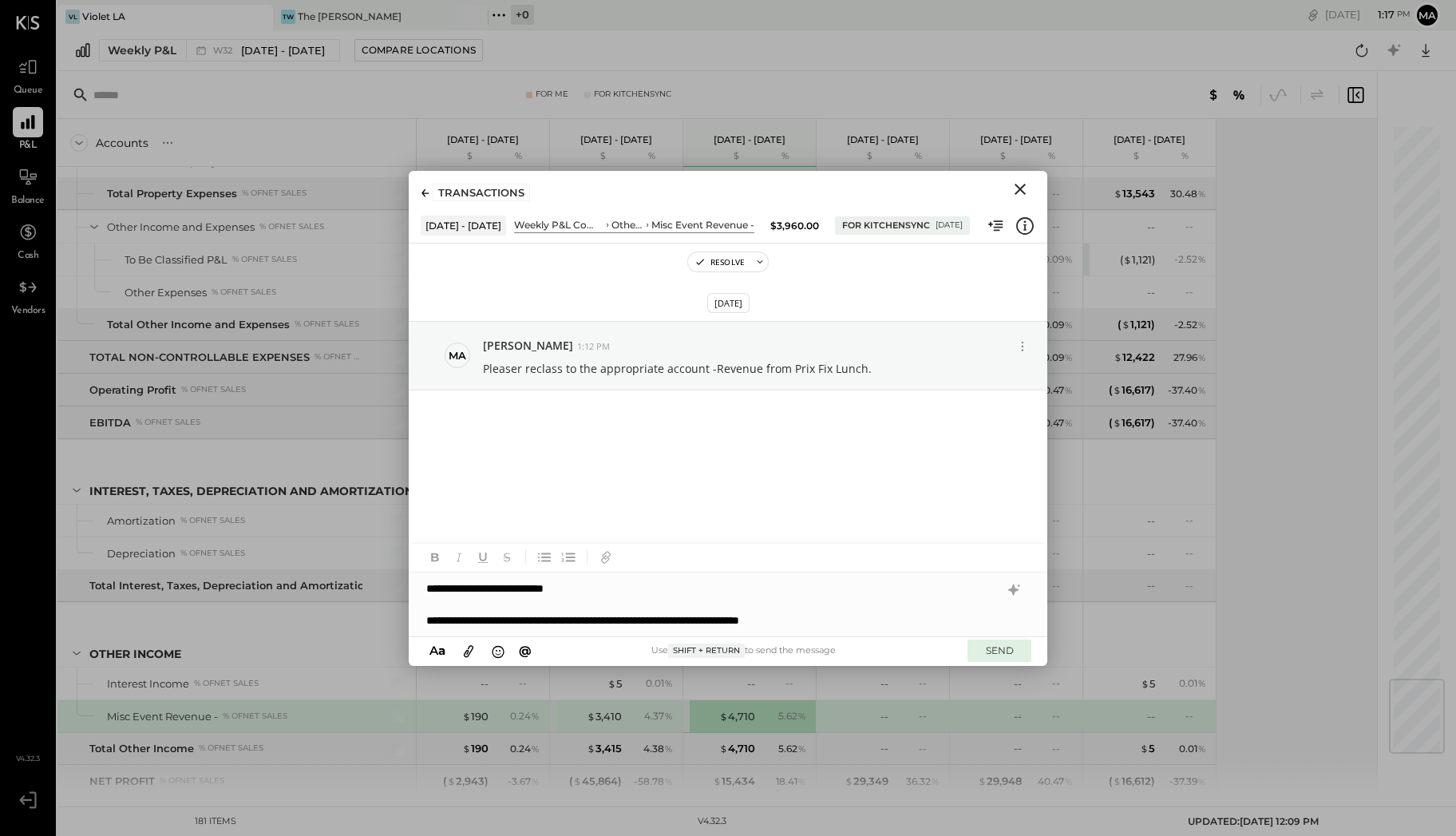
click at [998, 653] on button "SEND" at bounding box center [999, 651] width 64 height 22
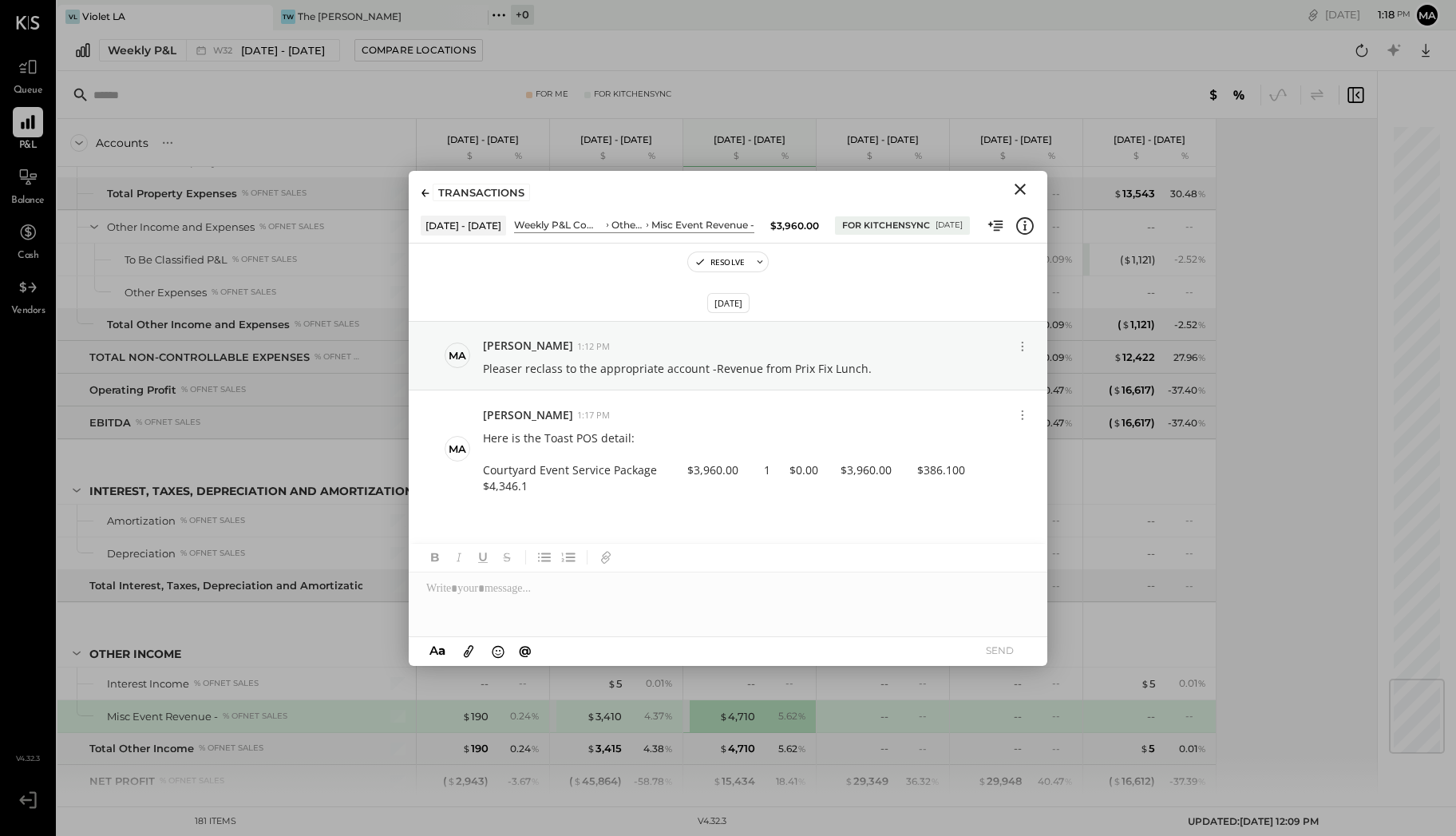
click at [1025, 192] on icon "Close" at bounding box center [1019, 189] width 19 height 19
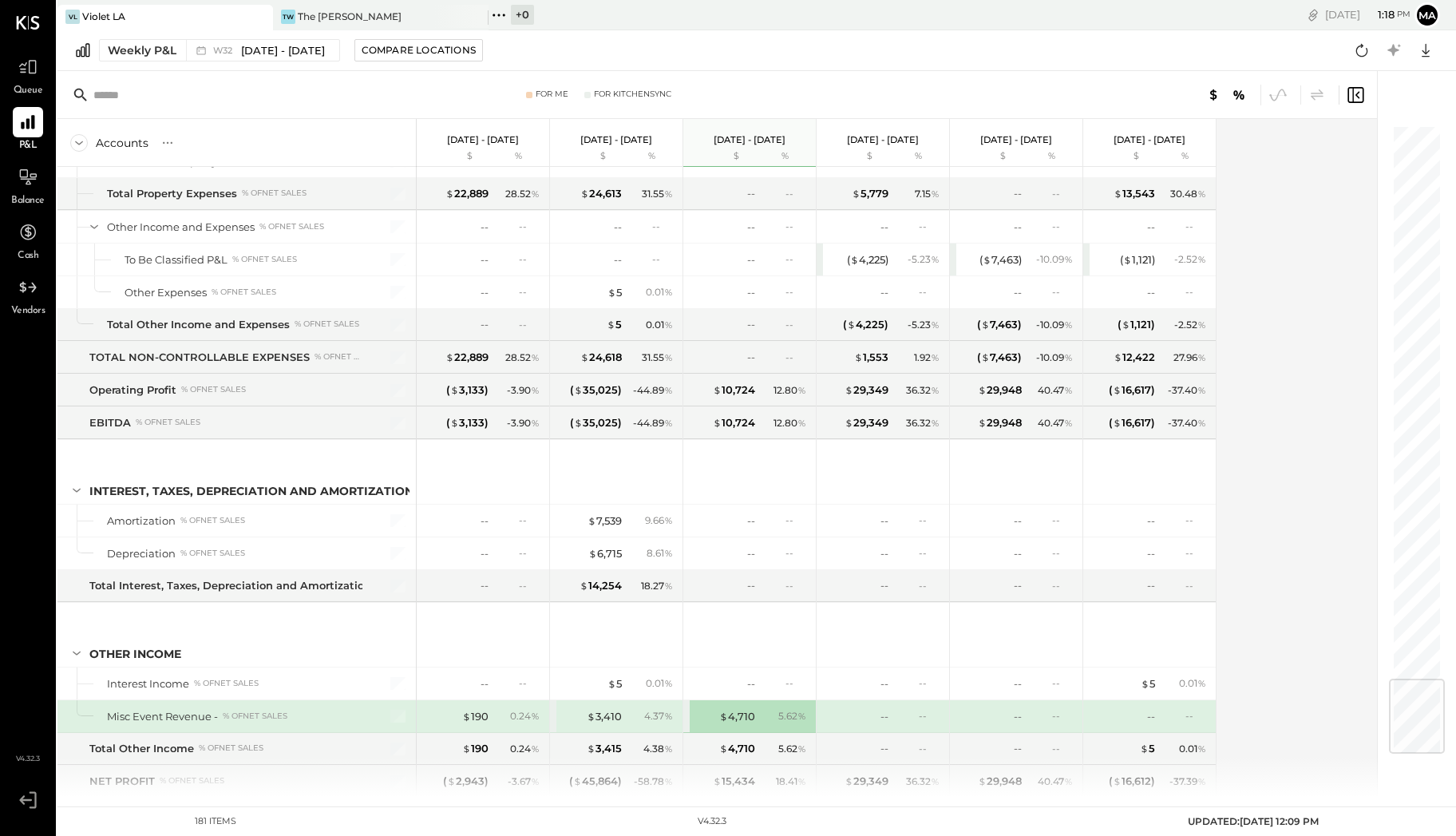
click at [732, 709] on div "$ 4,710" at bounding box center [736, 717] width 36 height 15
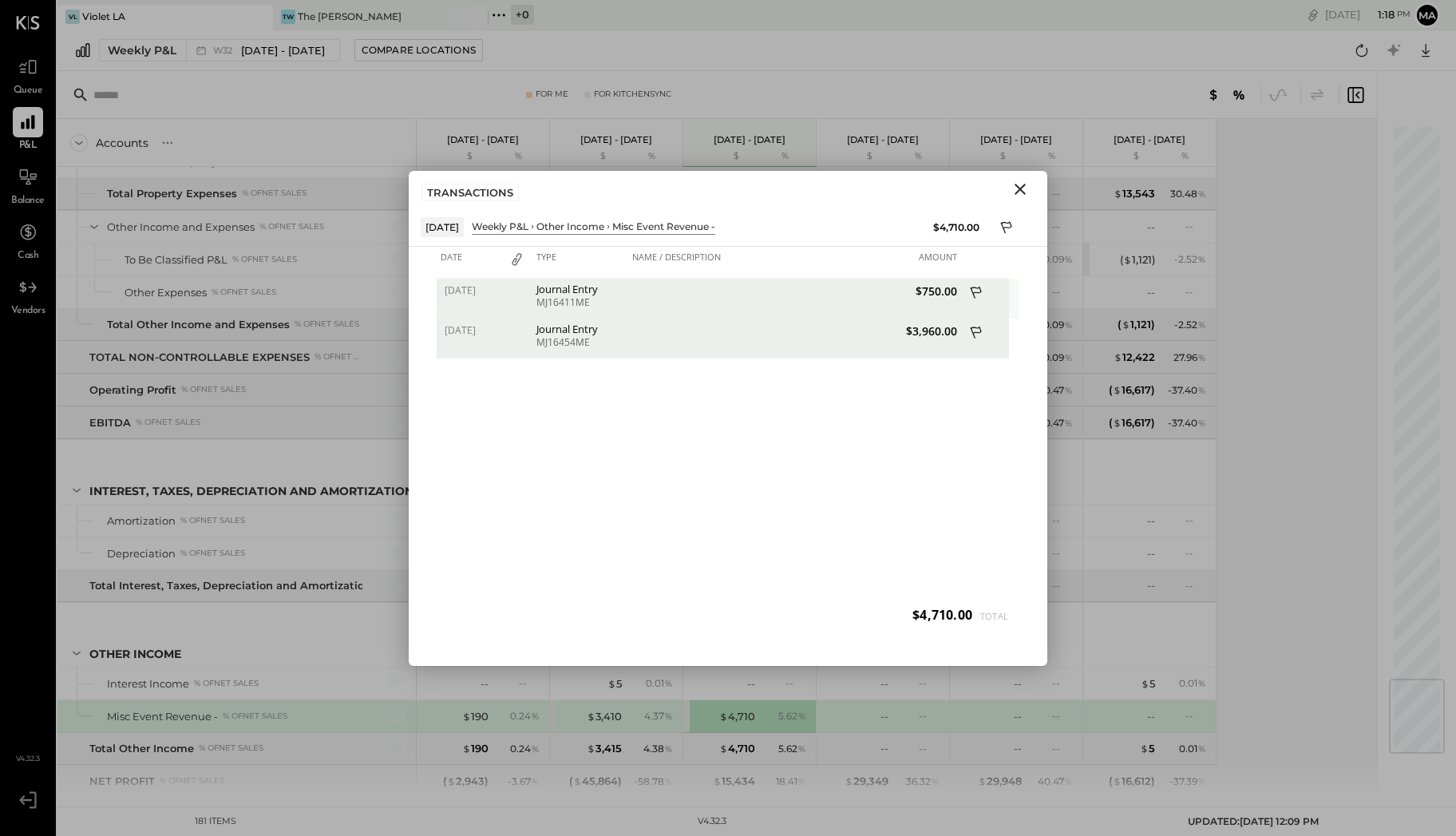
click at [979, 286] on icon at bounding box center [975, 291] width 12 height 12
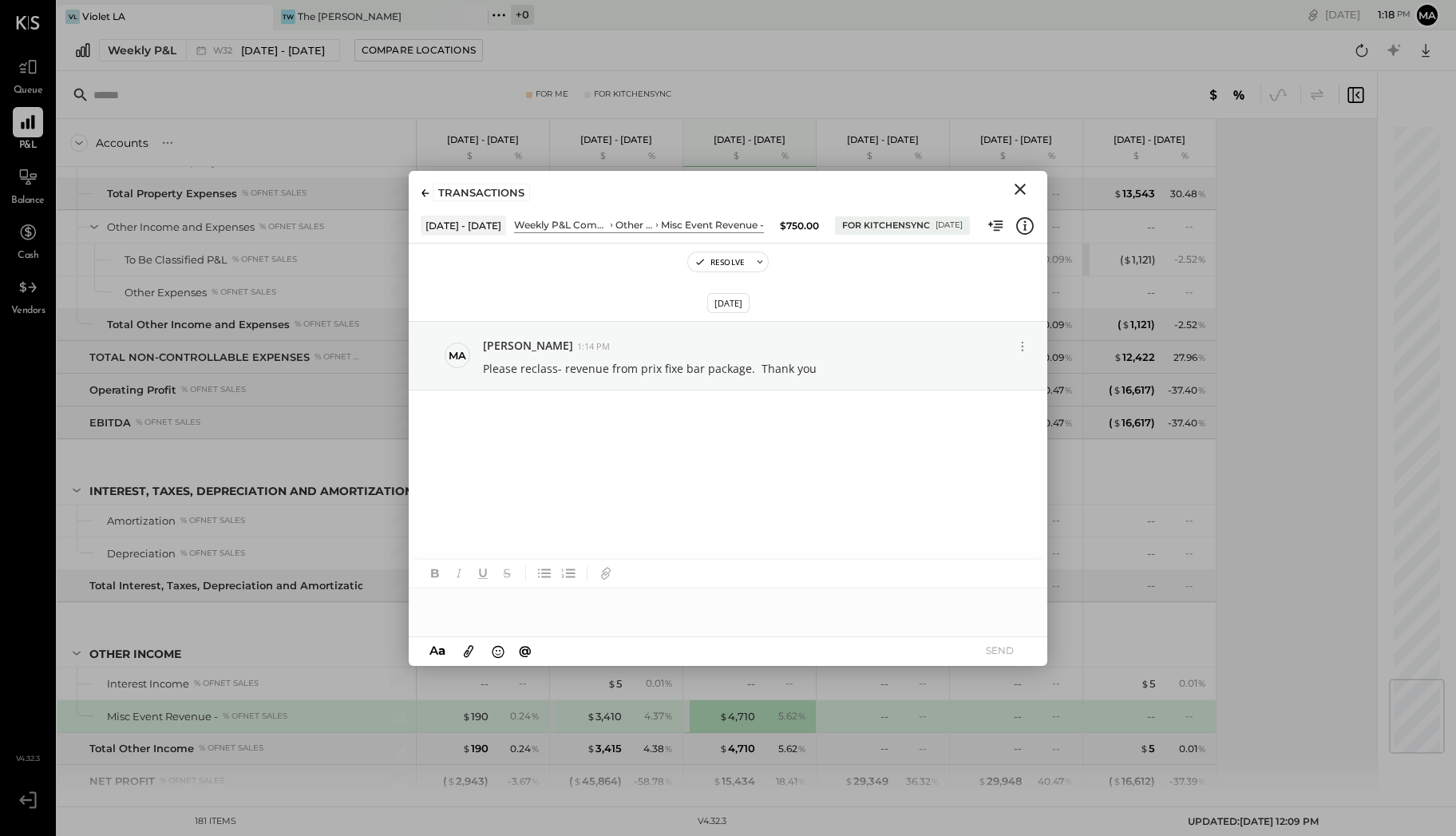
click at [478, 598] on div at bounding box center [728, 604] width 639 height 32
click at [1004, 643] on button "SEND" at bounding box center [999, 651] width 64 height 22
click at [1023, 189] on icon "Close" at bounding box center [1019, 189] width 19 height 19
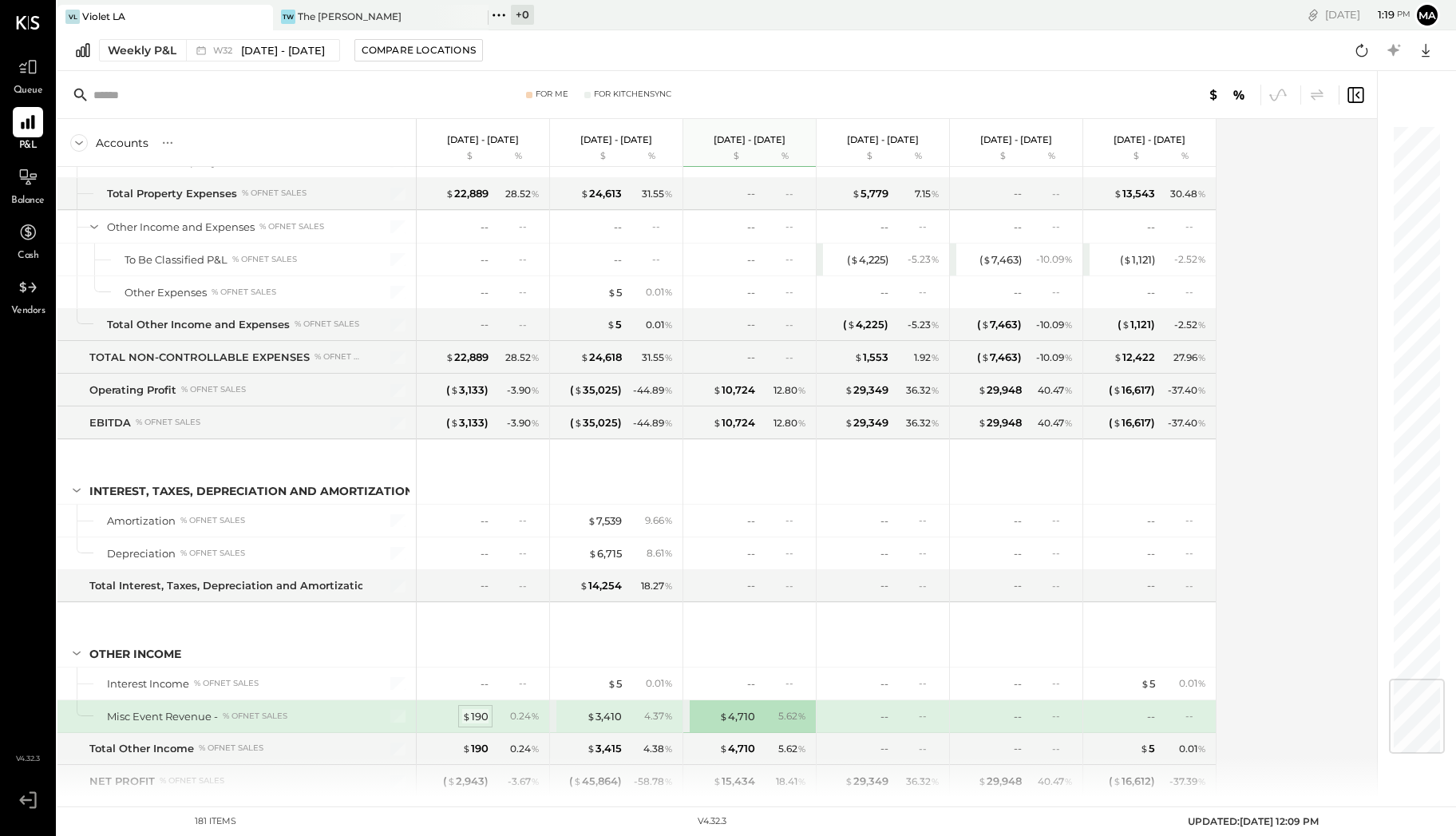
click at [477, 709] on div "$ 190" at bounding box center [476, 717] width 26 height 15
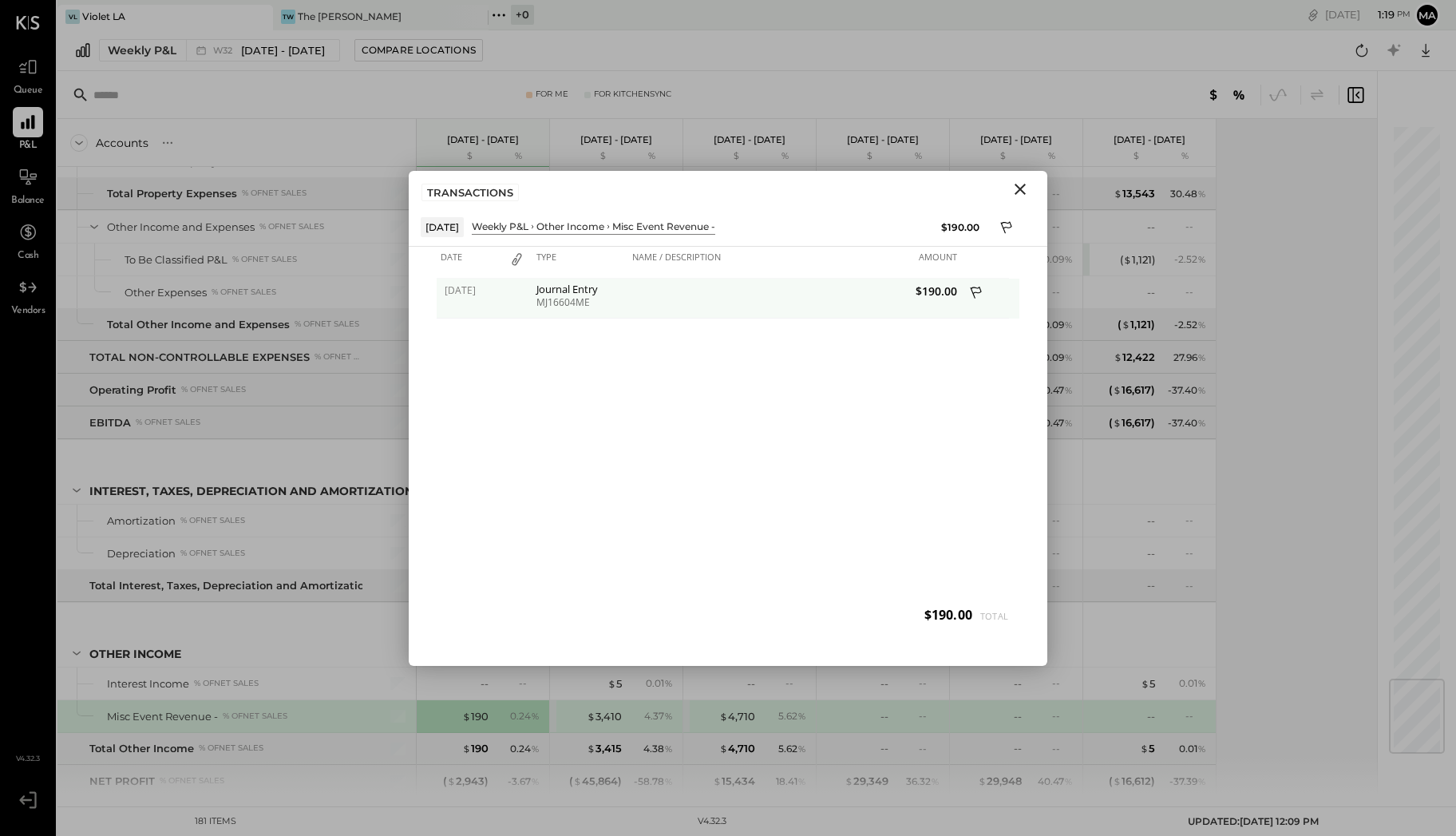
click at [979, 287] on icon at bounding box center [976, 294] width 14 height 20
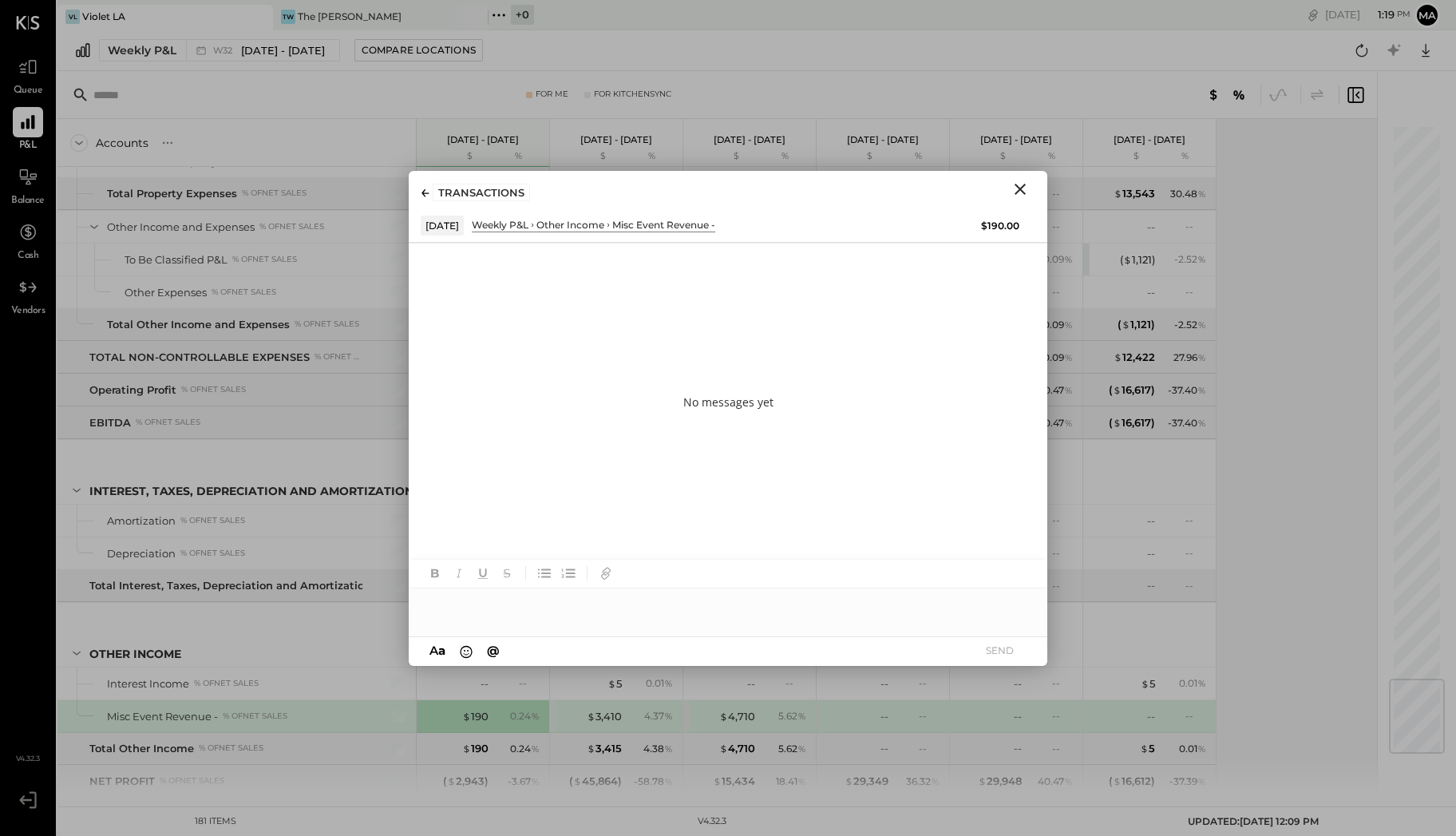
click at [1022, 184] on icon "Close" at bounding box center [1019, 189] width 19 height 19
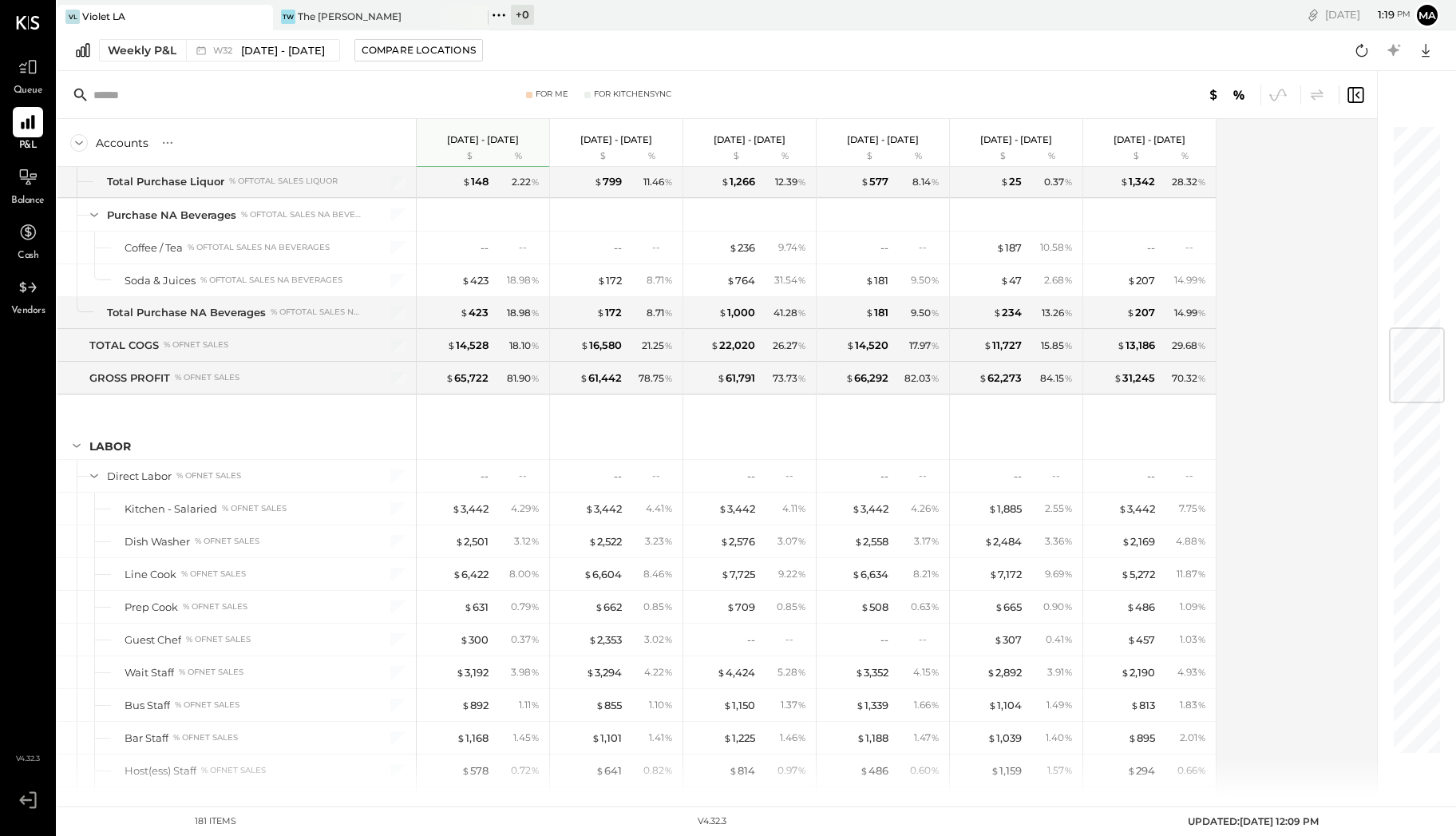
scroll to position [1222, 0]
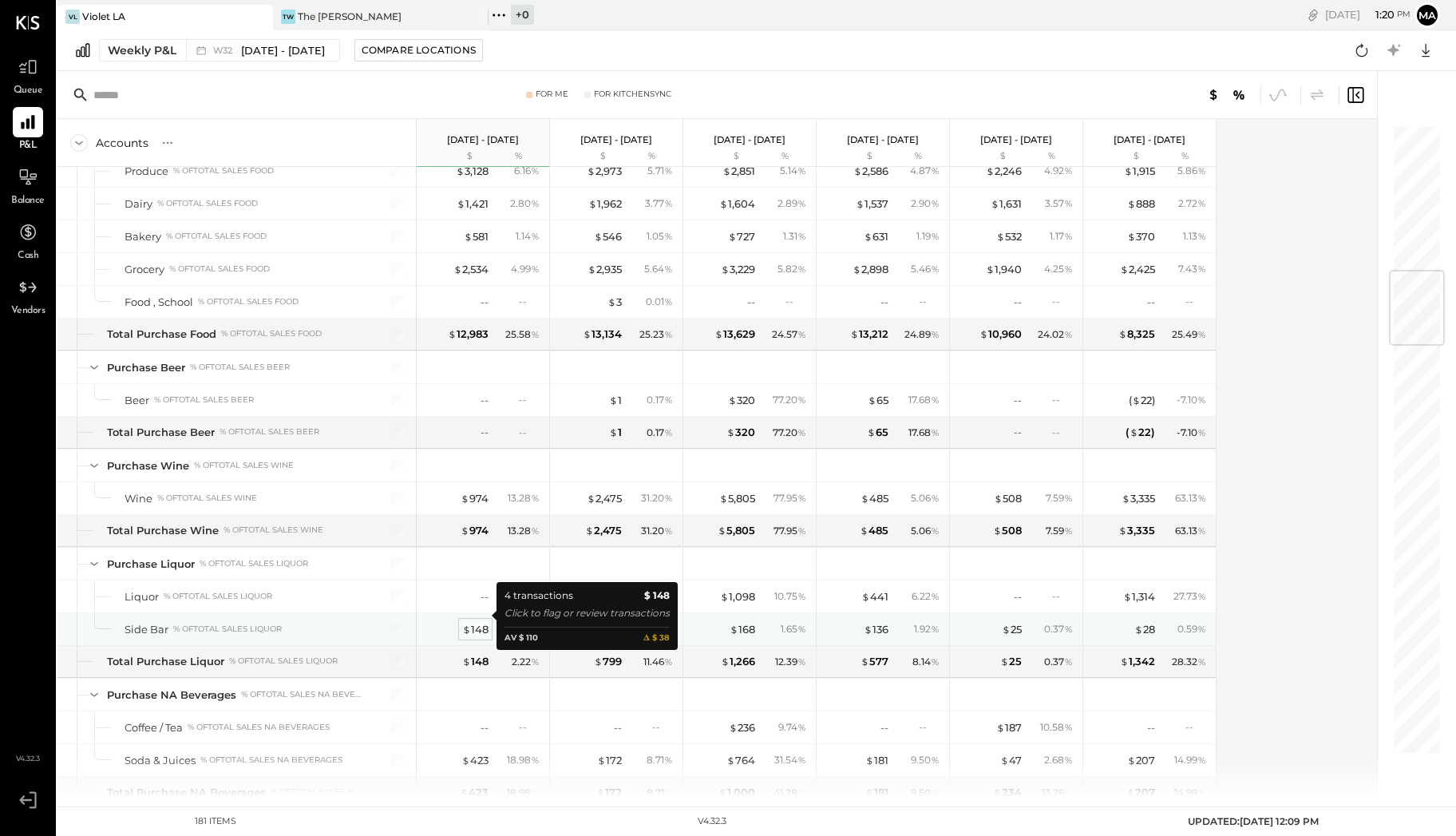
click at [473, 622] on div "$ 148" at bounding box center [476, 630] width 26 height 15
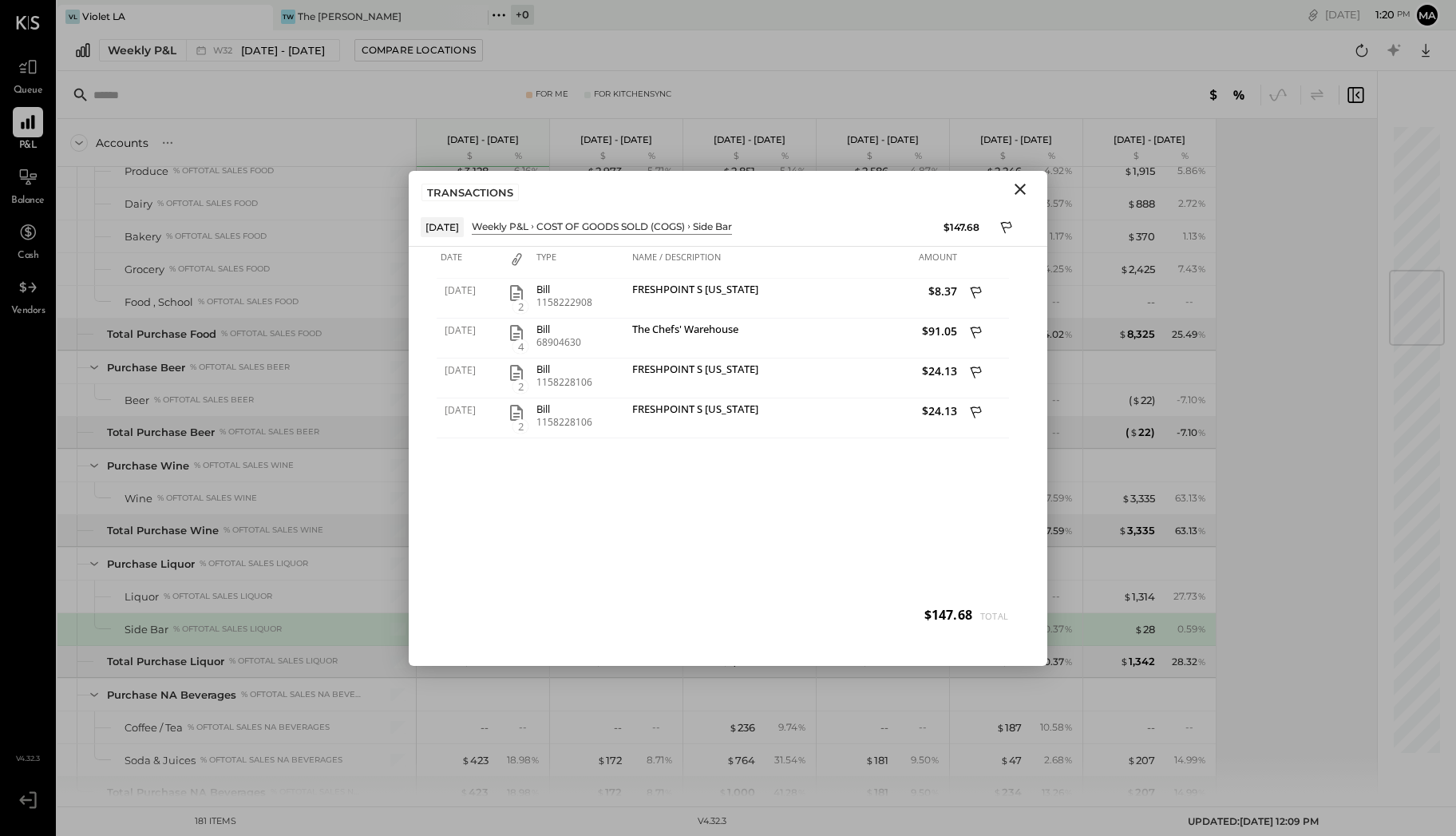
click at [1020, 195] on icon "Close" at bounding box center [1019, 189] width 19 height 19
